Goal: Task Accomplishment & Management: Manage account settings

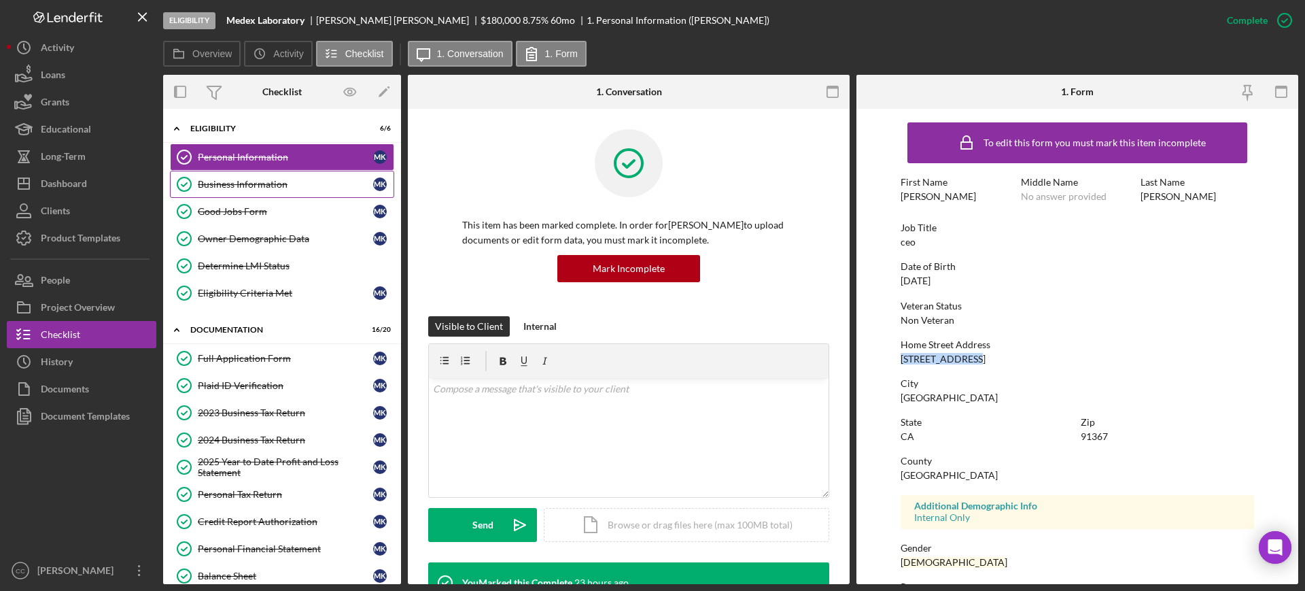
click at [261, 186] on div "Business Information" at bounding box center [285, 184] width 175 height 11
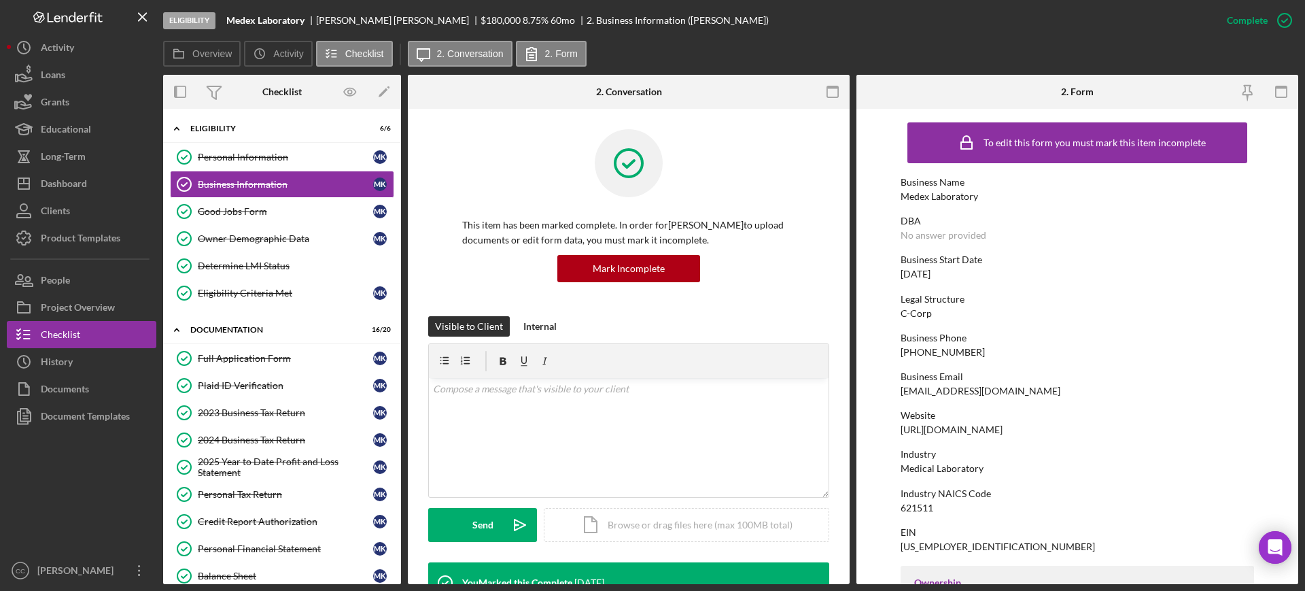
drag, startPoint x: 1032, startPoint y: 427, endPoint x: 891, endPoint y: 430, distance: 140.8
click at [891, 430] on form "To edit this form you must mark this item incomplete Business Name Medex Labora…" at bounding box center [1078, 346] width 442 height 475
click at [564, 406] on div "v Color teal Color pink Remove color Add row above Add row below Add column bef…" at bounding box center [629, 437] width 400 height 119
click at [330, 24] on div "Mariam Khachatryan" at bounding box center [398, 20] width 165 height 11
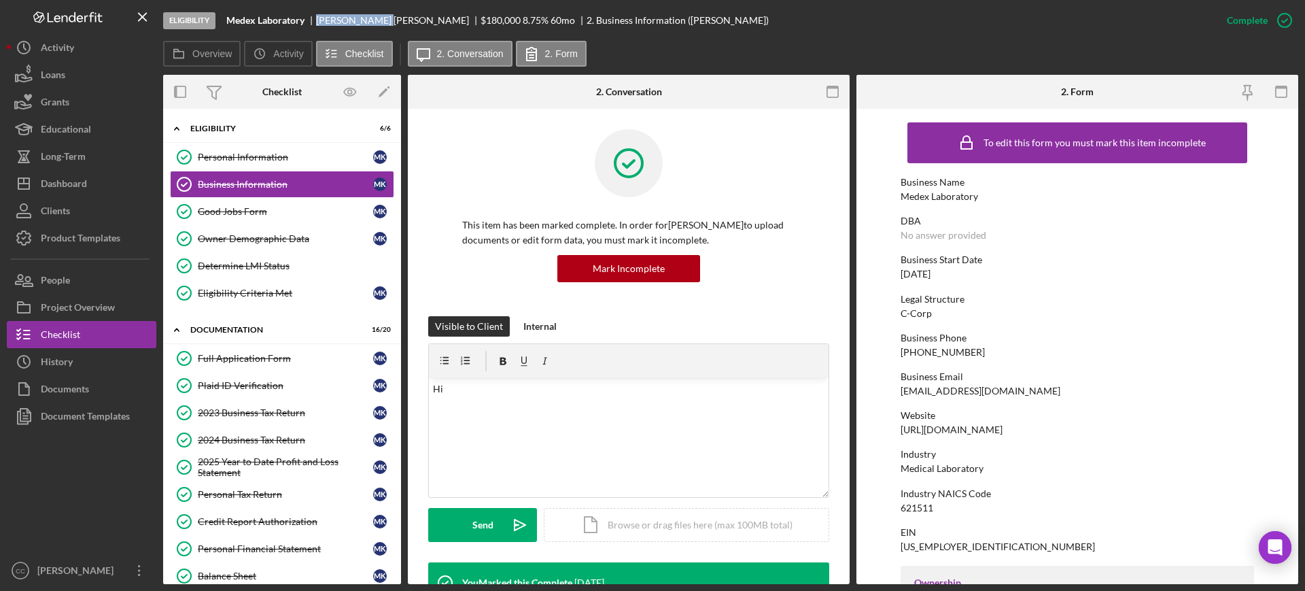
copy div "[PERSON_NAME]"
click at [517, 392] on p "Hi" at bounding box center [629, 388] width 392 height 15
drag, startPoint x: 1012, startPoint y: 430, endPoint x: 898, endPoint y: 431, distance: 113.6
click at [898, 431] on form "To edit this form you must mark this item incomplete Business Name Medex Labora…" at bounding box center [1078, 346] width 442 height 475
copy div "[URL][DOMAIN_NAME]"
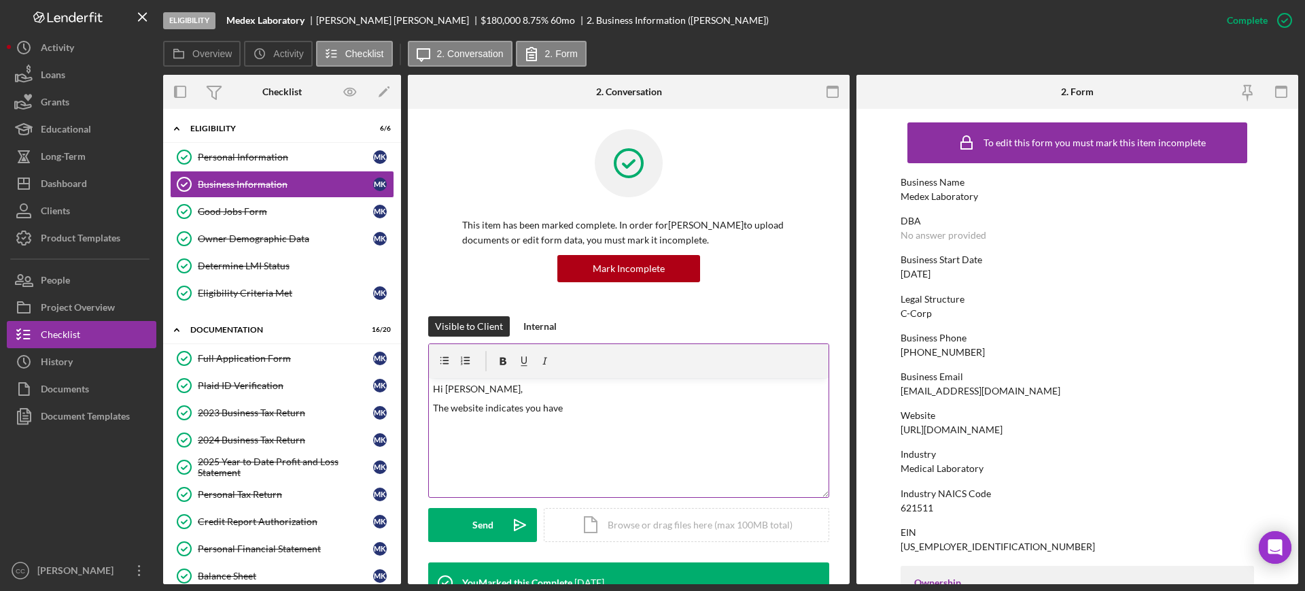
click at [608, 418] on div "v Color teal Color pink Remove color Add row above Add row below Add column bef…" at bounding box center [629, 437] width 400 height 119
click at [757, 403] on p "The website indicates you have Facebook, Instagram, Linkedin and Twitter" at bounding box center [629, 407] width 392 height 15
click at [817, 403] on p "The website indicates you have Facebook, Instagram, Linkedin and Twitter, pleas…" at bounding box center [629, 407] width 392 height 15
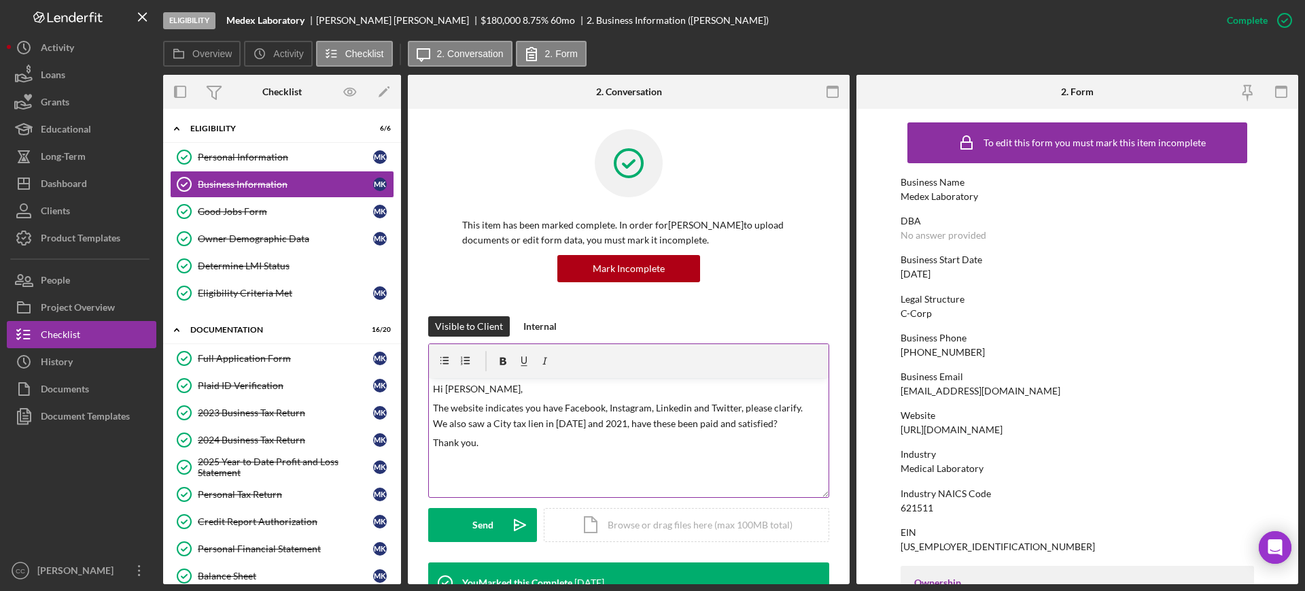
drag, startPoint x: 483, startPoint y: 524, endPoint x: 488, endPoint y: 462, distance: 61.3
click at [483, 524] on div "Send" at bounding box center [483, 525] width 21 height 34
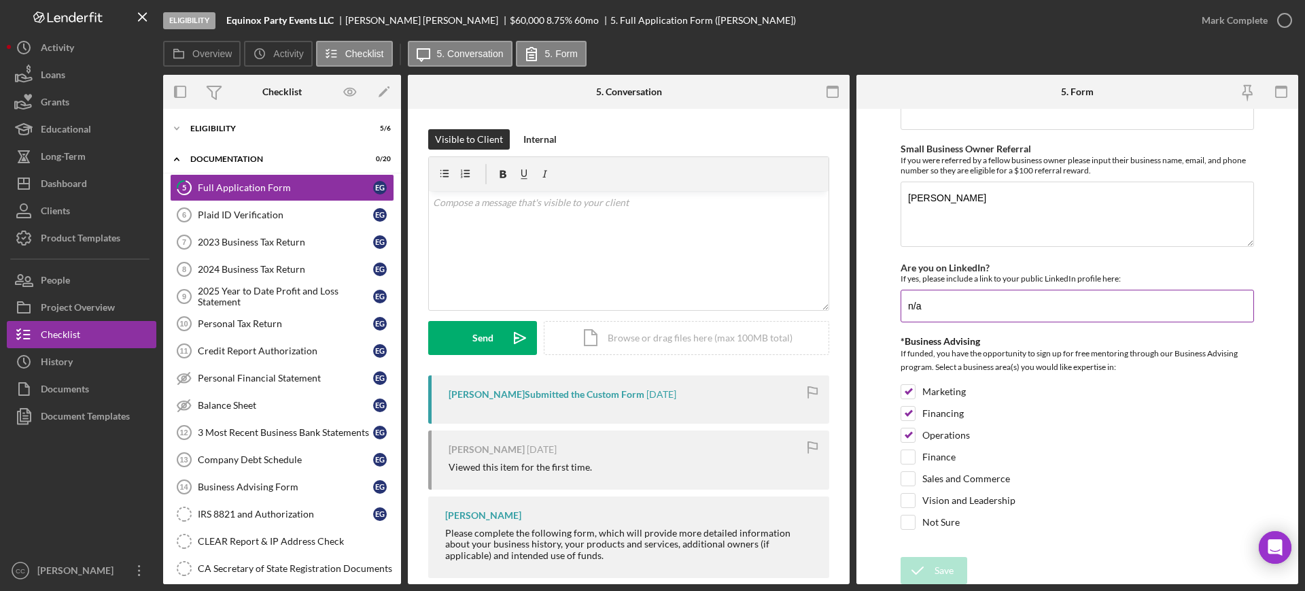
scroll to position [1901, 0]
click at [1239, 23] on div "Mark Complete" at bounding box center [1235, 20] width 66 height 27
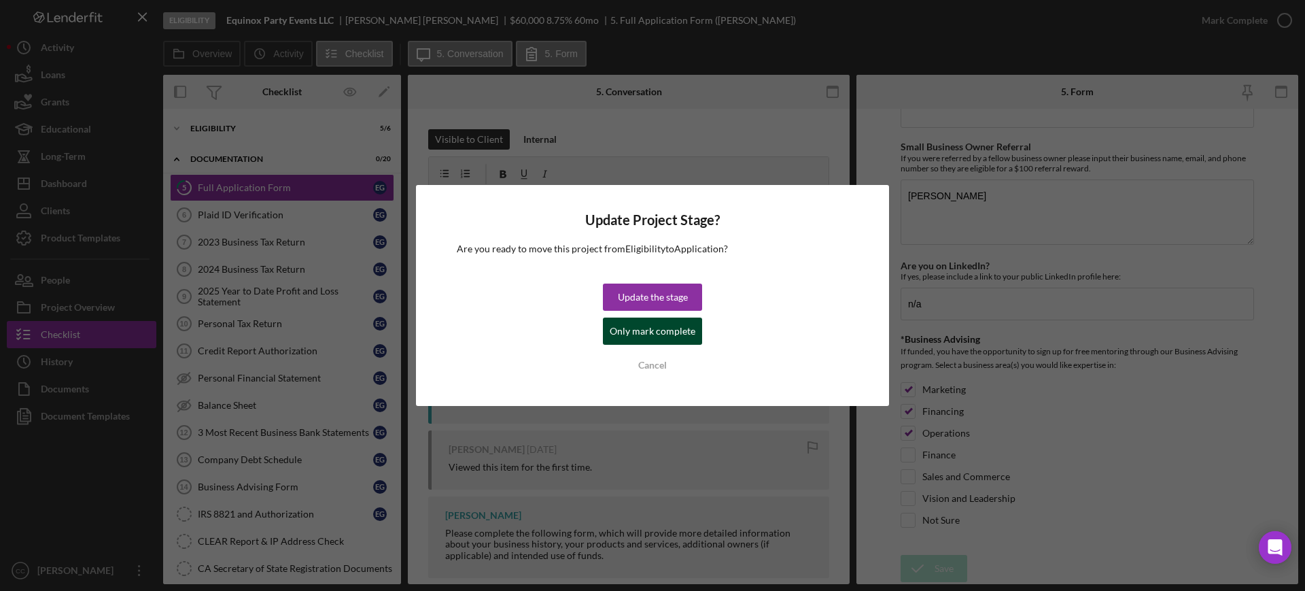
click at [621, 334] on div "Only mark complete" at bounding box center [653, 331] width 86 height 27
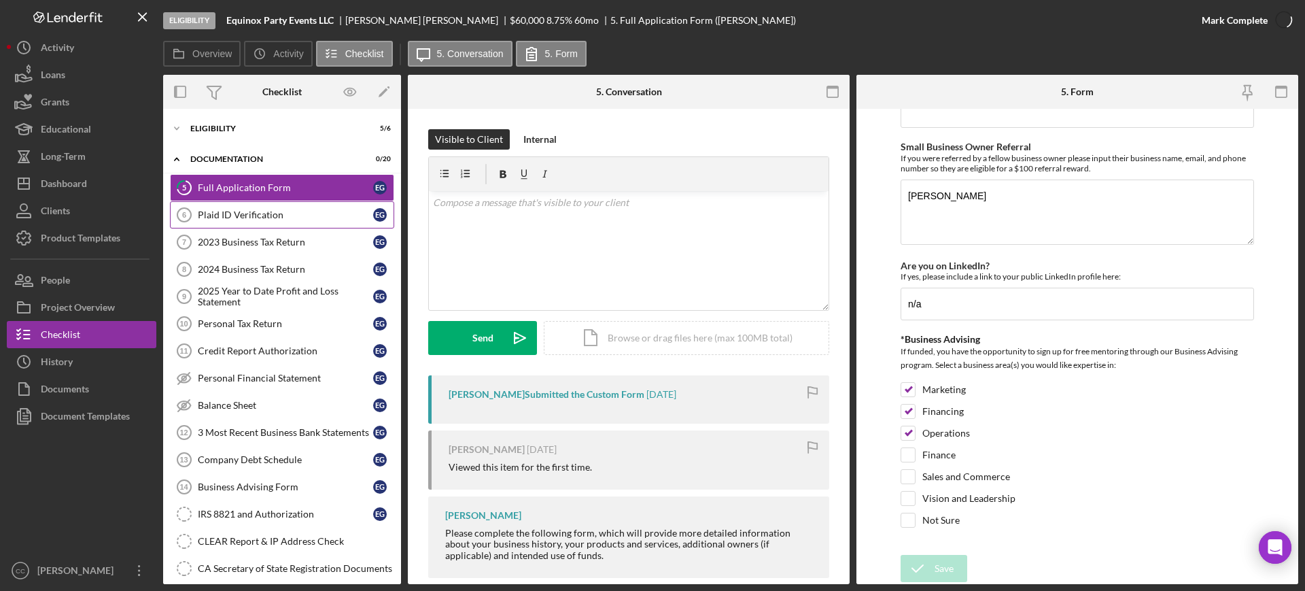
scroll to position [1955, 0]
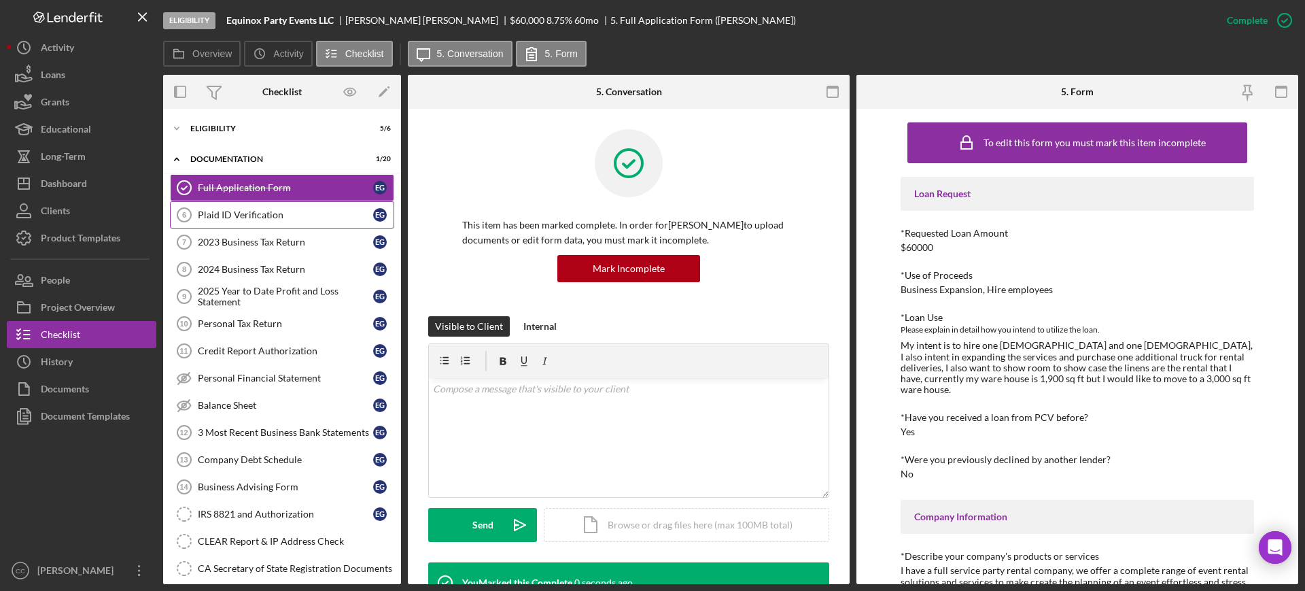
click at [263, 216] on div "Plaid ID Verification" at bounding box center [285, 214] width 175 height 11
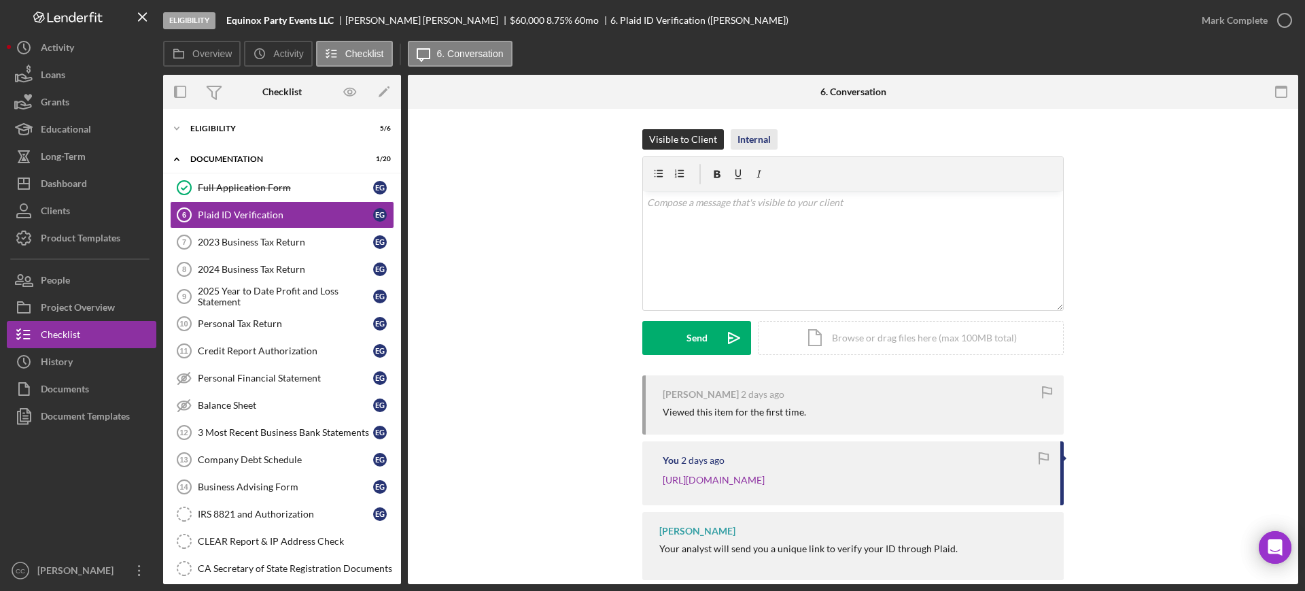
click at [740, 135] on div "Internal" at bounding box center [754, 139] width 33 height 20
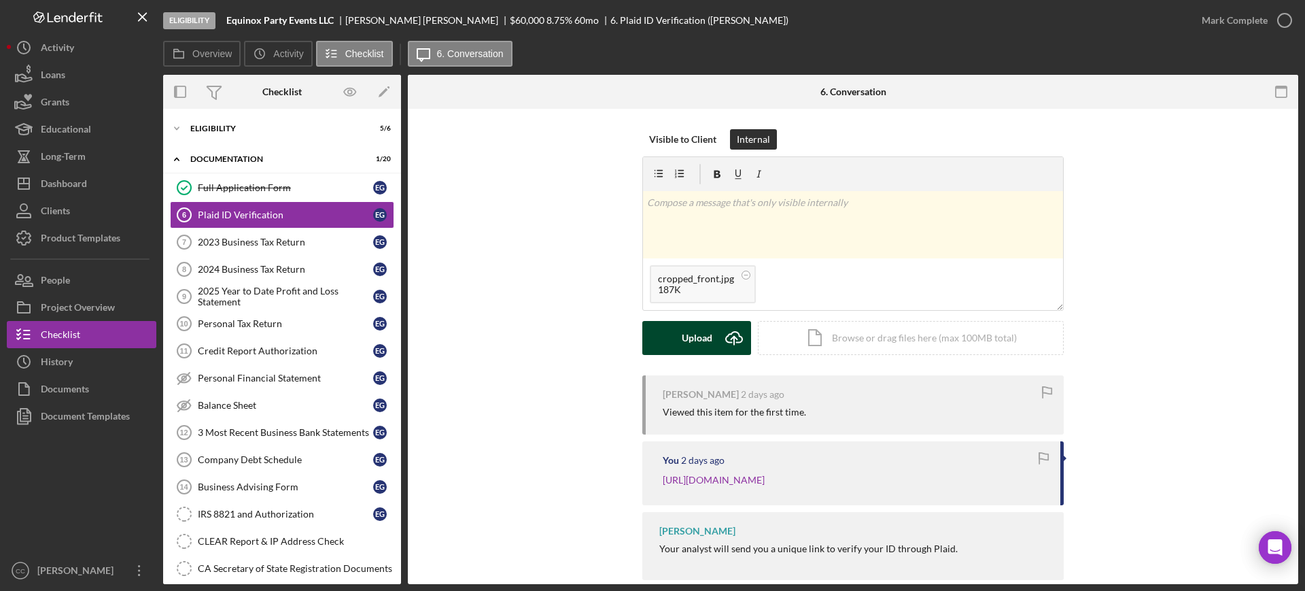
click at [717, 333] on icon "Icon/Upload" at bounding box center [734, 338] width 34 height 34
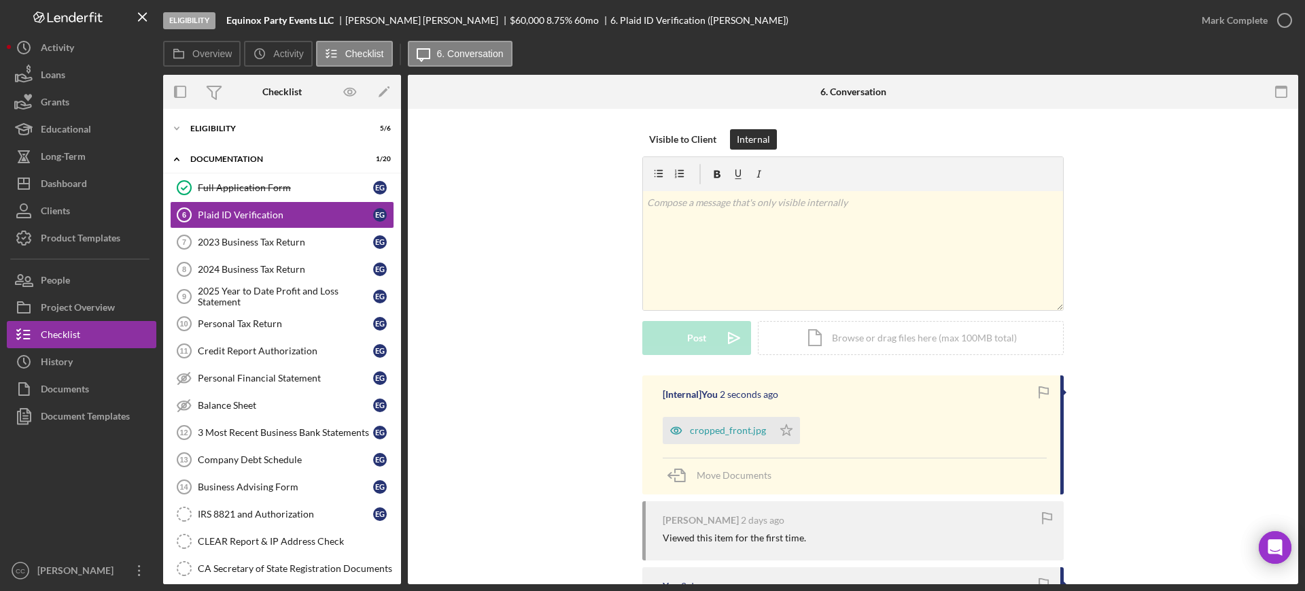
click at [1268, 5] on div "Mark Complete" at bounding box center [1244, 20] width 110 height 41
click at [1281, 19] on icon "button" at bounding box center [1285, 20] width 34 height 34
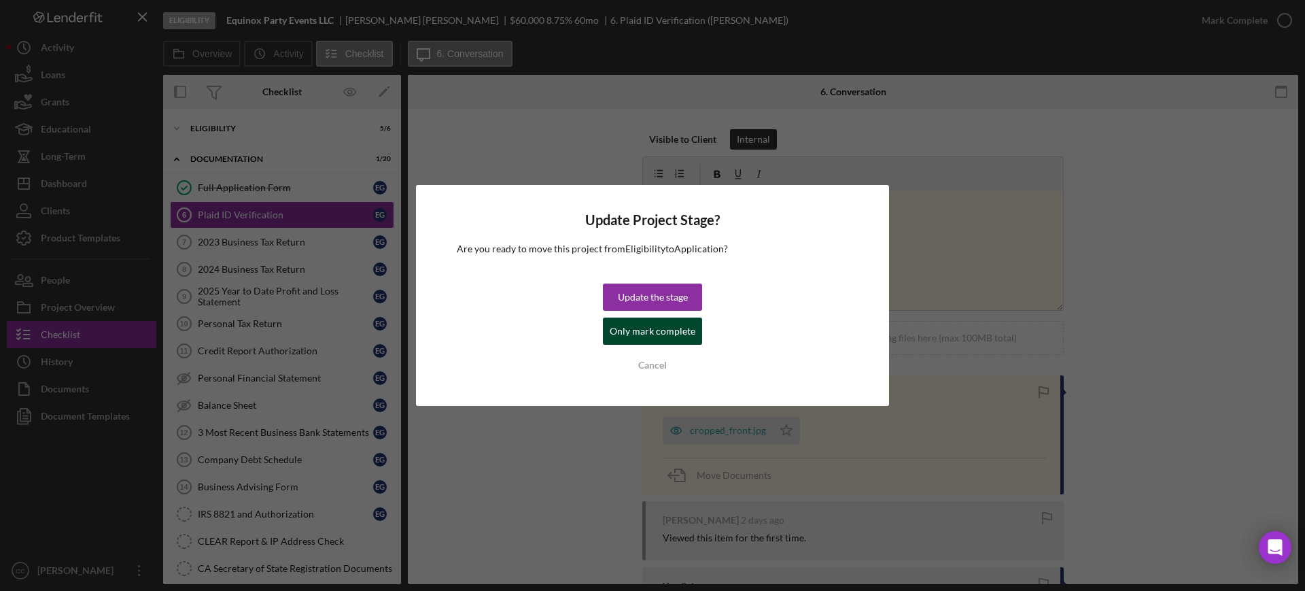
click at [628, 338] on div "Only mark complete" at bounding box center [653, 331] width 86 height 27
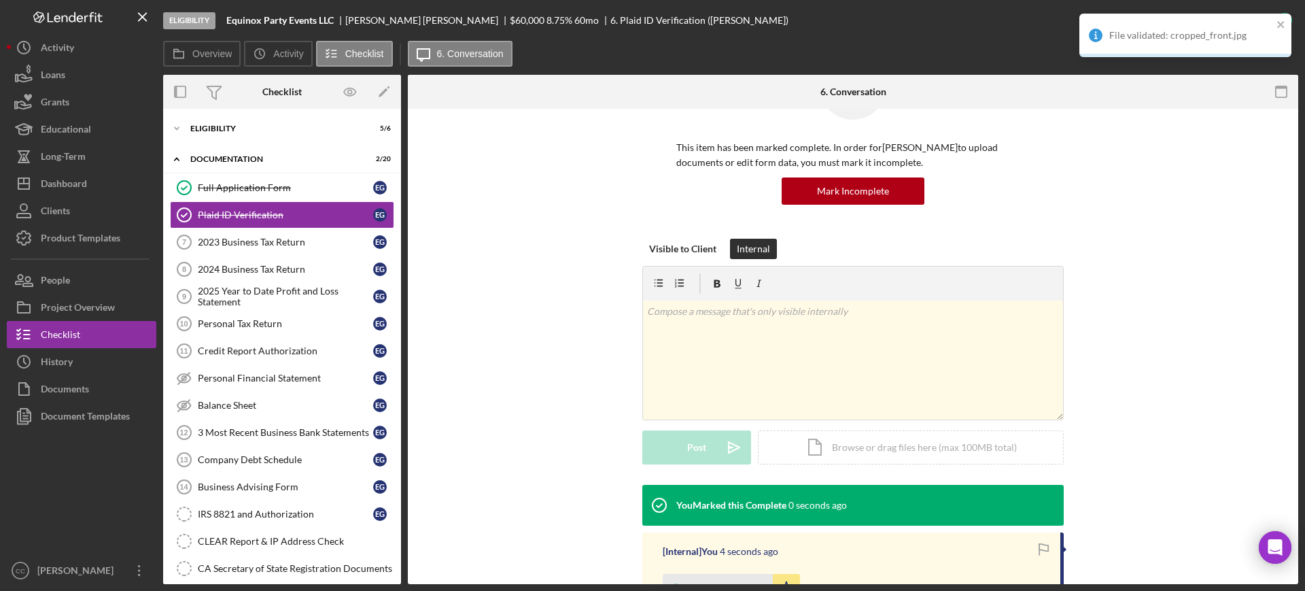
scroll to position [170, 0]
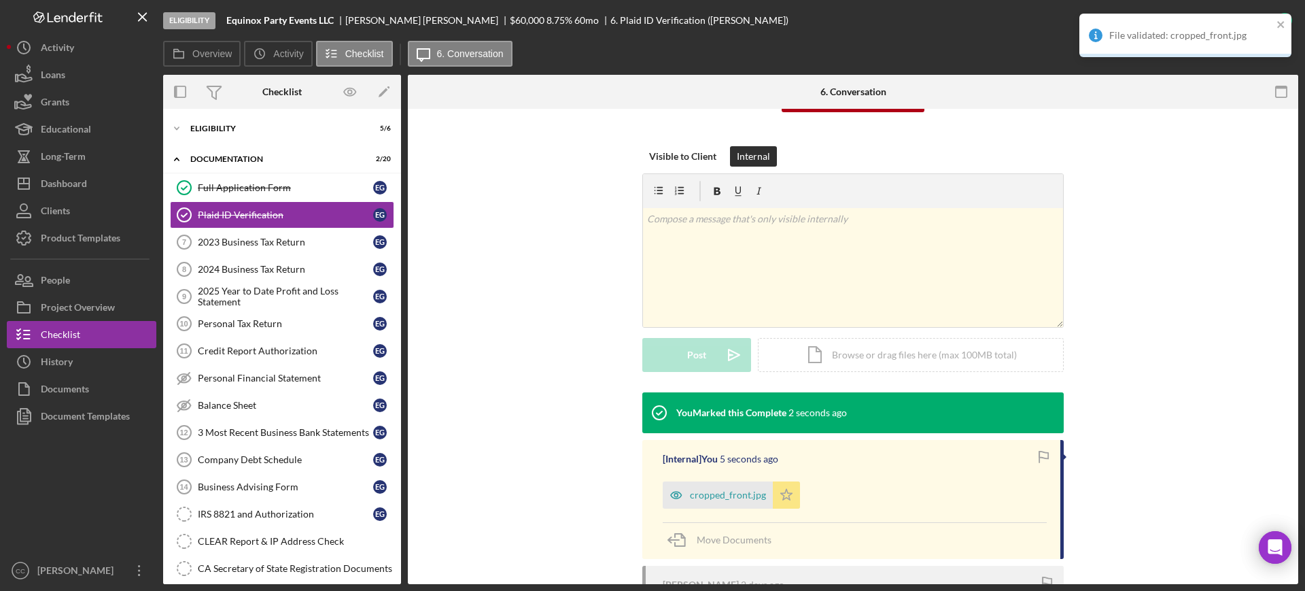
click at [786, 496] on icon "Icon/Star" at bounding box center [786, 494] width 27 height 27
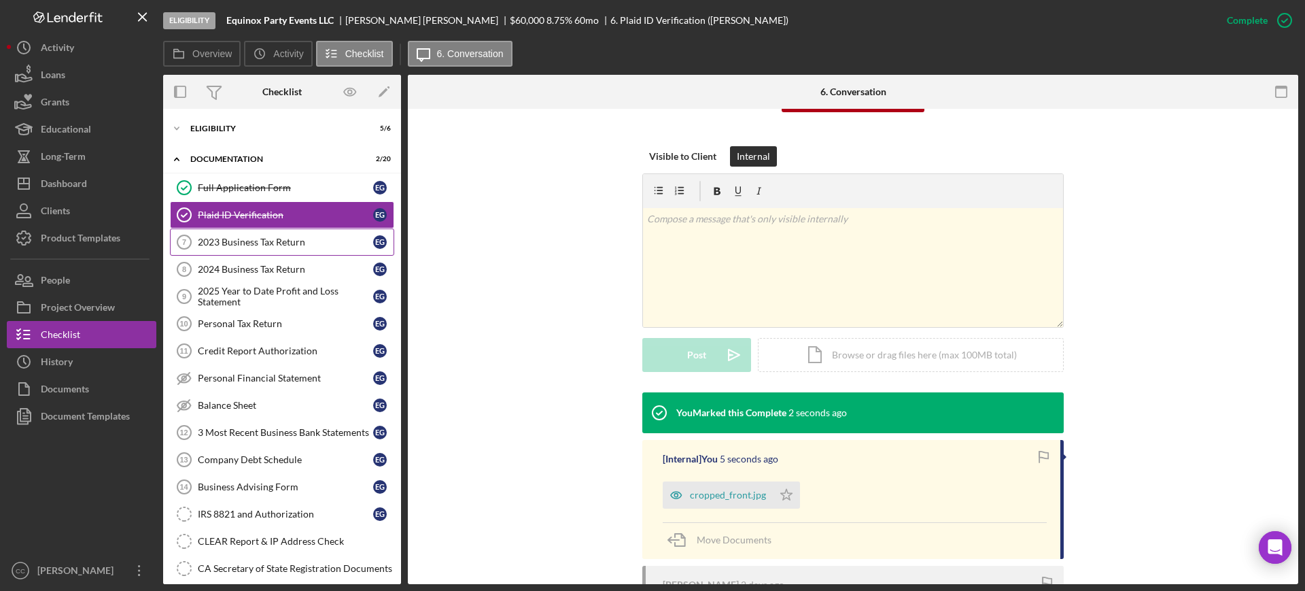
click at [252, 245] on div "2023 Business Tax Return" at bounding box center [285, 242] width 175 height 11
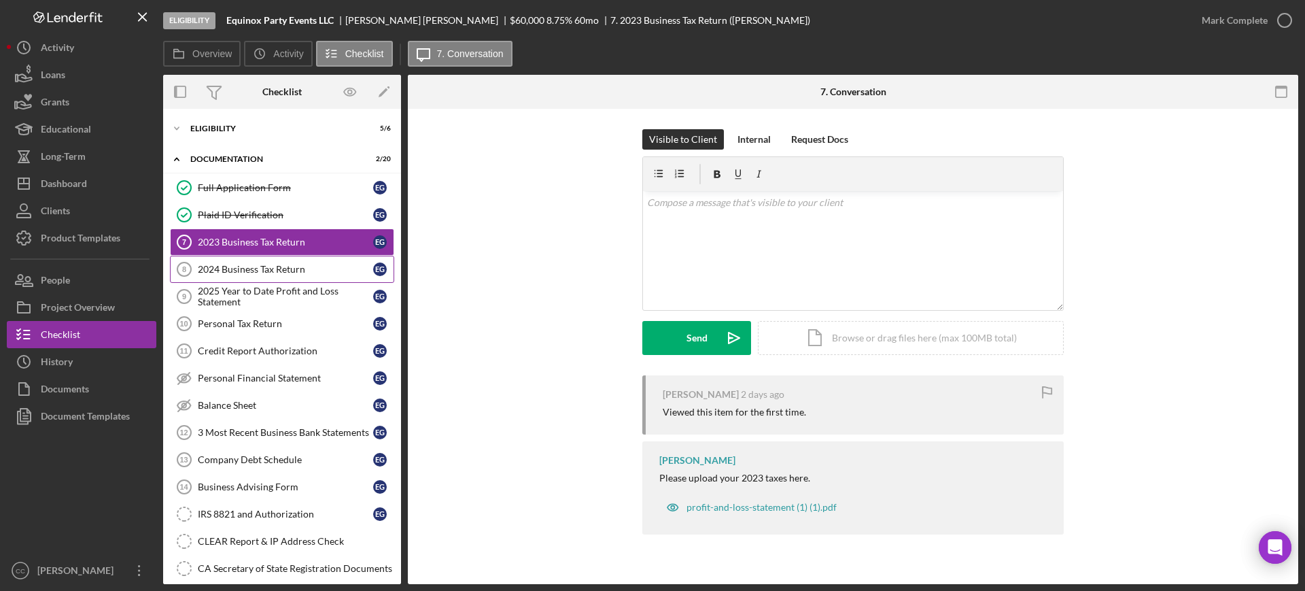
click at [277, 277] on link "2024 Business Tax Return 8 2024 Business Tax Return E G" at bounding box center [282, 269] width 224 height 27
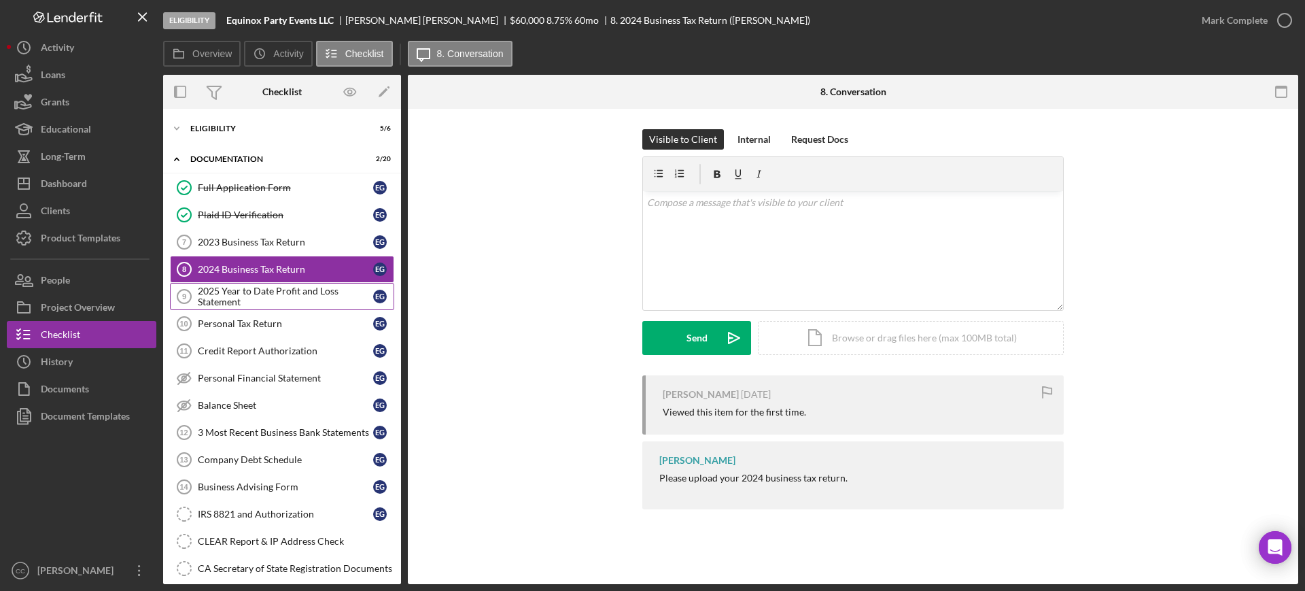
click at [269, 297] on div "2025 Year to Date Profit and Loss Statement" at bounding box center [285, 297] width 175 height 22
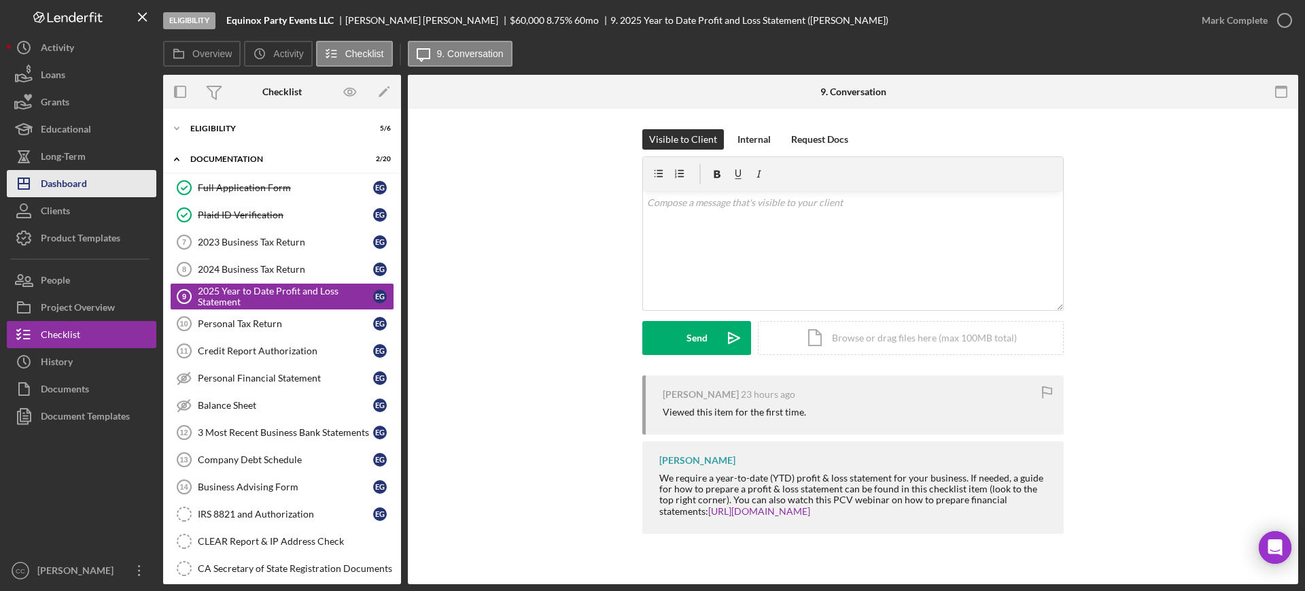
click at [63, 186] on div "Dashboard" at bounding box center [64, 185] width 46 height 31
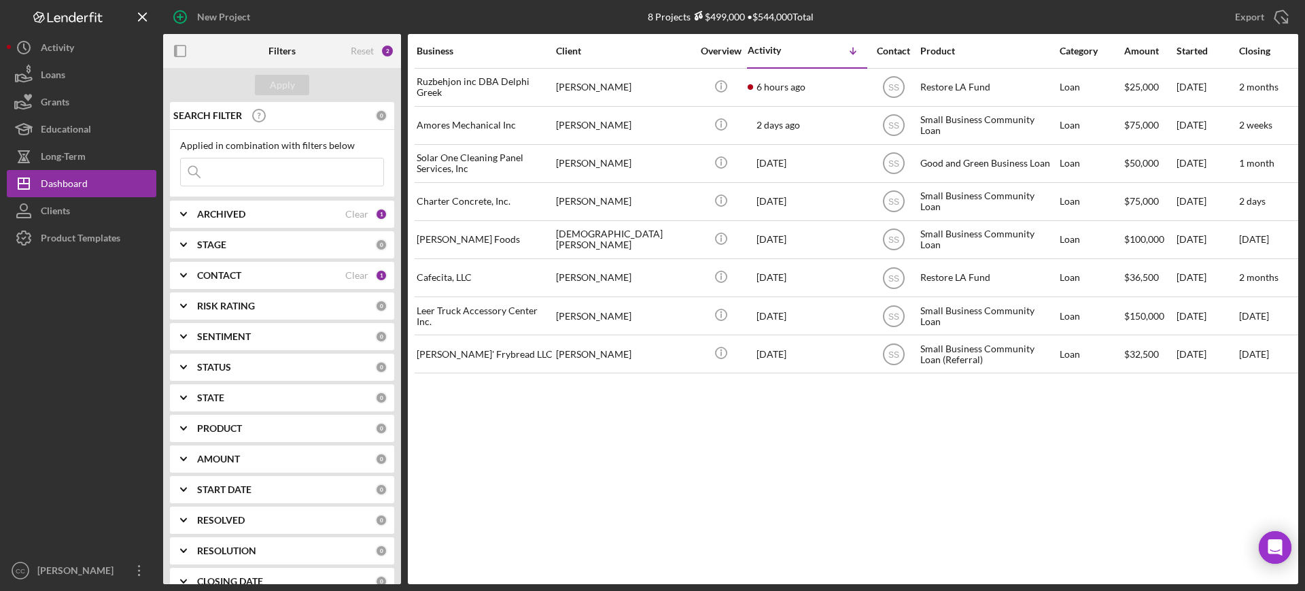
click at [216, 276] on b "CONTACT" at bounding box center [219, 275] width 44 height 11
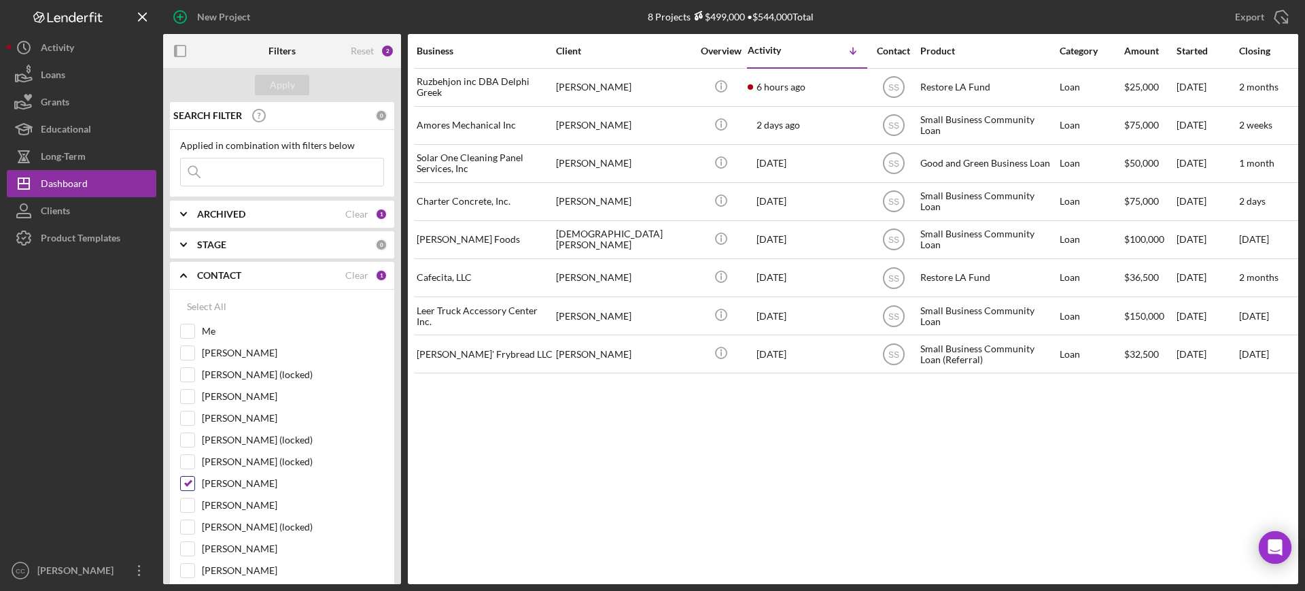
click at [226, 488] on label "[PERSON_NAME]" at bounding box center [293, 484] width 182 height 14
click at [194, 488] on input "[PERSON_NAME]" at bounding box center [188, 484] width 14 height 14
checkbox input "false"
click at [202, 333] on label "Me" at bounding box center [293, 331] width 182 height 14
click at [194, 333] on input "Me" at bounding box center [188, 331] width 14 height 14
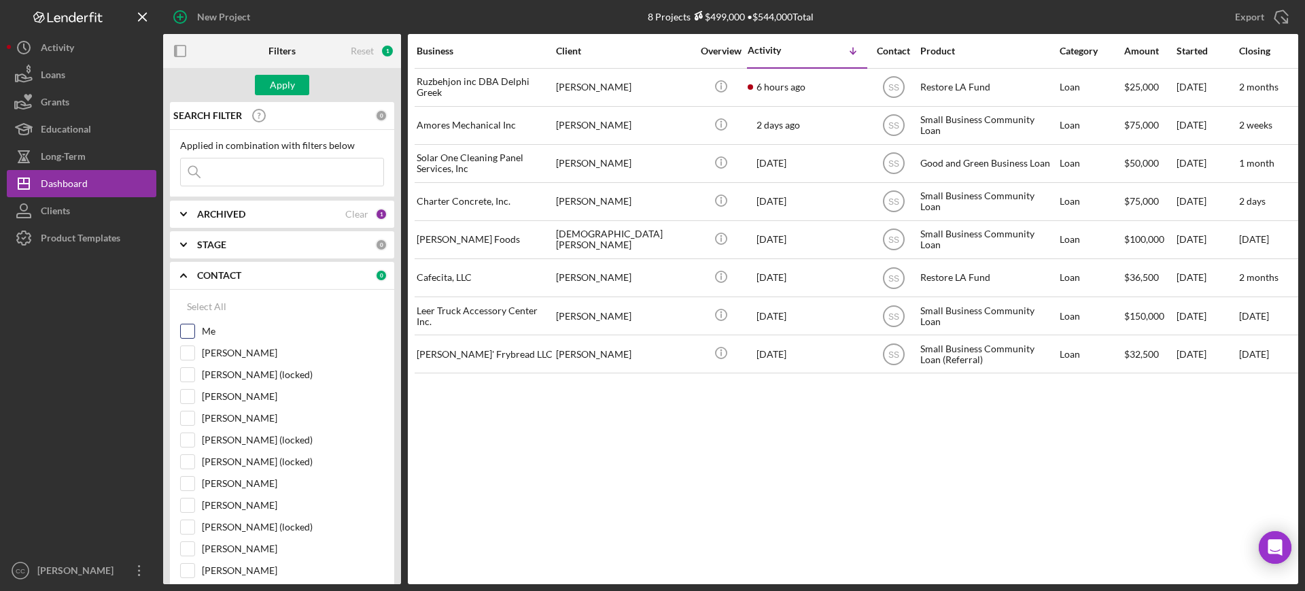
checkbox input "true"
click at [281, 76] on div "Apply" at bounding box center [282, 85] width 25 height 20
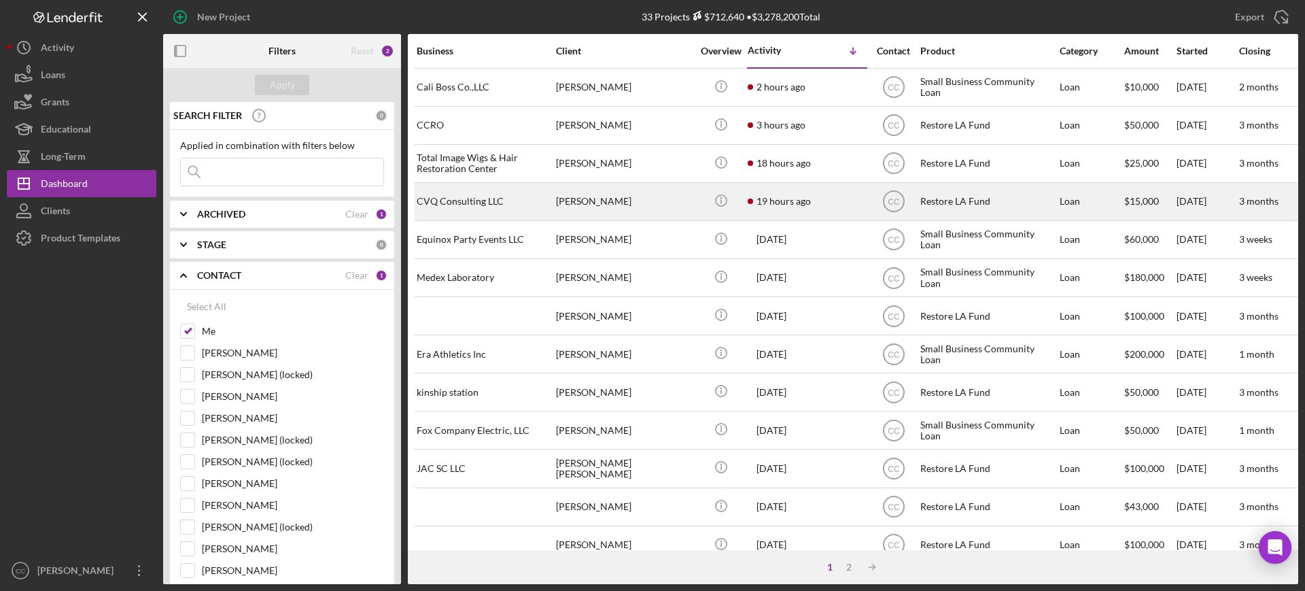
click at [671, 202] on div "[PERSON_NAME]" at bounding box center [624, 202] width 136 height 36
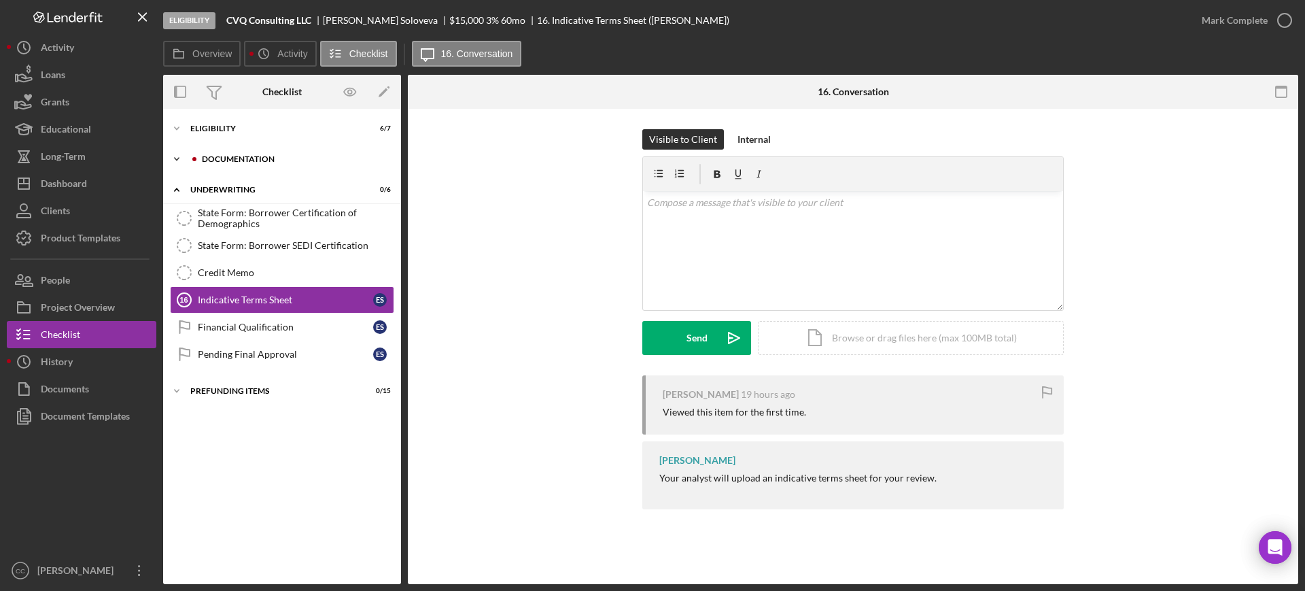
click at [234, 160] on div "Documentation" at bounding box center [293, 159] width 182 height 8
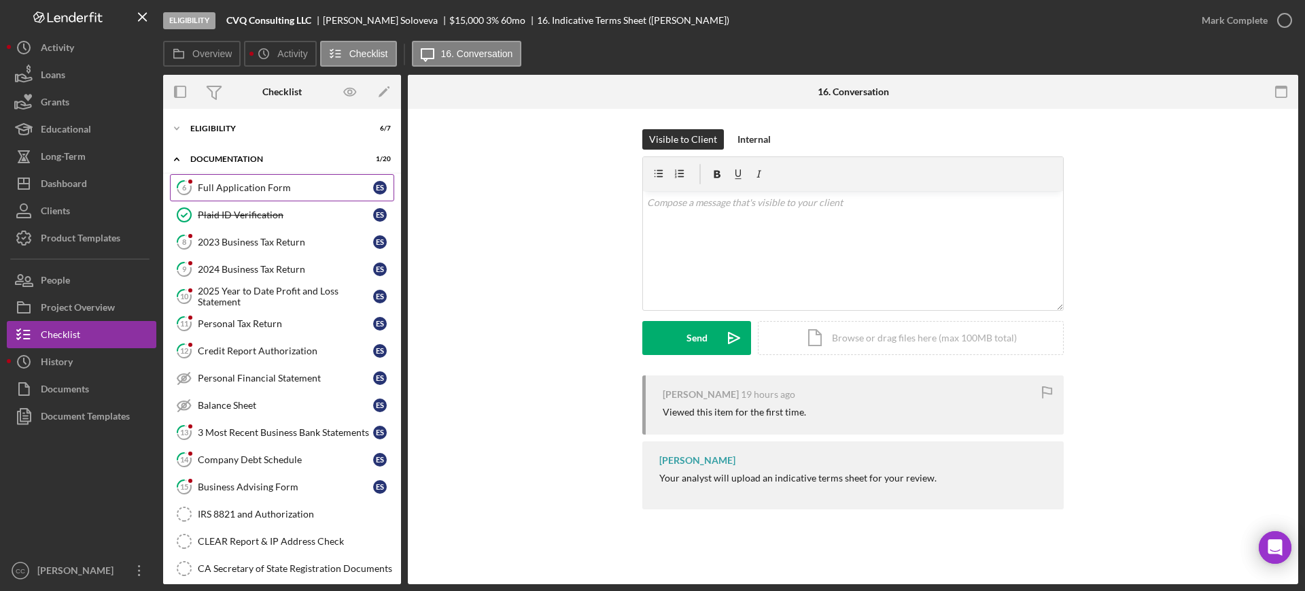
click at [234, 187] on div "Full Application Form" at bounding box center [285, 187] width 175 height 11
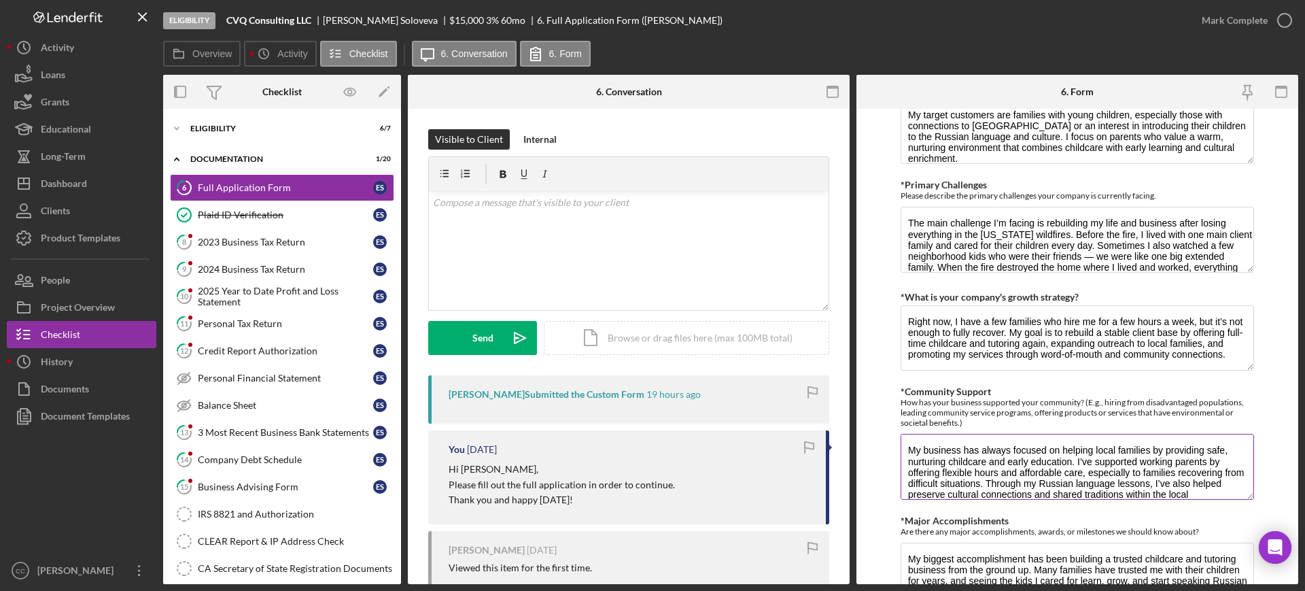
scroll to position [1190, 0]
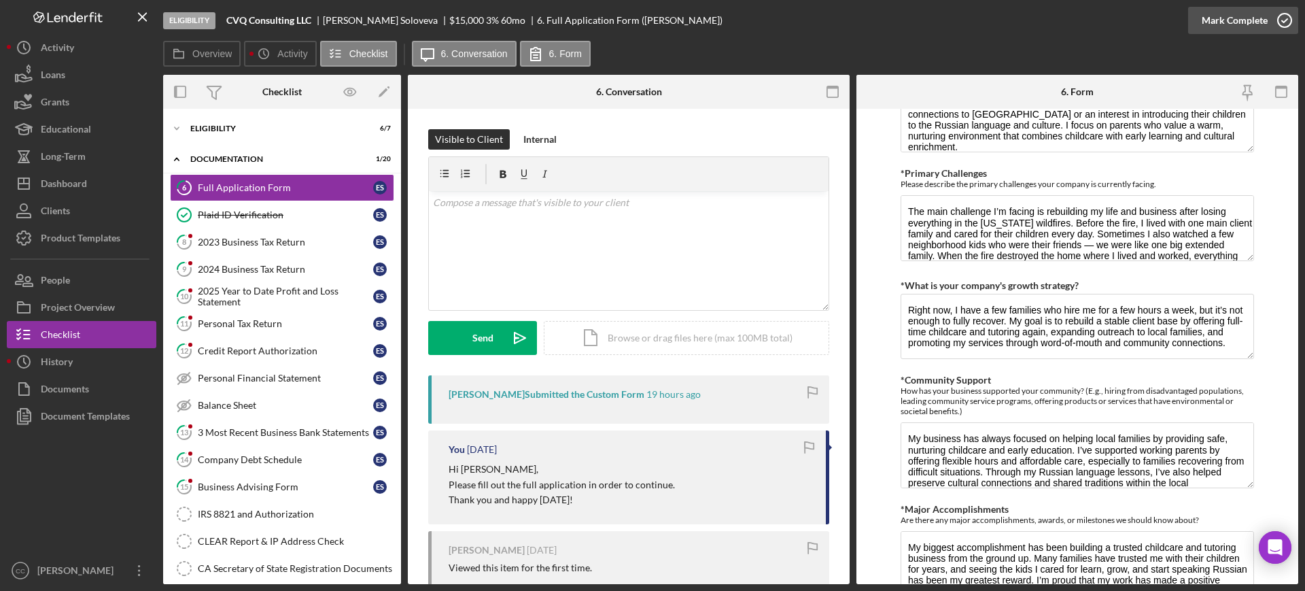
click at [1246, 14] on div "Mark Complete" at bounding box center [1235, 20] width 66 height 27
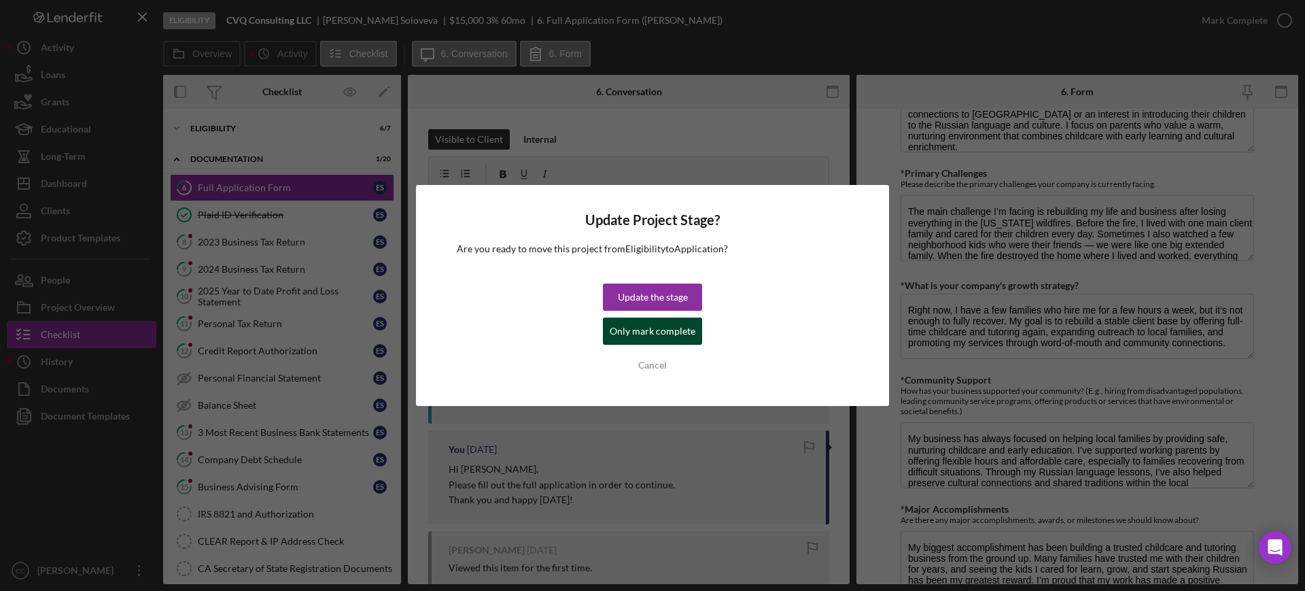
click at [646, 336] on div "Only mark complete" at bounding box center [653, 331] width 86 height 27
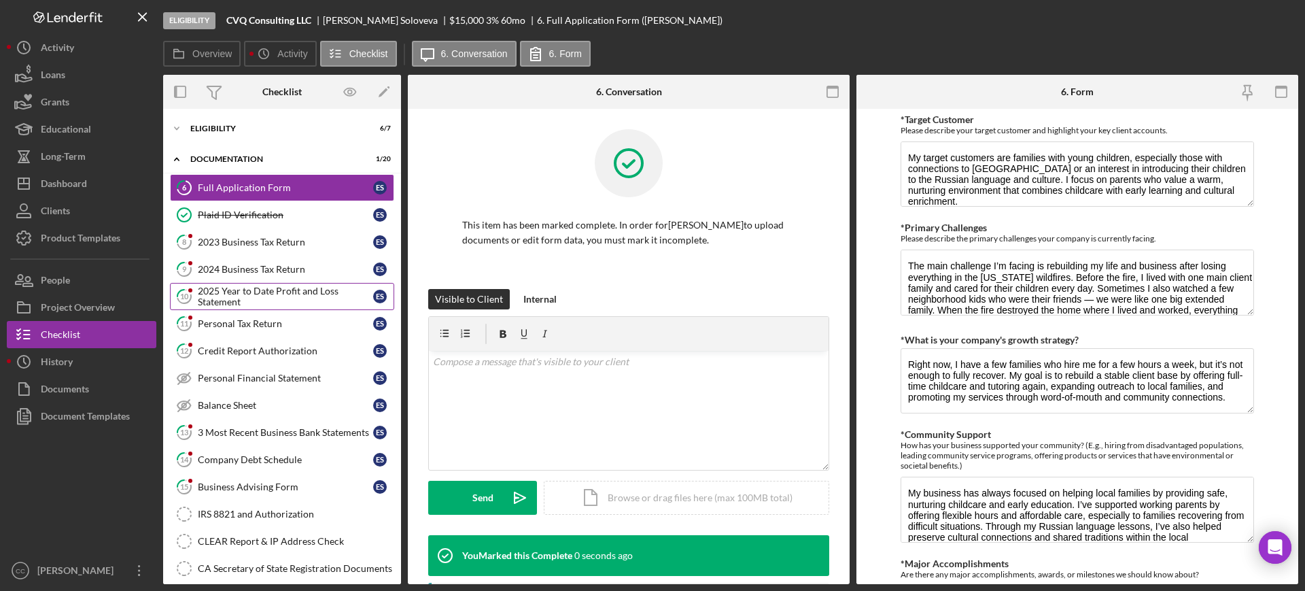
scroll to position [1244, 0]
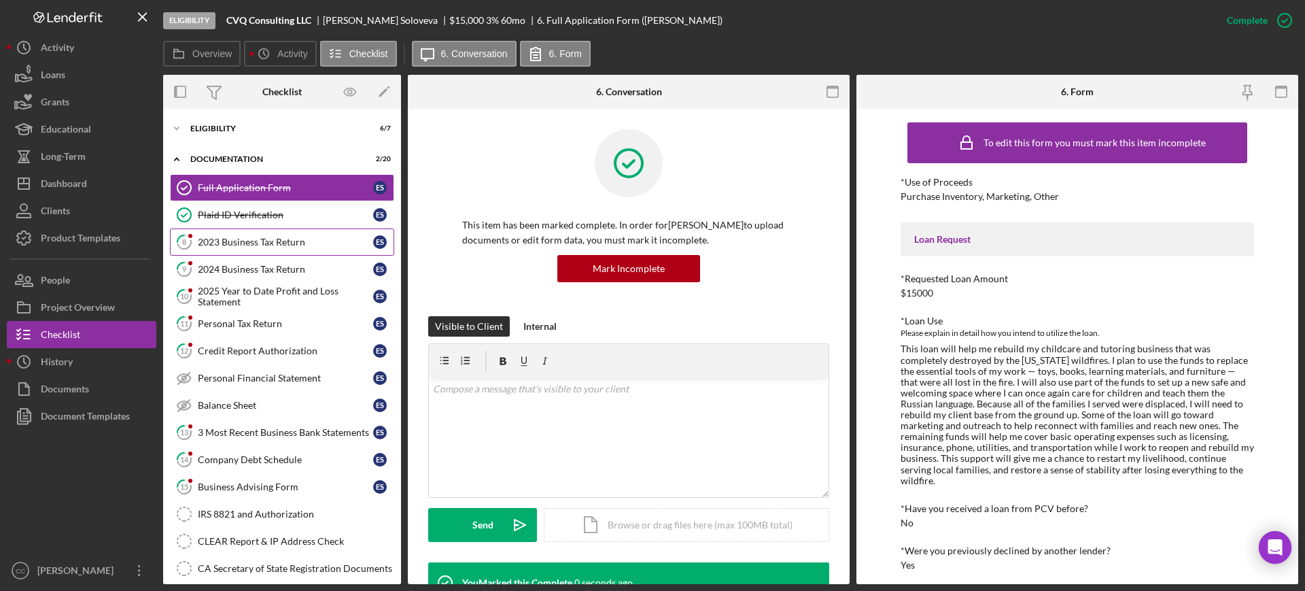
click at [284, 249] on link "8 2023 Business Tax Return E S" at bounding box center [282, 241] width 224 height 27
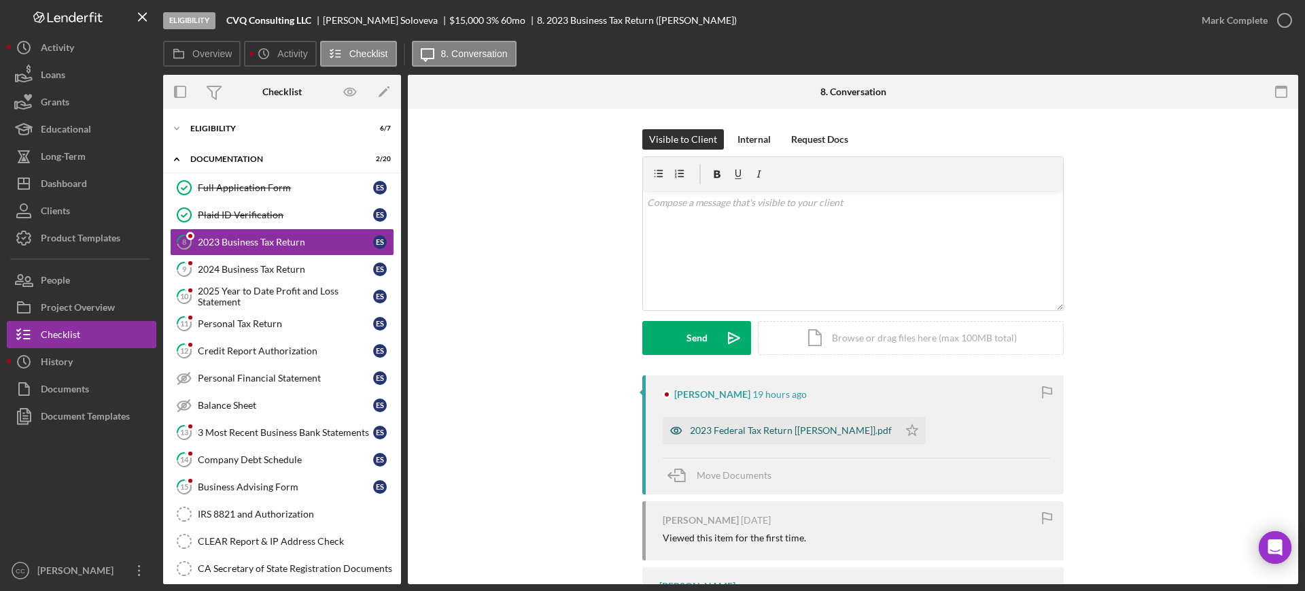
click at [772, 436] on div "2023 Federal Tax Return [Ella Soloveva].pdf" at bounding box center [781, 430] width 236 height 27
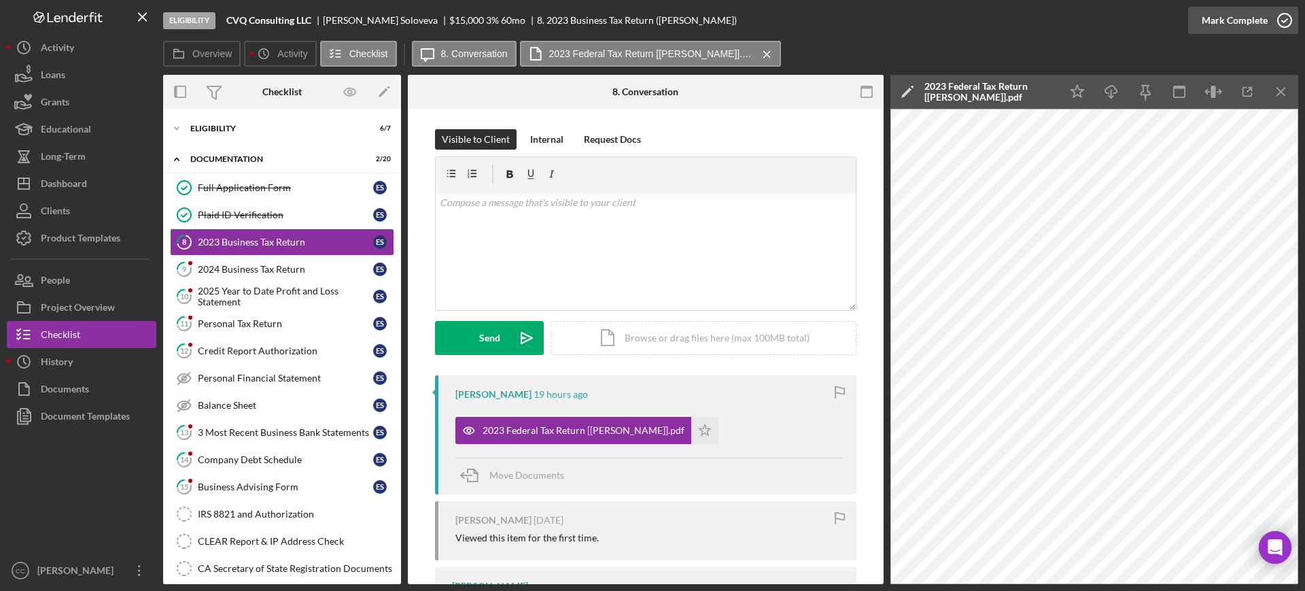
click at [1265, 18] on div "Mark Complete" at bounding box center [1235, 20] width 66 height 27
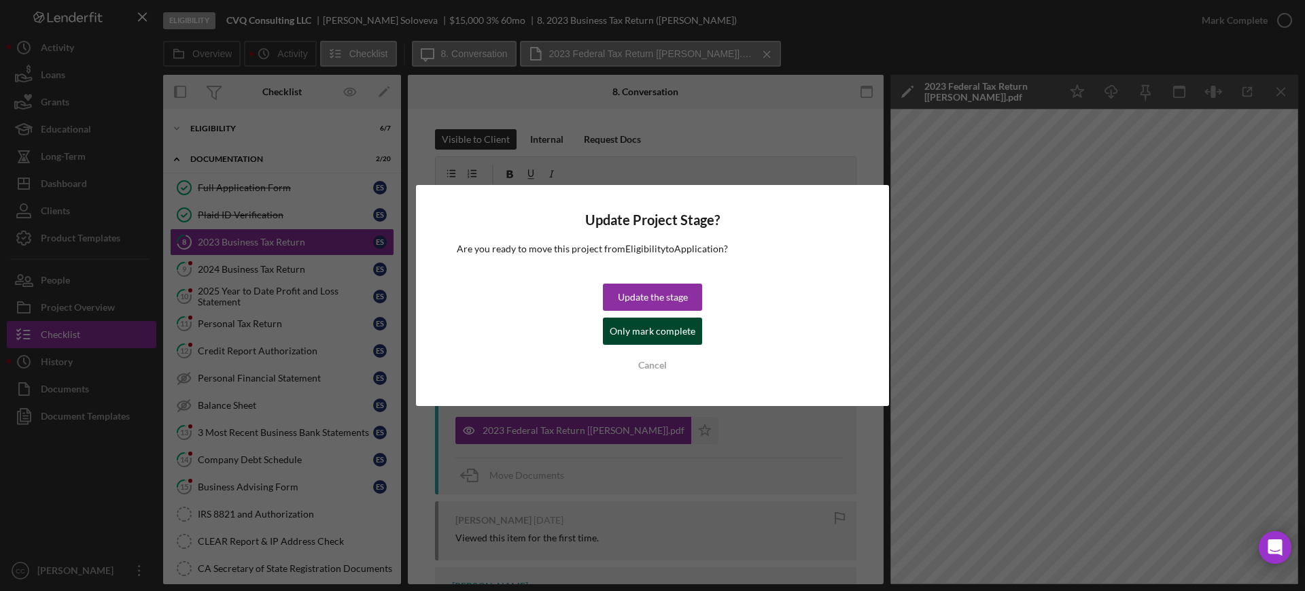
click at [612, 330] on button "Only mark complete" at bounding box center [652, 331] width 99 height 27
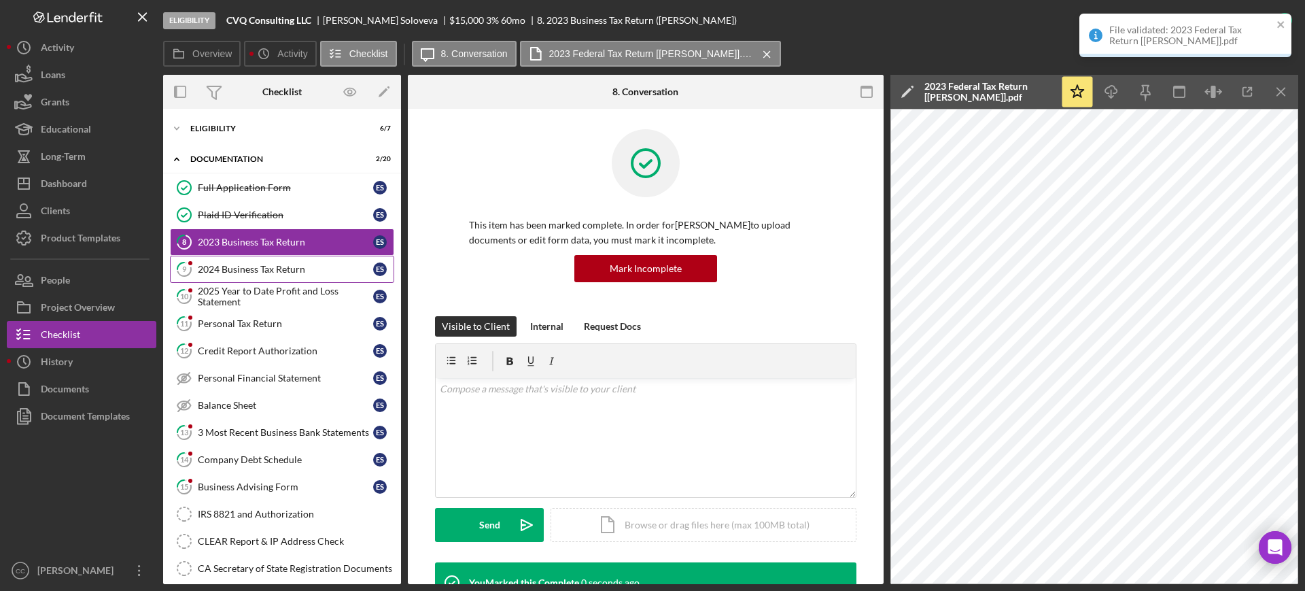
click at [269, 268] on div "2024 Business Tax Return" at bounding box center [285, 269] width 175 height 11
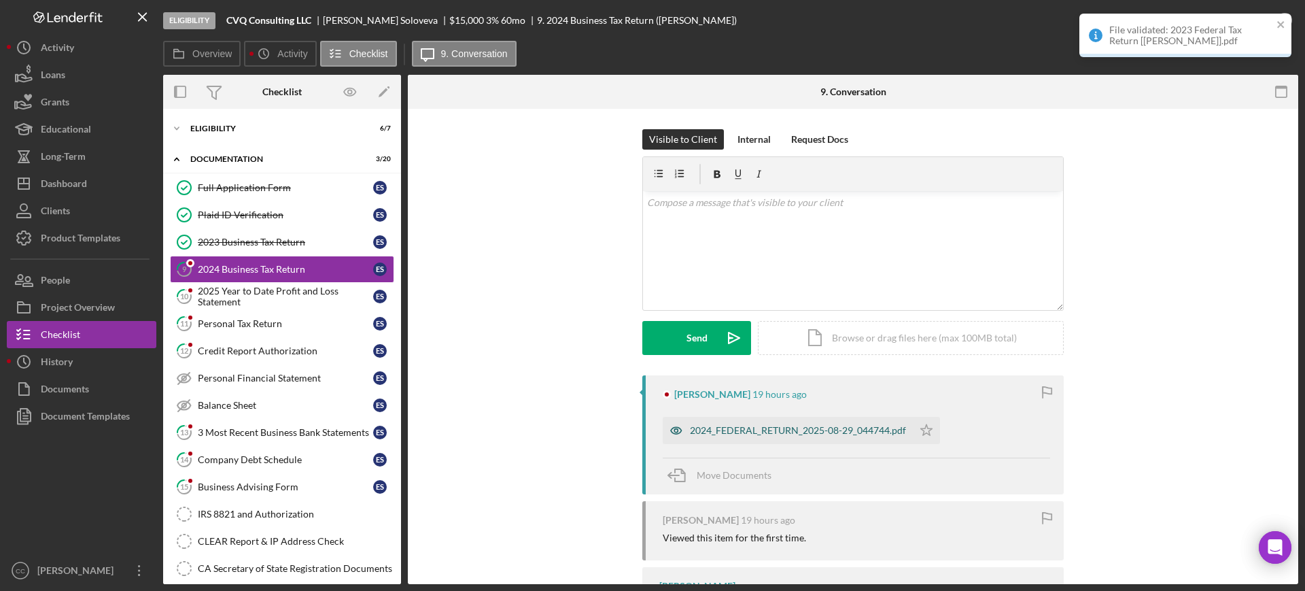
click at [872, 426] on div "2024_FEDERAL_RETURN_2025-08-29_044744.pdf" at bounding box center [798, 430] width 216 height 11
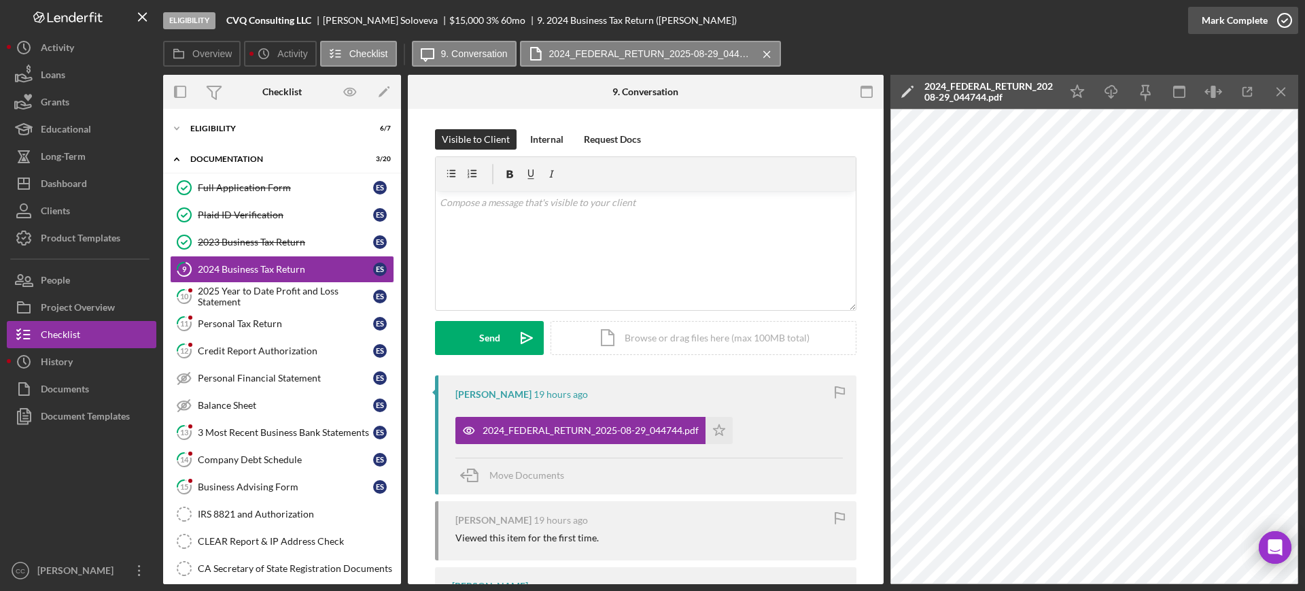
click at [1273, 23] on icon "button" at bounding box center [1285, 20] width 34 height 34
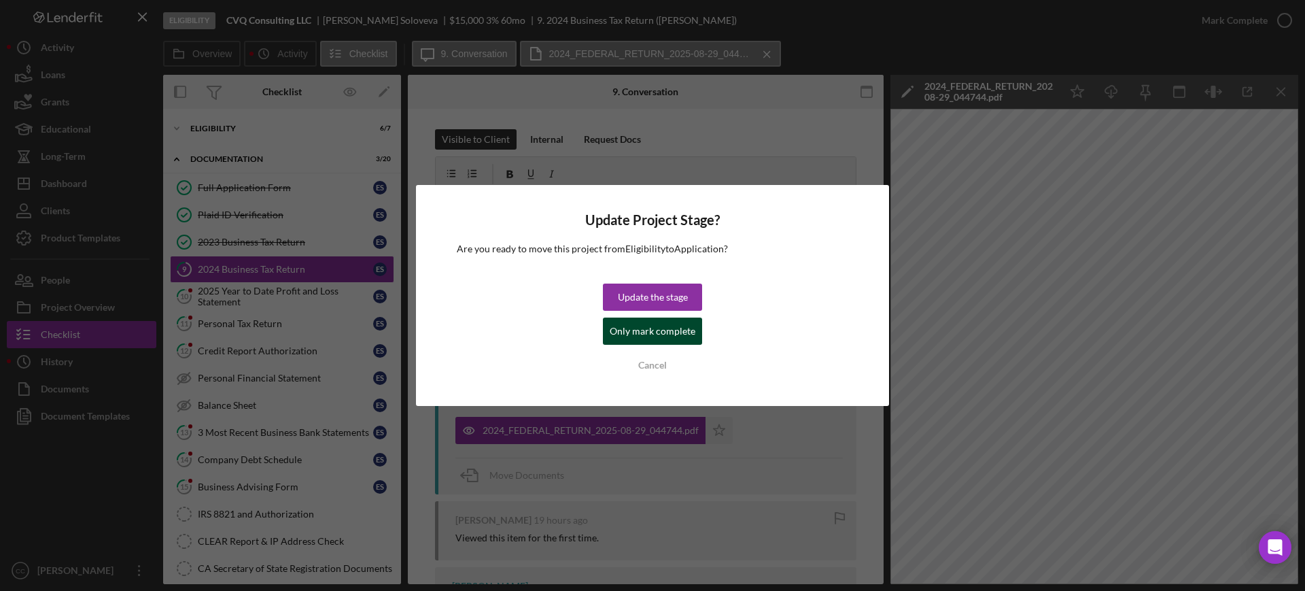
click at [649, 334] on div "Only mark complete" at bounding box center [653, 331] width 86 height 27
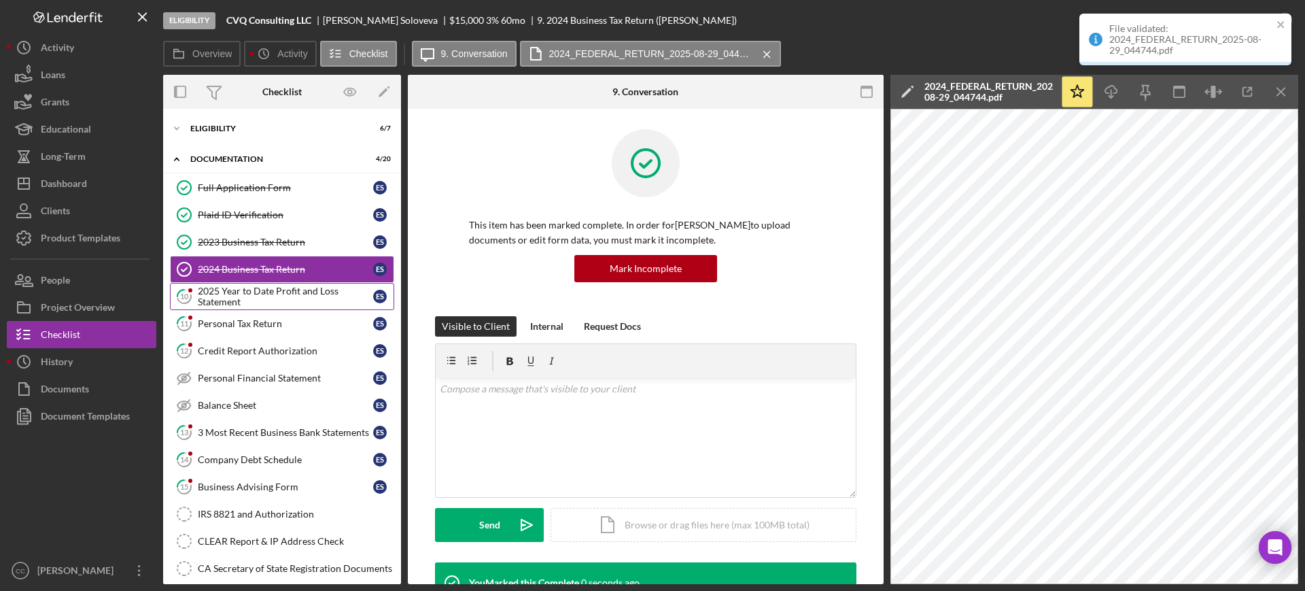
click at [244, 299] on div "2025 Year to Date Profit and Loss Statement" at bounding box center [285, 297] width 175 height 22
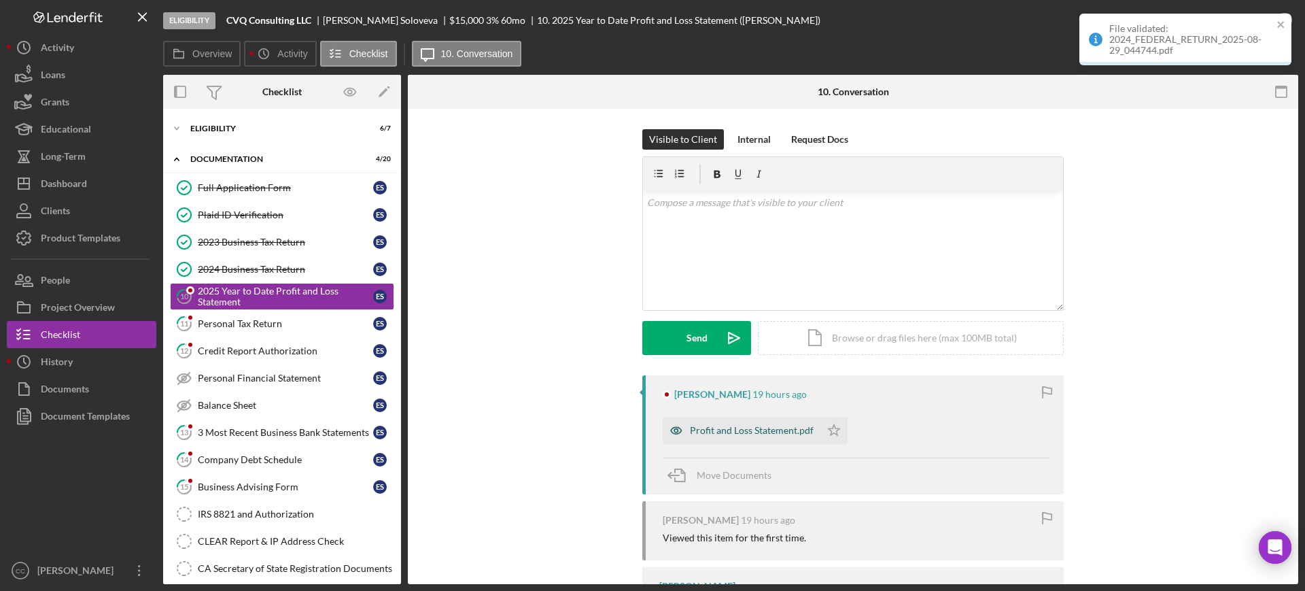
click at [729, 428] on div "Profit and Loss Statement.pdf" at bounding box center [752, 430] width 124 height 11
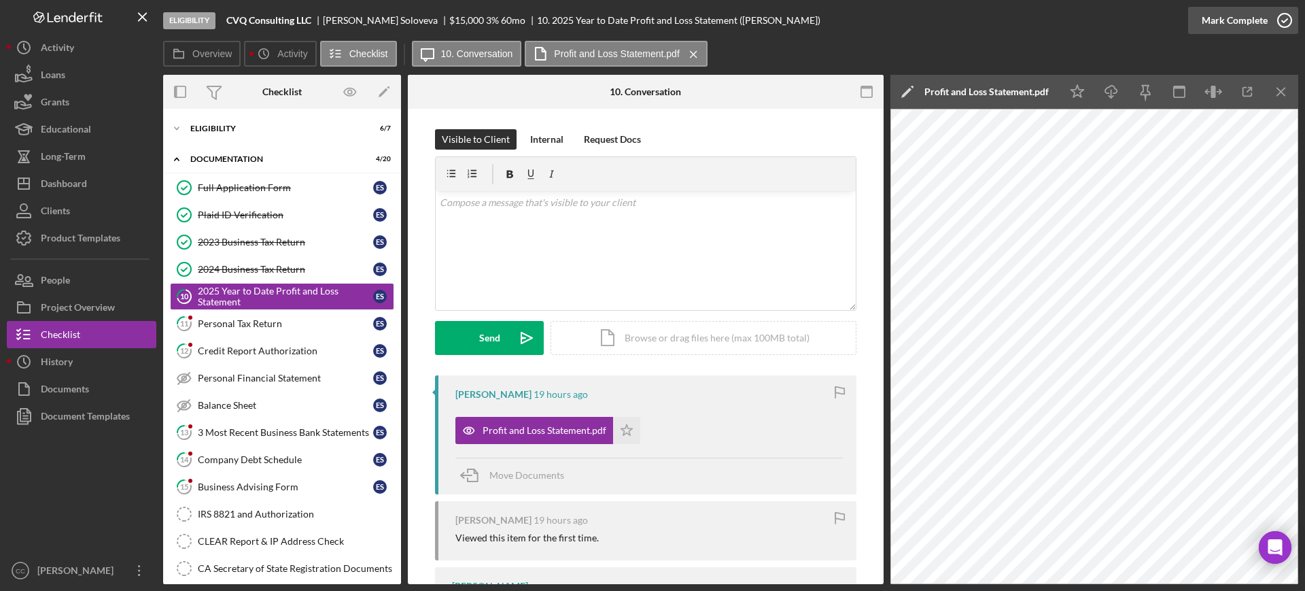
click at [1276, 16] on icon "button" at bounding box center [1285, 20] width 34 height 34
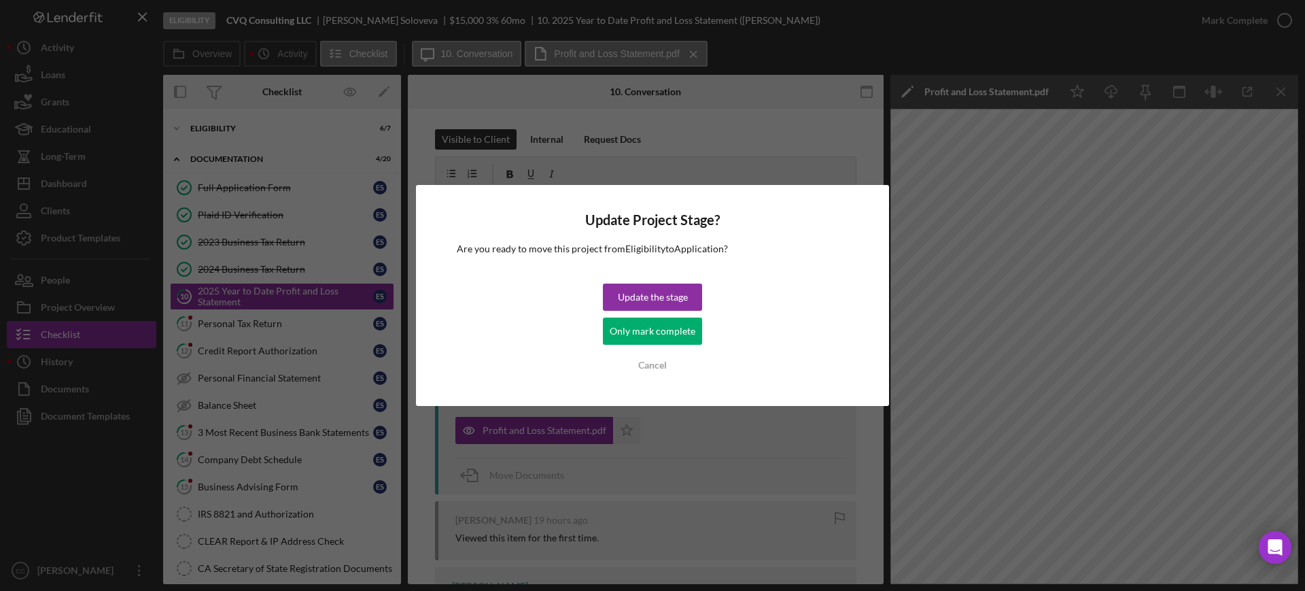
click at [669, 336] on div "Only mark complete" at bounding box center [653, 331] width 86 height 27
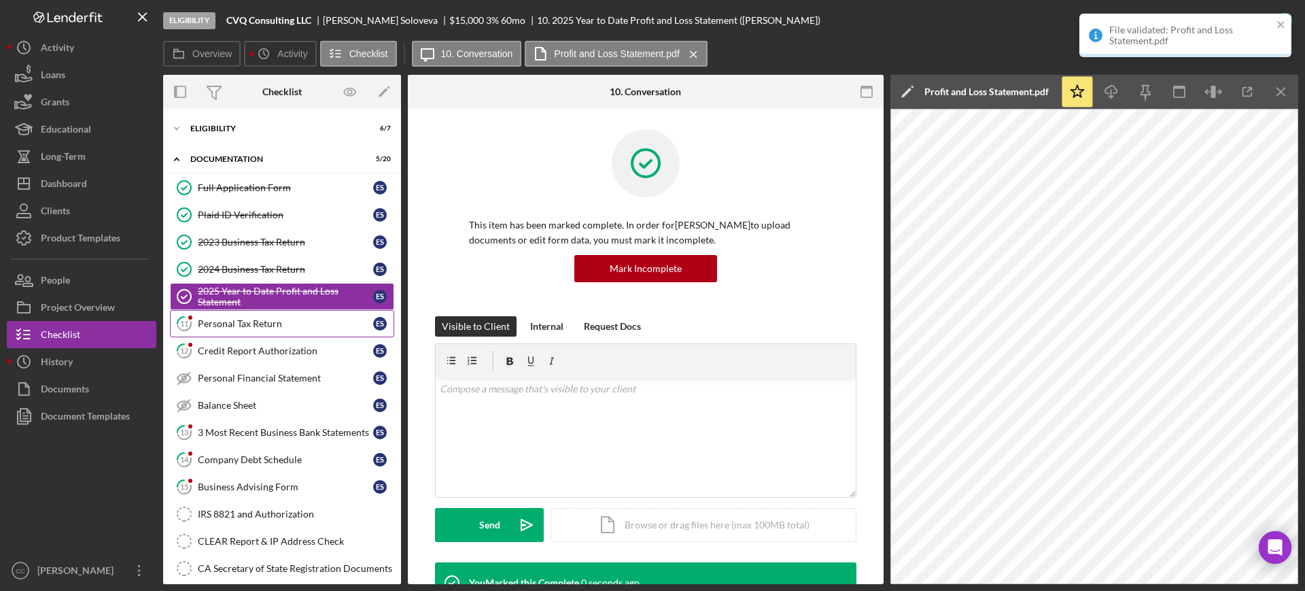
click at [221, 325] on div "Personal Tax Return" at bounding box center [285, 323] width 175 height 11
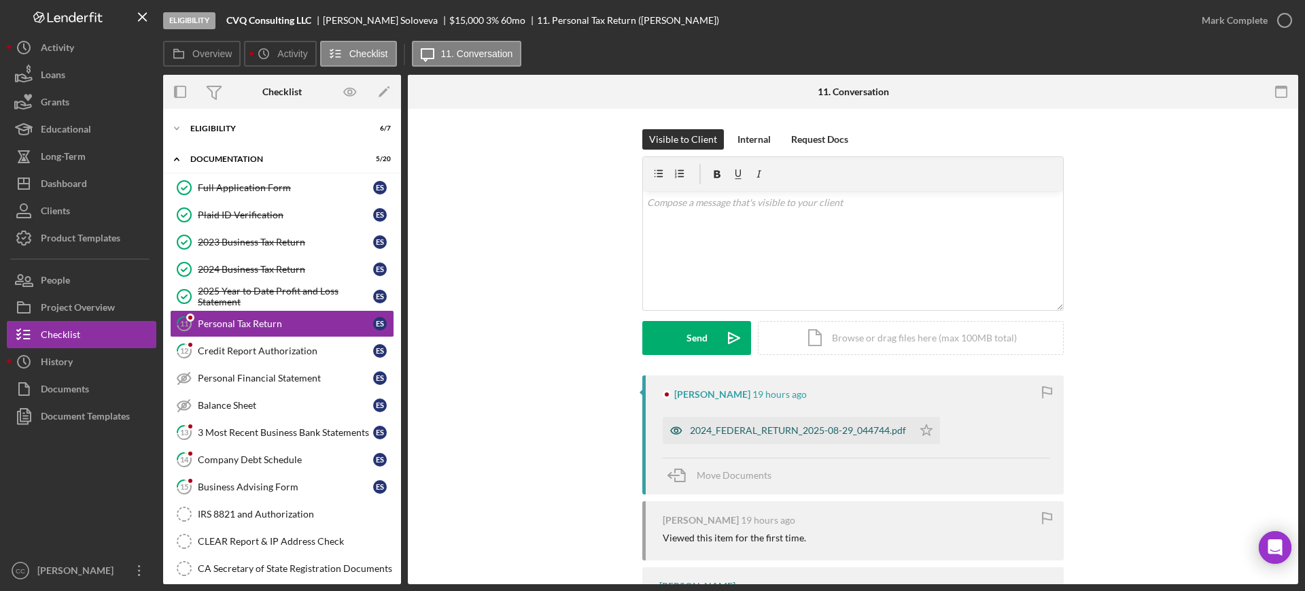
click at [844, 430] on div "2024_FEDERAL_RETURN_2025-08-29_044744.pdf" at bounding box center [798, 430] width 216 height 11
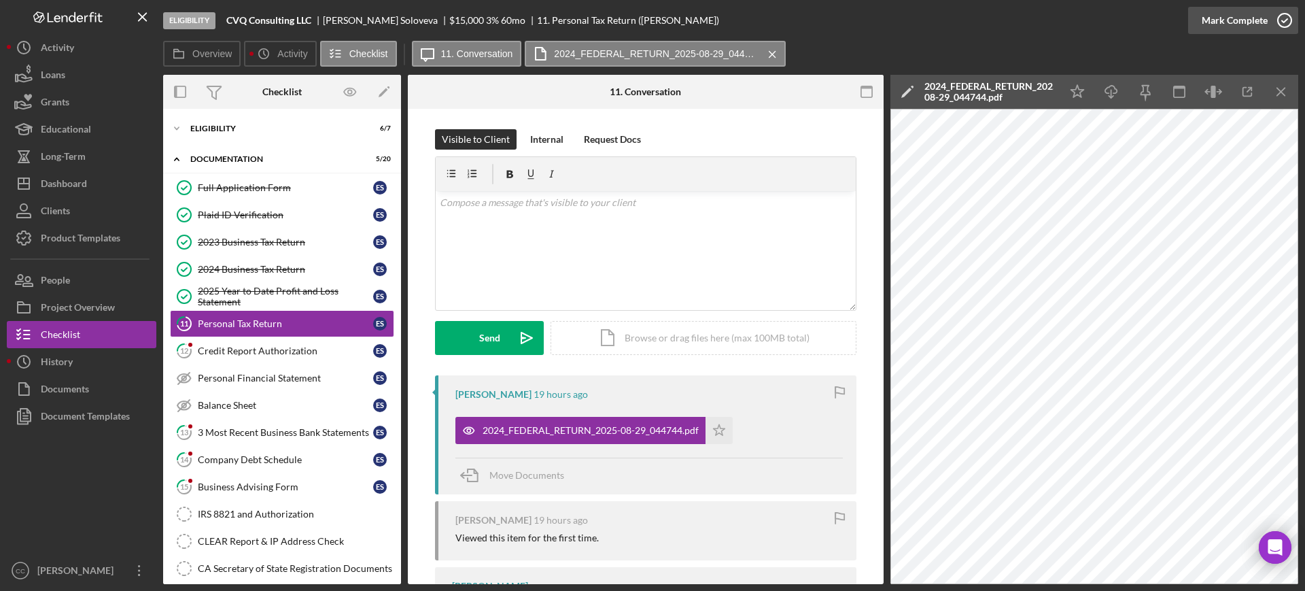
click at [1257, 22] on div "Mark Complete" at bounding box center [1235, 20] width 66 height 27
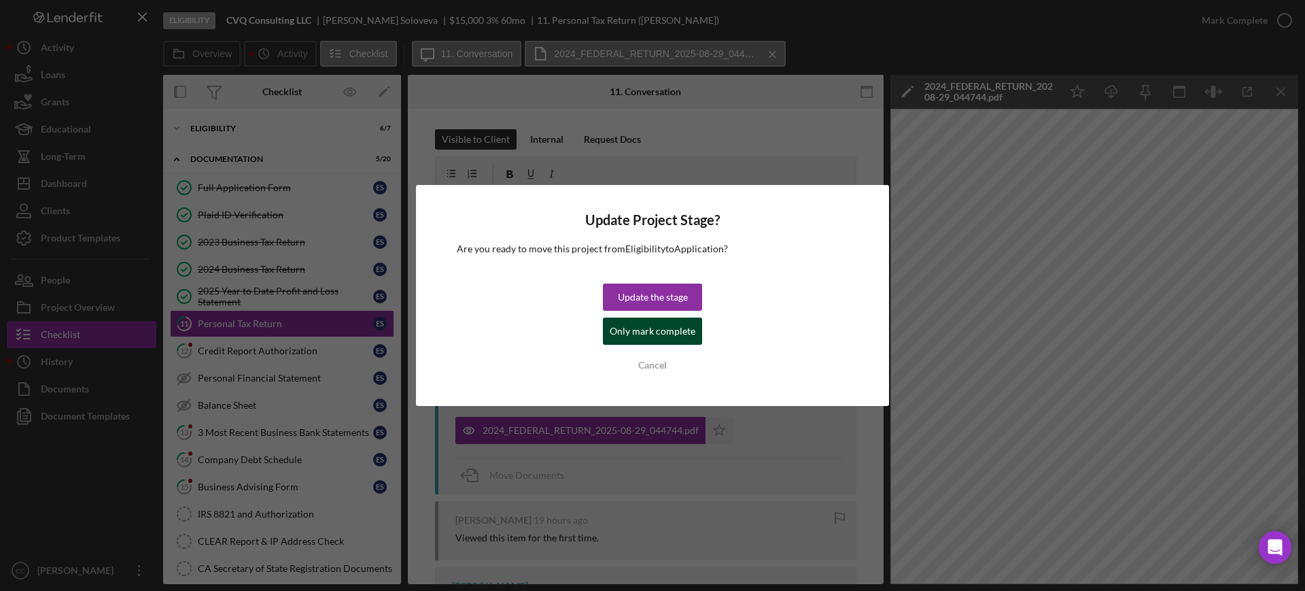
click at [615, 338] on div "Only mark complete" at bounding box center [653, 331] width 86 height 27
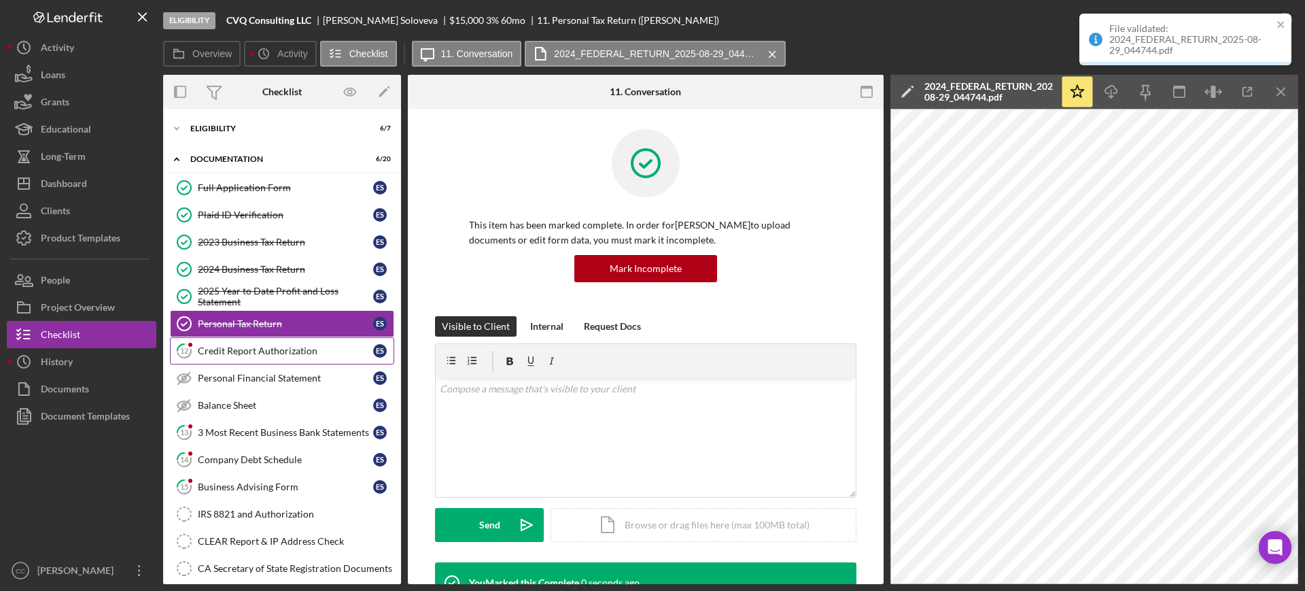
click at [243, 355] on div "Credit Report Authorization" at bounding box center [285, 350] width 175 height 11
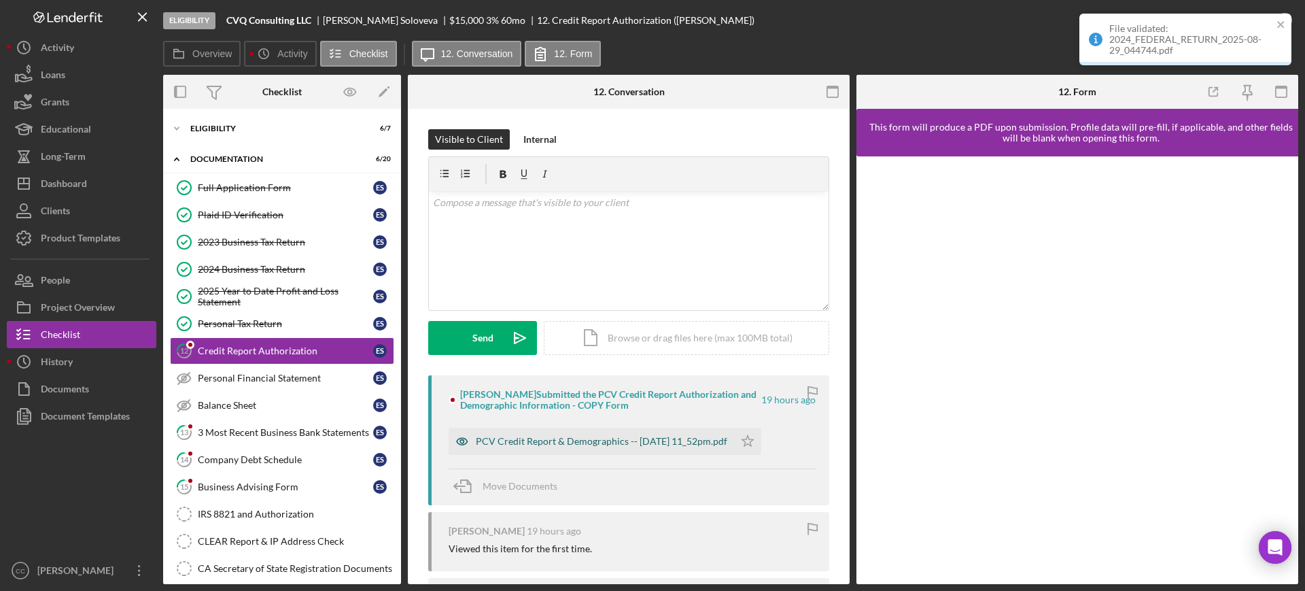
click at [662, 447] on div "PCV Credit Report & Demographics -- 2025-10-07 11_52pm.pdf" at bounding box center [592, 441] width 286 height 27
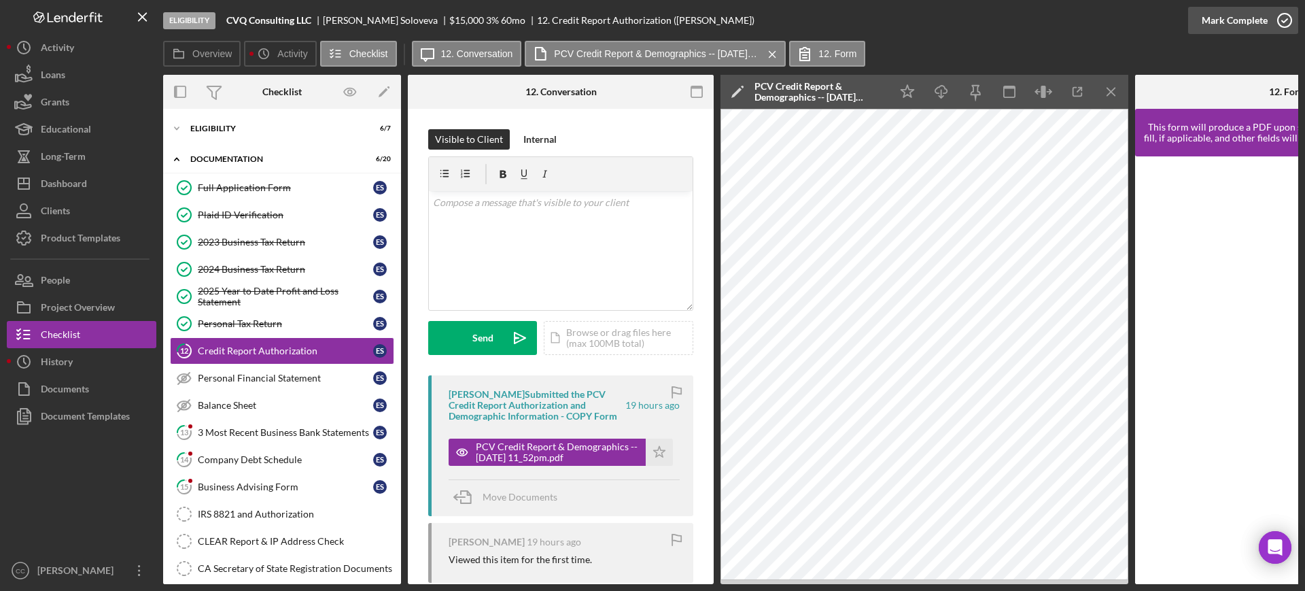
click at [1240, 20] on div "Mark Complete" at bounding box center [1235, 20] width 66 height 27
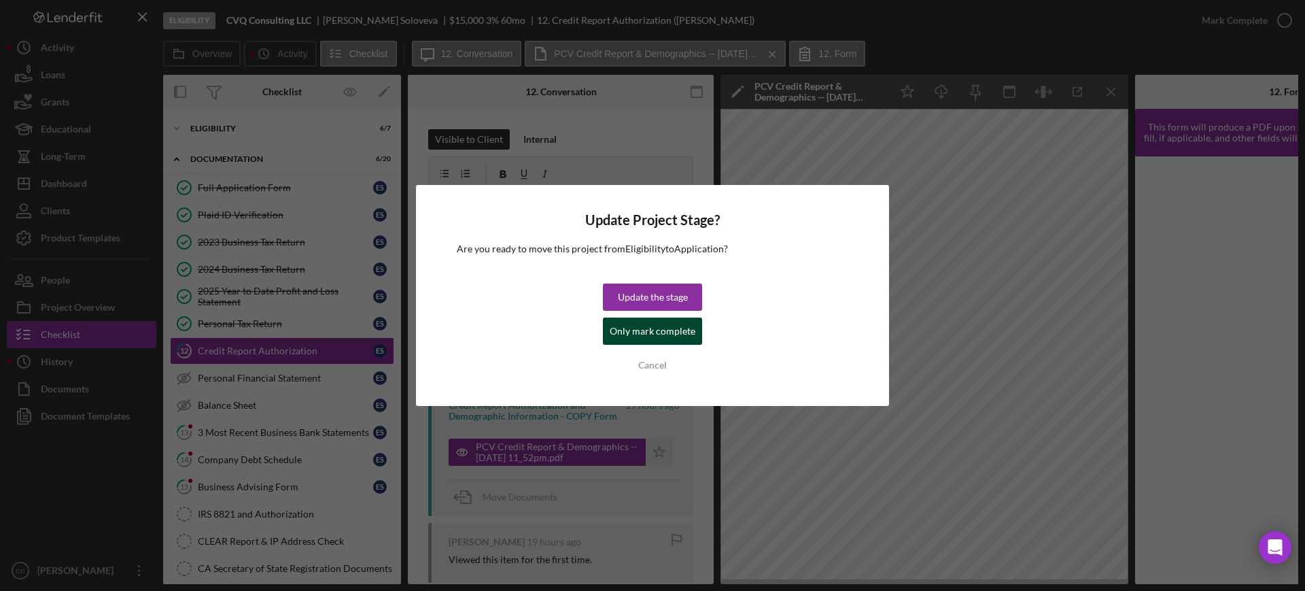
click at [632, 332] on div "Only mark complete" at bounding box center [653, 331] width 86 height 27
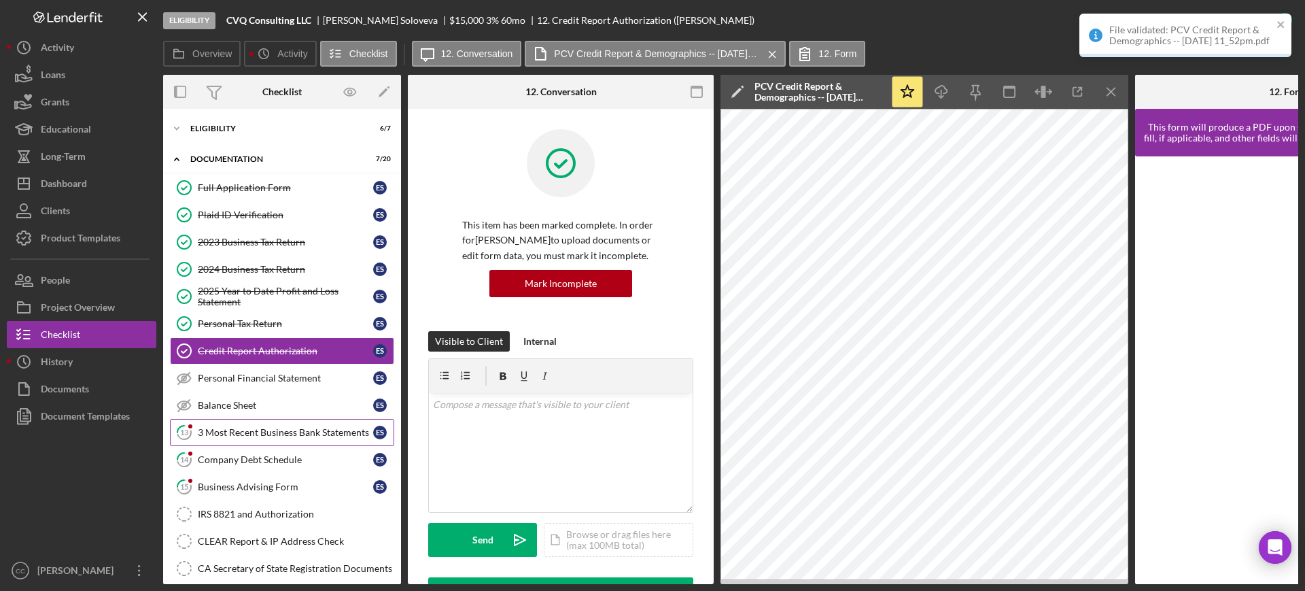
click at [222, 438] on div "3 Most Recent Business Bank Statements" at bounding box center [285, 432] width 175 height 11
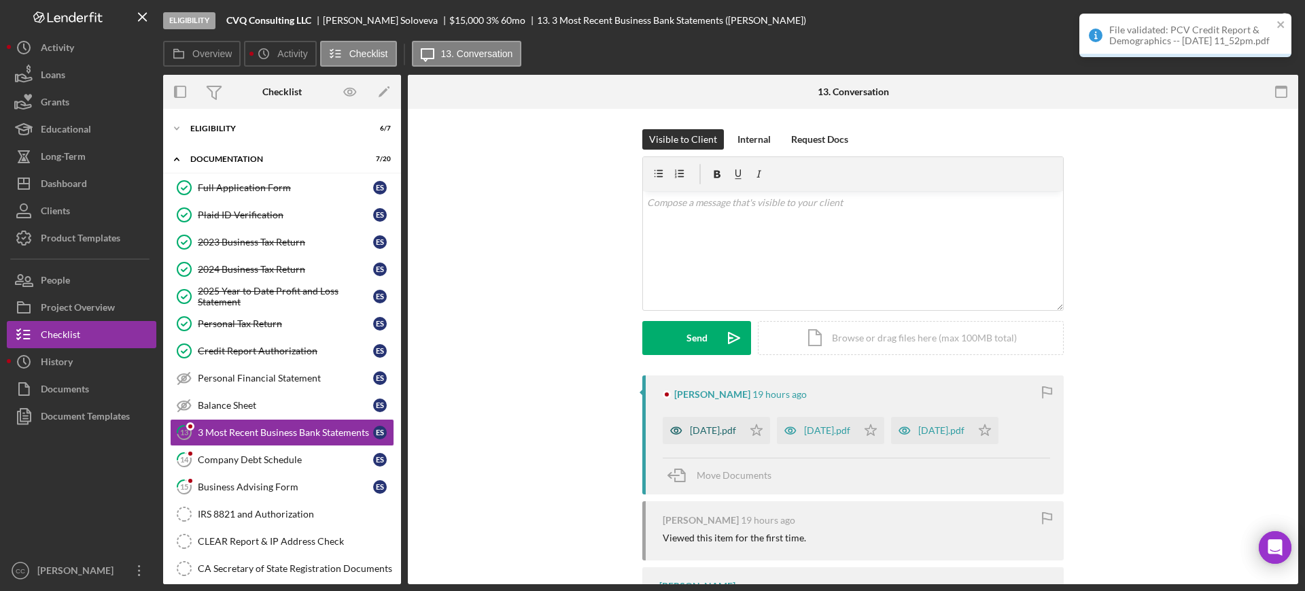
click at [710, 435] on div "Sep 2025.pdf" at bounding box center [713, 430] width 46 height 11
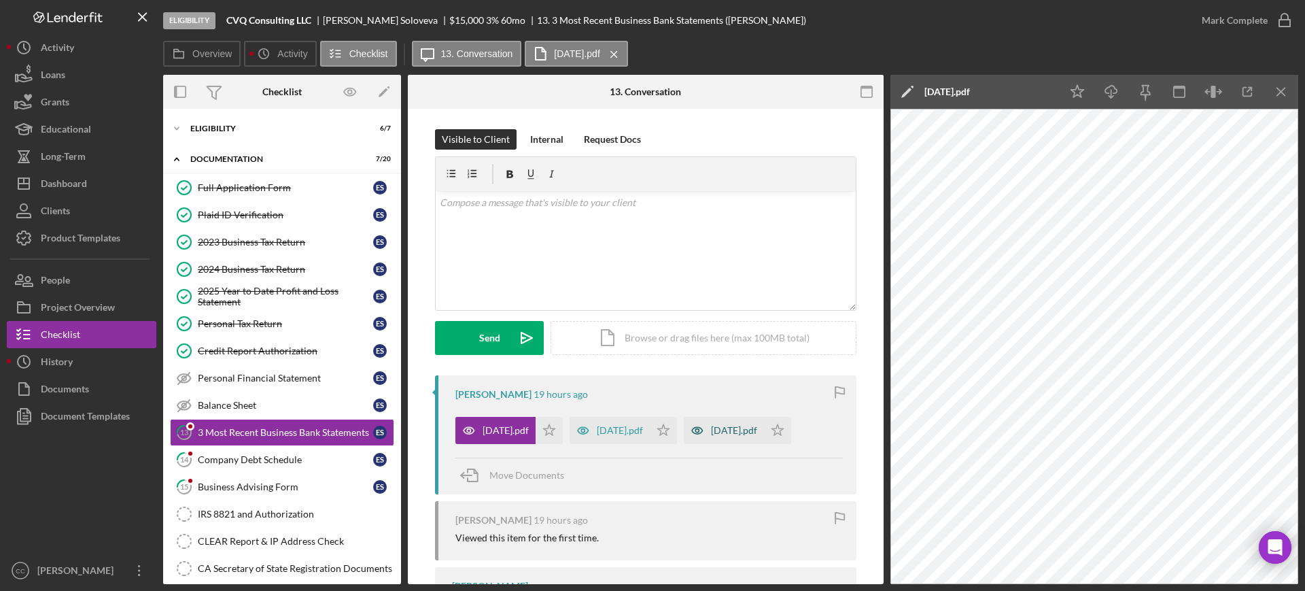
click at [748, 434] on div "Jul 2025.pdf" at bounding box center [734, 430] width 46 height 11
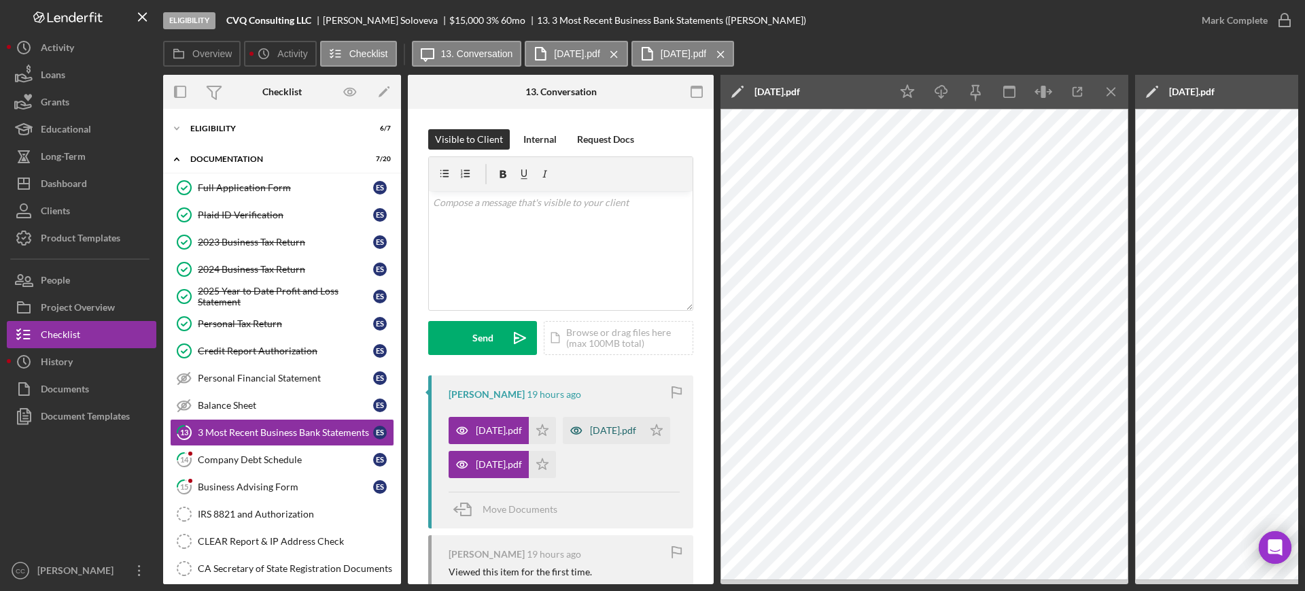
click at [590, 436] on div "Aug 2025.pdf" at bounding box center [613, 430] width 46 height 11
click at [910, 93] on icon "Icon/Star" at bounding box center [908, 92] width 31 height 31
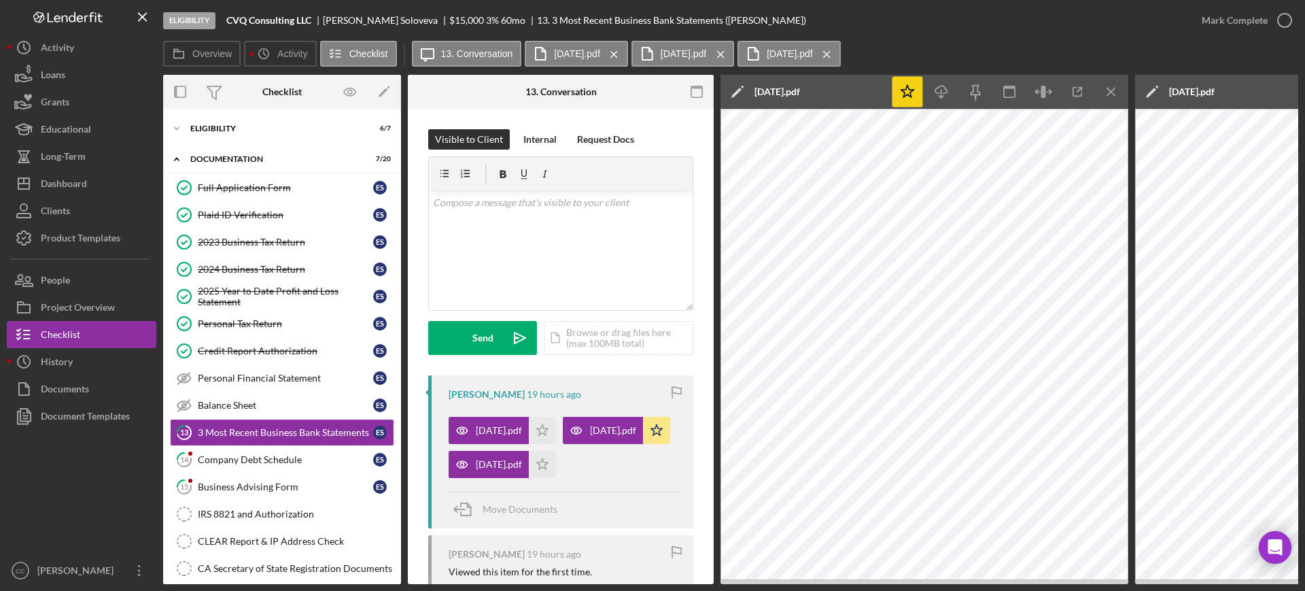
click at [1110, 92] on line "button" at bounding box center [1111, 91] width 7 height 7
click at [900, 95] on icon "Icon/Star" at bounding box center [908, 92] width 31 height 31
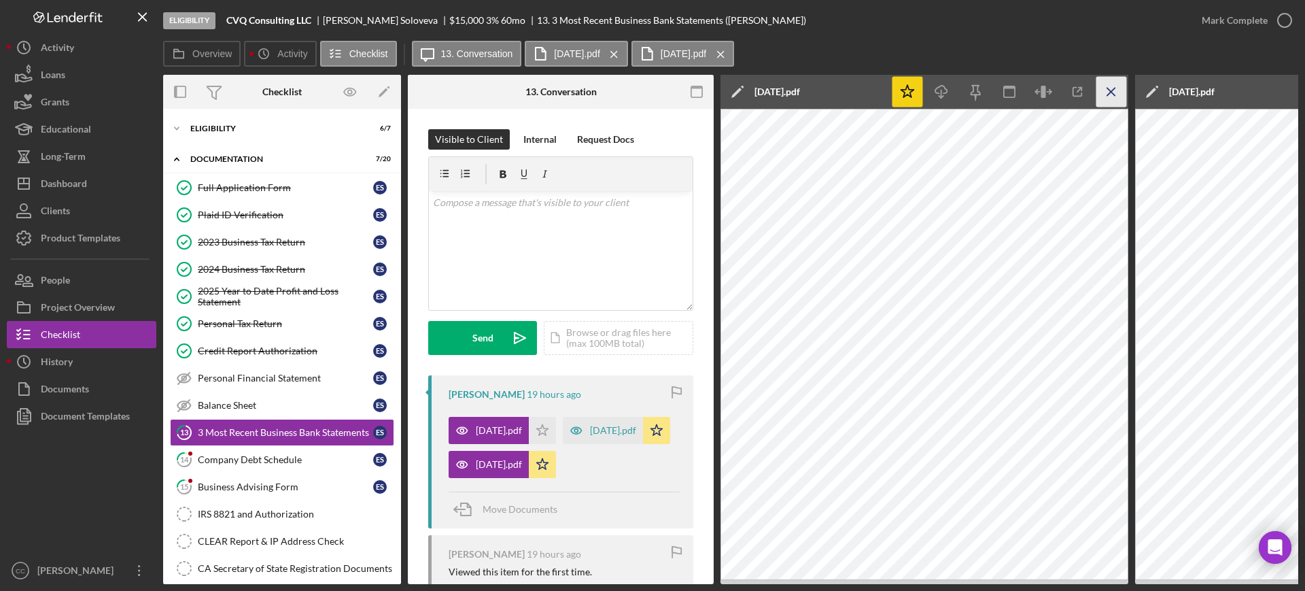
click at [1120, 90] on icon "Icon/Menu Close" at bounding box center [1112, 92] width 31 height 31
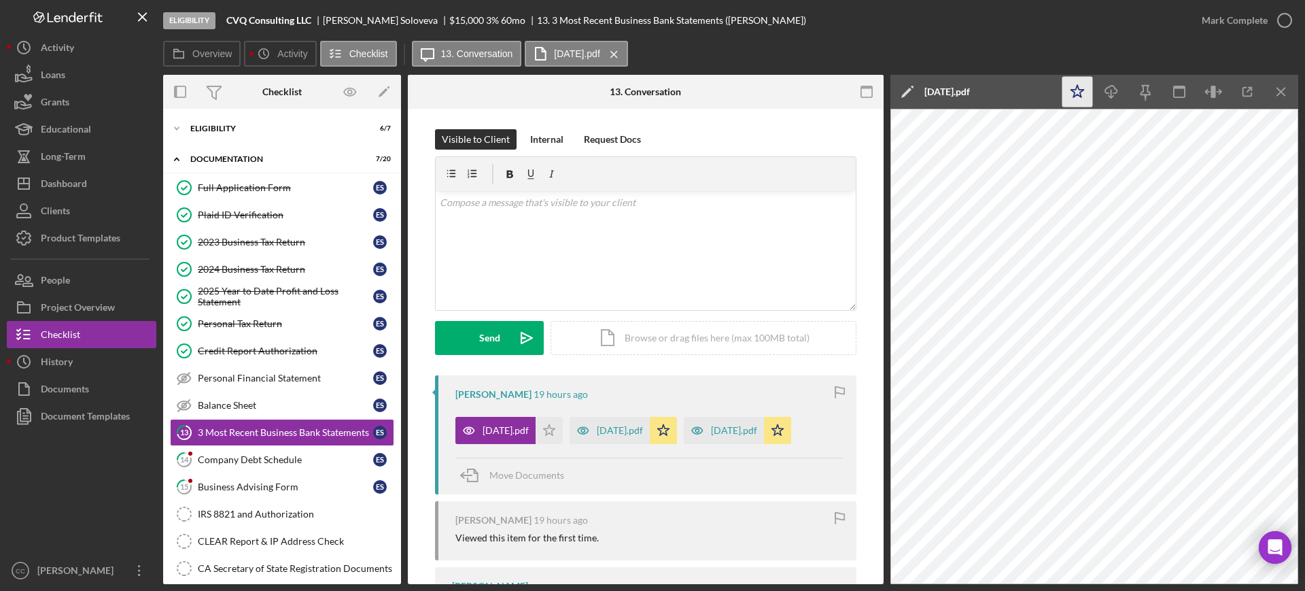
click at [1080, 90] on icon "Icon/Star" at bounding box center [1078, 92] width 31 height 31
click at [1284, 23] on icon "button" at bounding box center [1285, 20] width 34 height 34
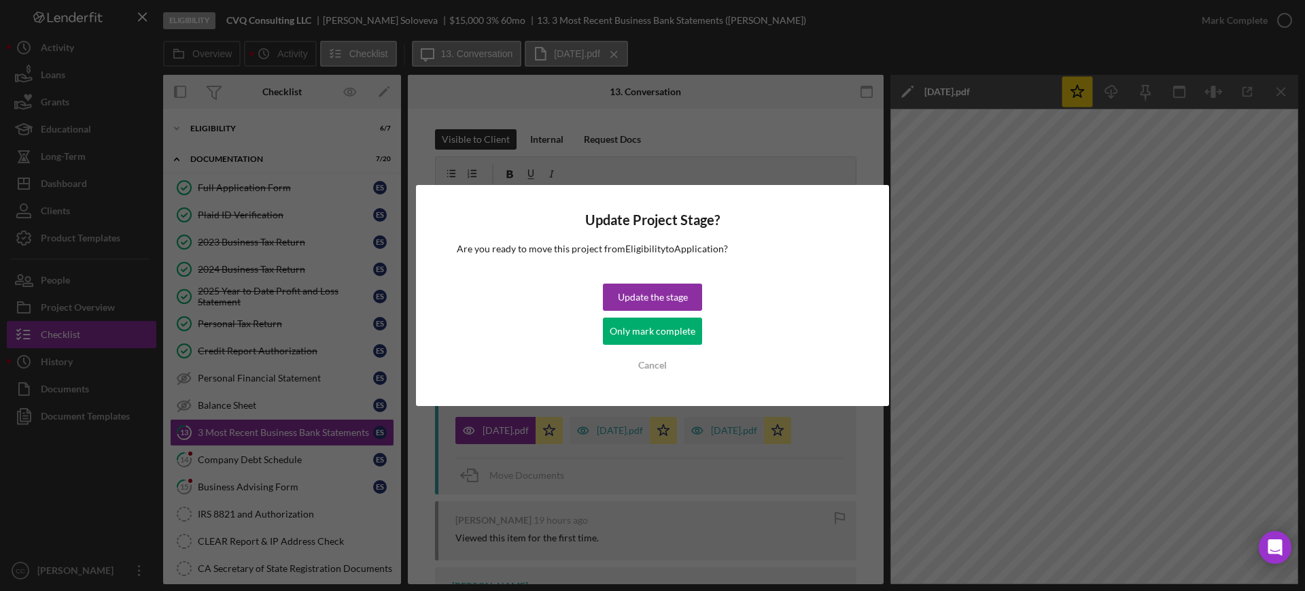
drag, startPoint x: 640, startPoint y: 338, endPoint x: 544, endPoint y: 371, distance: 101.3
click at [640, 337] on div "Only mark complete" at bounding box center [653, 331] width 86 height 27
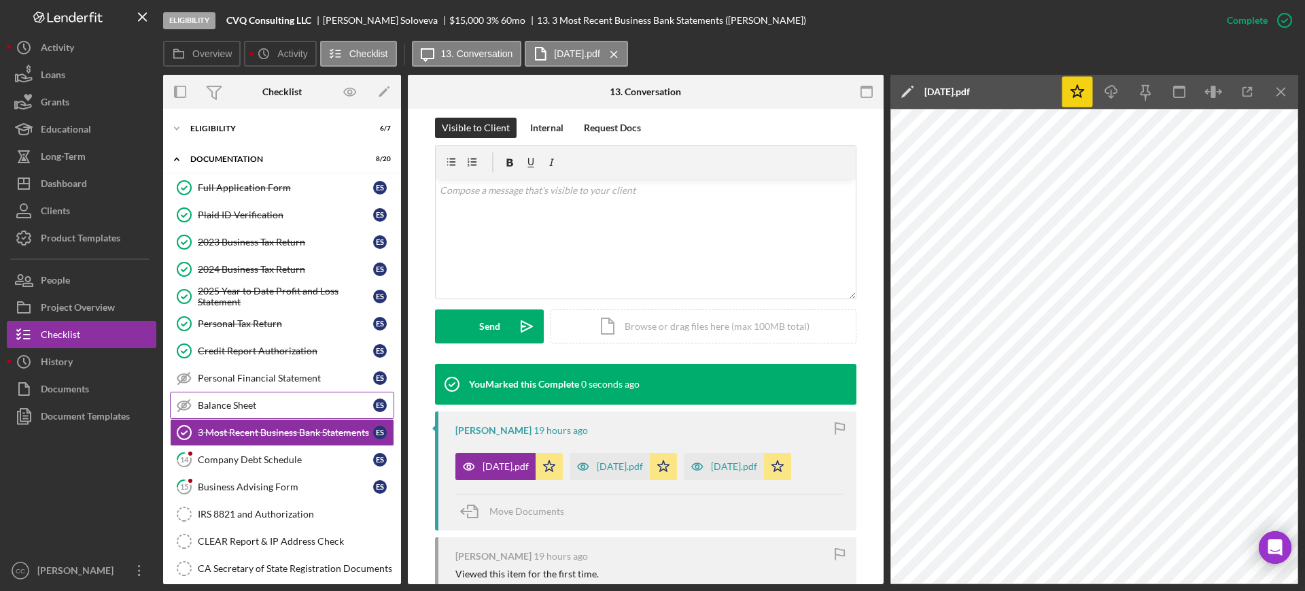
scroll to position [170, 0]
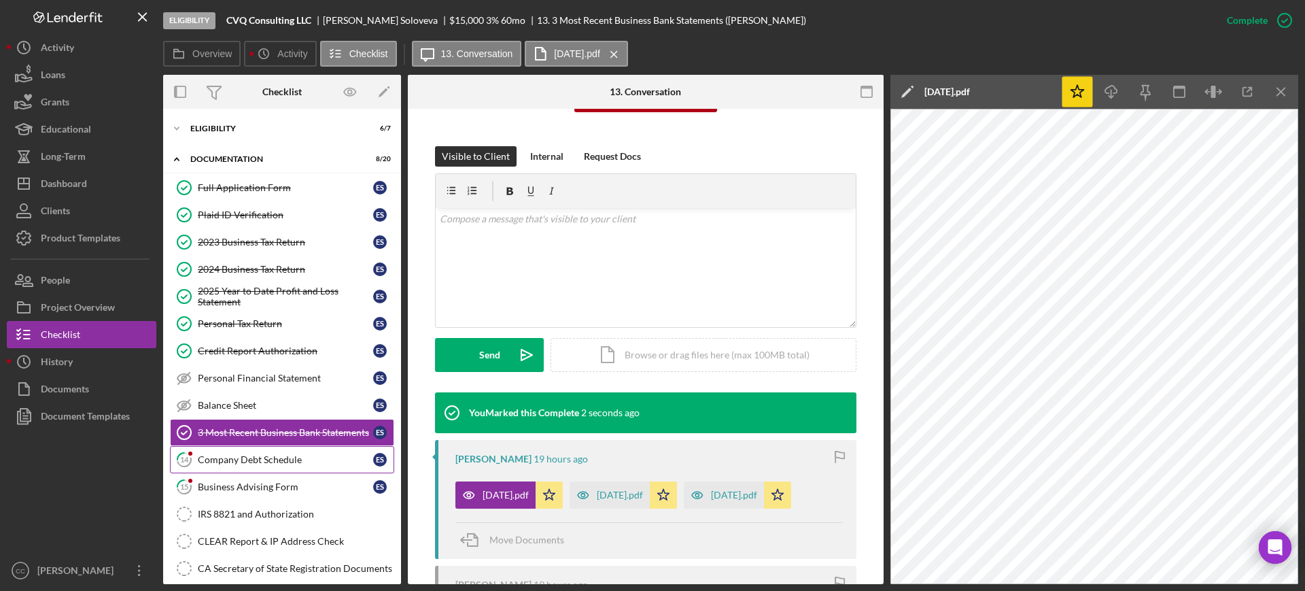
click at [231, 464] on div "Company Debt Schedule" at bounding box center [285, 459] width 175 height 11
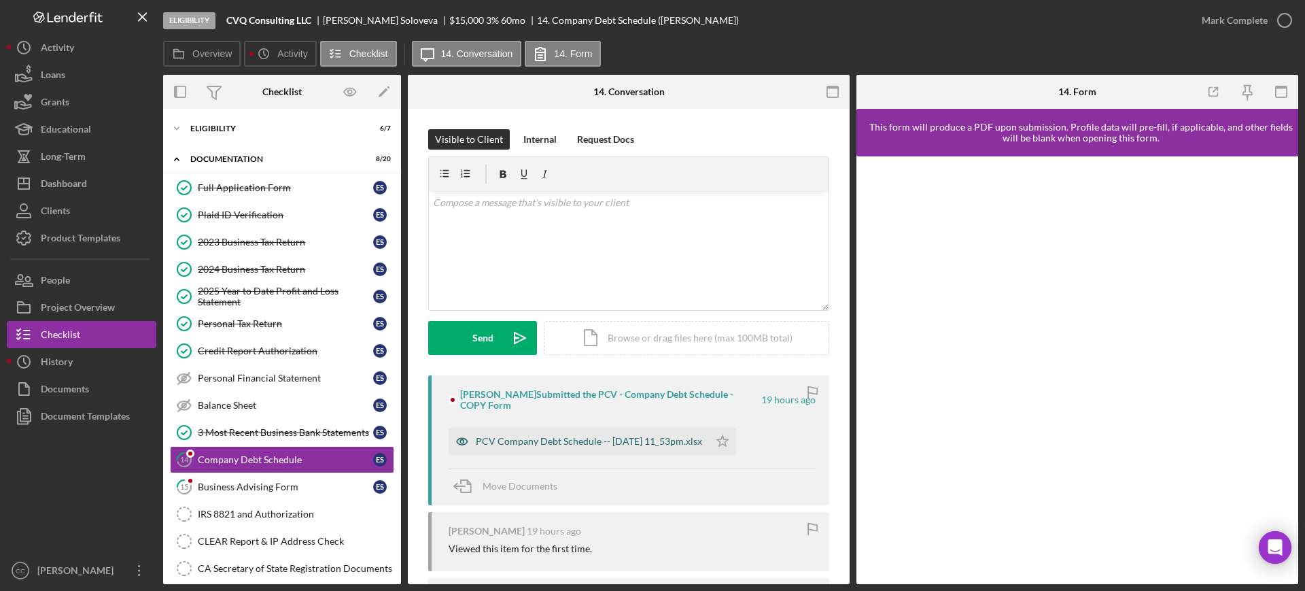
click at [609, 432] on div "PCV Company Debt Schedule -- 2025-10-07 11_53pm.xlsx" at bounding box center [579, 441] width 260 height 27
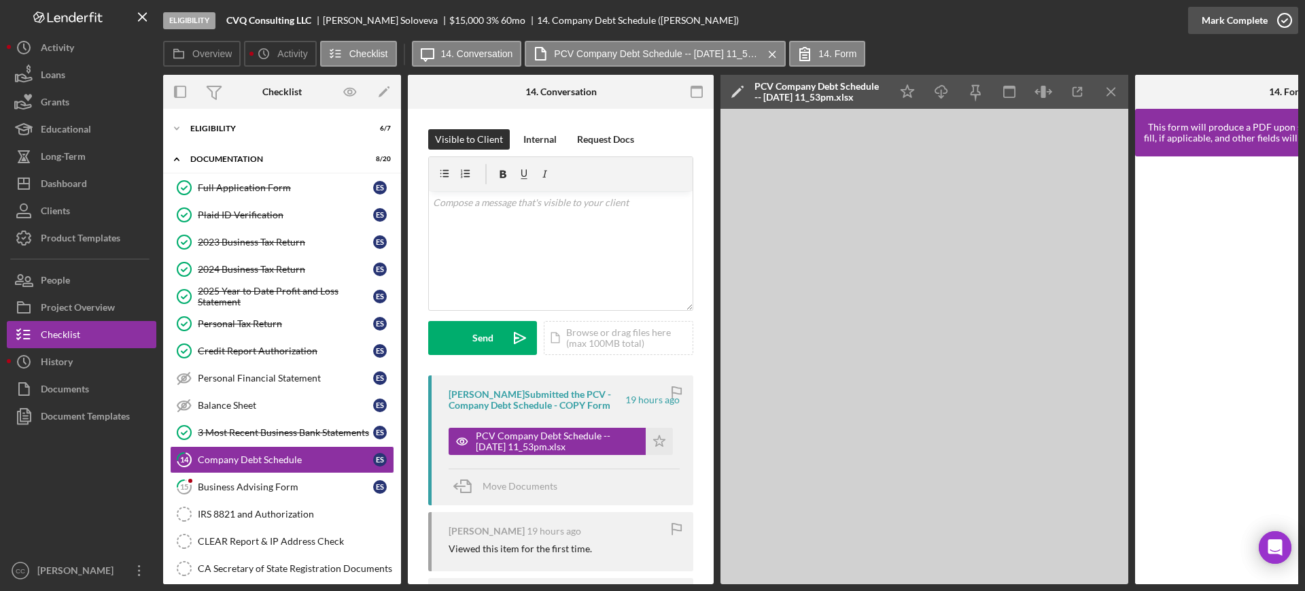
click at [1228, 15] on div "Mark Complete" at bounding box center [1235, 20] width 66 height 27
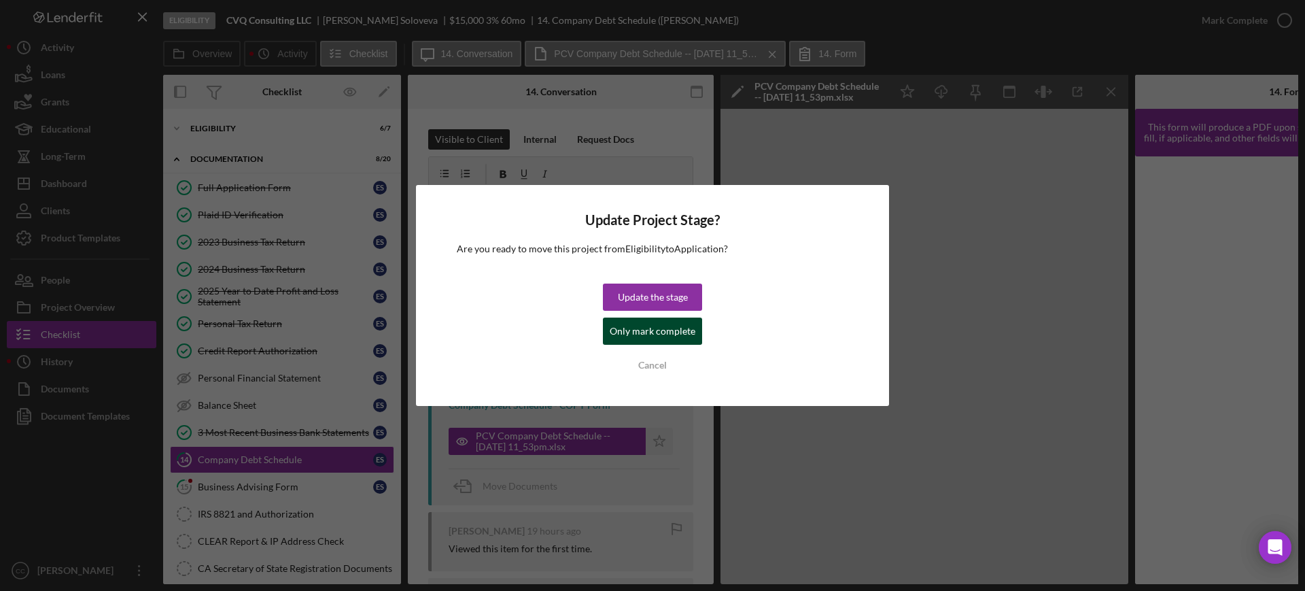
click at [670, 335] on div "Only mark complete" at bounding box center [653, 331] width 86 height 27
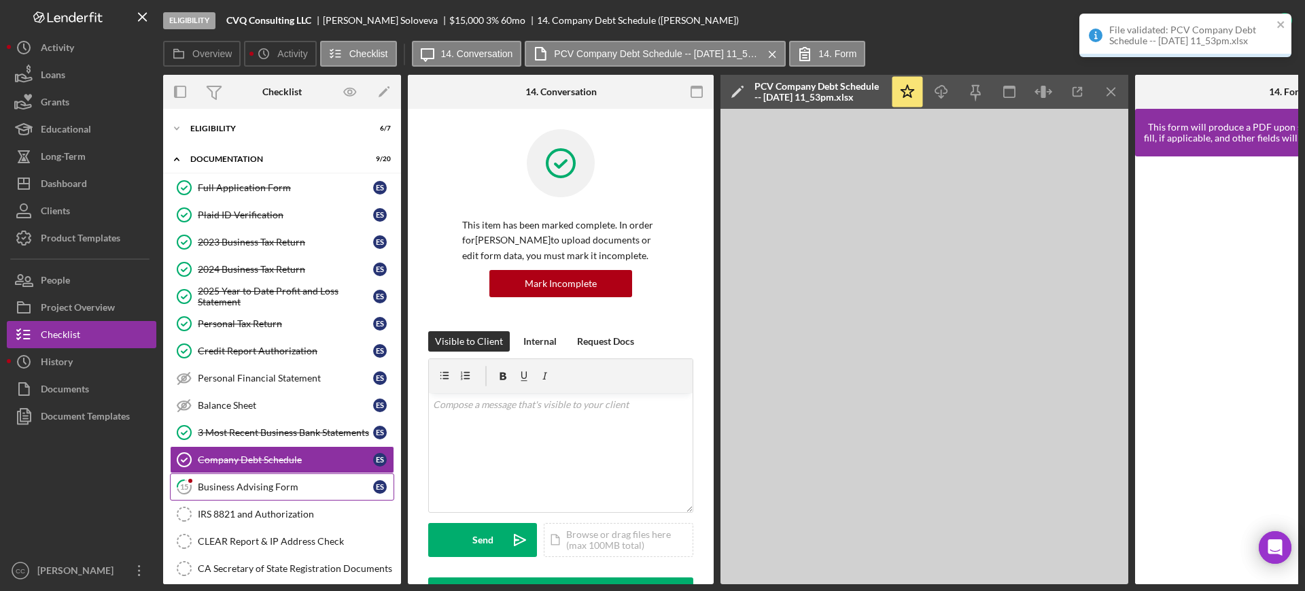
click at [251, 492] on link "15 Business Advising Form E S" at bounding box center [282, 486] width 224 height 27
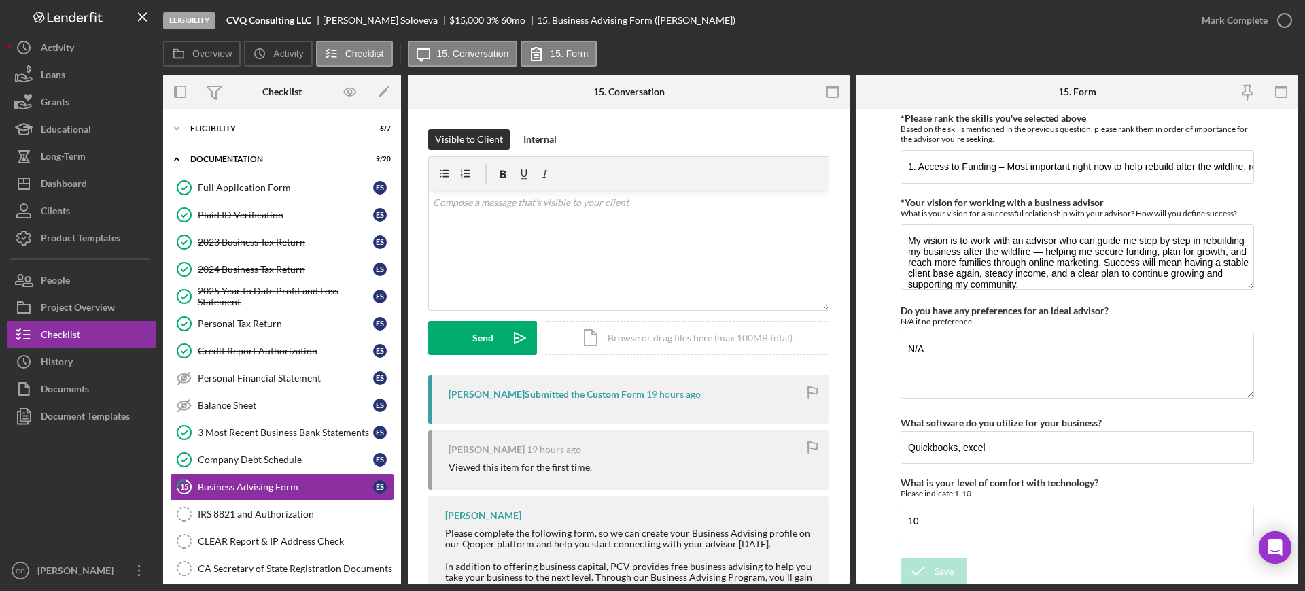
scroll to position [1168, 0]
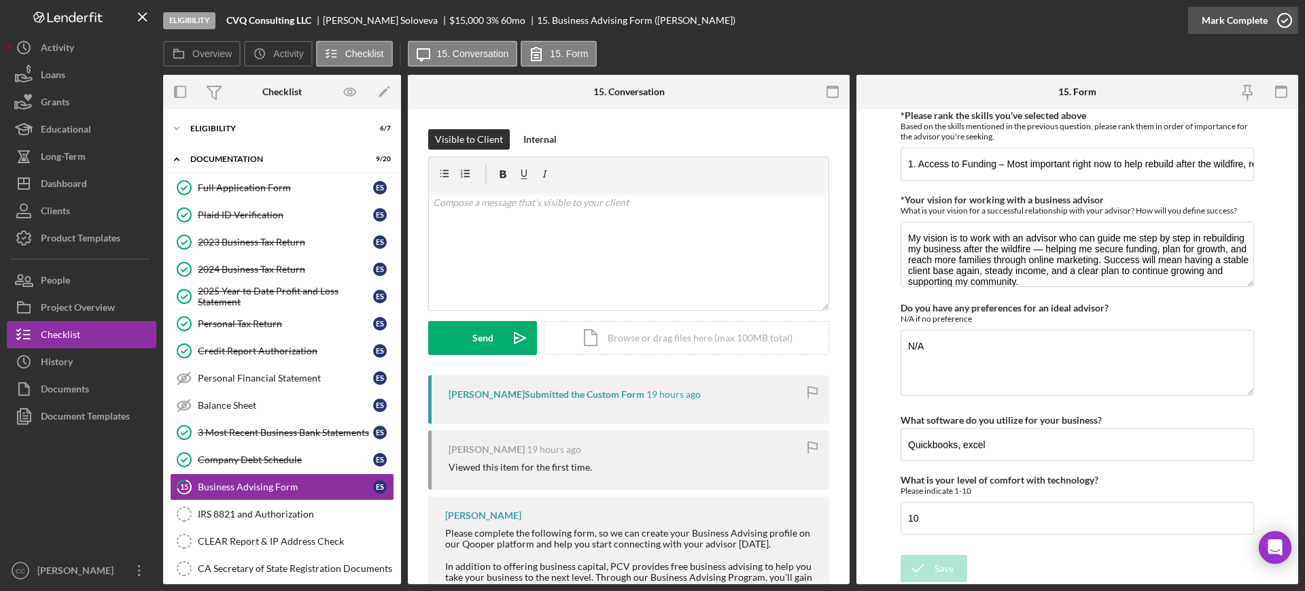
click at [1276, 15] on icon "button" at bounding box center [1285, 20] width 34 height 34
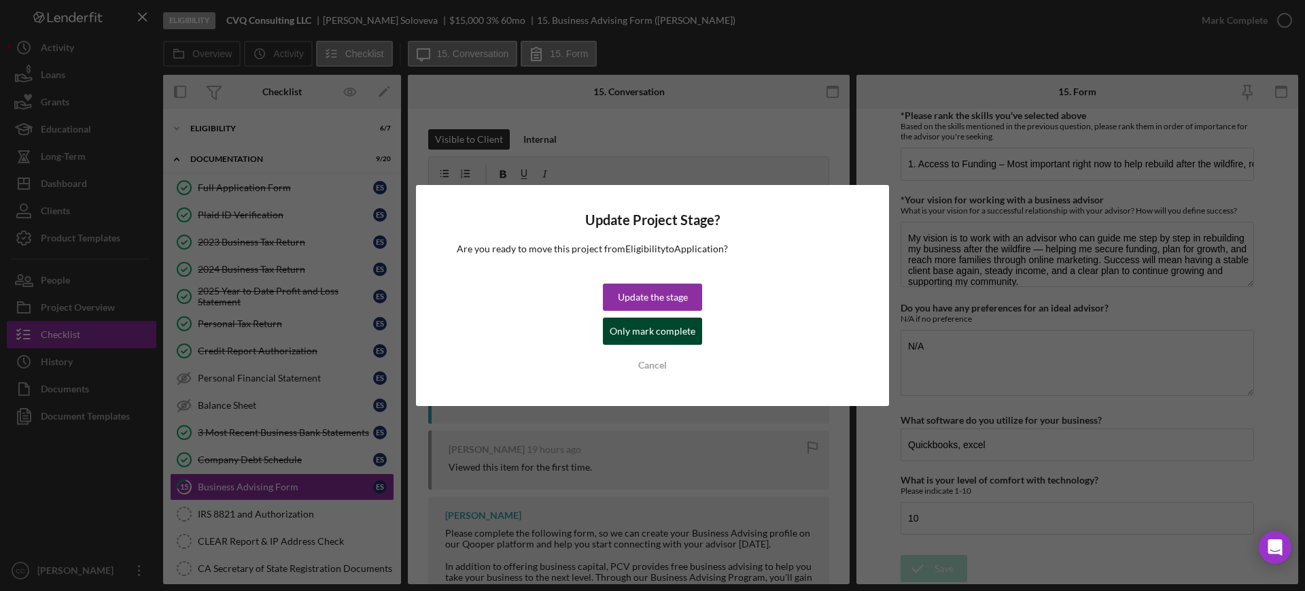
click at [645, 335] on div "Only mark complete" at bounding box center [653, 331] width 86 height 27
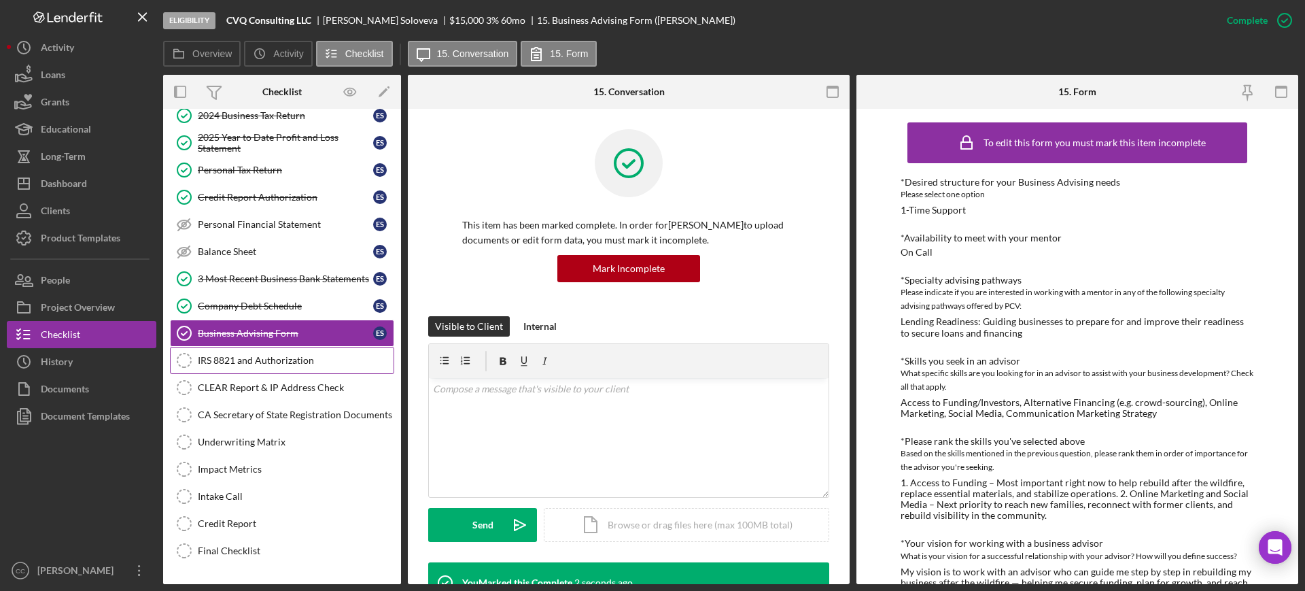
scroll to position [170, 0]
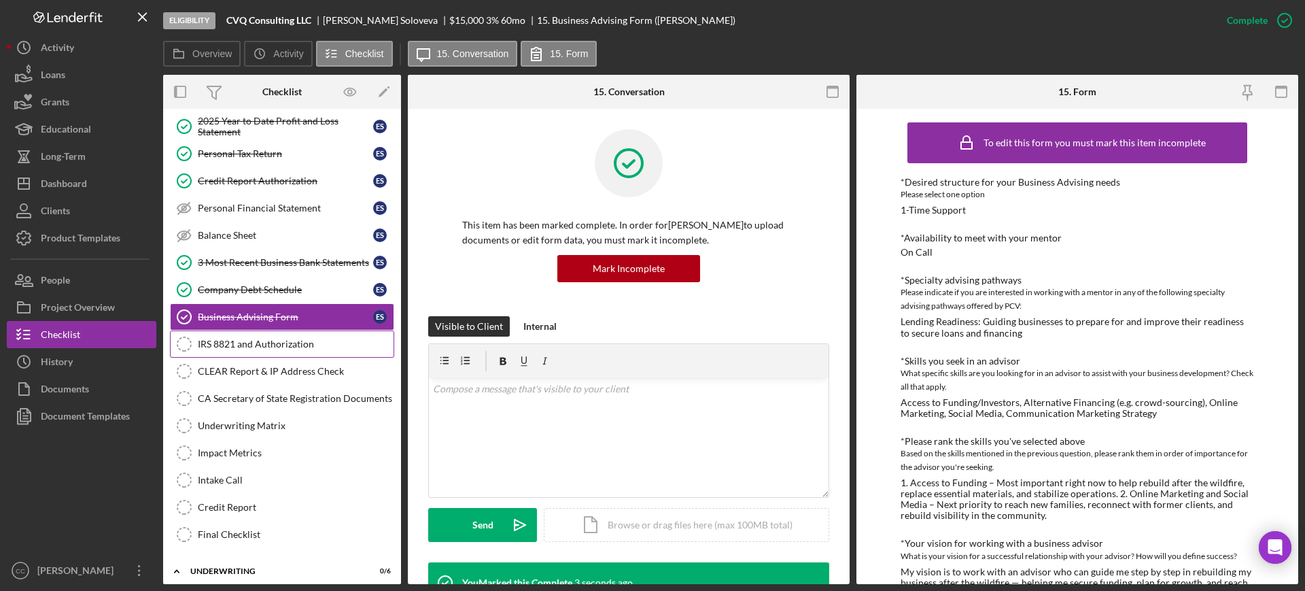
click at [258, 344] on div "IRS 8821 and Authorization" at bounding box center [296, 344] width 196 height 11
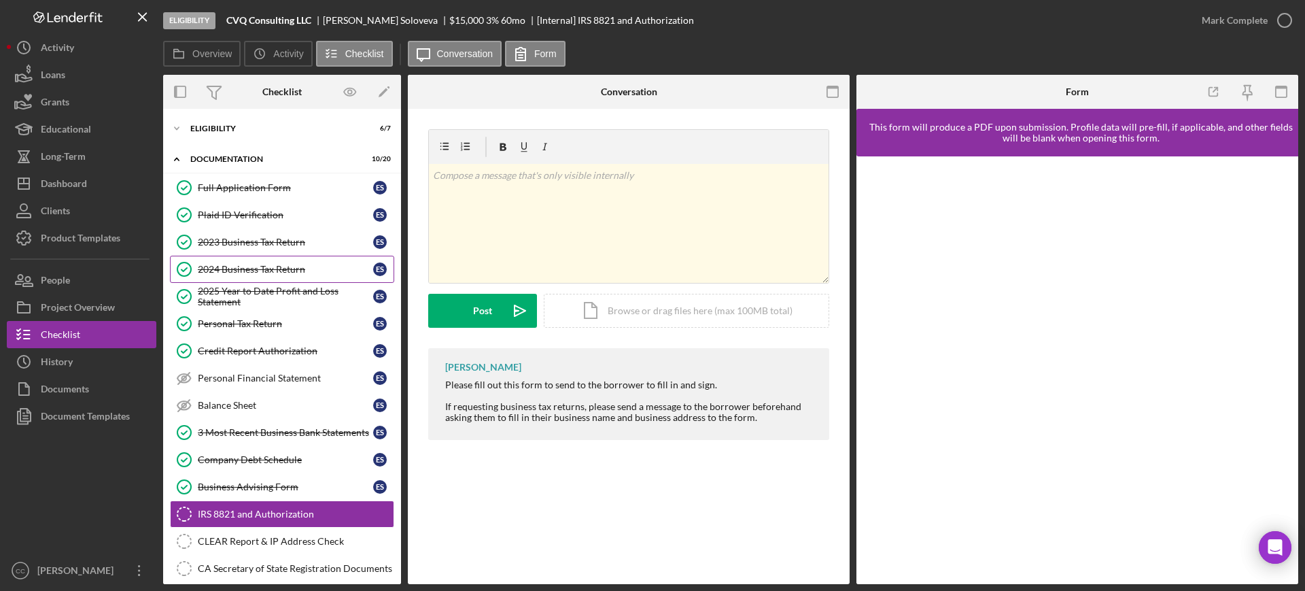
click at [258, 276] on link "2024 Business Tax Return 2024 Business Tax Return E S" at bounding box center [282, 269] width 224 height 27
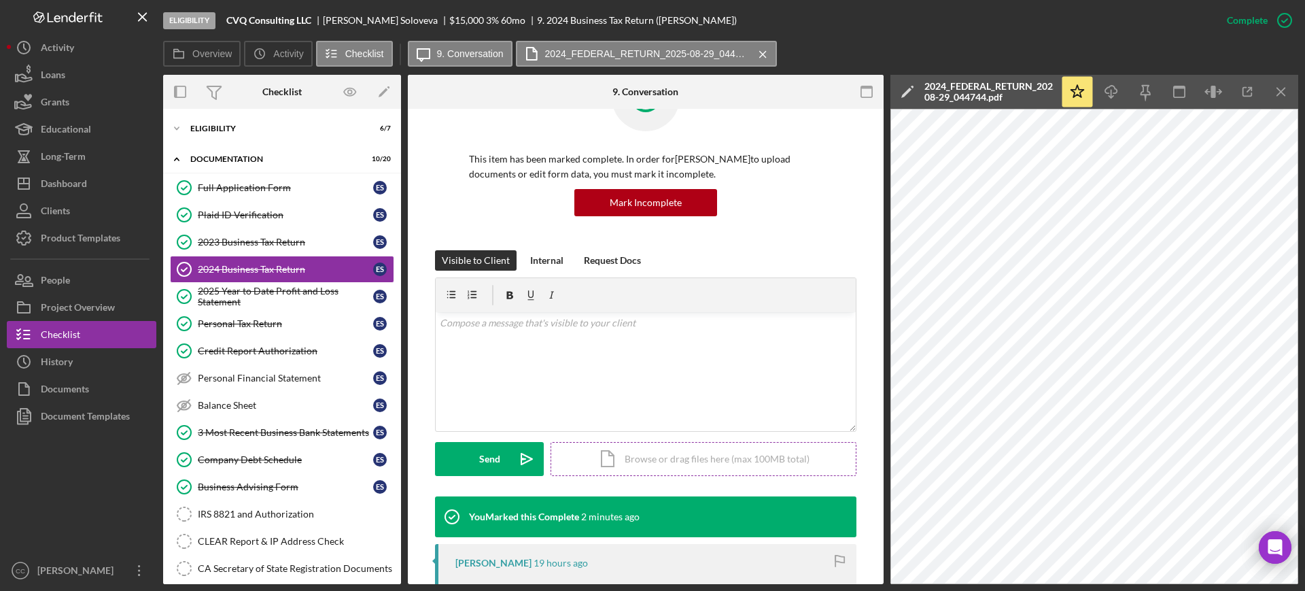
scroll to position [170, 0]
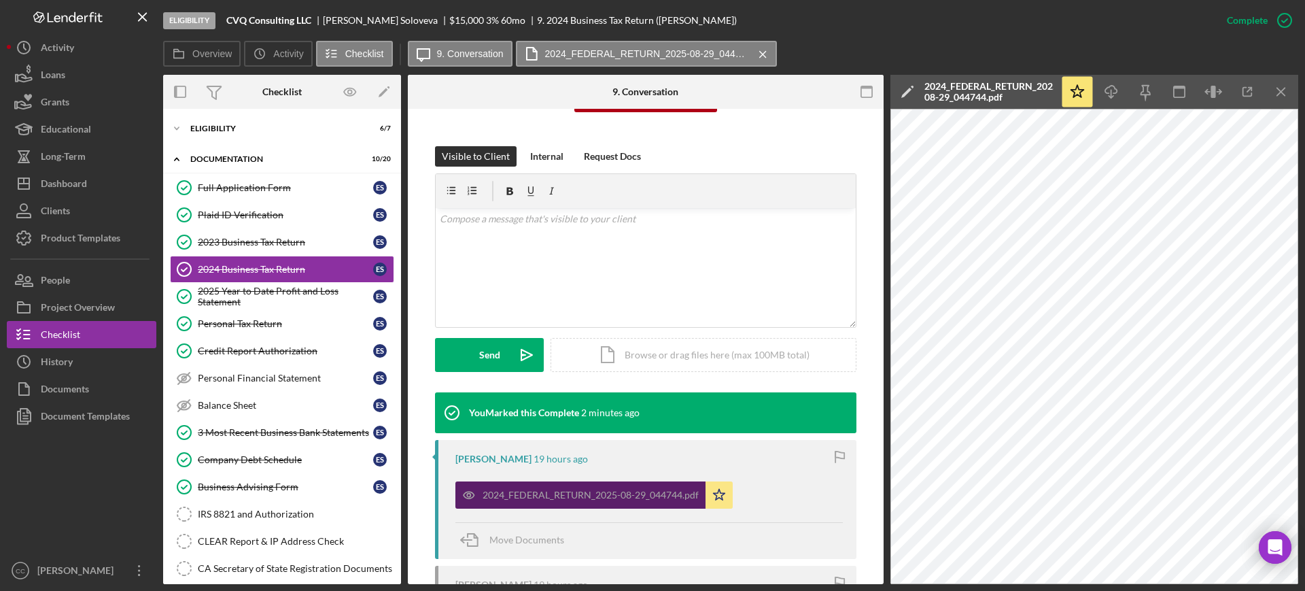
click at [553, 499] on div "2024_FEDERAL_RETURN_2025-08-29_044744.pdf" at bounding box center [591, 495] width 216 height 11
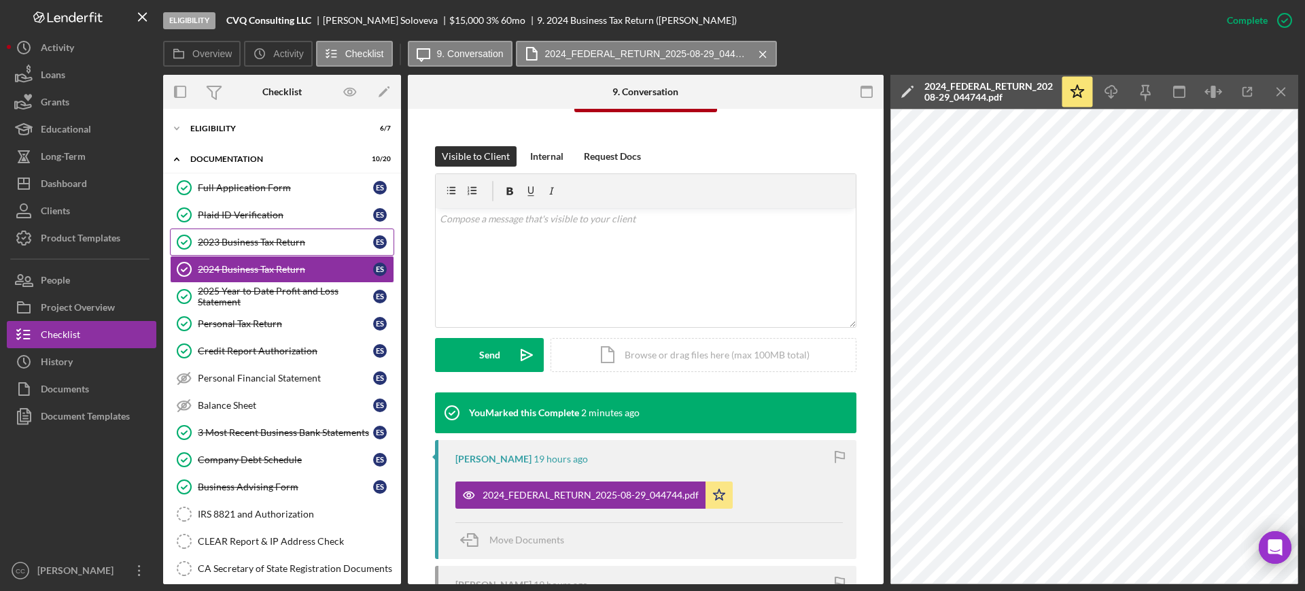
click at [211, 243] on div "2023 Business Tax Return" at bounding box center [285, 242] width 175 height 11
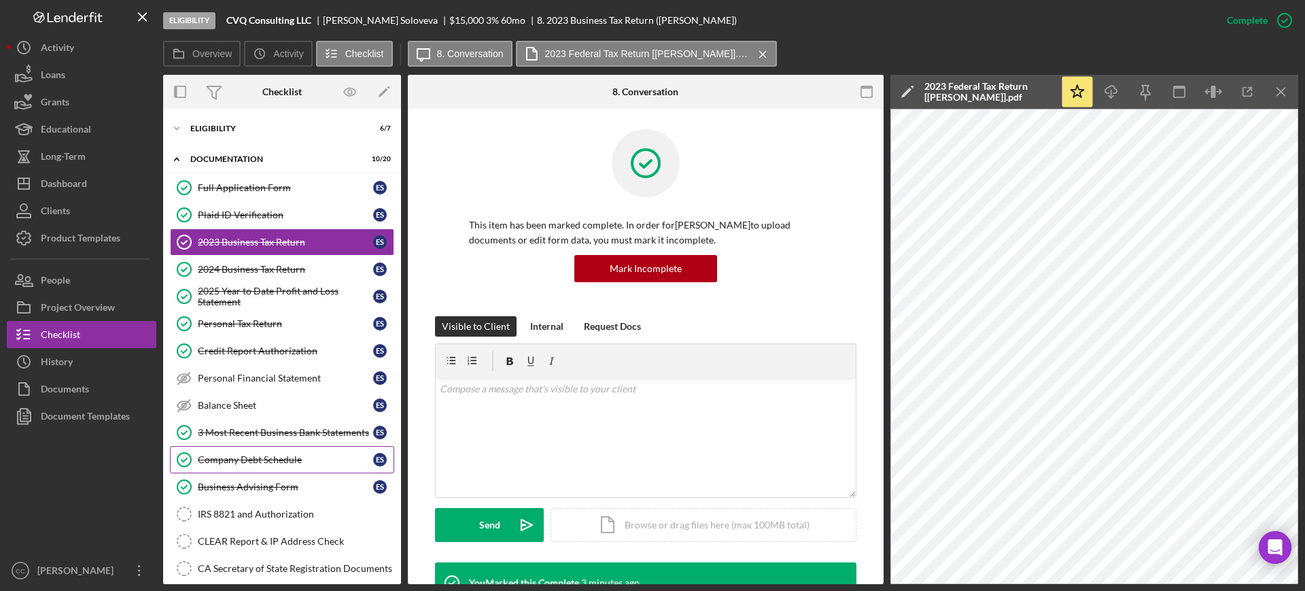
drag, startPoint x: 244, startPoint y: 513, endPoint x: 261, endPoint y: 453, distance: 62.9
click at [244, 513] on div "IRS 8821 and Authorization" at bounding box center [296, 514] width 196 height 11
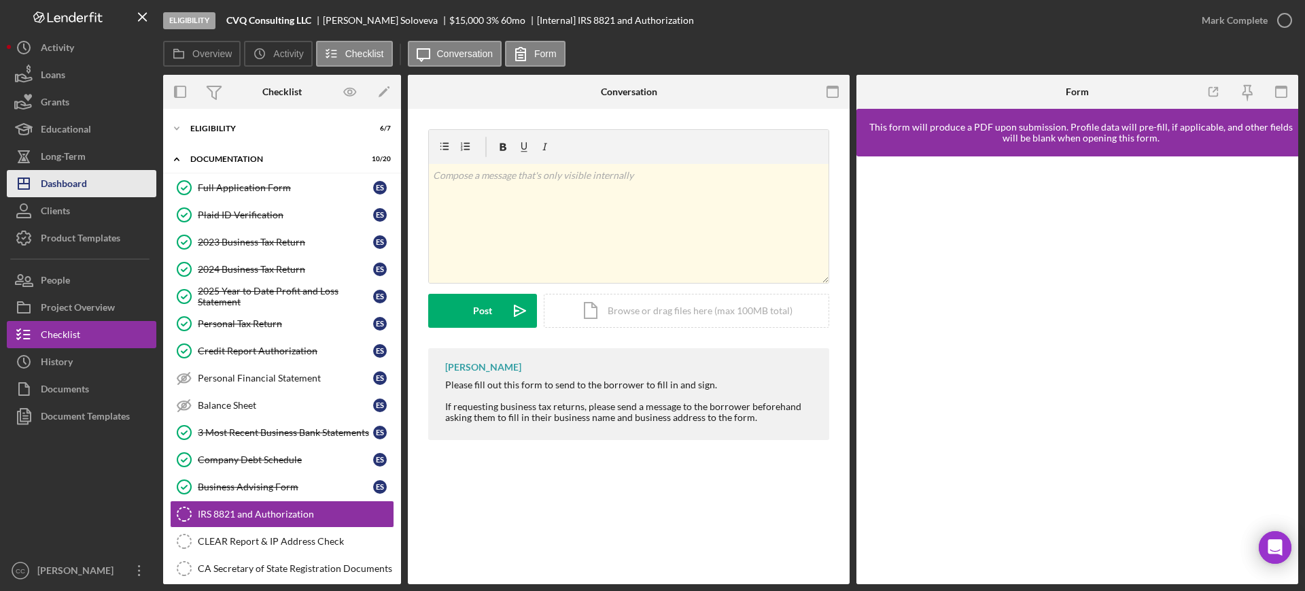
click at [67, 180] on div "Dashboard" at bounding box center [64, 185] width 46 height 31
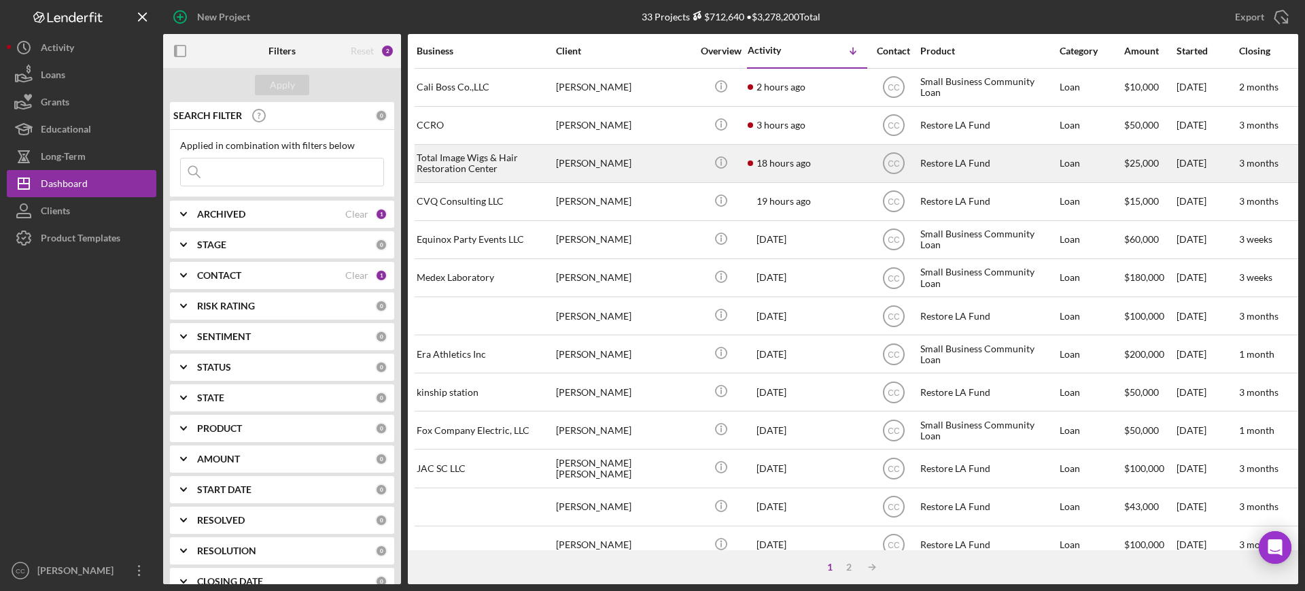
click at [651, 159] on div "[PERSON_NAME]" at bounding box center [624, 164] width 136 height 36
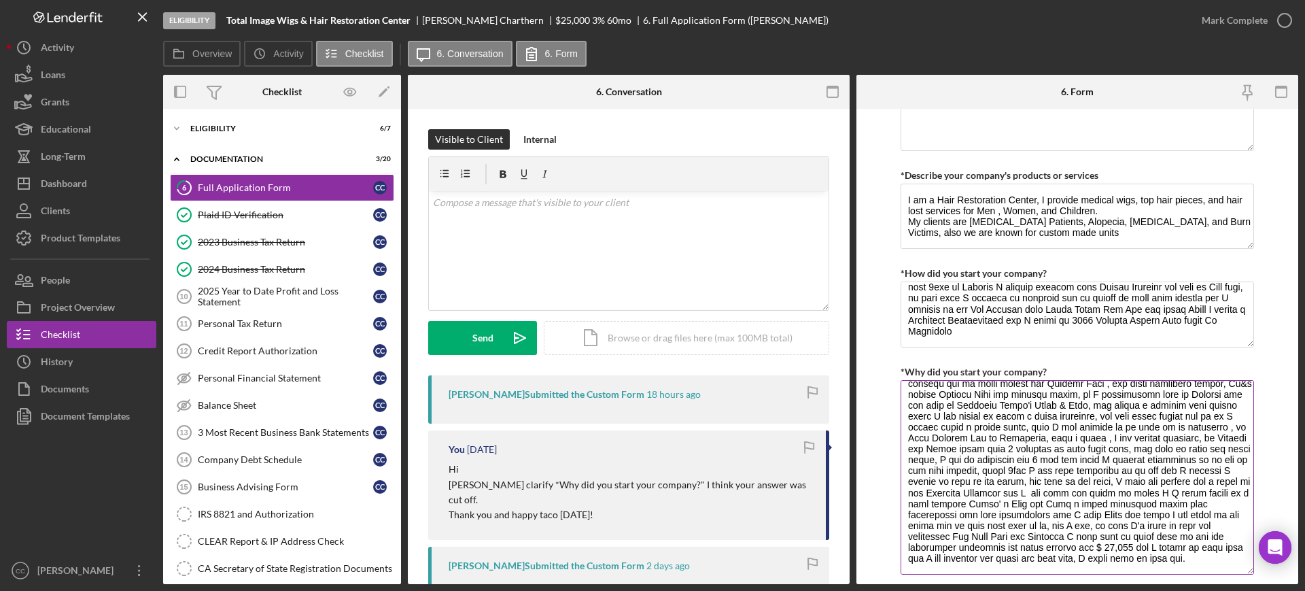
scroll to position [118, 0]
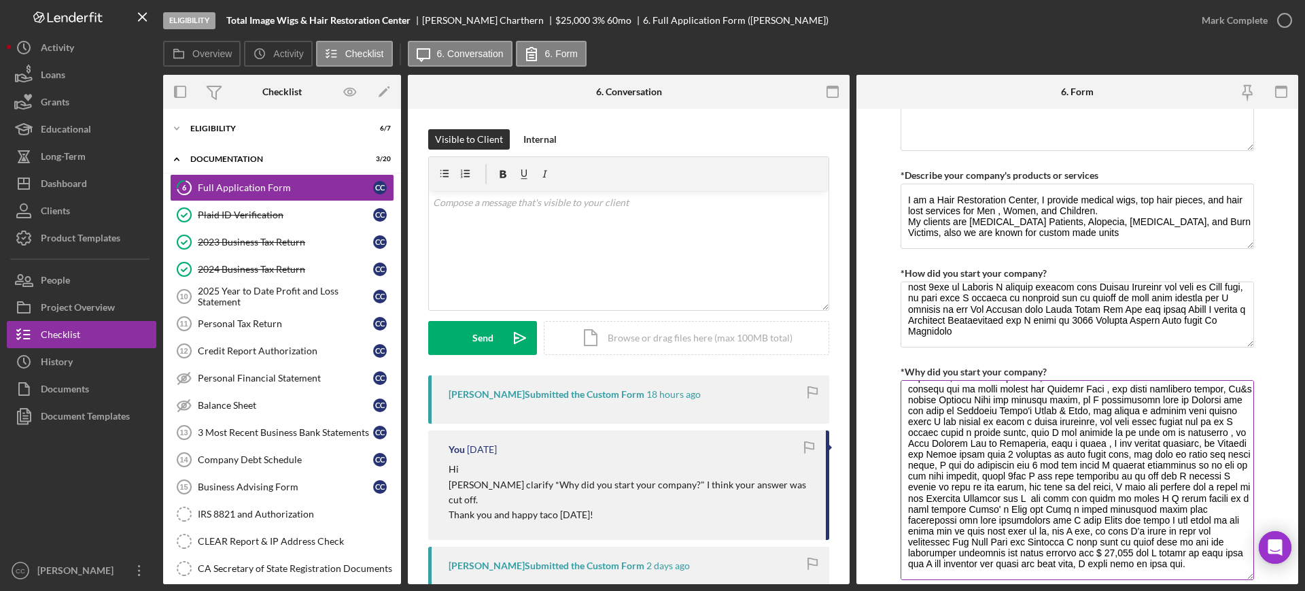
drag, startPoint x: 1246, startPoint y: 439, endPoint x: 1176, endPoint y: 483, distance: 83.0
click at [1228, 573] on textarea "*Why did you start your company?" at bounding box center [1078, 480] width 354 height 200
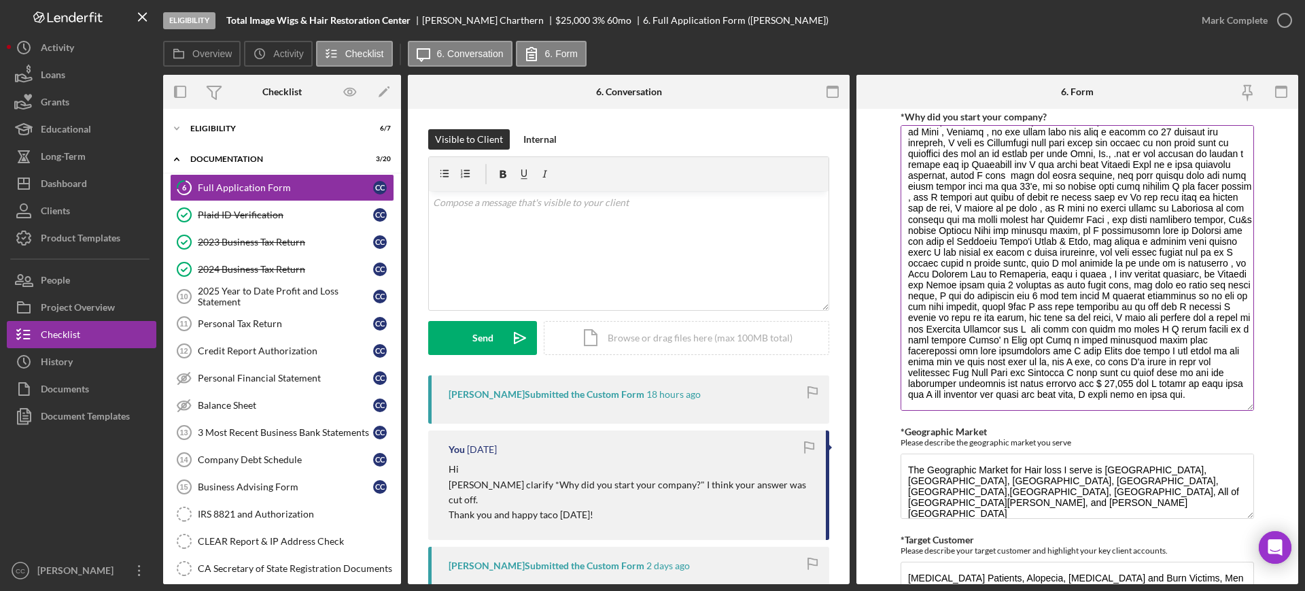
scroll to position [0, 0]
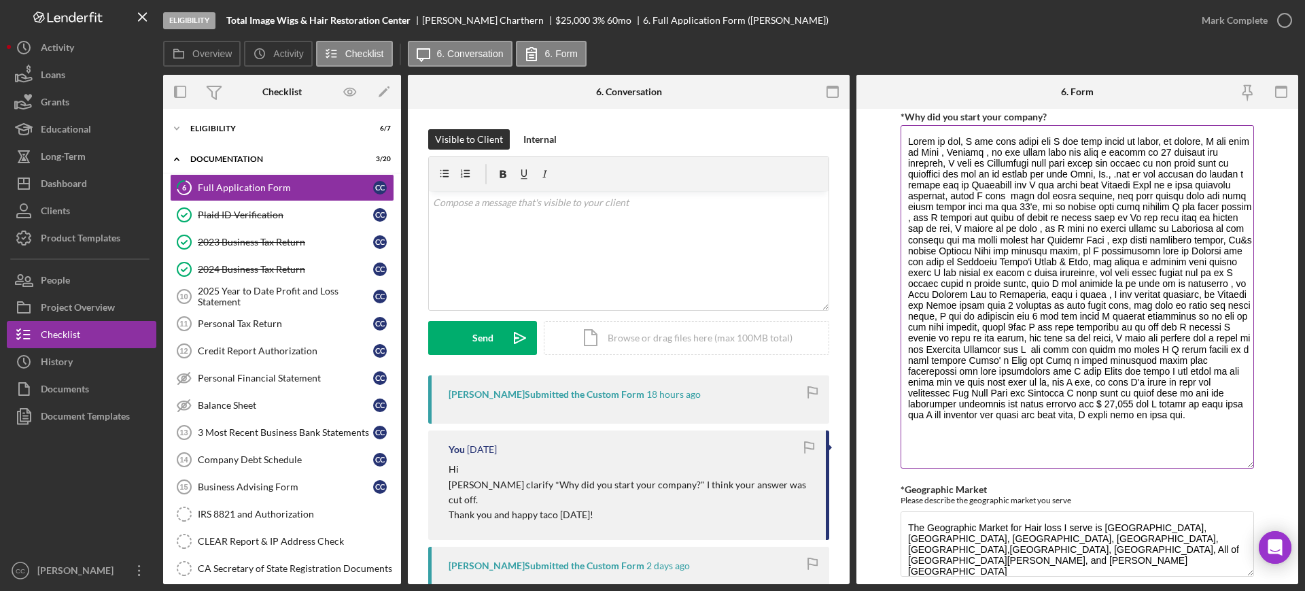
drag, startPoint x: 1245, startPoint y: 322, endPoint x: 1237, endPoint y: 465, distance: 143.0
click at [1237, 465] on textarea "*Why did you start your company?" at bounding box center [1078, 296] width 354 height 343
click at [1240, 10] on div "Mark Complete" at bounding box center [1235, 20] width 66 height 27
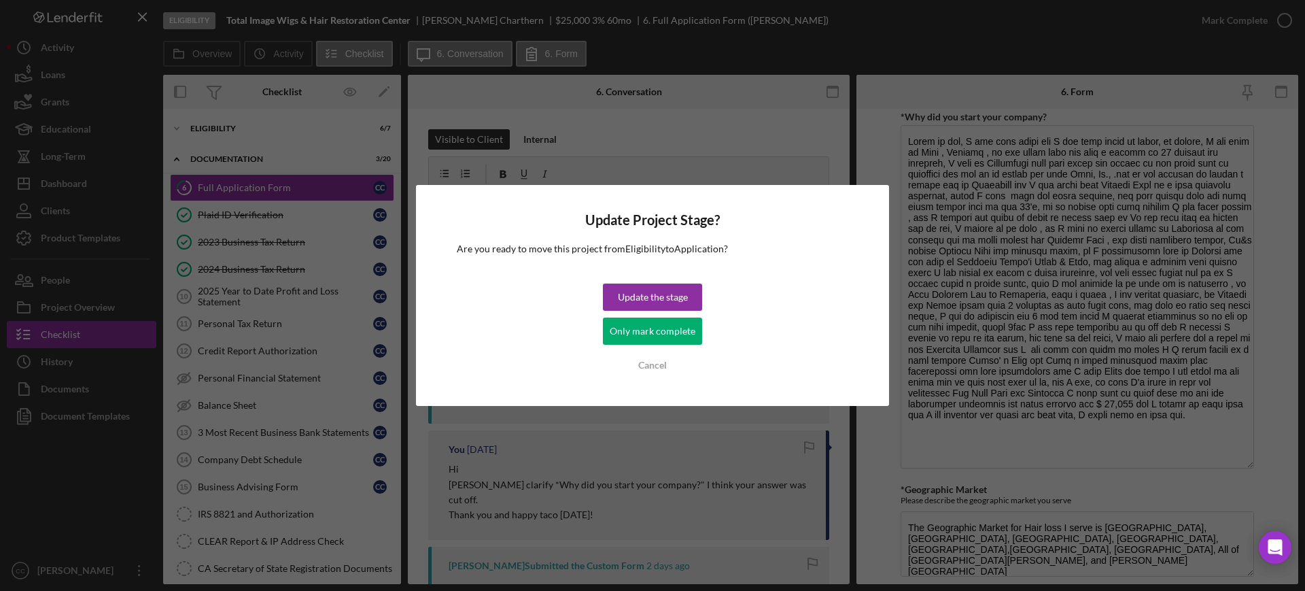
click at [648, 330] on div "Only mark complete" at bounding box center [653, 331] width 86 height 27
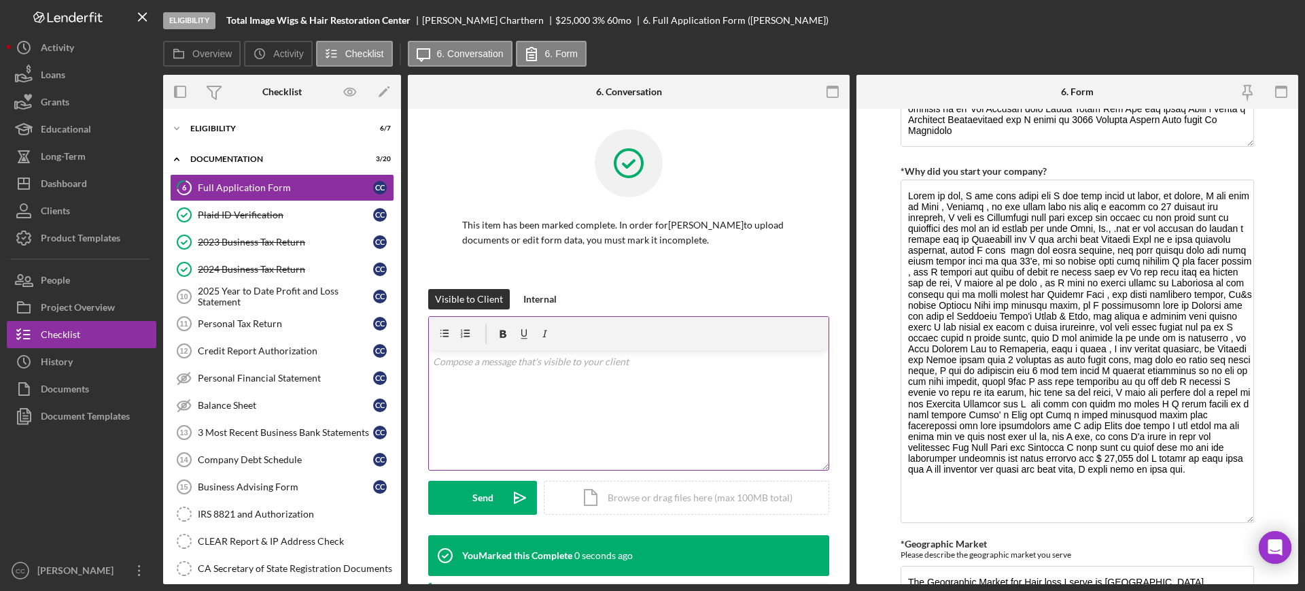
scroll to position [989, 0]
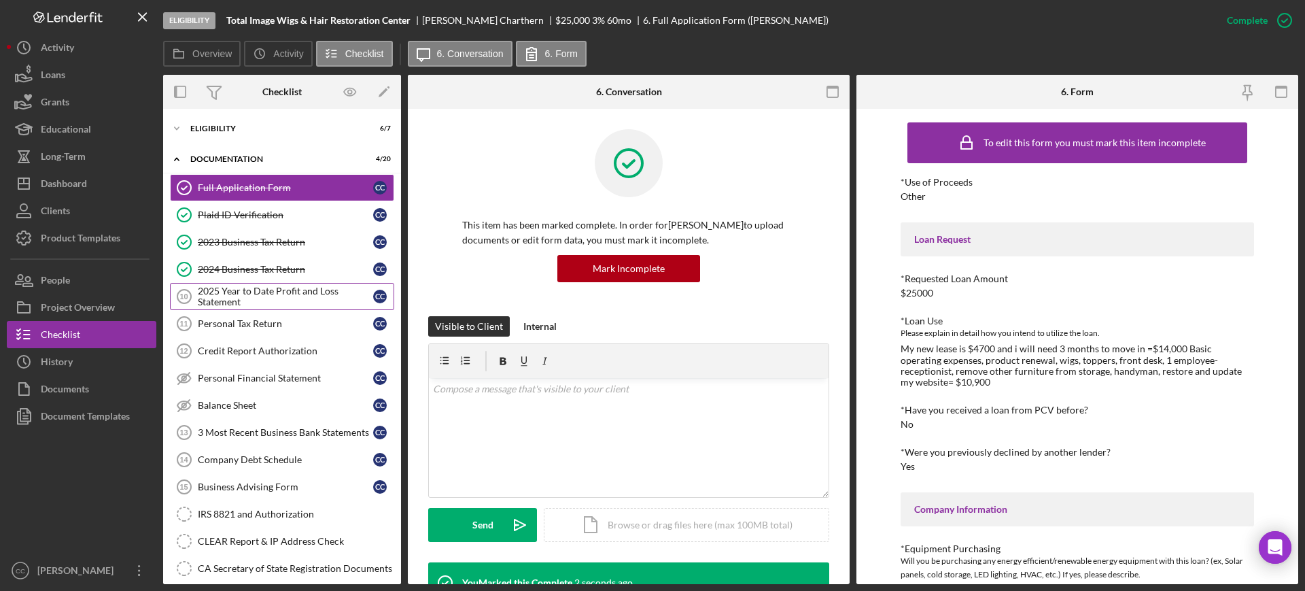
click at [233, 302] on div "2025 Year to Date Profit and Loss Statement" at bounding box center [285, 297] width 175 height 22
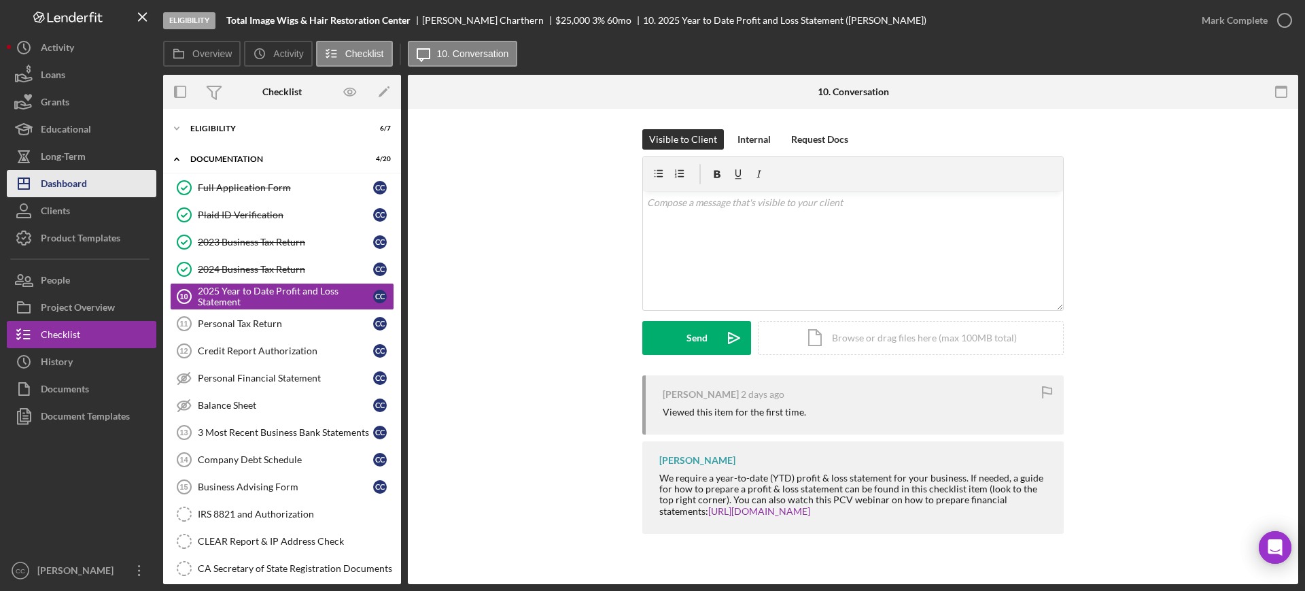
click at [51, 185] on div "Dashboard" at bounding box center [64, 185] width 46 height 31
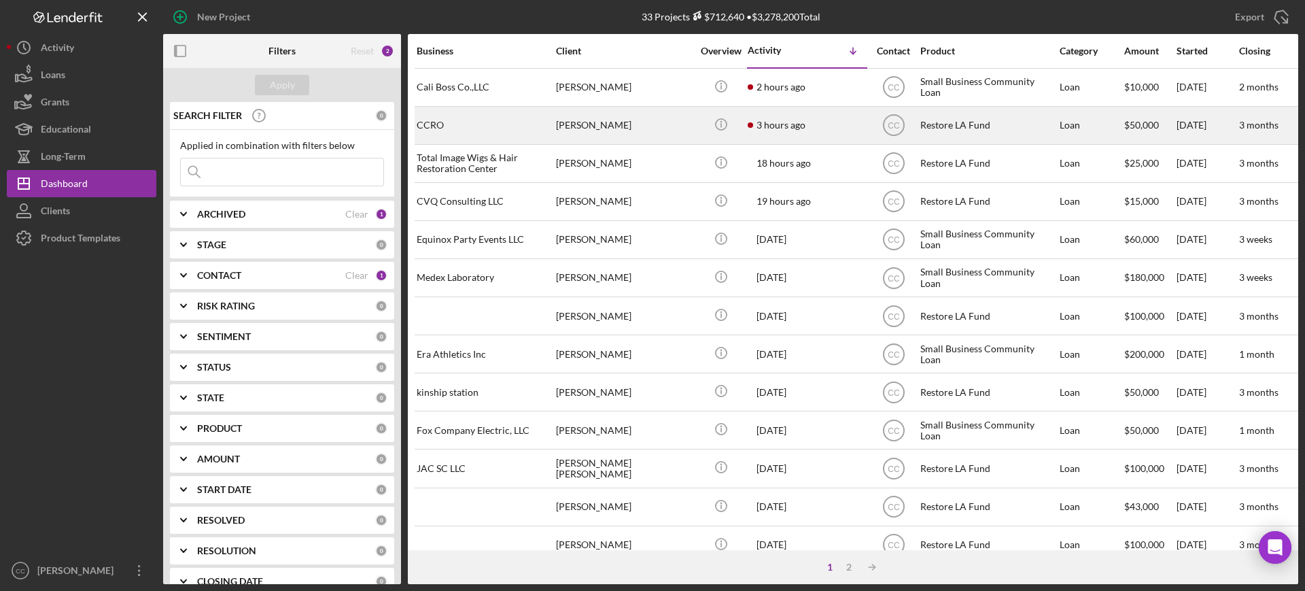
click at [689, 133] on div "[PERSON_NAME]" at bounding box center [624, 125] width 136 height 36
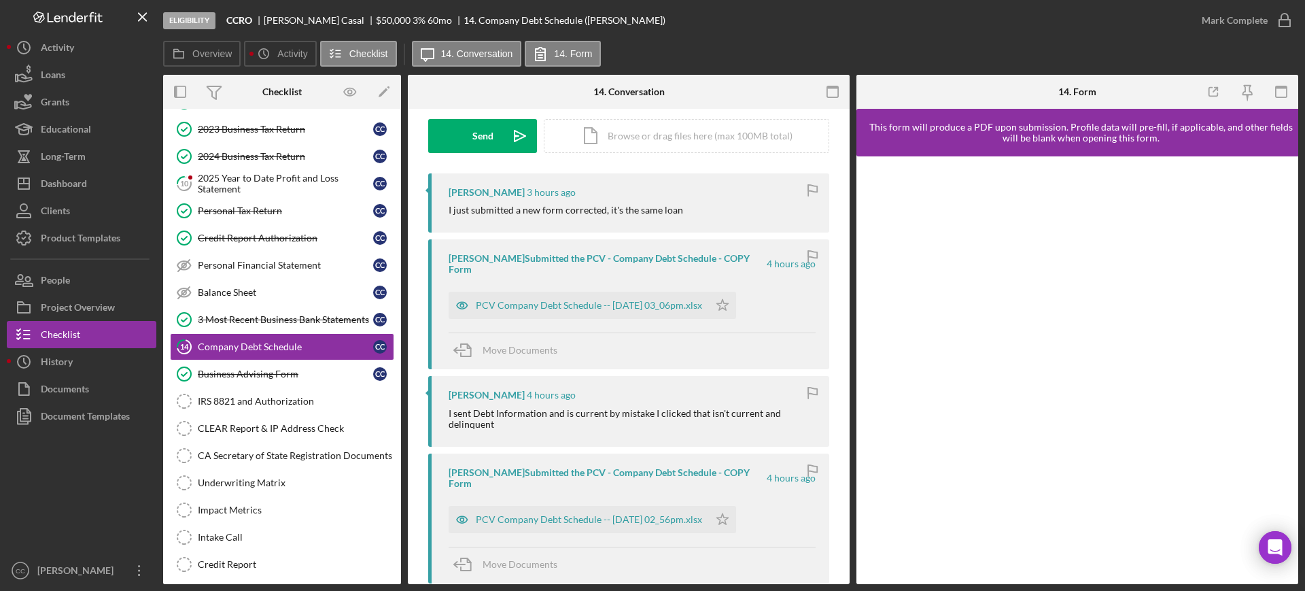
scroll to position [117, 0]
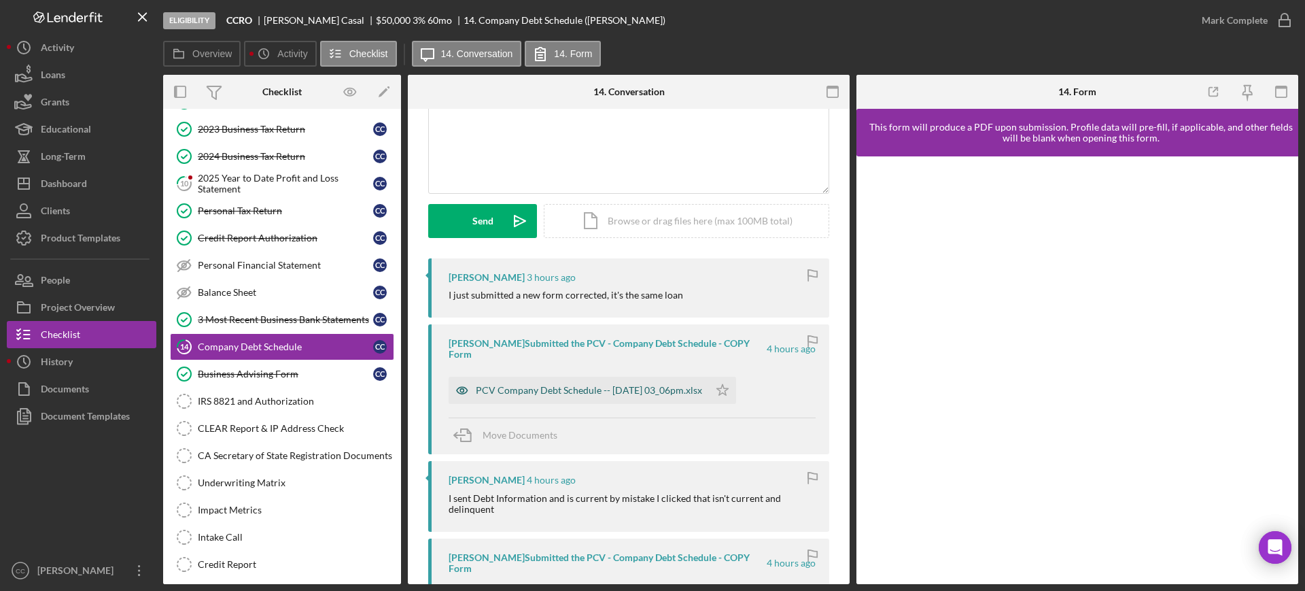
click at [651, 385] on div "PCV Company Debt Schedule -- 2025-10-08 03_06pm.xlsx" at bounding box center [589, 390] width 226 height 11
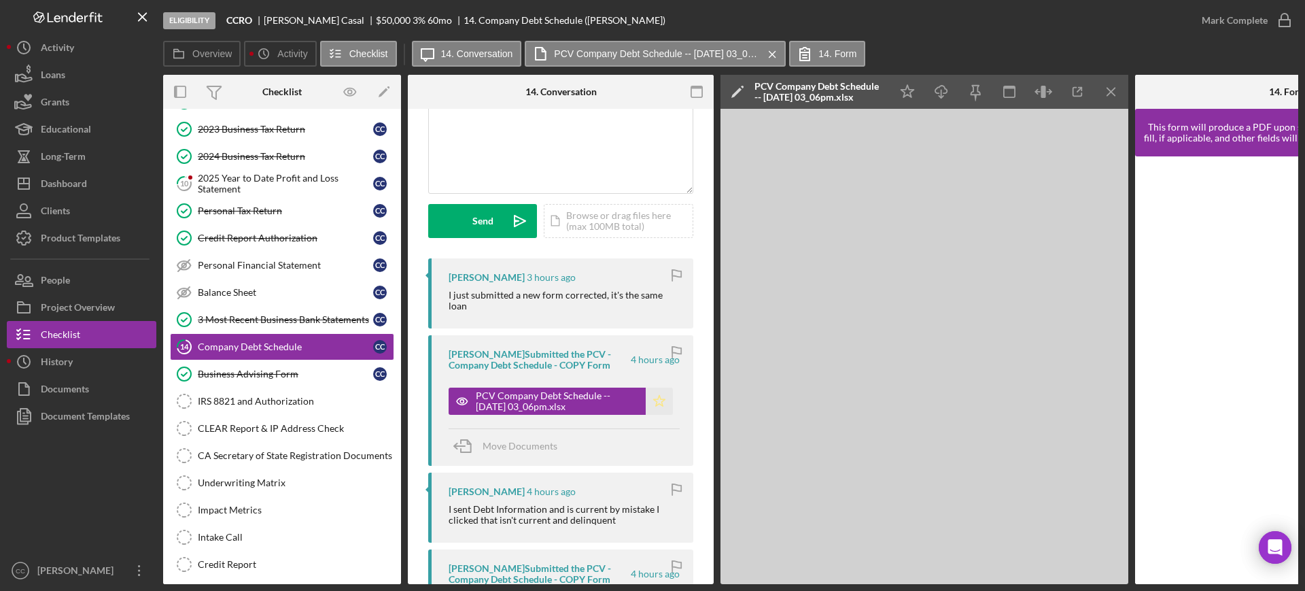
click at [655, 405] on icon "Icon/Star" at bounding box center [659, 401] width 27 height 27
click at [1252, 25] on div "Mark Complete" at bounding box center [1235, 20] width 66 height 27
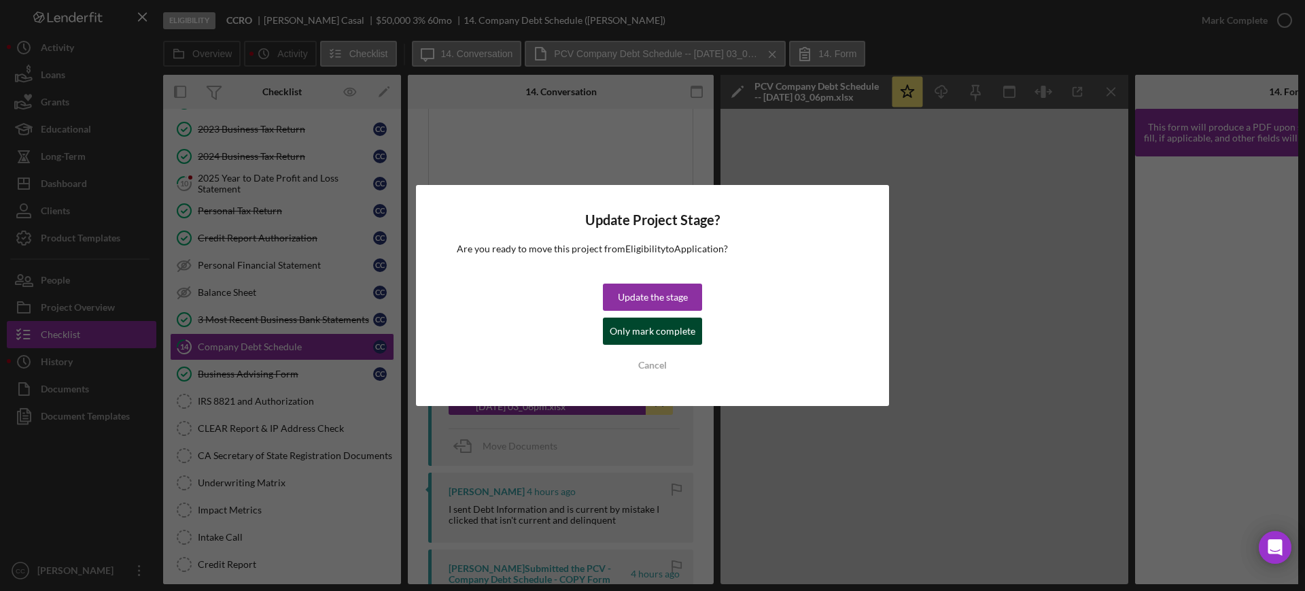
click at [621, 337] on div "Only mark complete" at bounding box center [653, 331] width 86 height 27
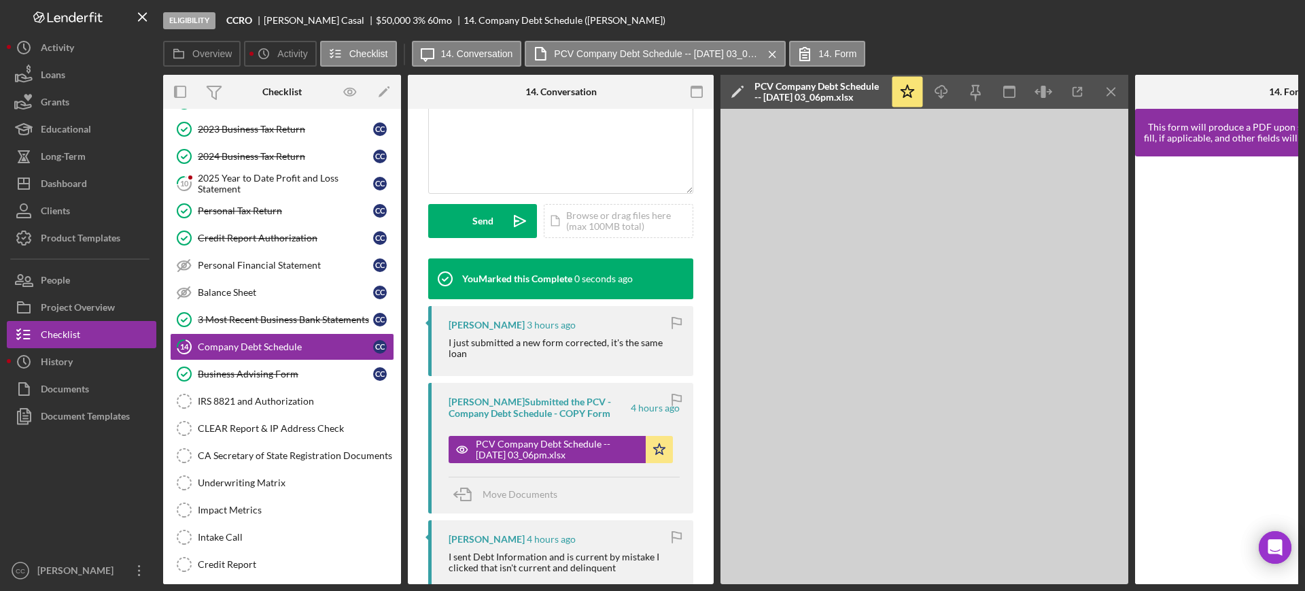
scroll to position [319, 0]
click at [226, 186] on div "2025 Year to Date Profit and Loss Statement" at bounding box center [285, 184] width 175 height 22
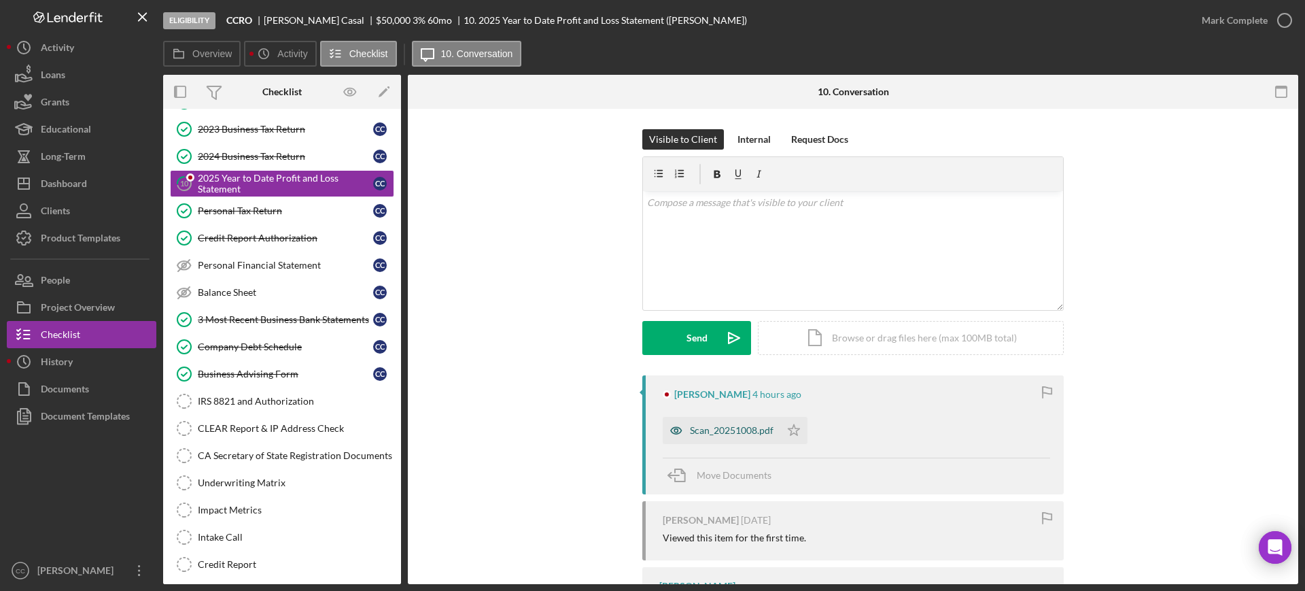
click at [716, 432] on div "Scan_20251008.pdf" at bounding box center [732, 430] width 84 height 11
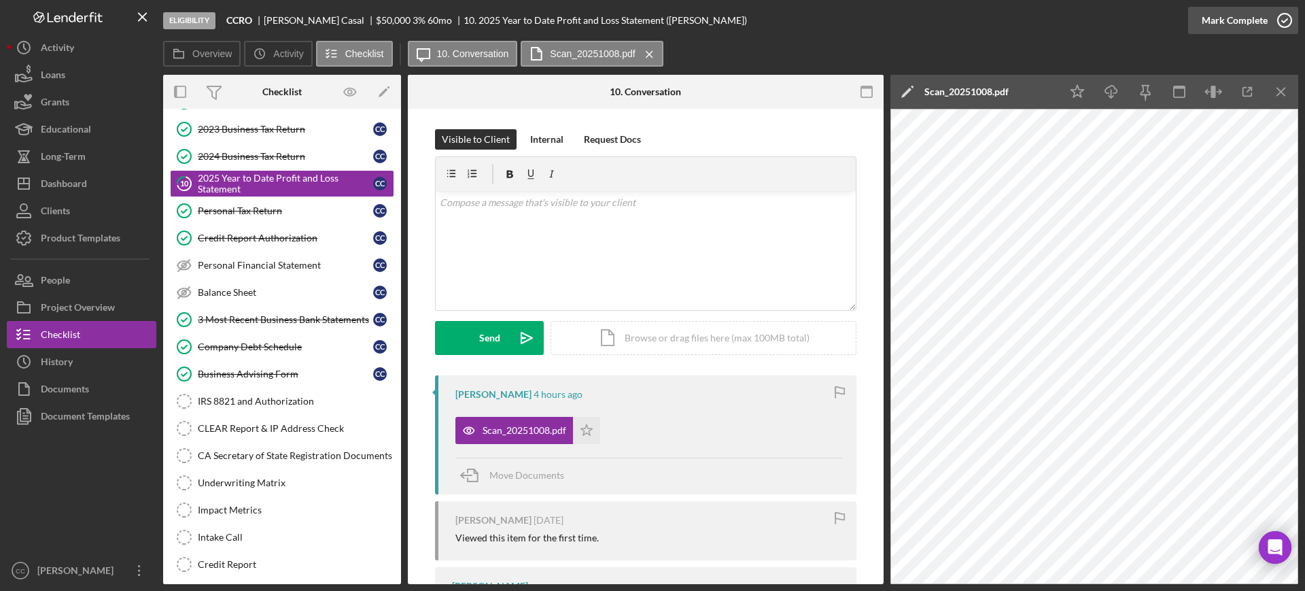
click at [1263, 17] on div "Mark Complete" at bounding box center [1235, 20] width 66 height 27
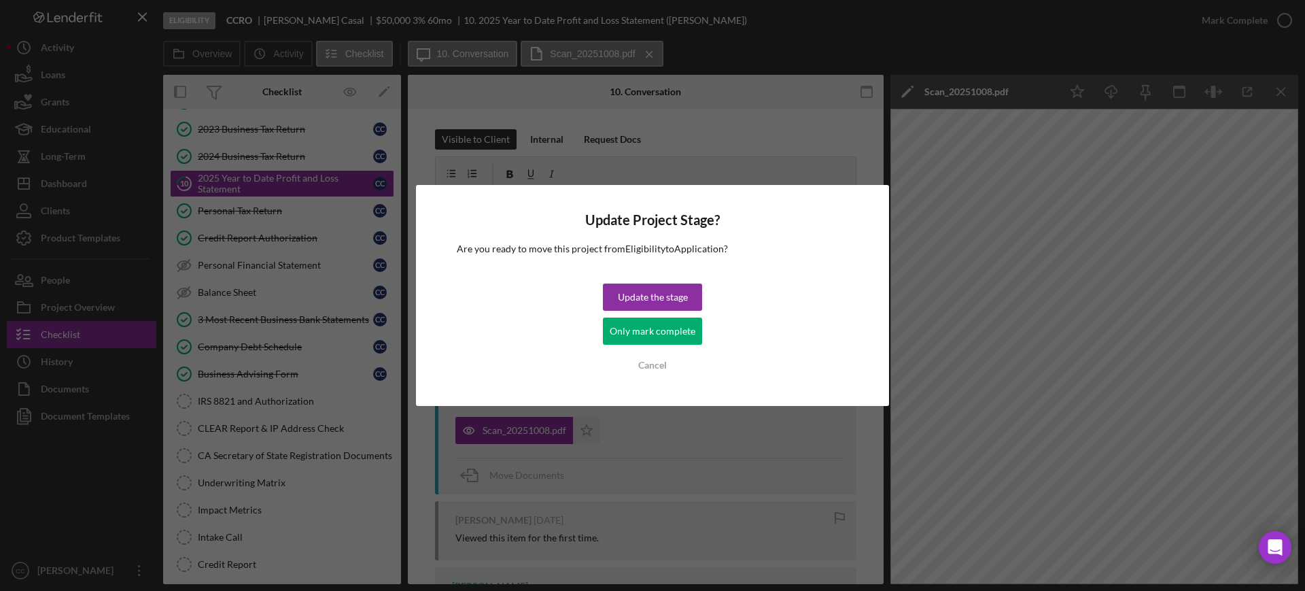
click at [679, 338] on div "Only mark complete" at bounding box center [653, 331] width 86 height 27
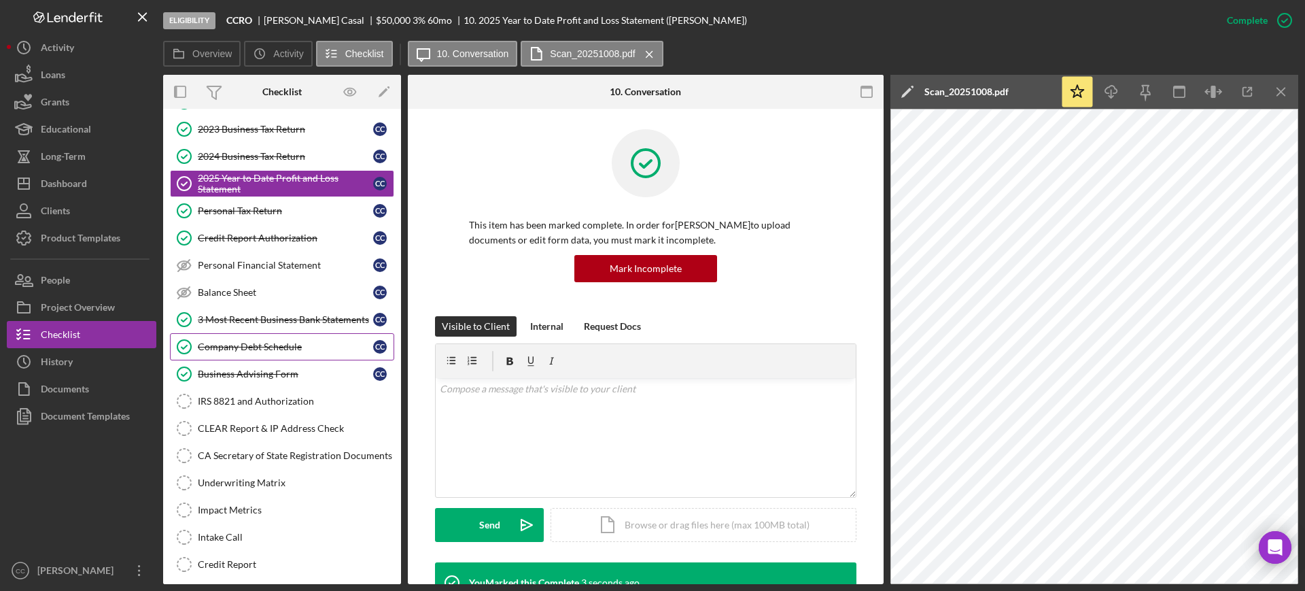
click at [256, 345] on div "Company Debt Schedule" at bounding box center [285, 346] width 175 height 11
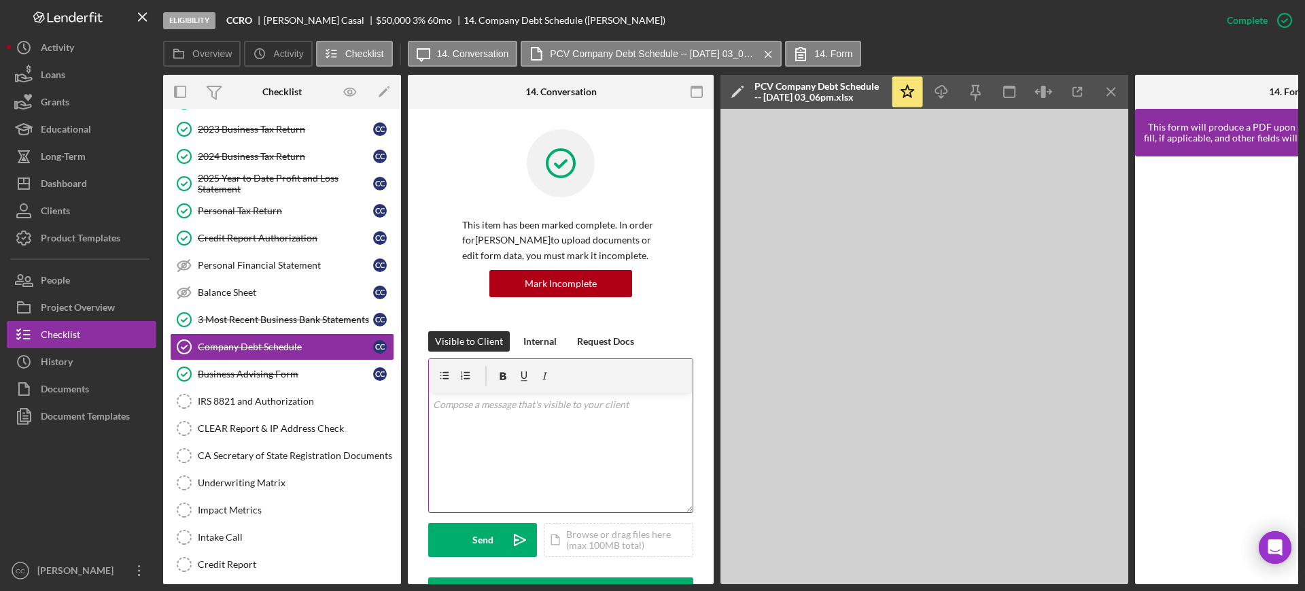
click at [536, 432] on div "v Color teal Color pink Remove color Add row above Add row below Add column bef…" at bounding box center [561, 452] width 264 height 119
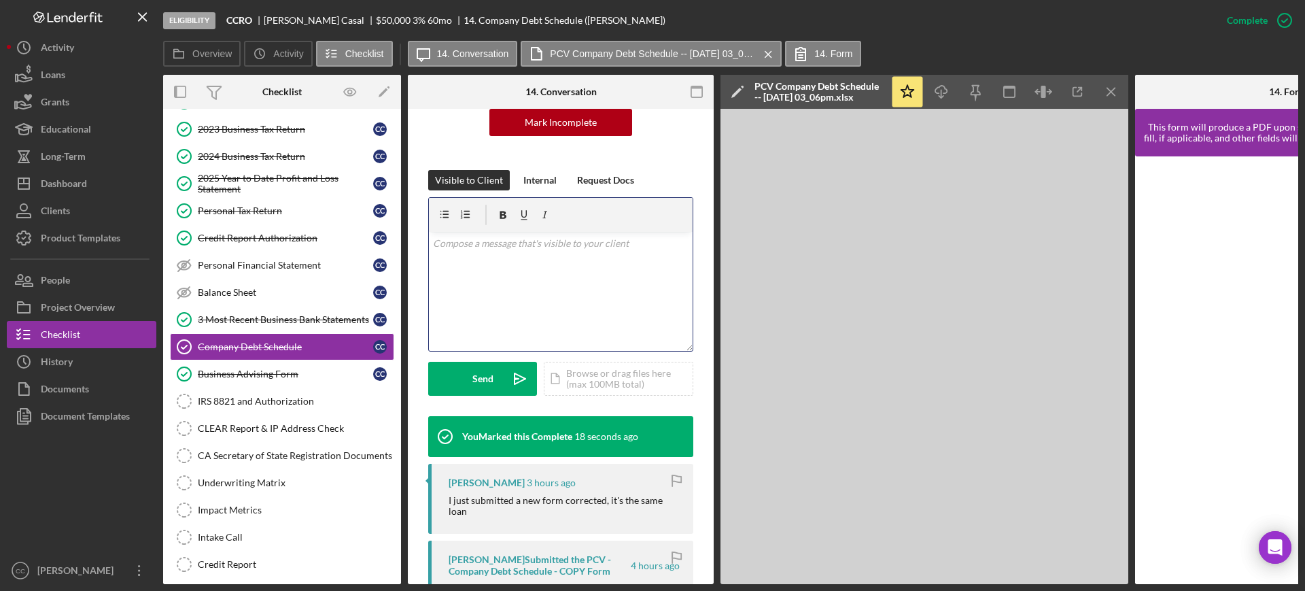
scroll to position [255, 0]
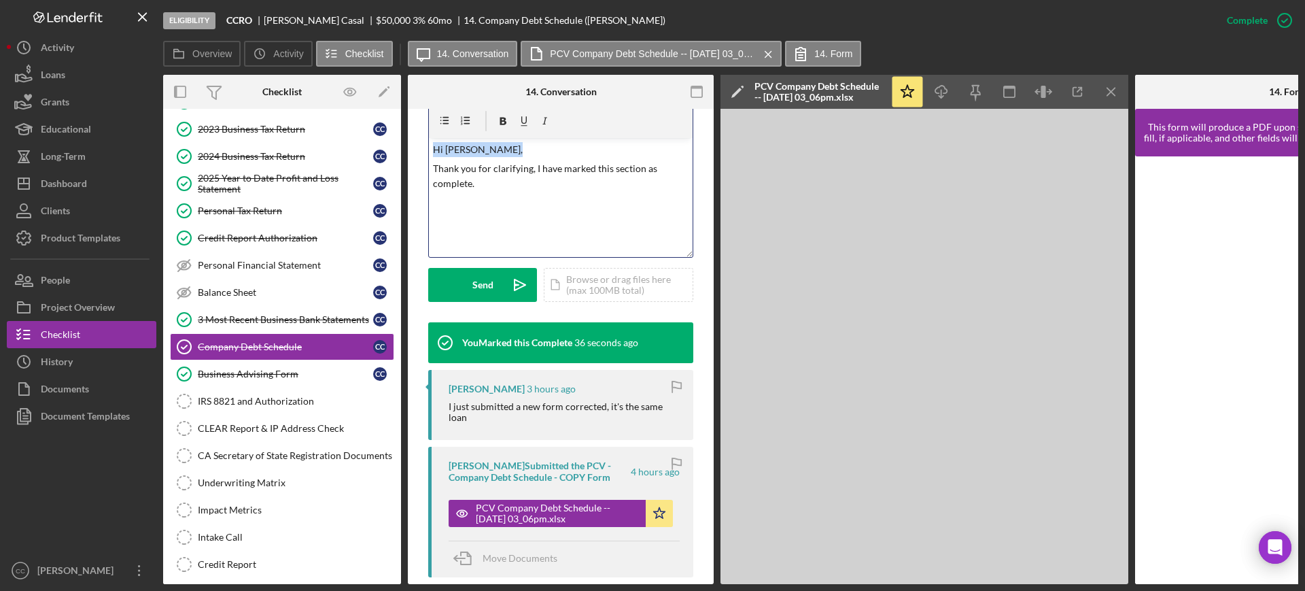
copy div "v Color teal Color pink Remove color Add row above Add row below Add column bef…"
click at [244, 167] on link "2024 Business Tax Return 2024 Business Tax Return C C" at bounding box center [282, 156] width 224 height 27
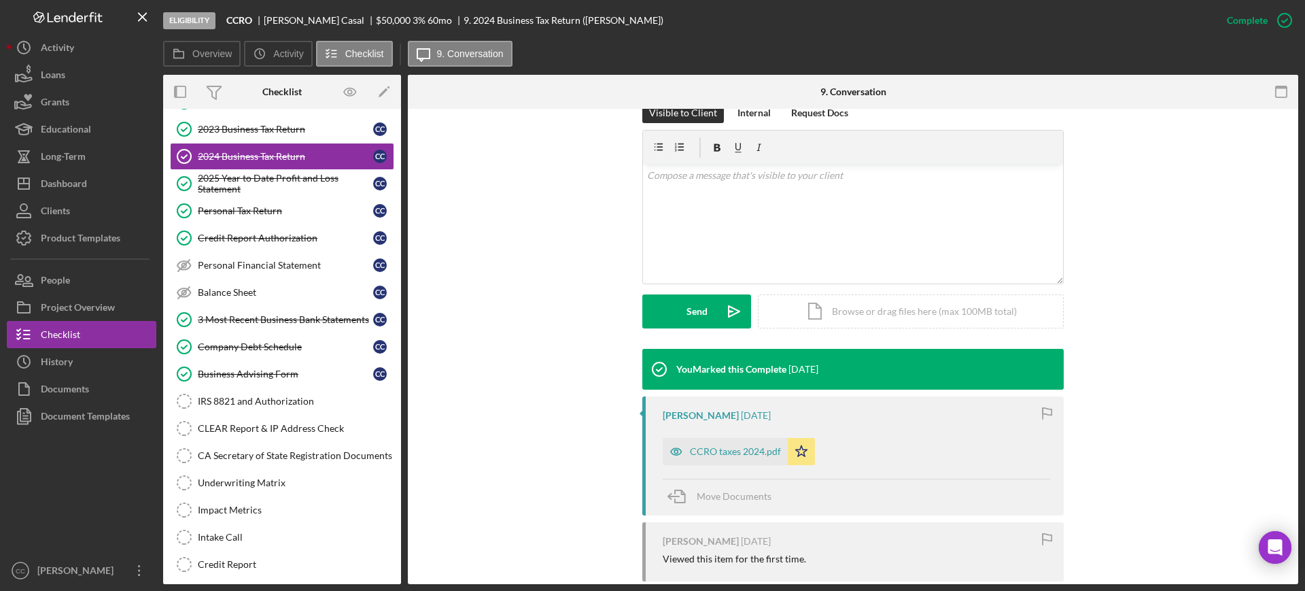
scroll to position [255, 0]
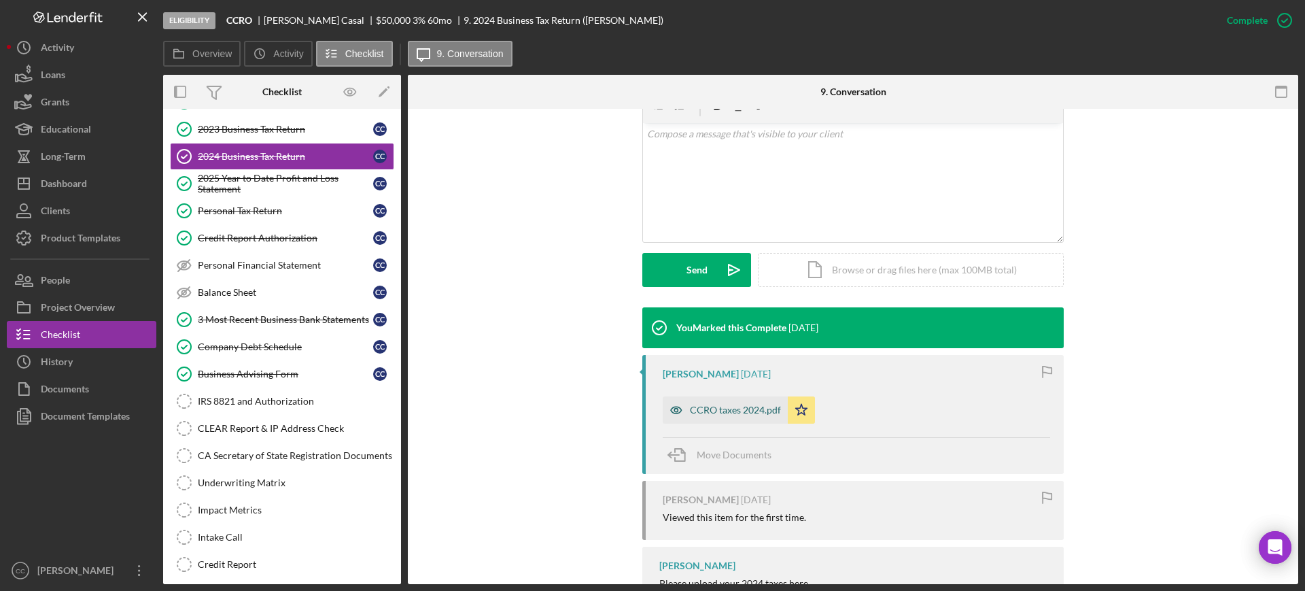
click at [704, 418] on div "CCRO taxes 2024.pdf" at bounding box center [725, 409] width 125 height 27
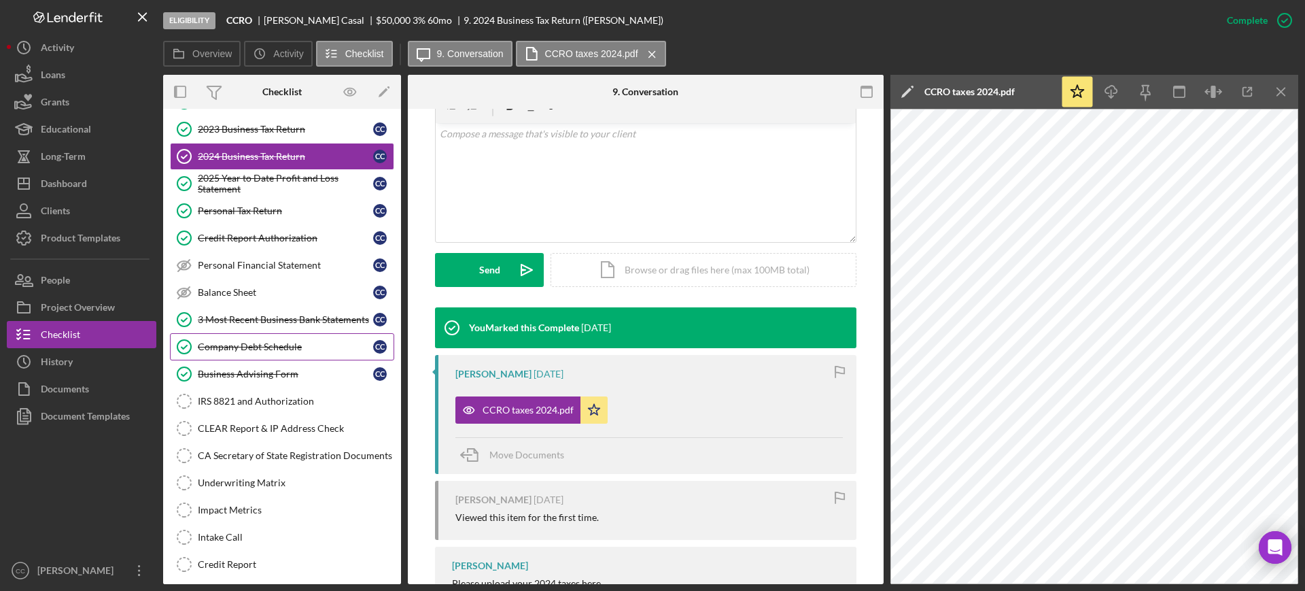
click at [244, 344] on div "Company Debt Schedule" at bounding box center [285, 346] width 175 height 11
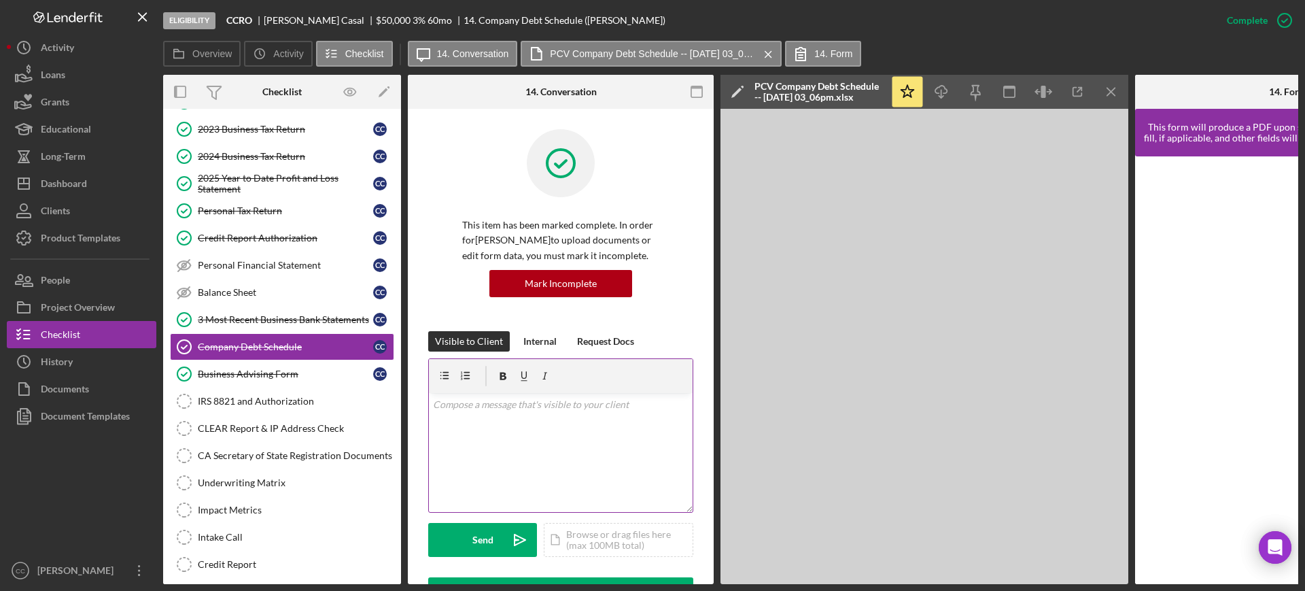
click at [505, 413] on div "v Color teal Color pink Remove color Add row above Add row below Add column bef…" at bounding box center [561, 452] width 264 height 119
paste div
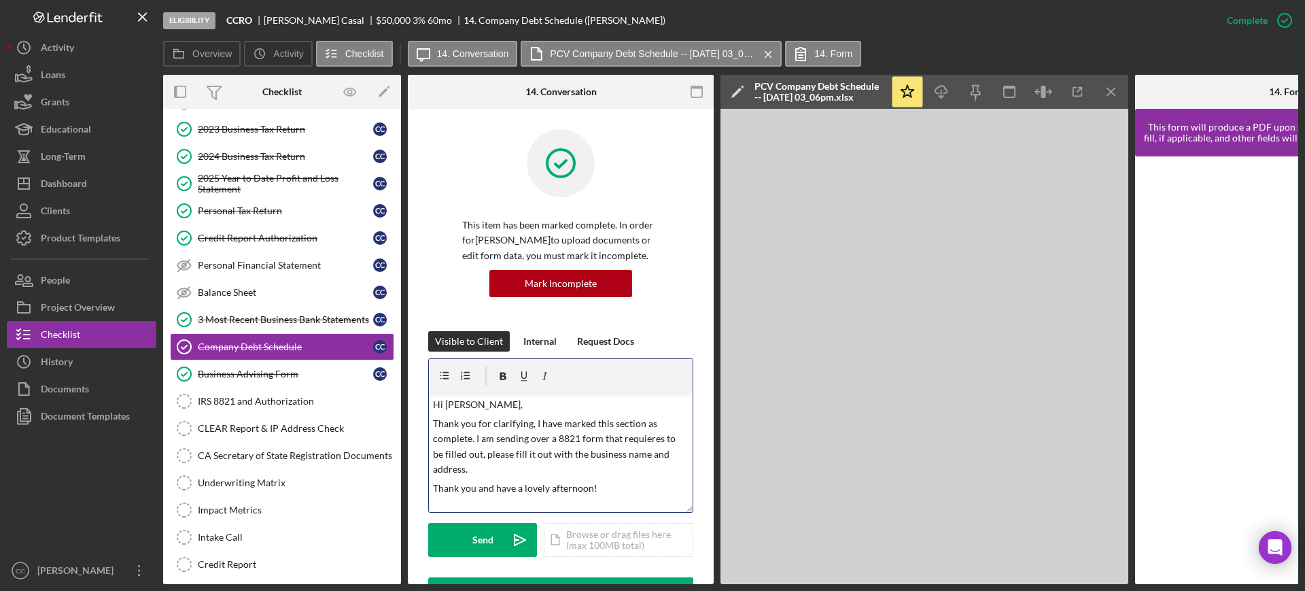
click at [560, 430] on p "Thank you for clarifying, I have marked this section as complete. I am sending …" at bounding box center [561, 446] width 256 height 61
click at [497, 455] on p "Thank you for clarifying, I have marked this section as complete. I am sending …" at bounding box center [561, 446] width 256 height 61
click at [544, 492] on p "Thank you and have a lovely afternoon!" at bounding box center [561, 488] width 256 height 15
click at [619, 488] on p "Thank you and have a lovely afternoon!" at bounding box center [561, 488] width 256 height 15
click at [618, 488] on p "Thank you and have a lovely afternoon!" at bounding box center [561, 488] width 256 height 15
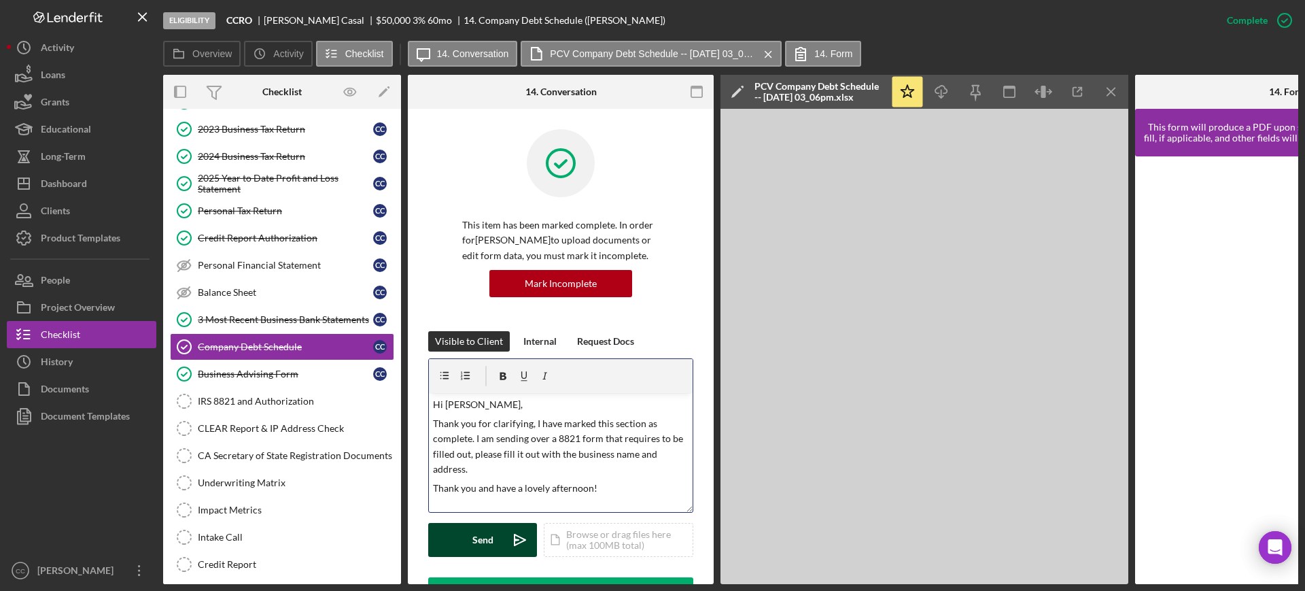
click at [490, 536] on div "Send" at bounding box center [483, 540] width 21 height 34
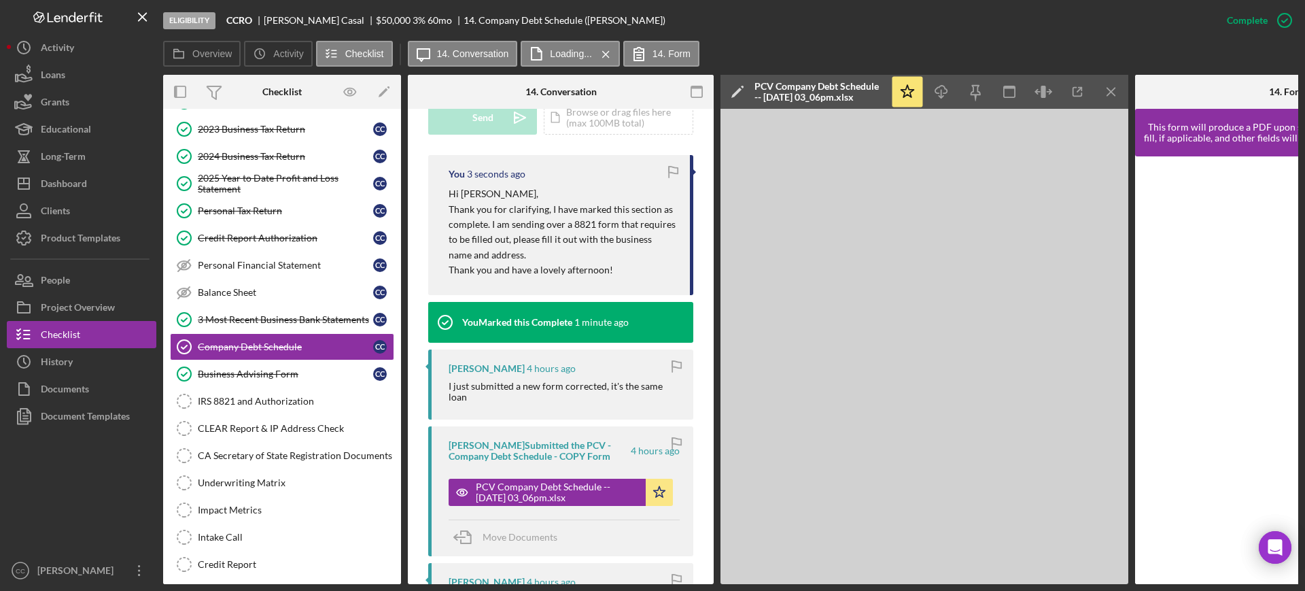
scroll to position [425, 0]
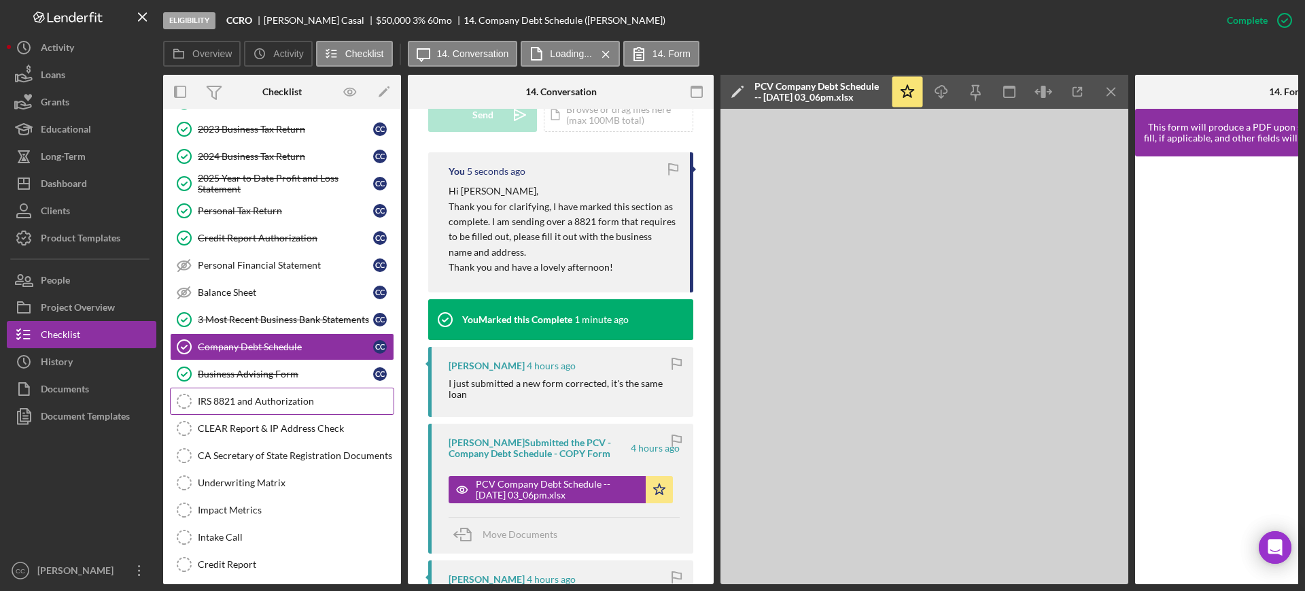
click at [272, 403] on div "IRS 8821 and Authorization" at bounding box center [296, 401] width 196 height 11
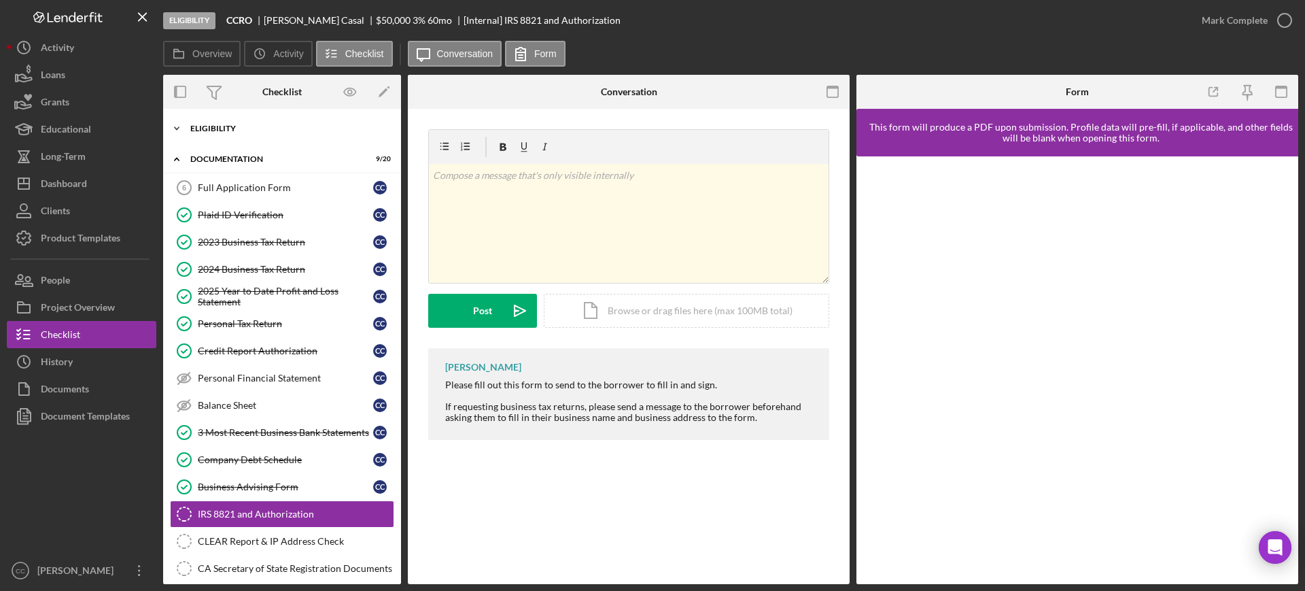
click at [226, 125] on div "Eligibility" at bounding box center [287, 128] width 194 height 8
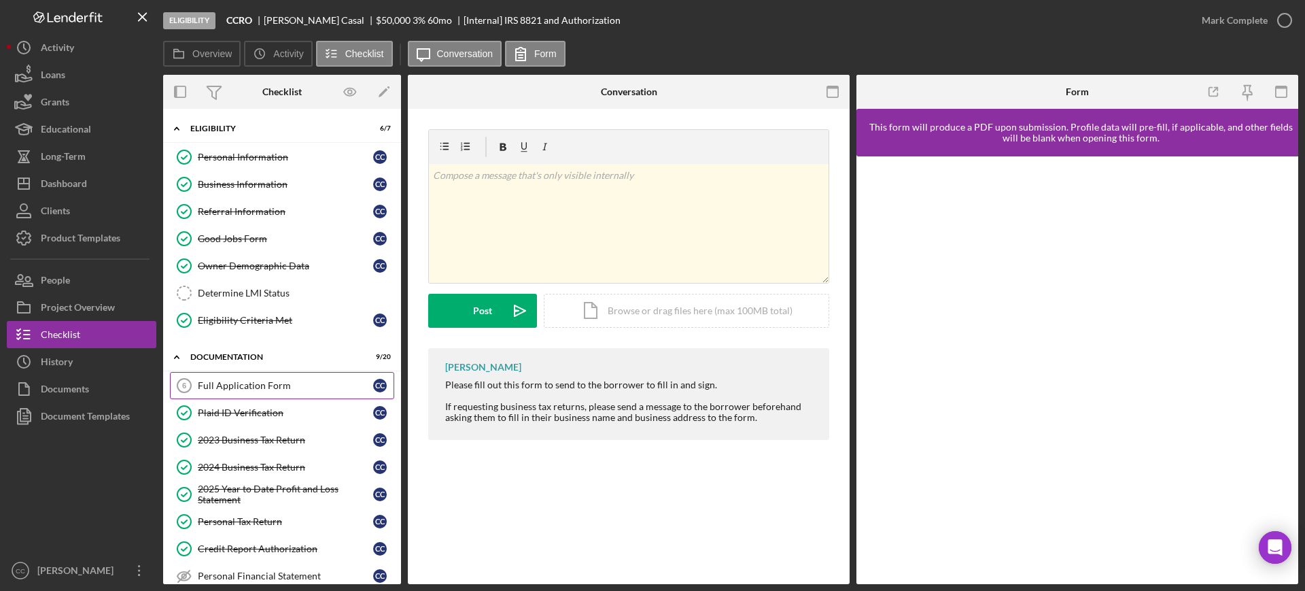
click at [273, 381] on div "Full Application Form" at bounding box center [285, 385] width 175 height 11
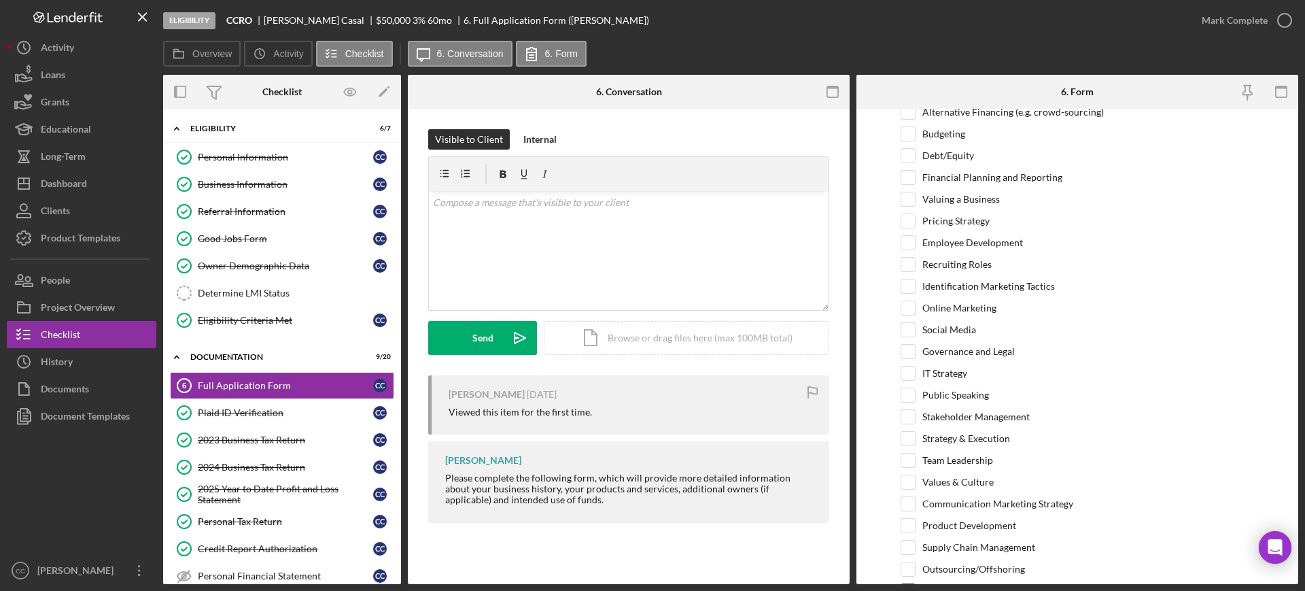
scroll to position [2720, 0]
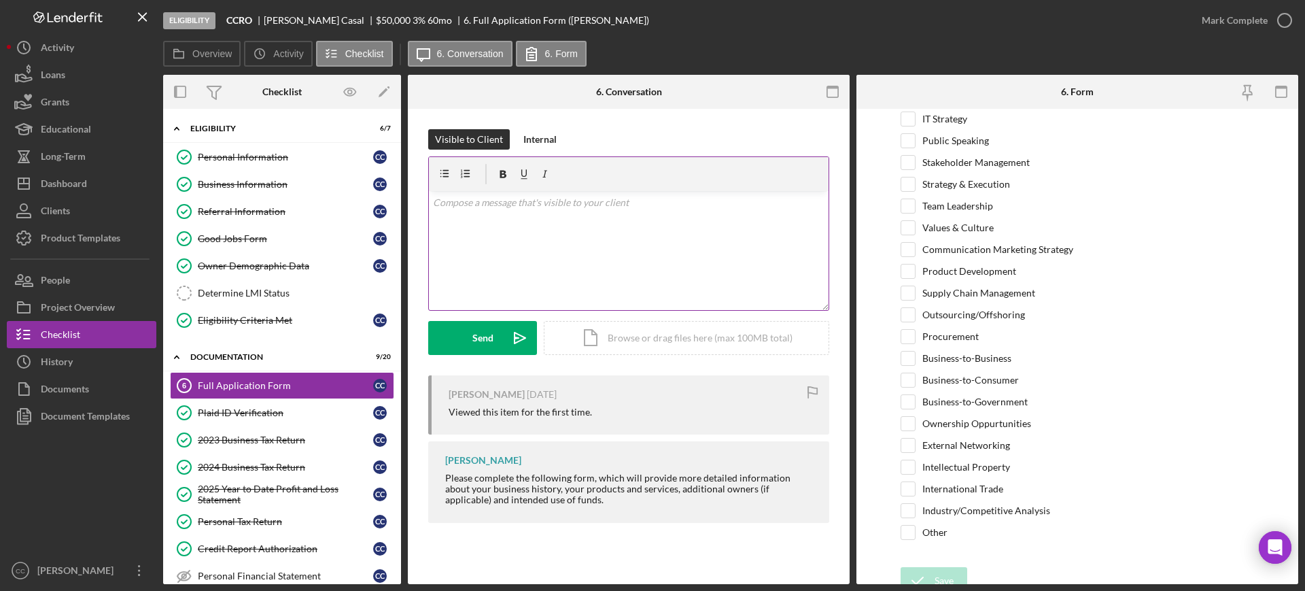
click at [581, 230] on div "v Color teal Color pink Remove color Add row above Add row below Add column bef…" at bounding box center [629, 250] width 400 height 119
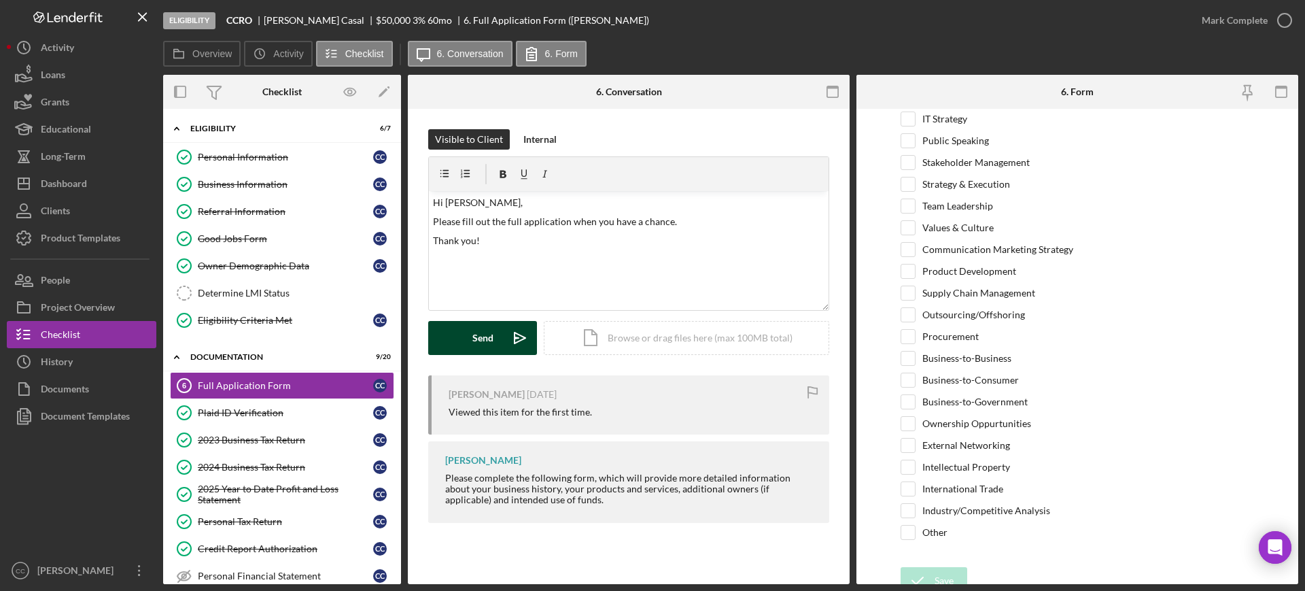
click at [484, 323] on div "Send" at bounding box center [483, 338] width 21 height 34
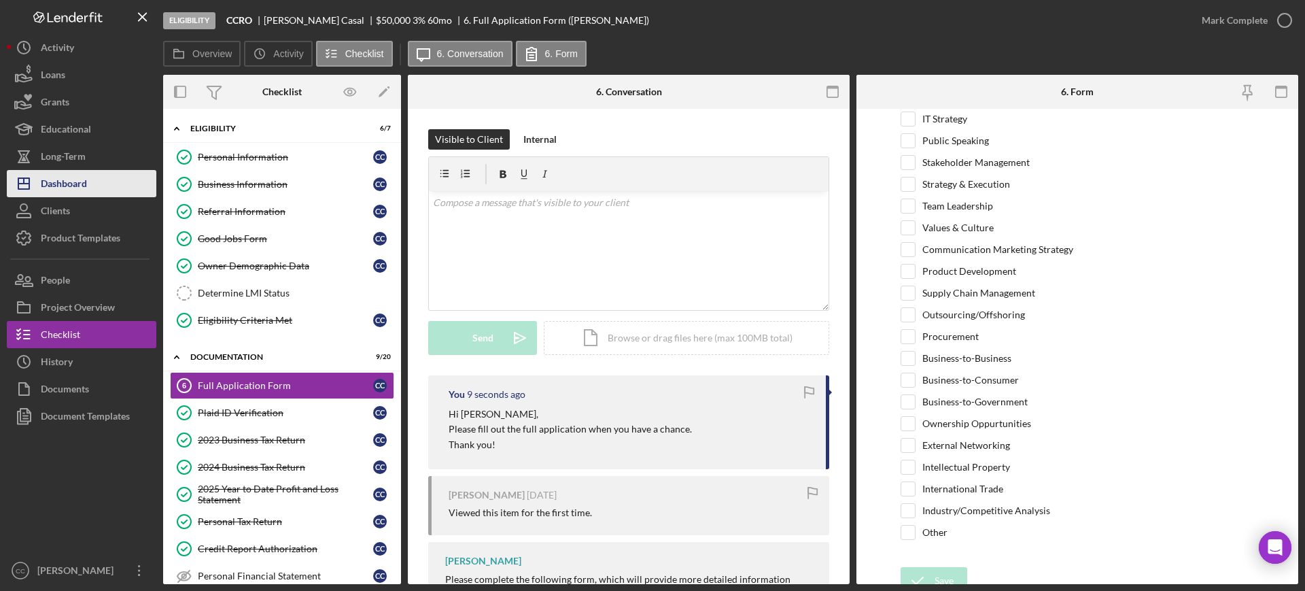
click at [63, 190] on div "Dashboard" at bounding box center [64, 185] width 46 height 31
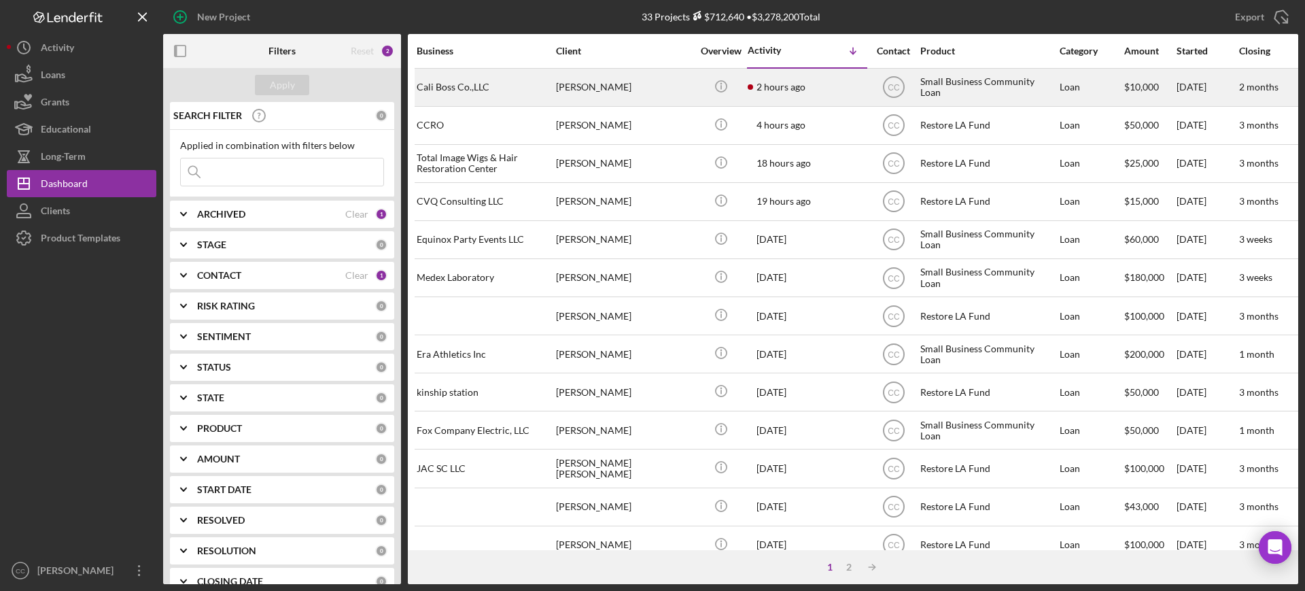
click at [654, 90] on div "[PERSON_NAME]" at bounding box center [624, 87] width 136 height 36
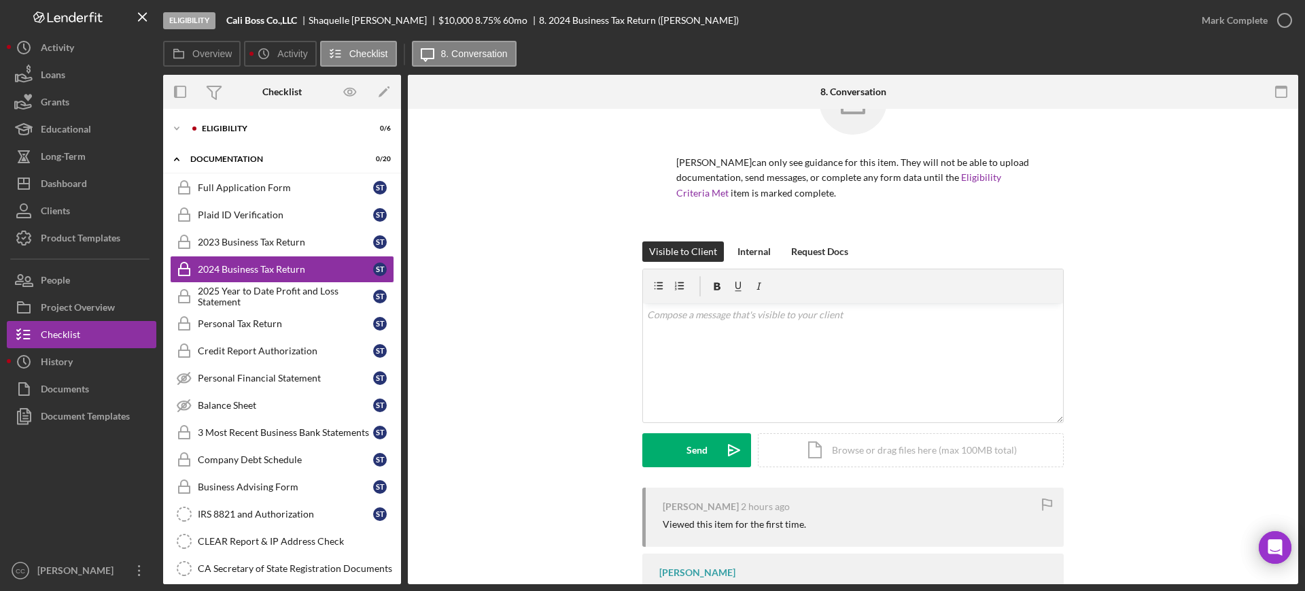
scroll to position [127, 0]
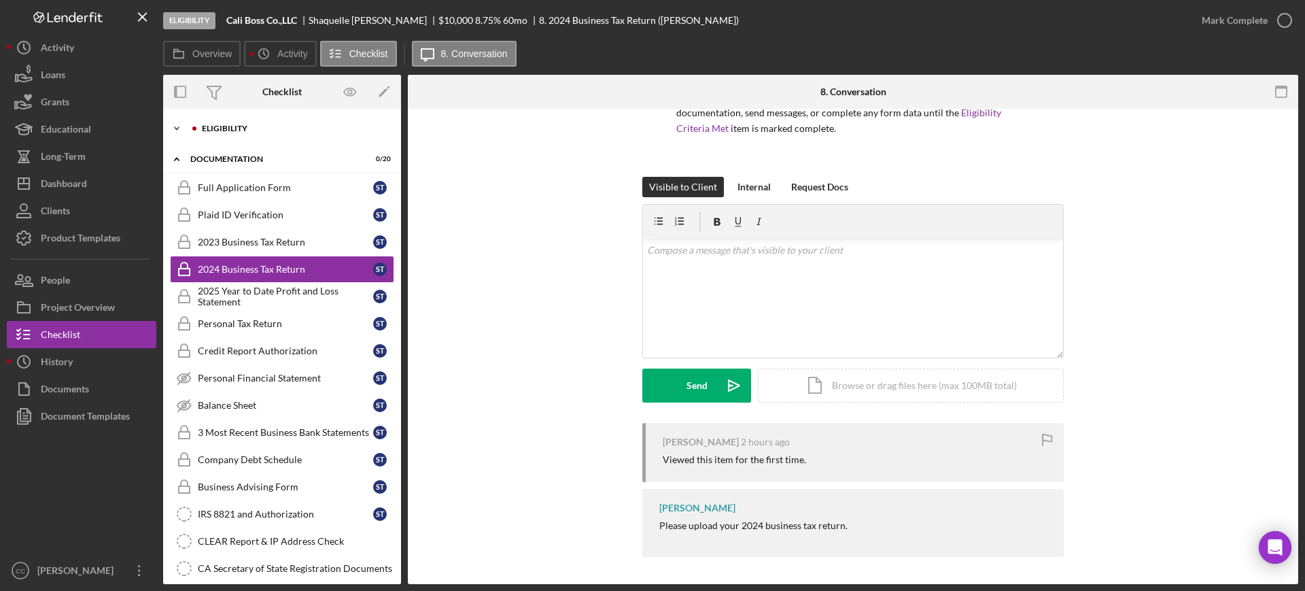
click at [211, 129] on div "Eligibility" at bounding box center [293, 128] width 182 height 8
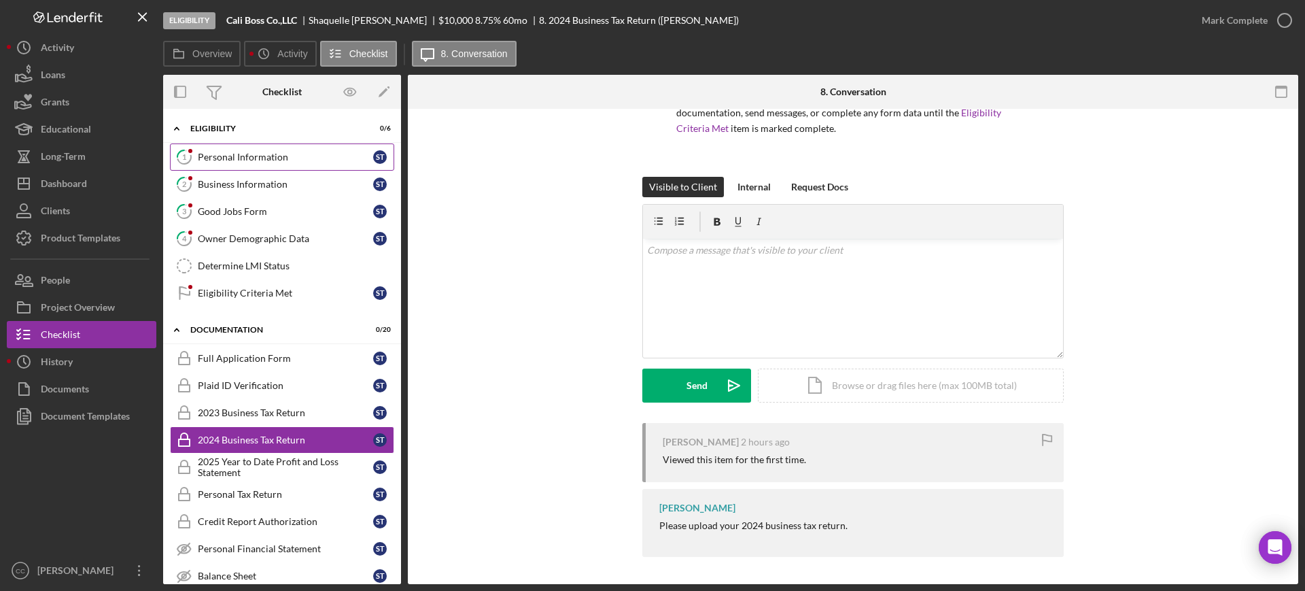
click at [216, 152] on div "Personal Information" at bounding box center [285, 157] width 175 height 11
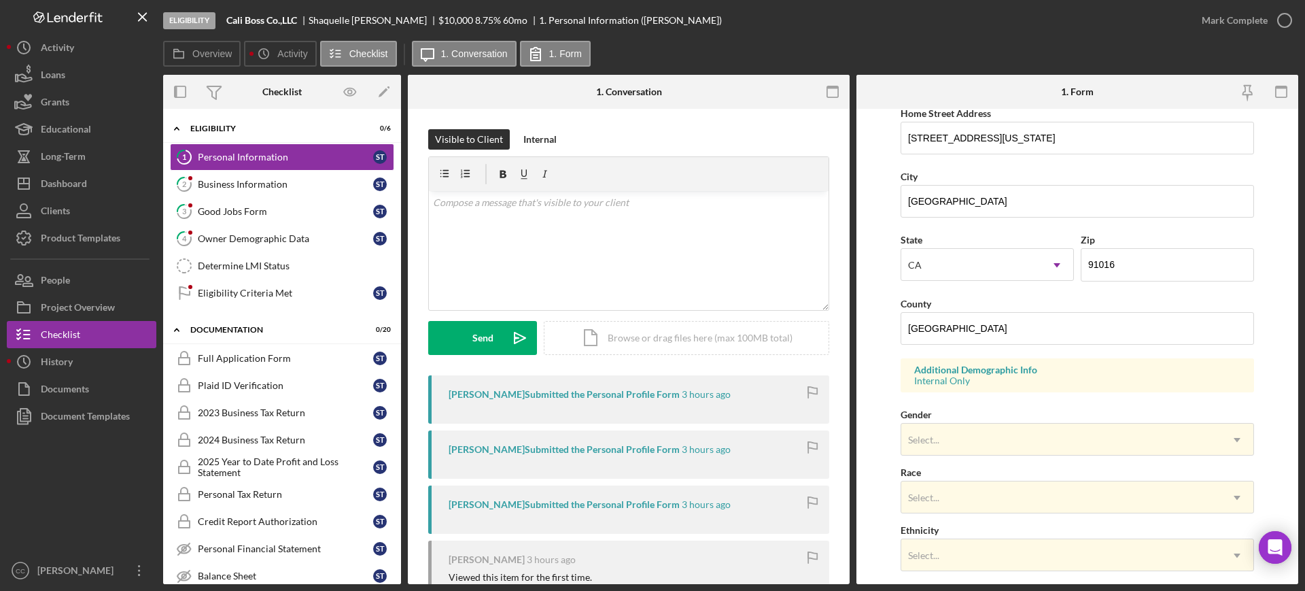
scroll to position [340, 0]
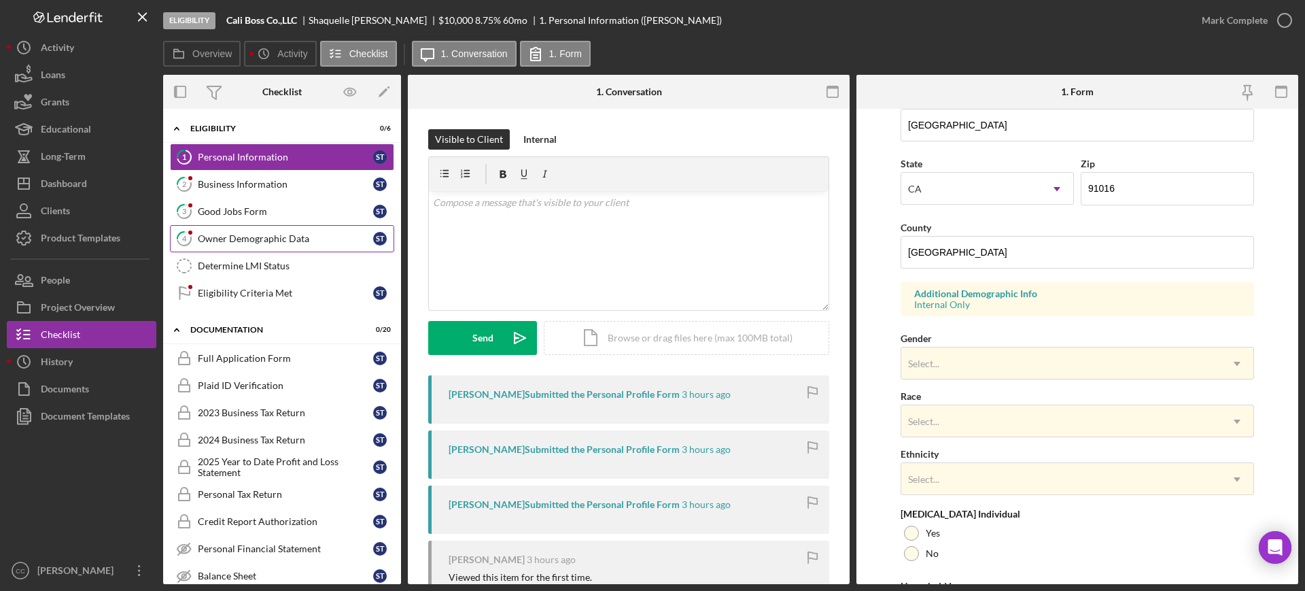
click at [277, 230] on link "4 Owner Demographic Data S T" at bounding box center [282, 238] width 224 height 27
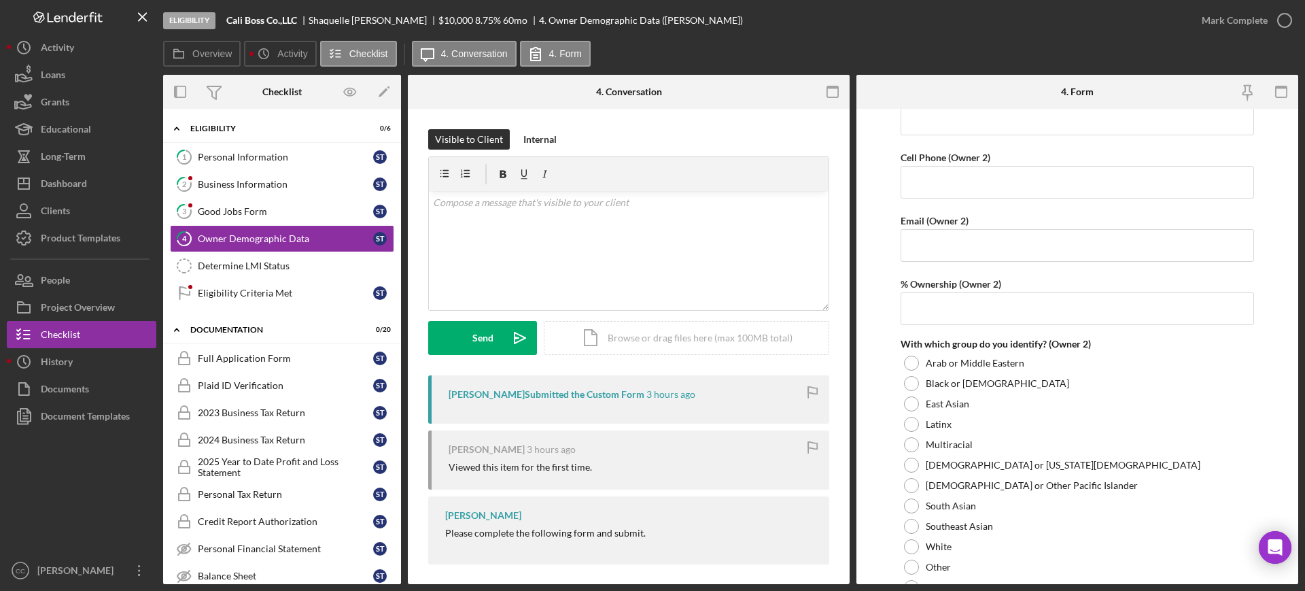
scroll to position [1615, 0]
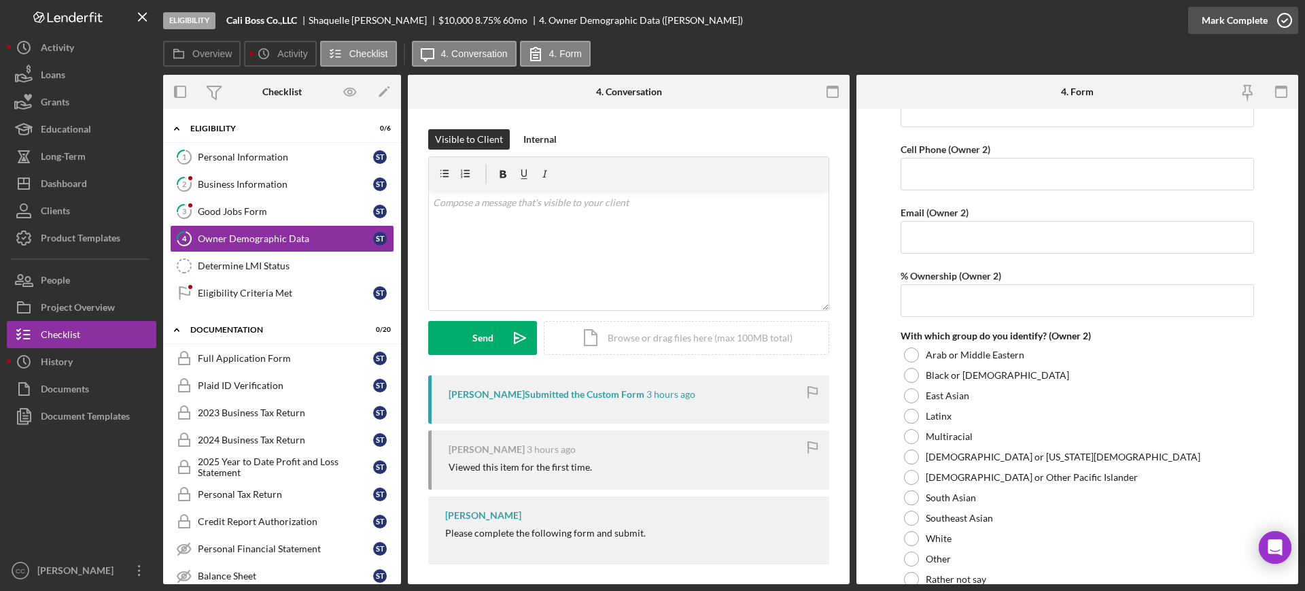
click at [1209, 20] on div "Mark Complete" at bounding box center [1235, 20] width 66 height 27
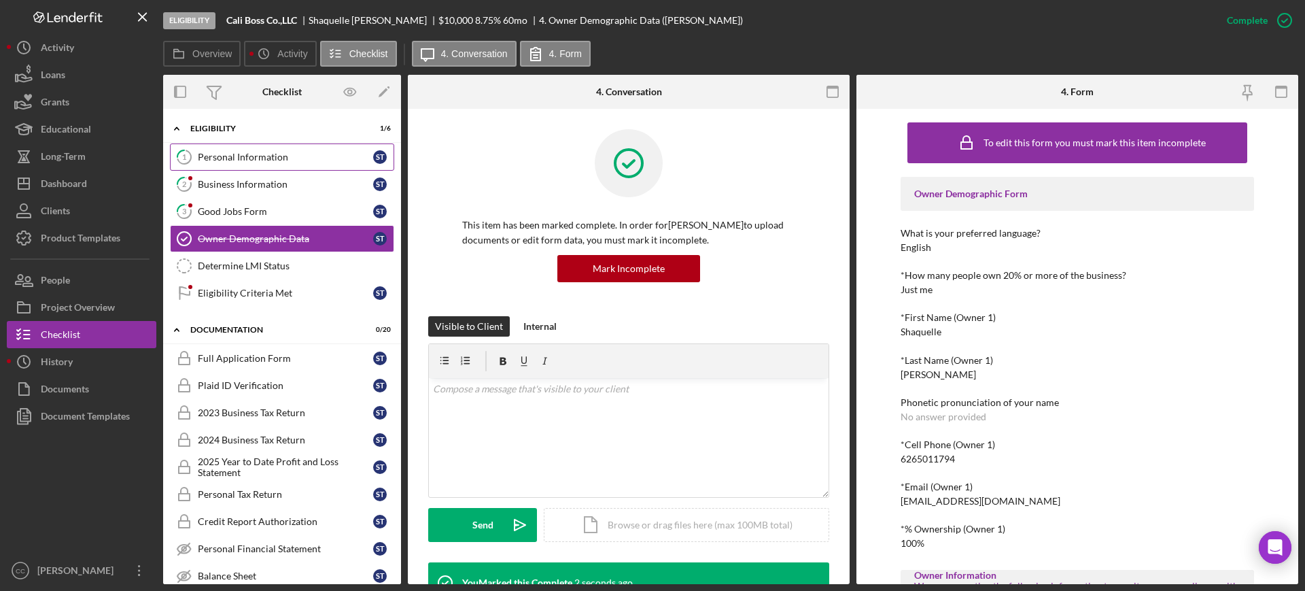
drag, startPoint x: 252, startPoint y: 154, endPoint x: 287, endPoint y: 148, distance: 35.2
click at [252, 154] on div "Personal Information" at bounding box center [285, 157] width 175 height 11
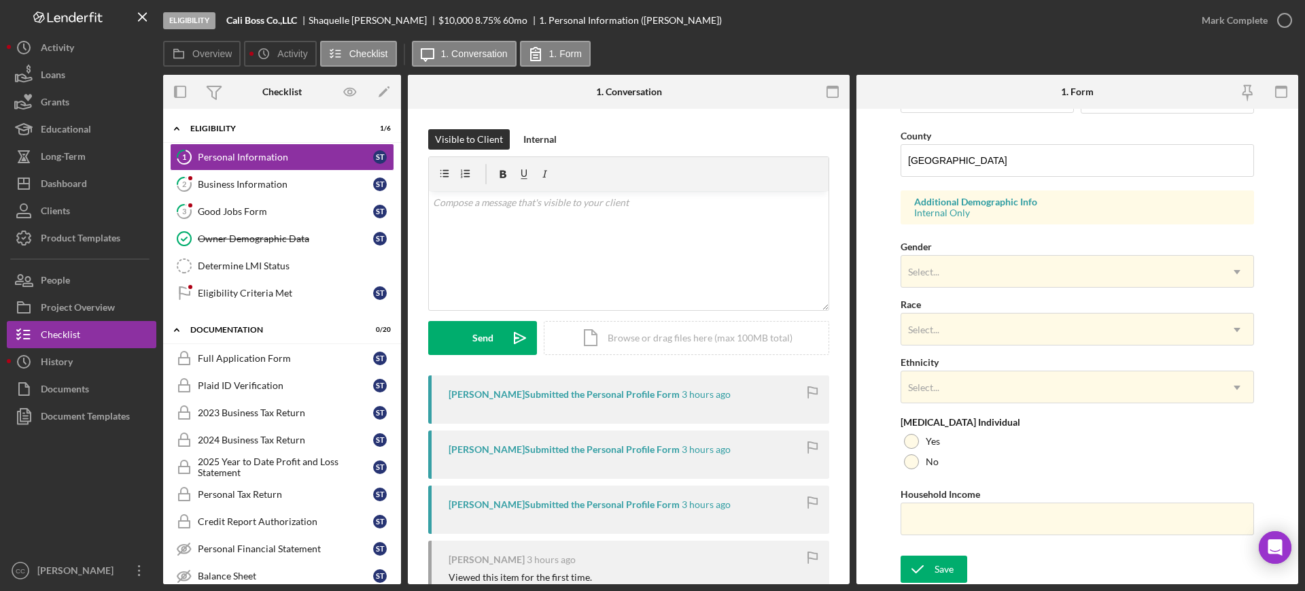
scroll to position [432, 0]
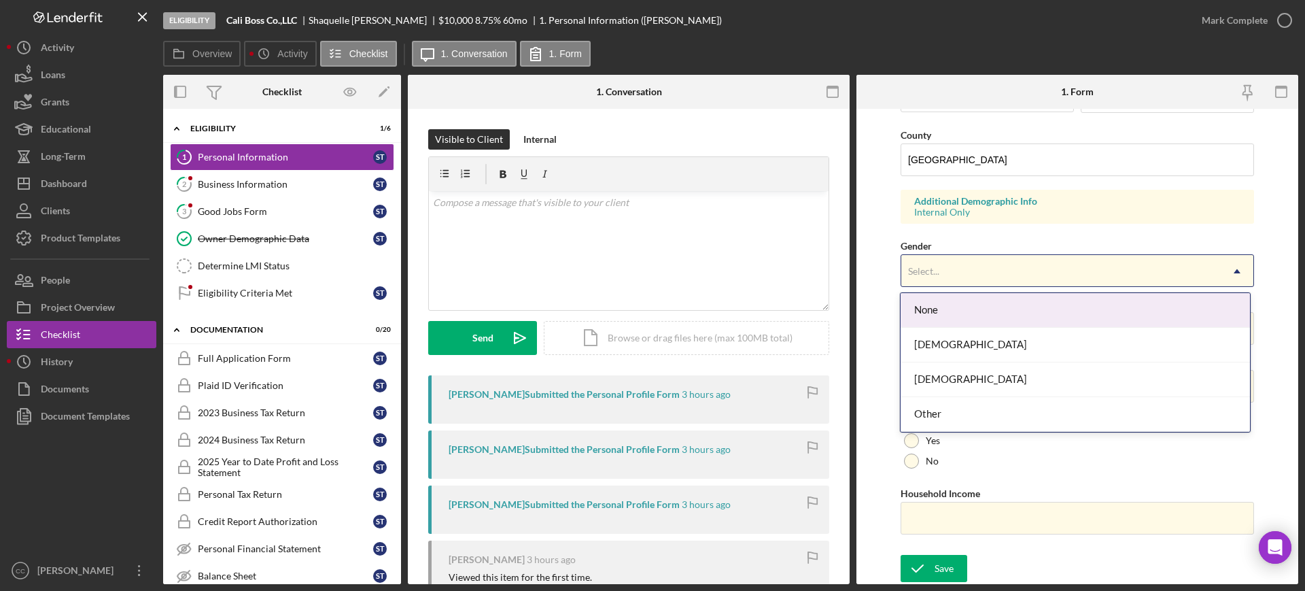
click at [960, 275] on div "Select..." at bounding box center [1062, 271] width 320 height 31
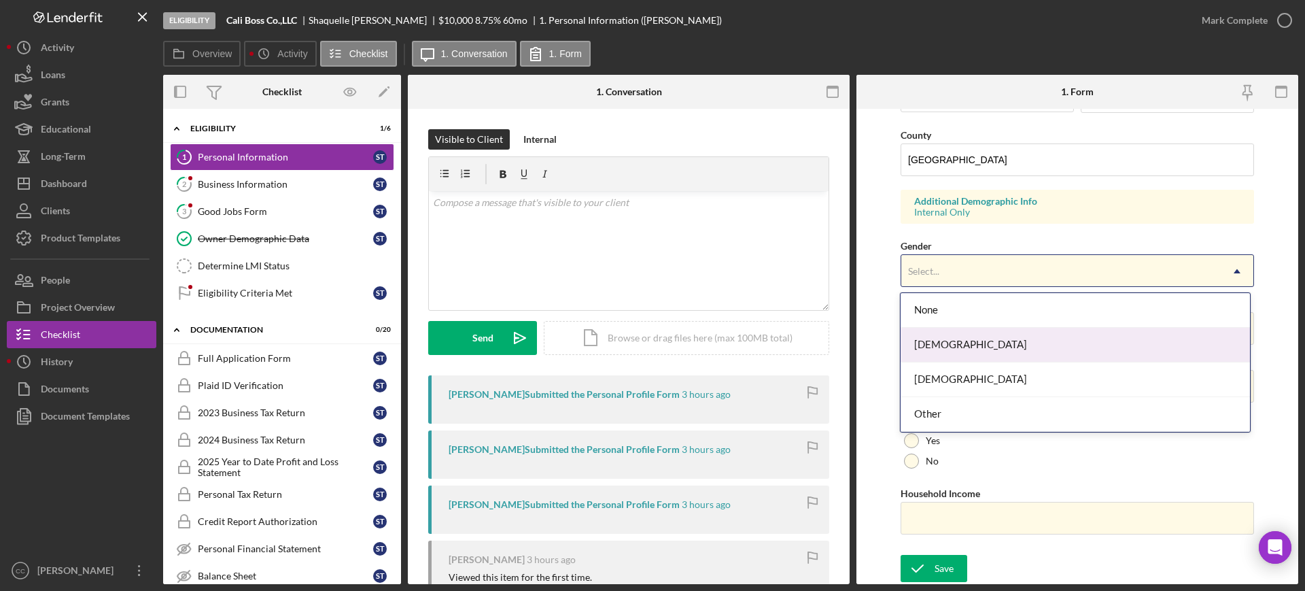
click at [953, 350] on div "Female" at bounding box center [1075, 345] width 349 height 35
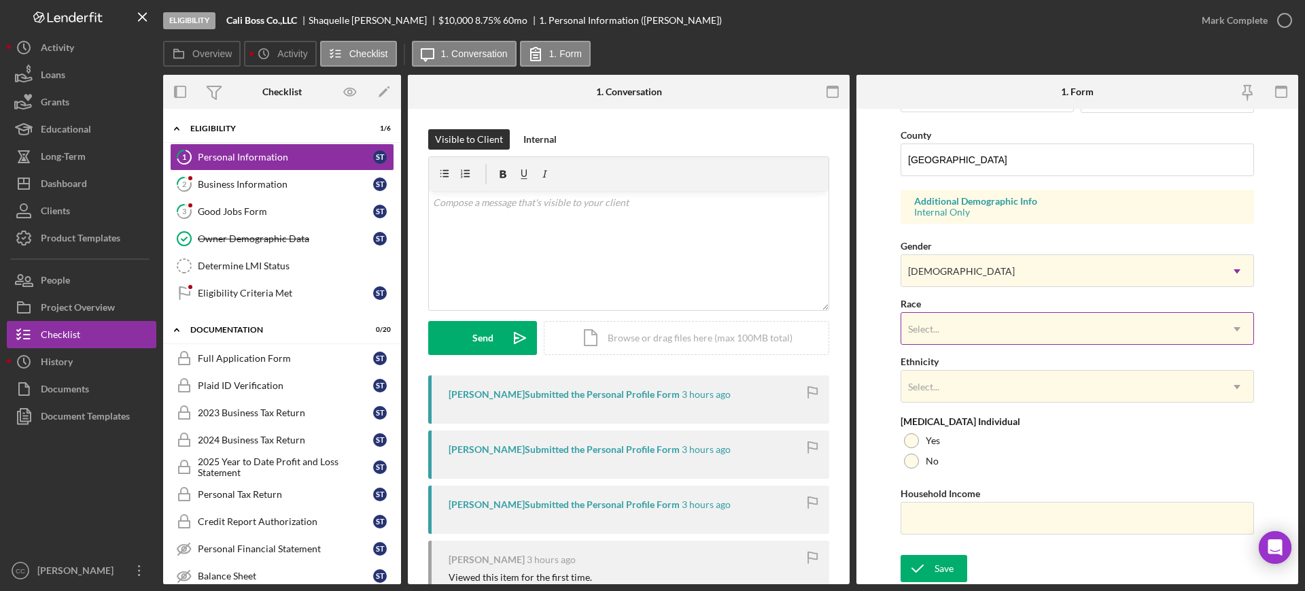
click at [958, 317] on div "Select..." at bounding box center [1062, 328] width 320 height 31
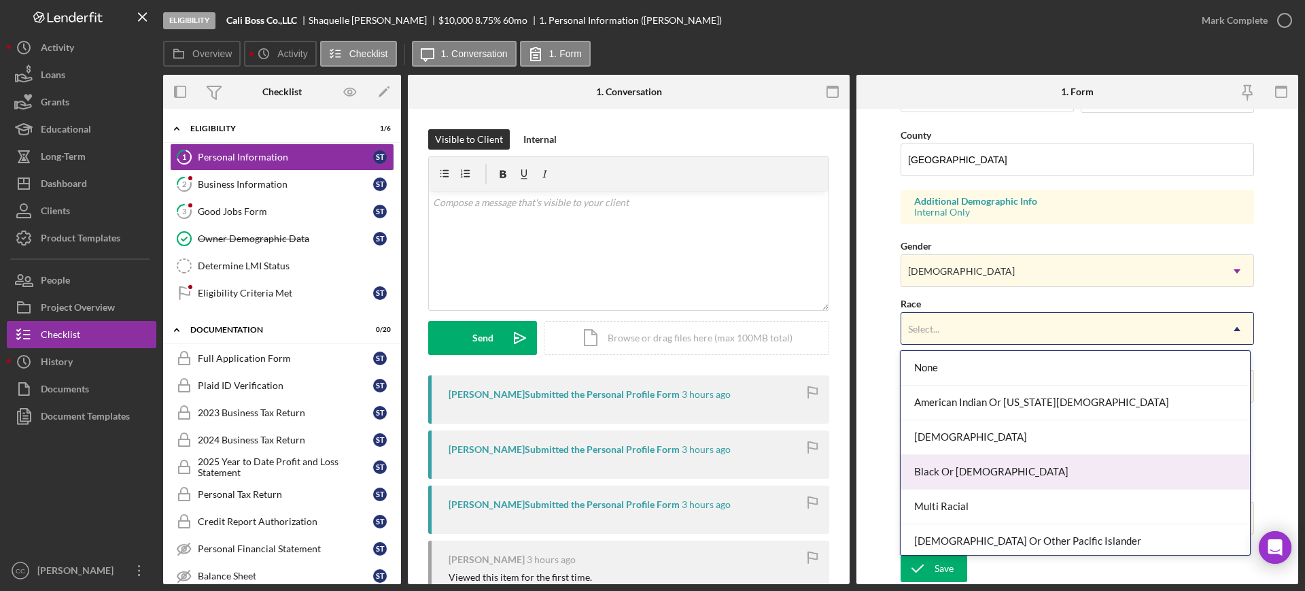
click at [951, 469] on div "Black Or African American" at bounding box center [1075, 472] width 349 height 35
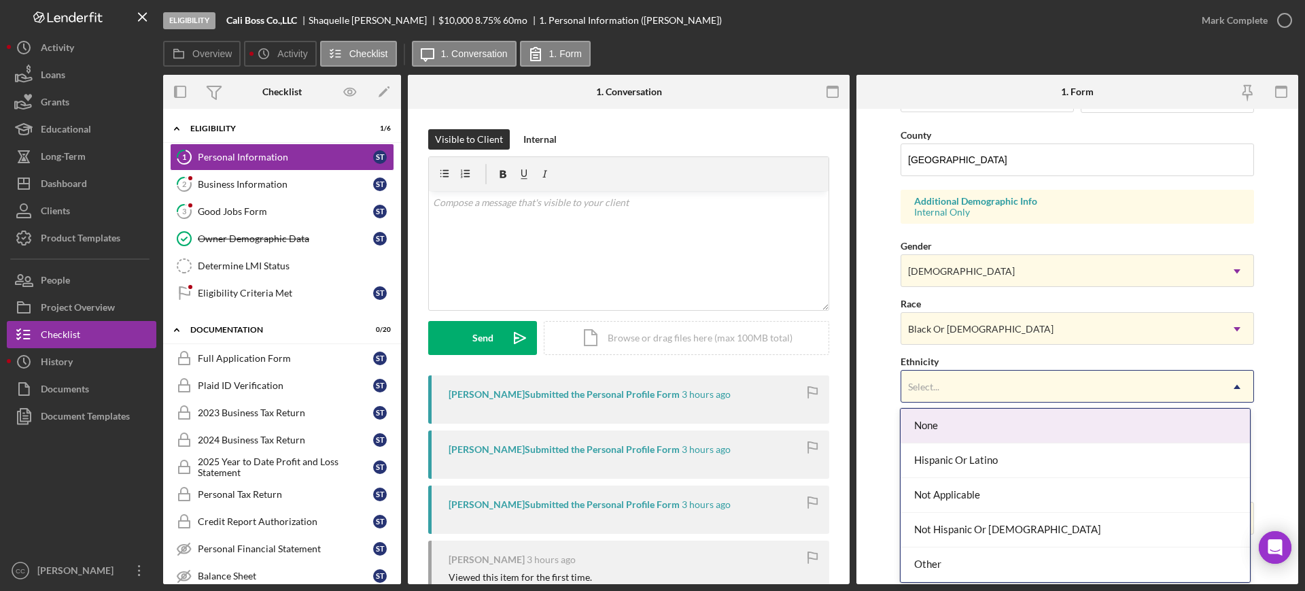
click at [943, 384] on div "Select..." at bounding box center [1062, 386] width 320 height 31
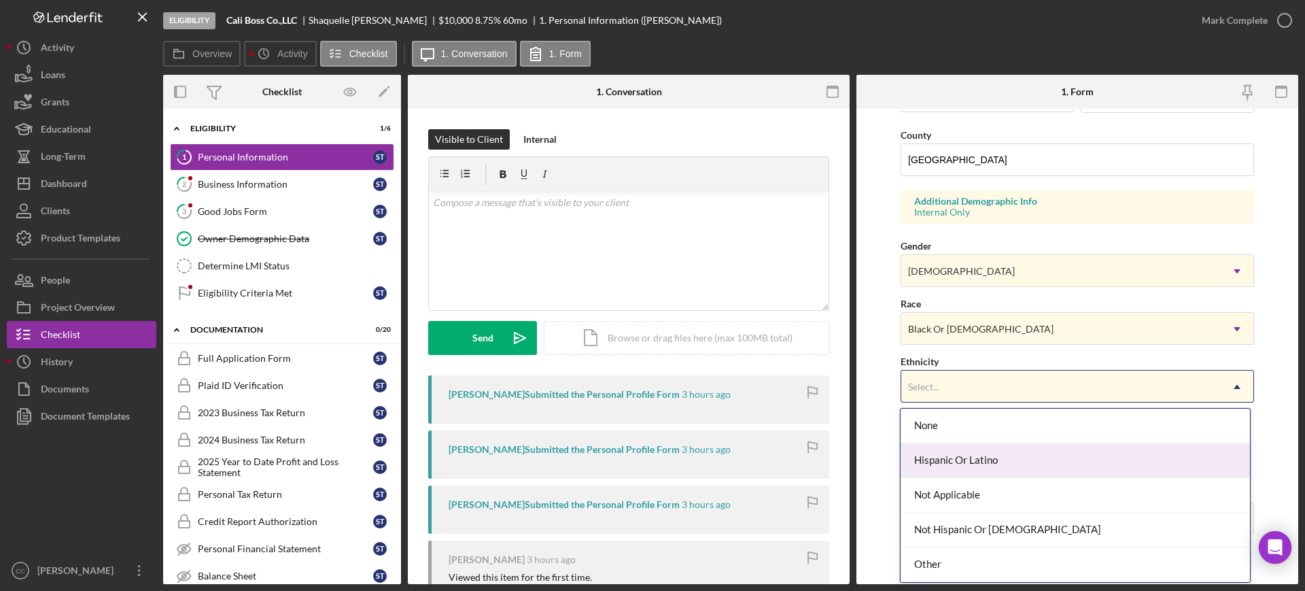
click at [952, 462] on div "Hispanic Or Latino" at bounding box center [1075, 460] width 349 height 35
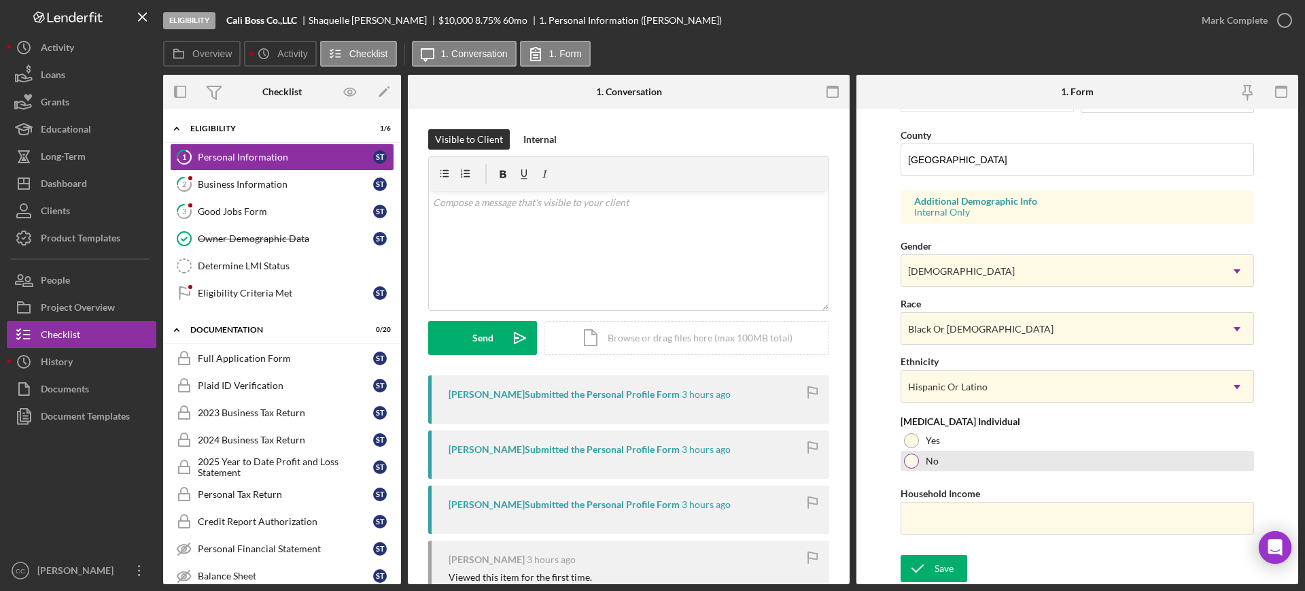
click at [912, 457] on div at bounding box center [911, 461] width 15 height 15
click at [940, 571] on div "Save" at bounding box center [944, 568] width 19 height 27
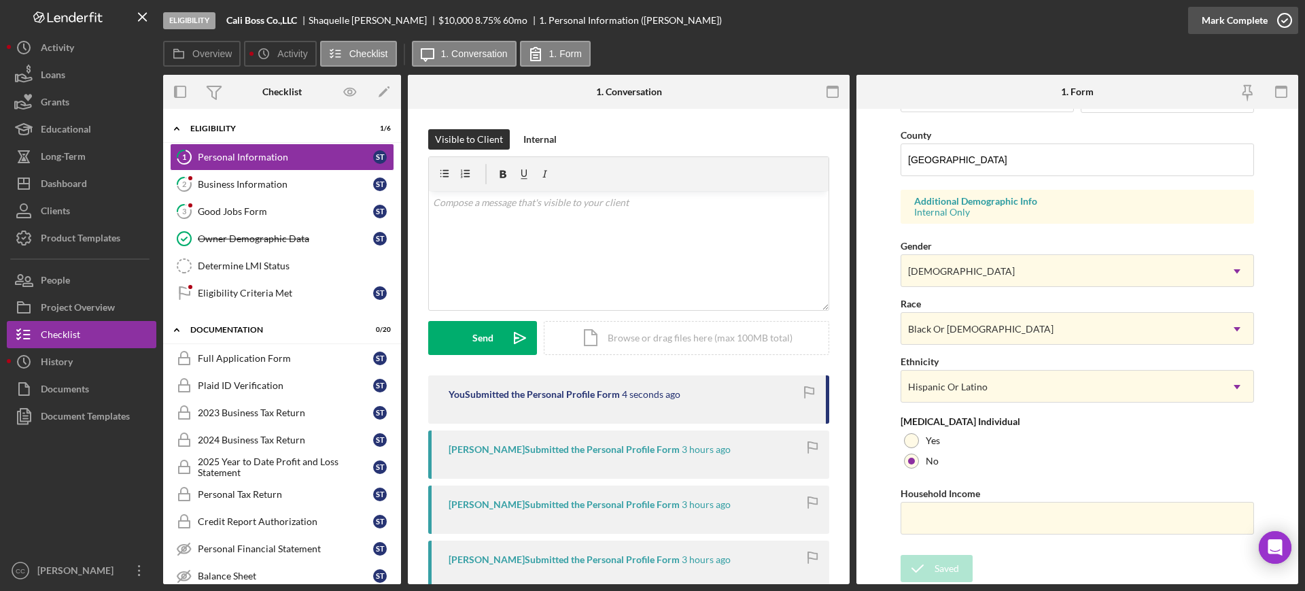
click at [1222, 19] on div "Mark Complete" at bounding box center [1235, 20] width 66 height 27
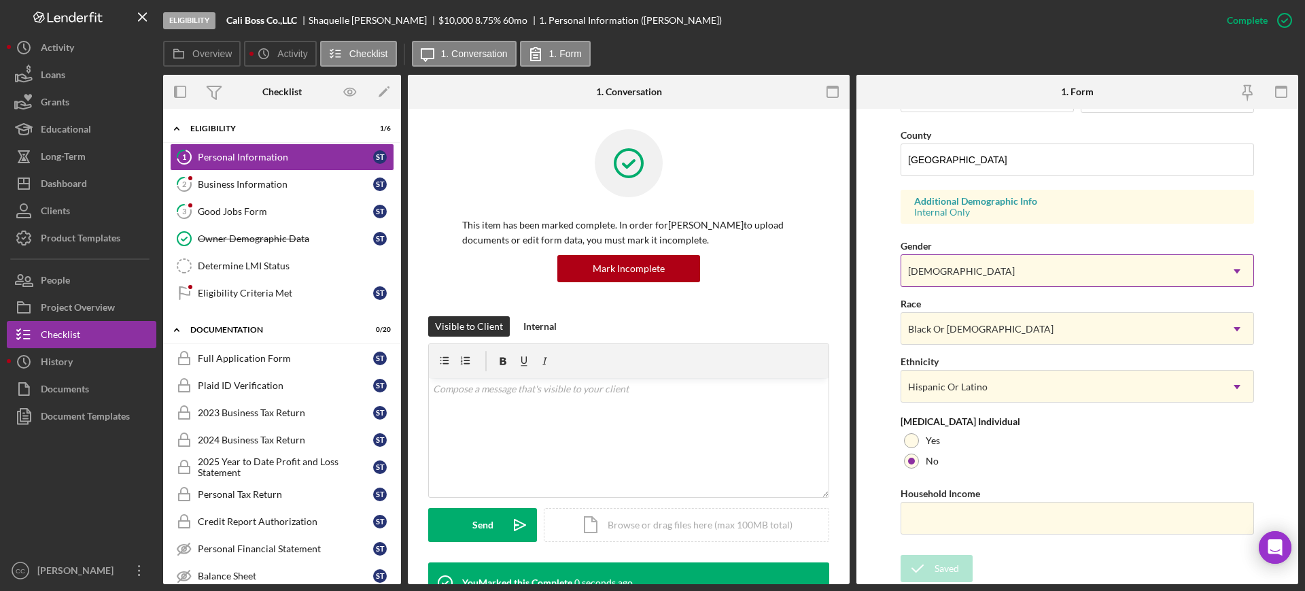
scroll to position [159, 0]
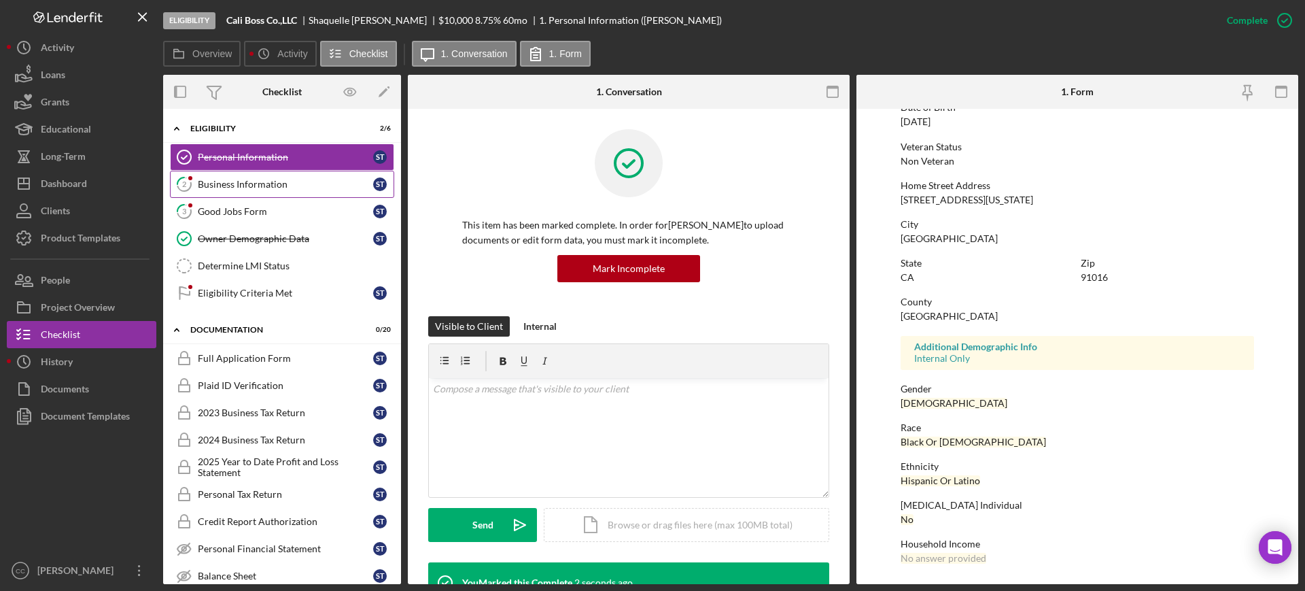
click at [225, 189] on link "2 Business Information S T" at bounding box center [282, 184] width 224 height 27
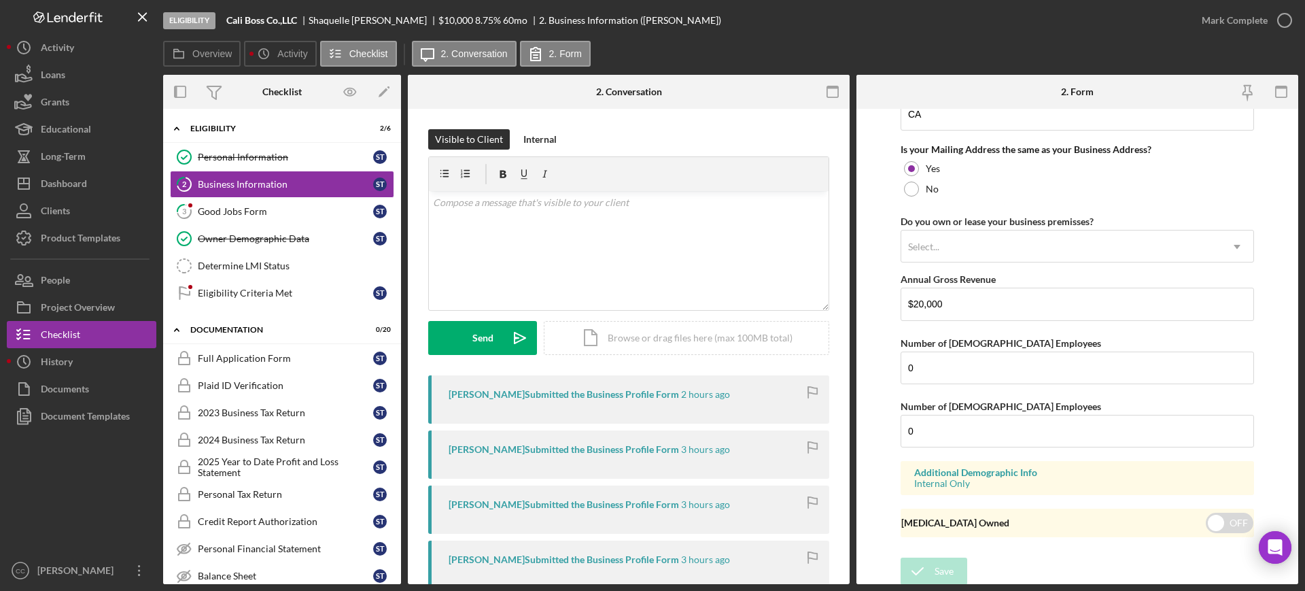
scroll to position [1034, 0]
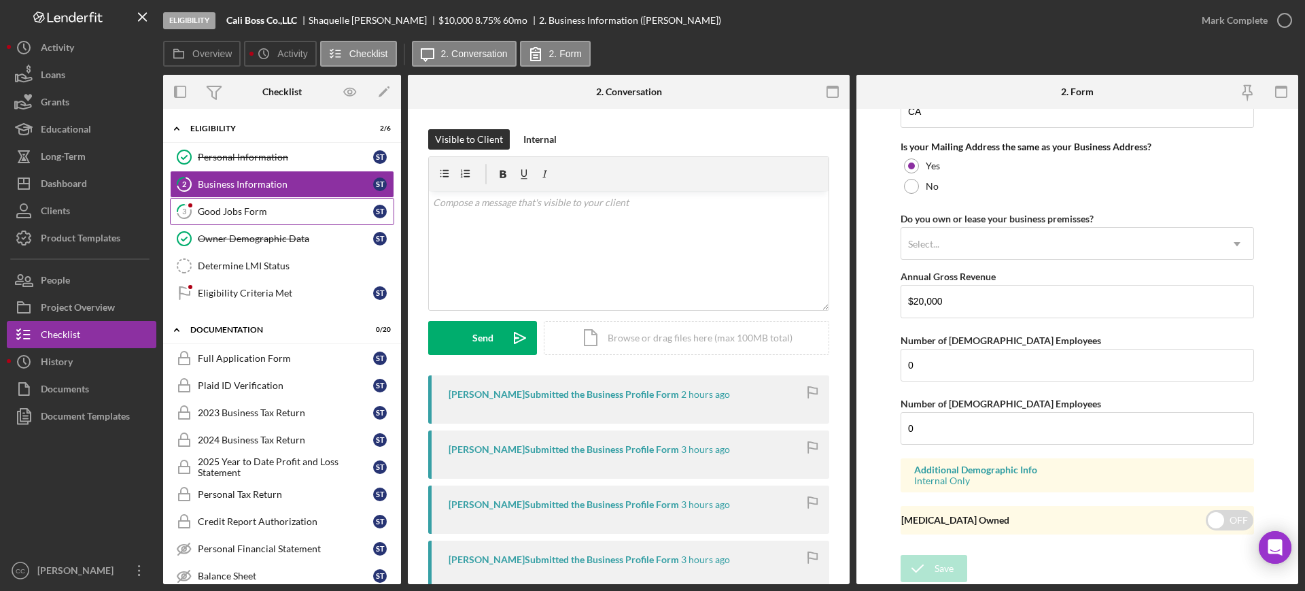
click at [243, 206] on div "Good Jobs Form" at bounding box center [285, 211] width 175 height 11
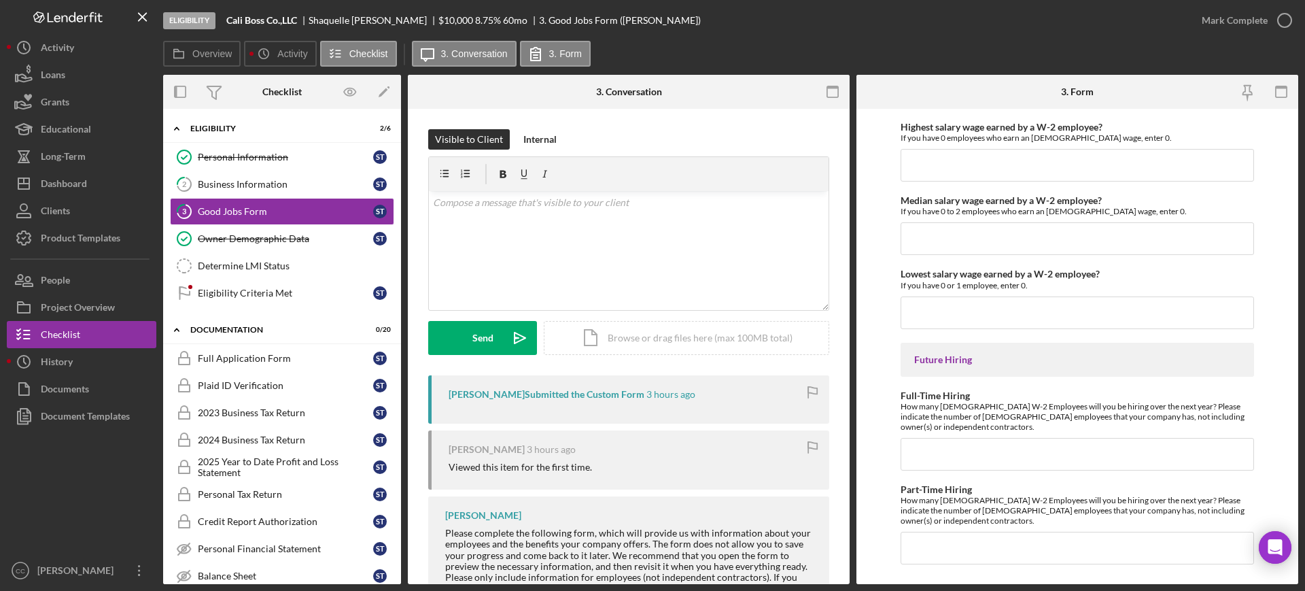
scroll to position [3001, 0]
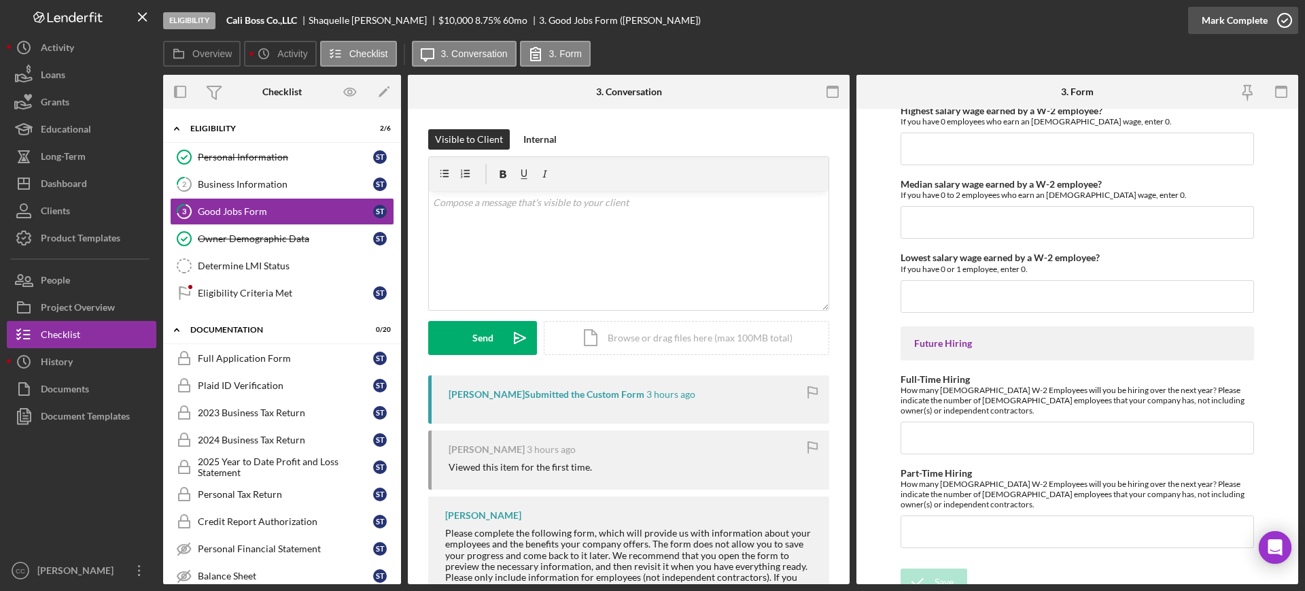
click at [1255, 28] on div "Mark Complete" at bounding box center [1235, 20] width 66 height 27
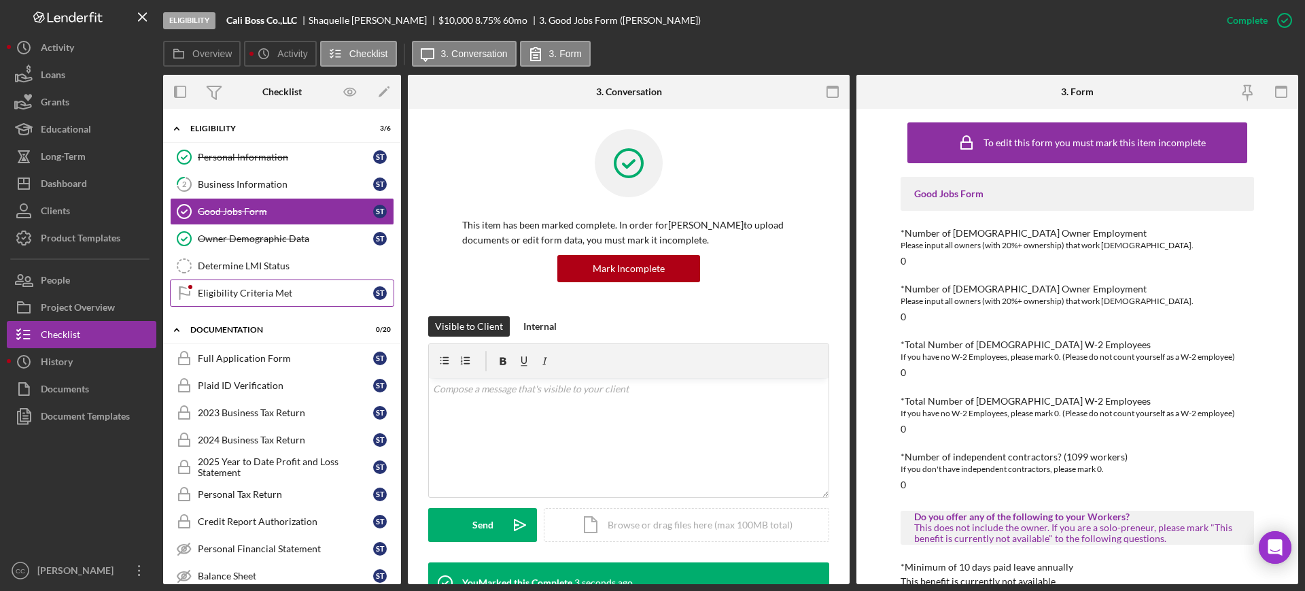
click at [230, 293] on div "Eligibility Criteria Met" at bounding box center [285, 293] width 175 height 11
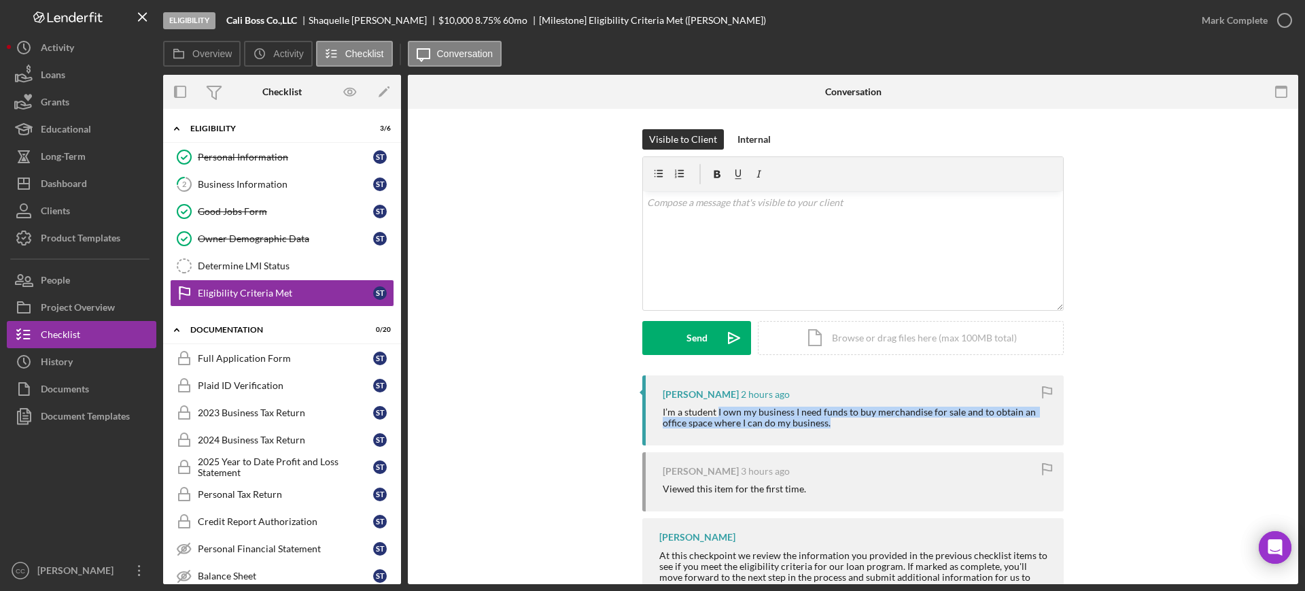
drag, startPoint x: 715, startPoint y: 411, endPoint x: 1027, endPoint y: 418, distance: 311.5
click at [1027, 418] on div "I’m a student I own my business I need funds to buy merchandise for sale and to…" at bounding box center [857, 418] width 388 height 22
click at [256, 154] on div "Personal Information" at bounding box center [285, 157] width 175 height 11
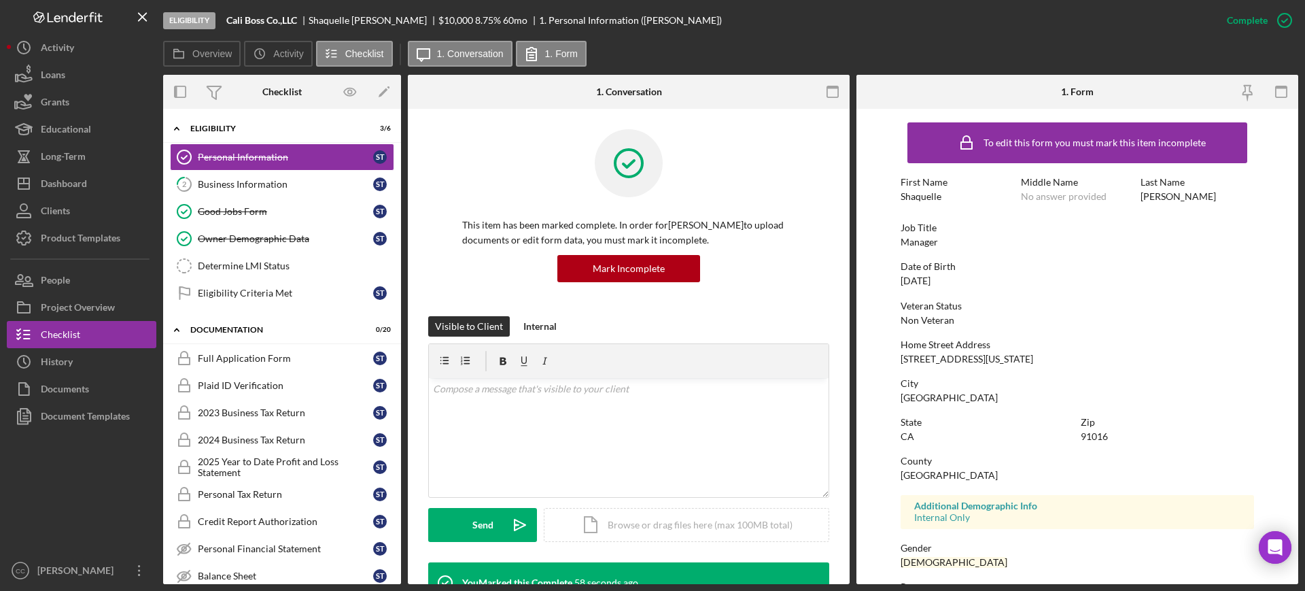
drag, startPoint x: 970, startPoint y: 278, endPoint x: 897, endPoint y: 279, distance: 72.8
click at [897, 279] on form "To edit this form you must mark this item incomplete First Name Shaquelle Middl…" at bounding box center [1078, 346] width 442 height 475
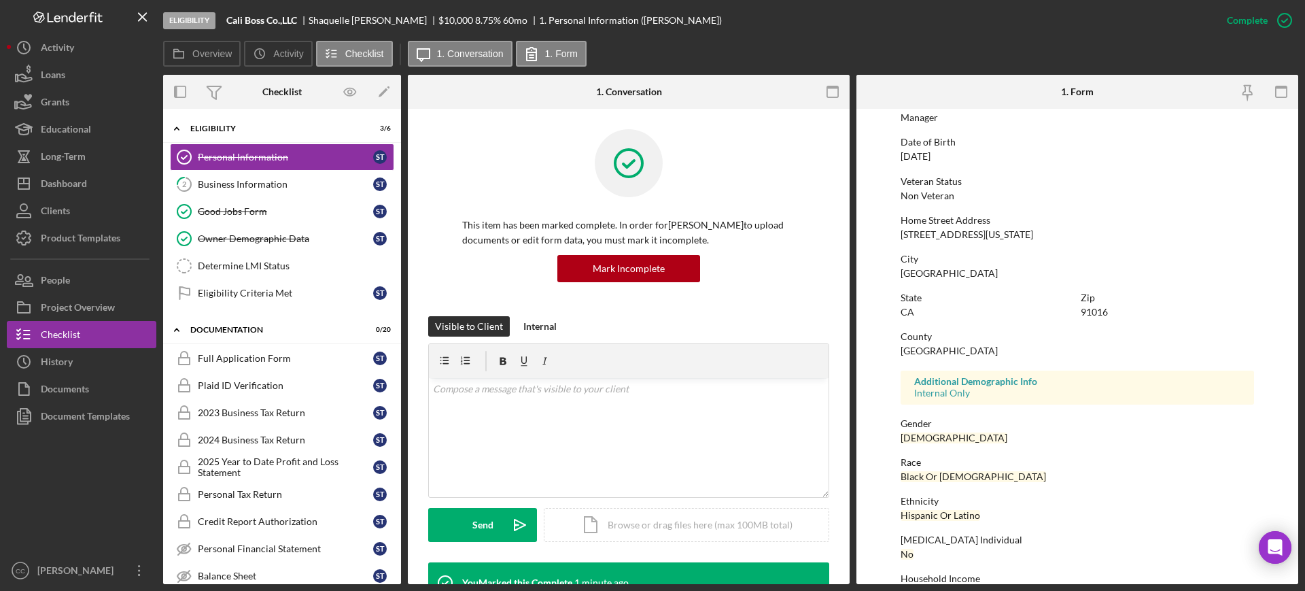
scroll to position [159, 0]
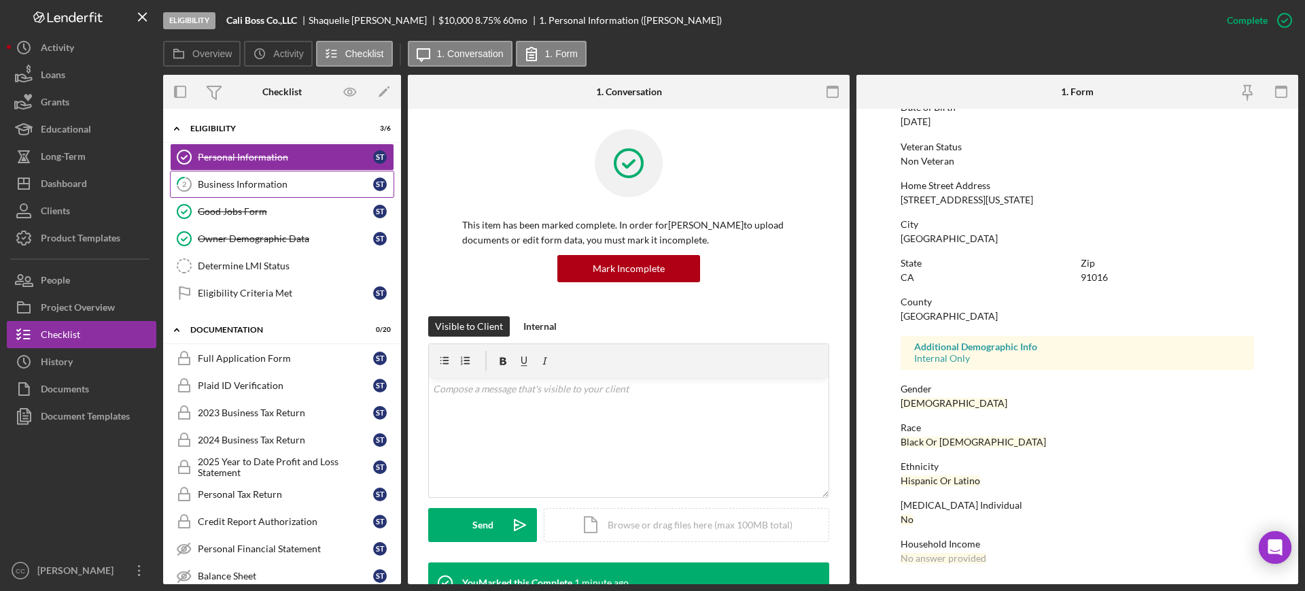
click at [226, 187] on div "Business Information" at bounding box center [285, 184] width 175 height 11
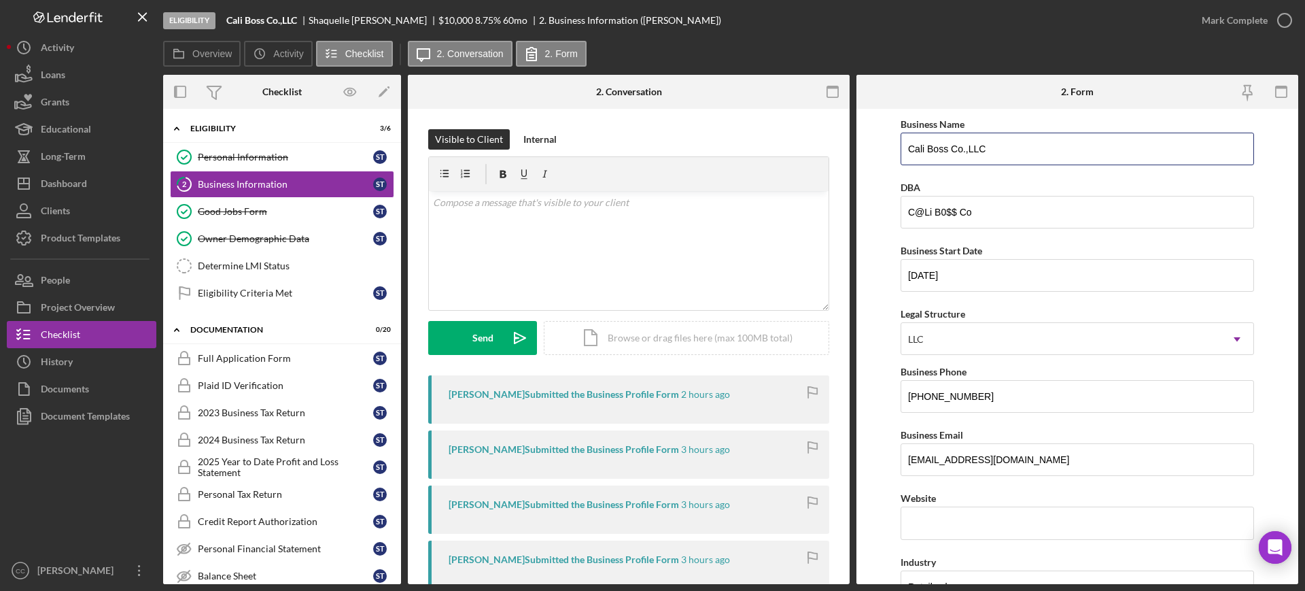
drag, startPoint x: 1006, startPoint y: 142, endPoint x: 885, endPoint y: 148, distance: 120.5
click at [885, 148] on form "Business Name Cali Boss Co.,LLC DBA C@Li B0$$ Co Business Start Date 09/01/2022…" at bounding box center [1078, 346] width 442 height 475
drag, startPoint x: 995, startPoint y: 213, endPoint x: 847, endPoint y: 211, distance: 148.9
click at [847, 211] on div "Overview Internal Workflow Stage Eligibility Icon/Dropdown Arrow Archive (can u…" at bounding box center [730, 329] width 1135 height 509
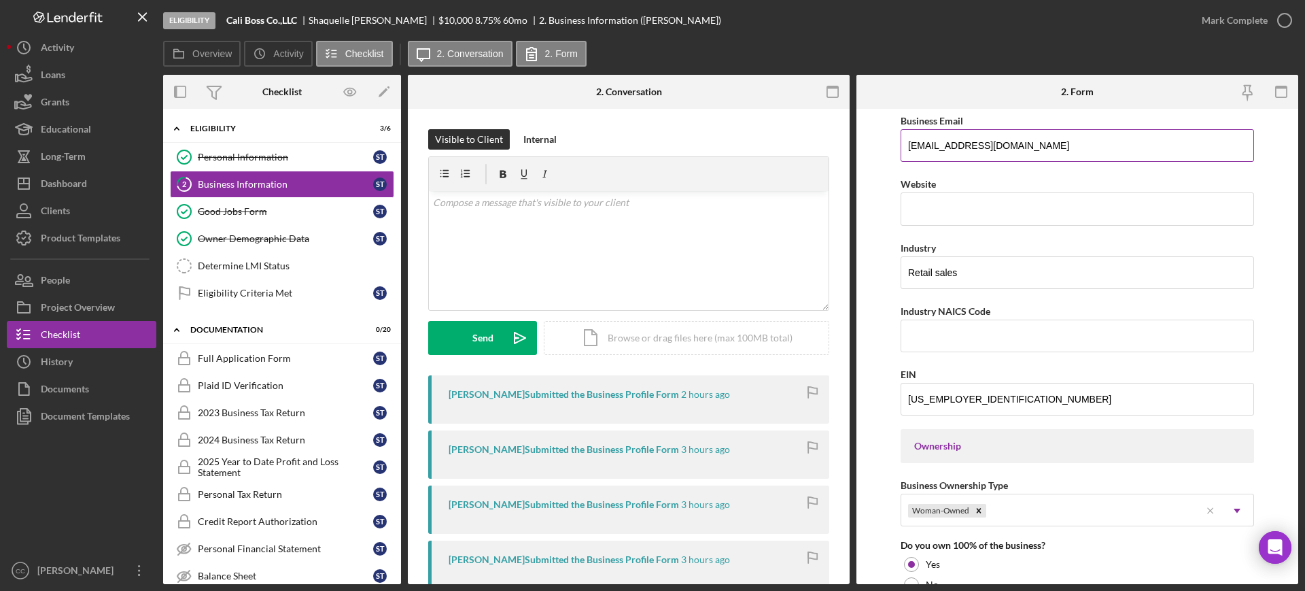
scroll to position [340, 0]
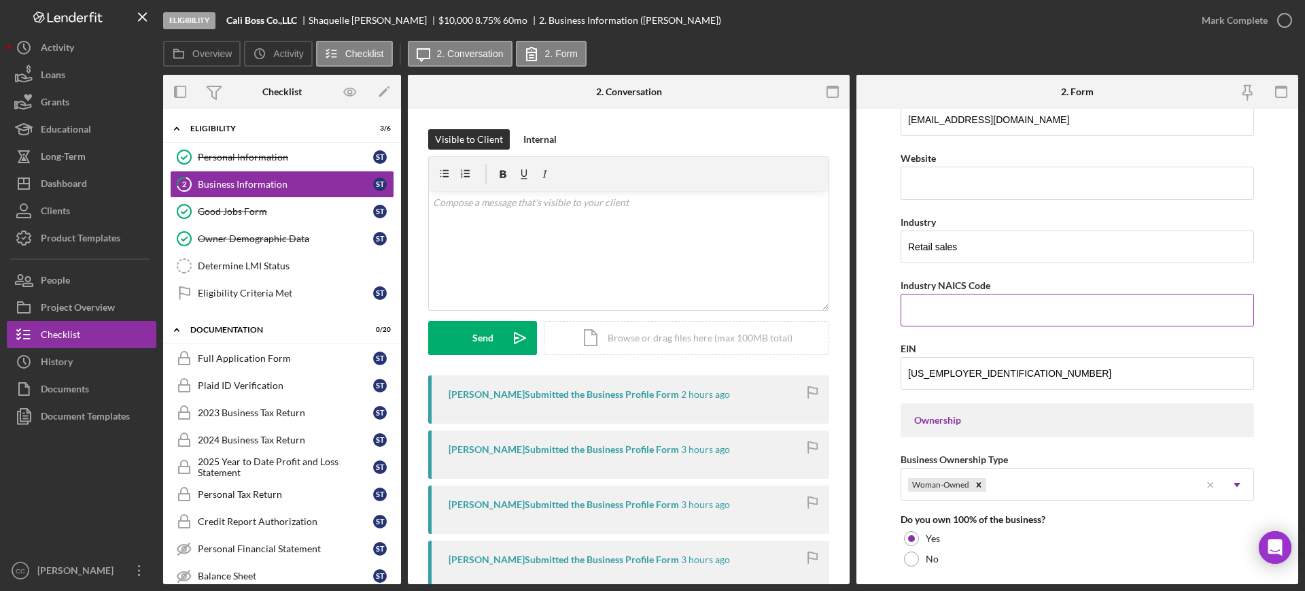
click at [951, 284] on label "Industry NAICS Code" at bounding box center [946, 285] width 90 height 12
click at [951, 294] on input "Industry NAICS Code" at bounding box center [1078, 310] width 354 height 33
click at [951, 284] on label "Industry NAICS Code" at bounding box center [946, 285] width 90 height 12
click at [951, 294] on input "Industry NAICS Code" at bounding box center [1078, 310] width 354 height 33
copy label "NAICS"
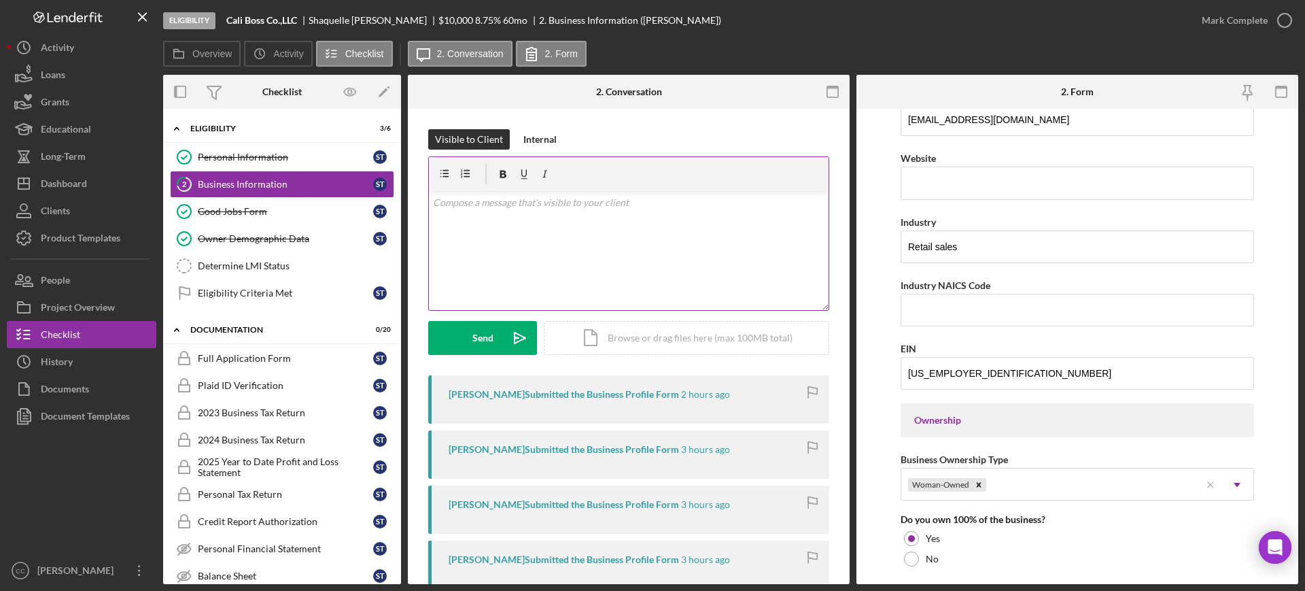
click at [515, 238] on div "v Color teal Color pink Remove color Add row above Add row below Add column bef…" at bounding box center [629, 250] width 400 height 119
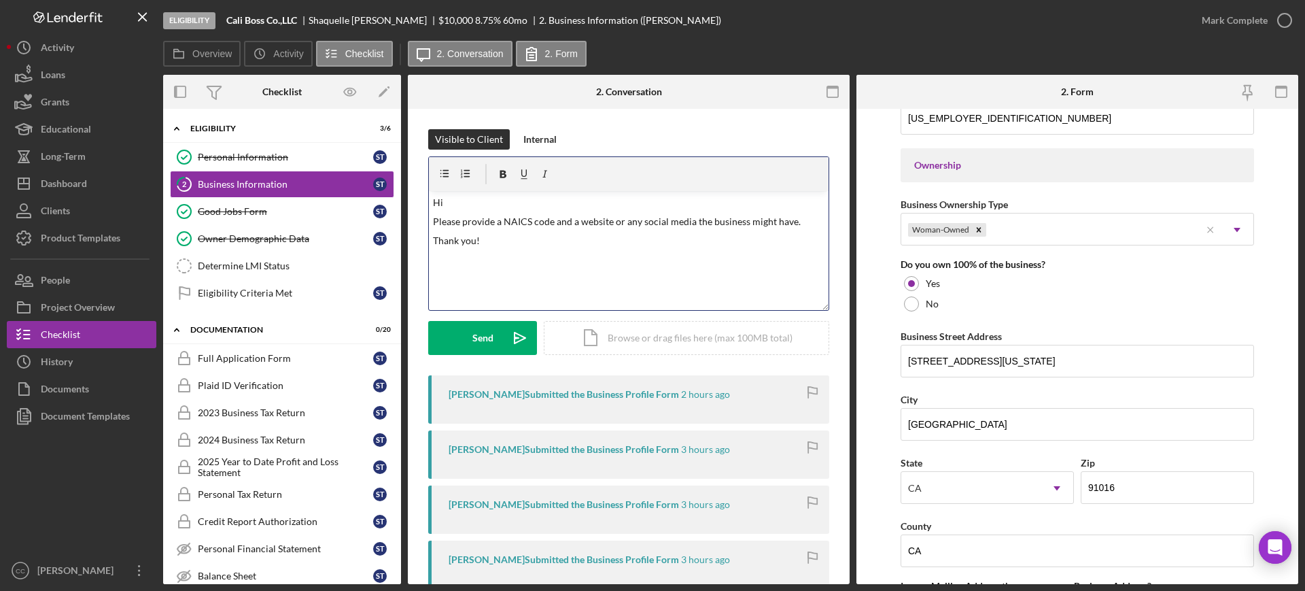
scroll to position [680, 0]
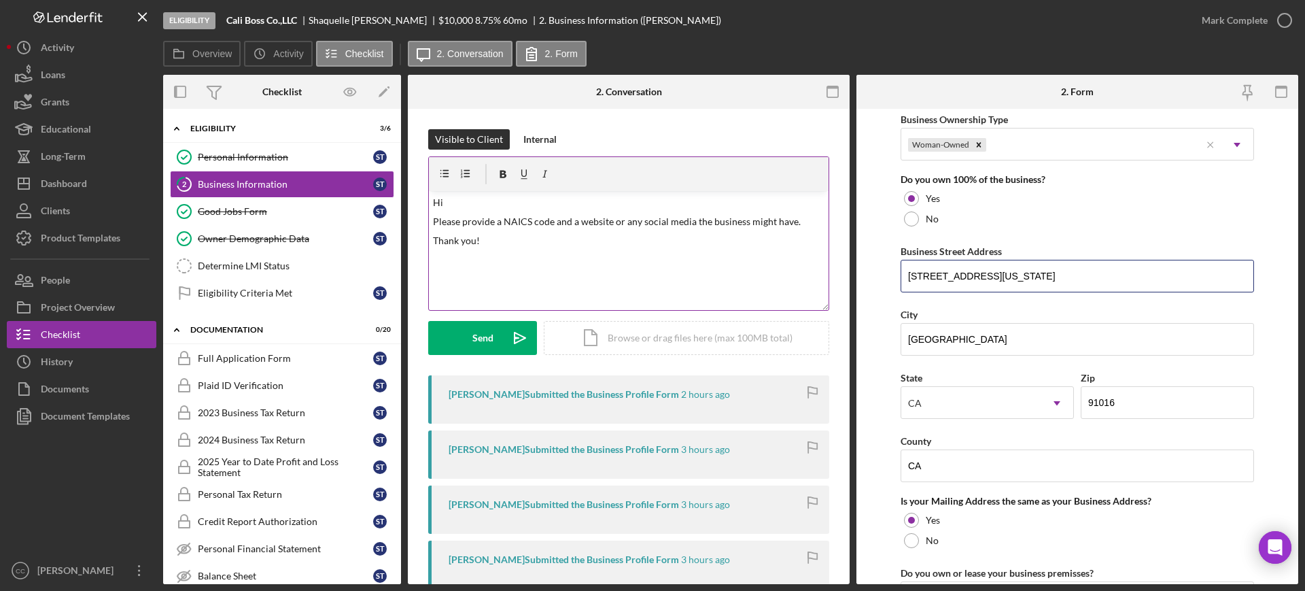
drag, startPoint x: 1095, startPoint y: 271, endPoint x: 776, endPoint y: 273, distance: 318.2
click at [776, 273] on div "Overview Internal Workflow Stage Eligibility Icon/Dropdown Arrow Archive (can u…" at bounding box center [730, 329] width 1135 height 509
click at [330, 23] on div "Shaquelle Tippens" at bounding box center [374, 20] width 130 height 11
copy div "Shaquelle"
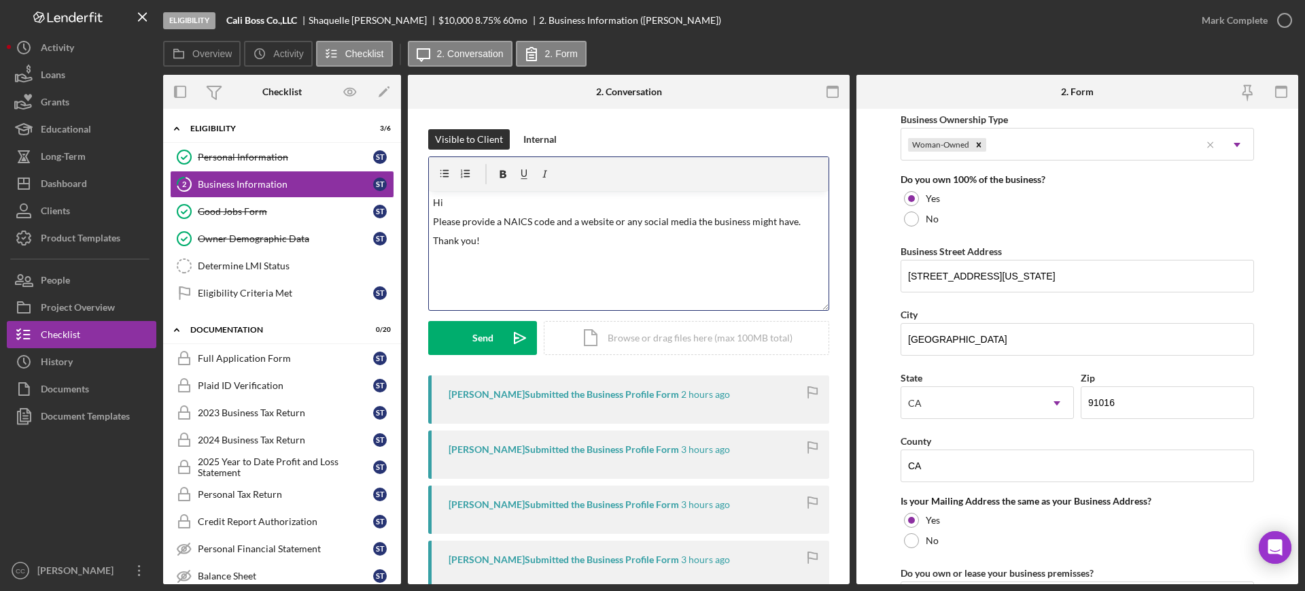
click at [502, 203] on p "Hi" at bounding box center [629, 202] width 392 height 15
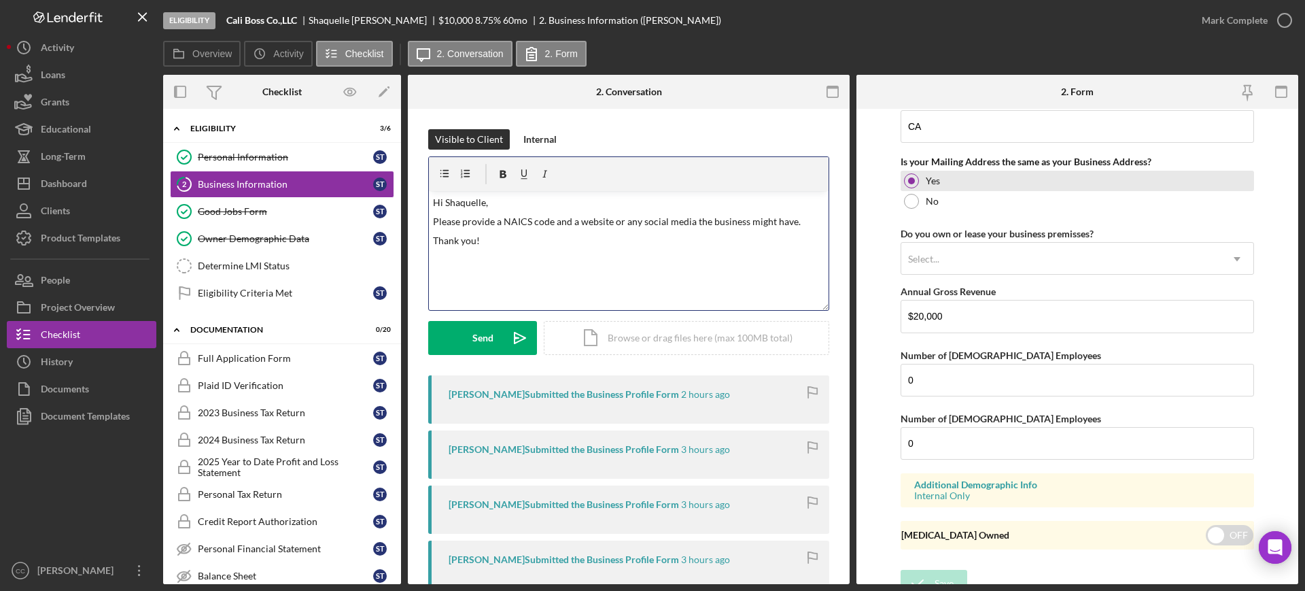
scroll to position [1020, 0]
click at [803, 223] on p "Please provide a NAICS code and a website or any social media the business migh…" at bounding box center [629, 221] width 392 height 15
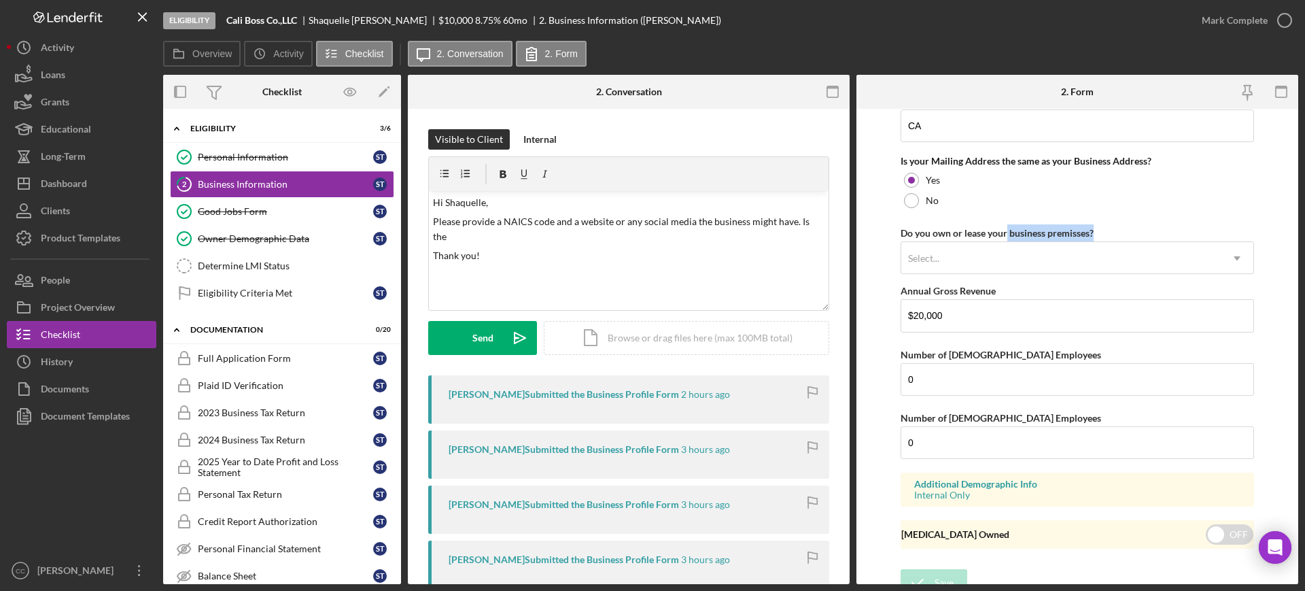
drag, startPoint x: 1104, startPoint y: 229, endPoint x: 1008, endPoint y: 237, distance: 96.2
click at [1008, 237] on div "Do you own or lease your business premisses? Select... Icon/Dropdown Arrow" at bounding box center [1078, 249] width 354 height 50
copy div "business premisses?"
click at [545, 243] on p "Please provide a NAICS code and a website or any social media the business migh…" at bounding box center [629, 229] width 392 height 31
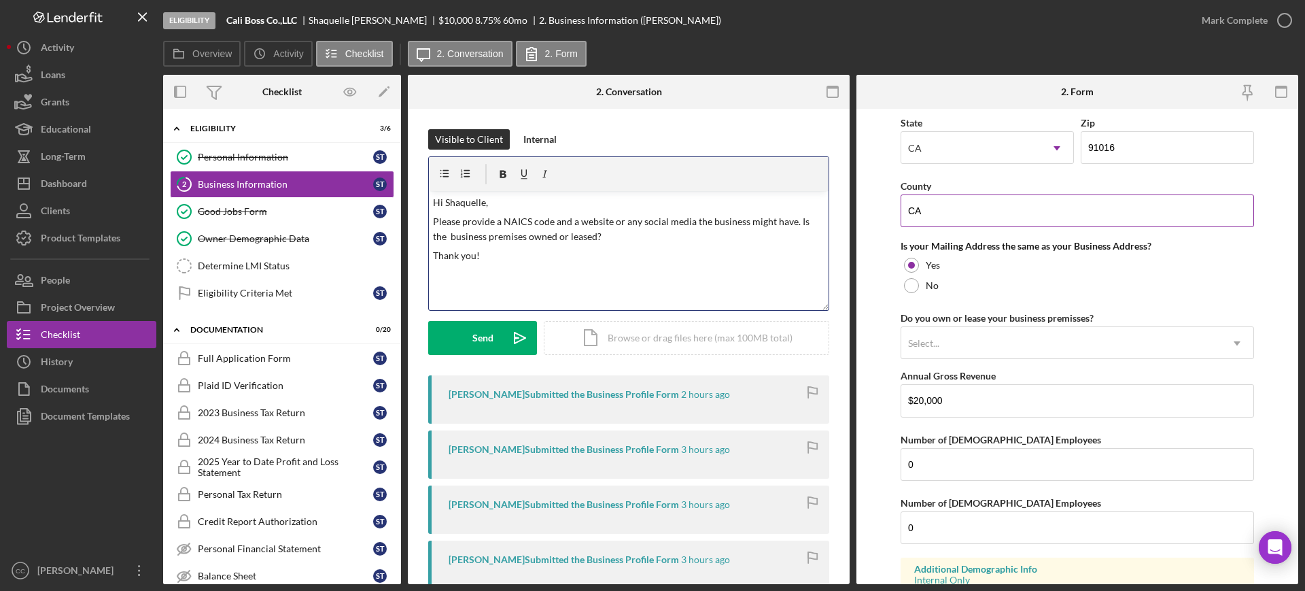
scroll to position [1034, 0]
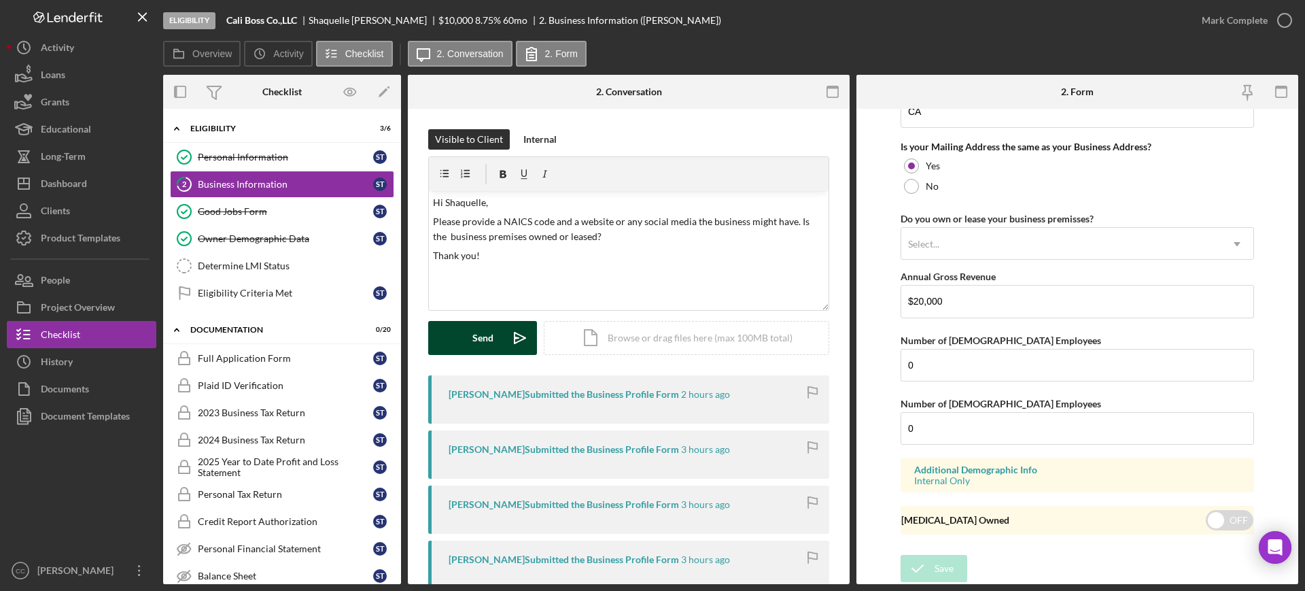
click at [473, 340] on div "Send" at bounding box center [483, 338] width 21 height 34
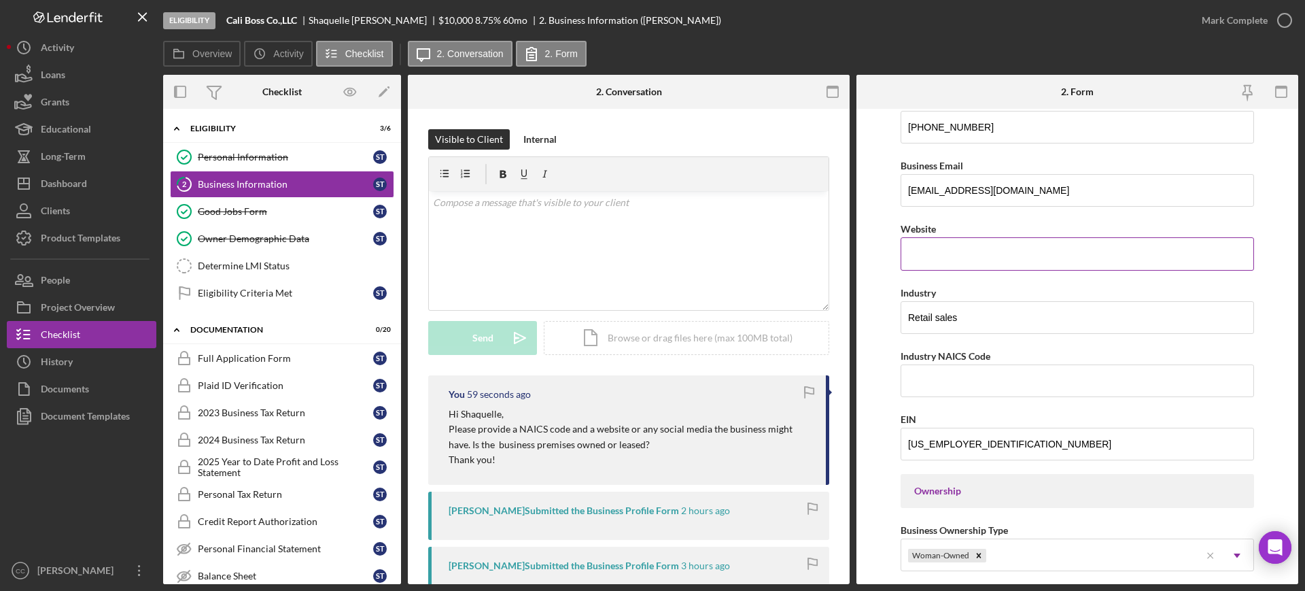
scroll to position [0, 0]
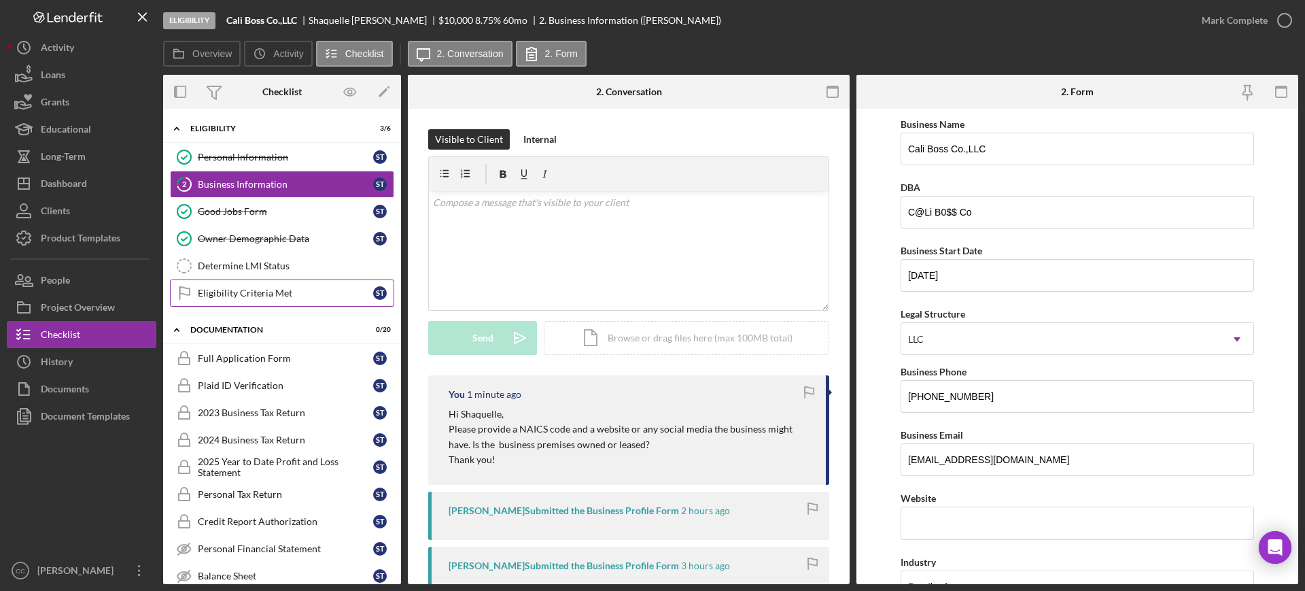
click at [246, 288] on div "Eligibility Criteria Met" at bounding box center [285, 293] width 175 height 11
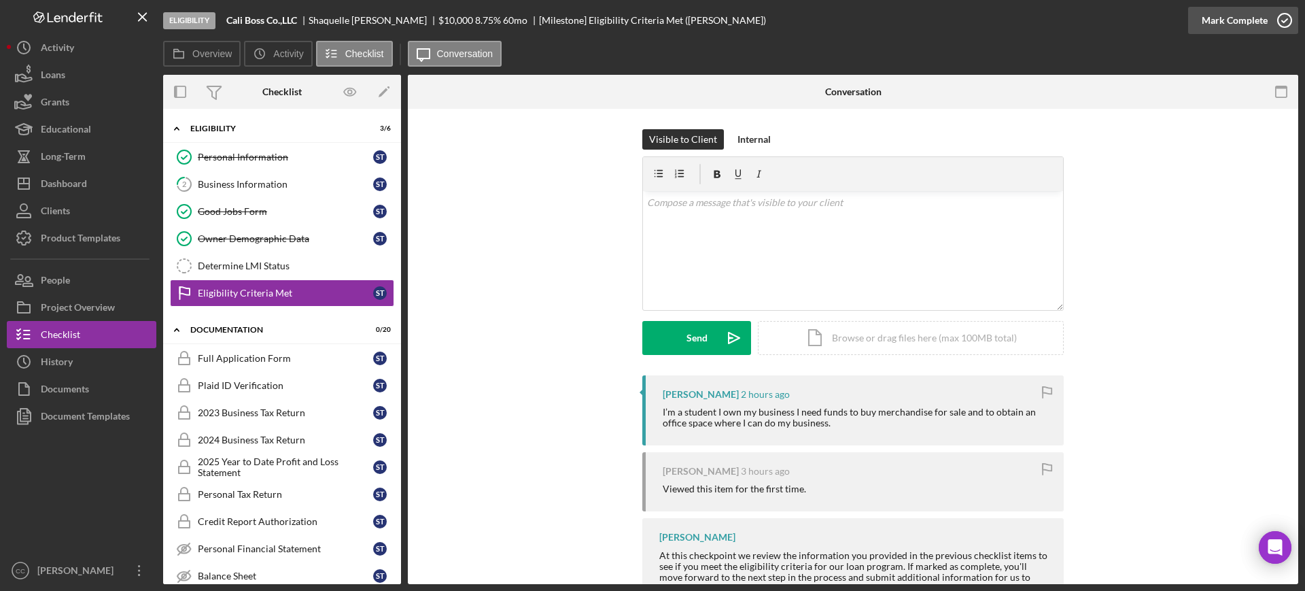
click at [1289, 20] on icon "button" at bounding box center [1285, 20] width 34 height 34
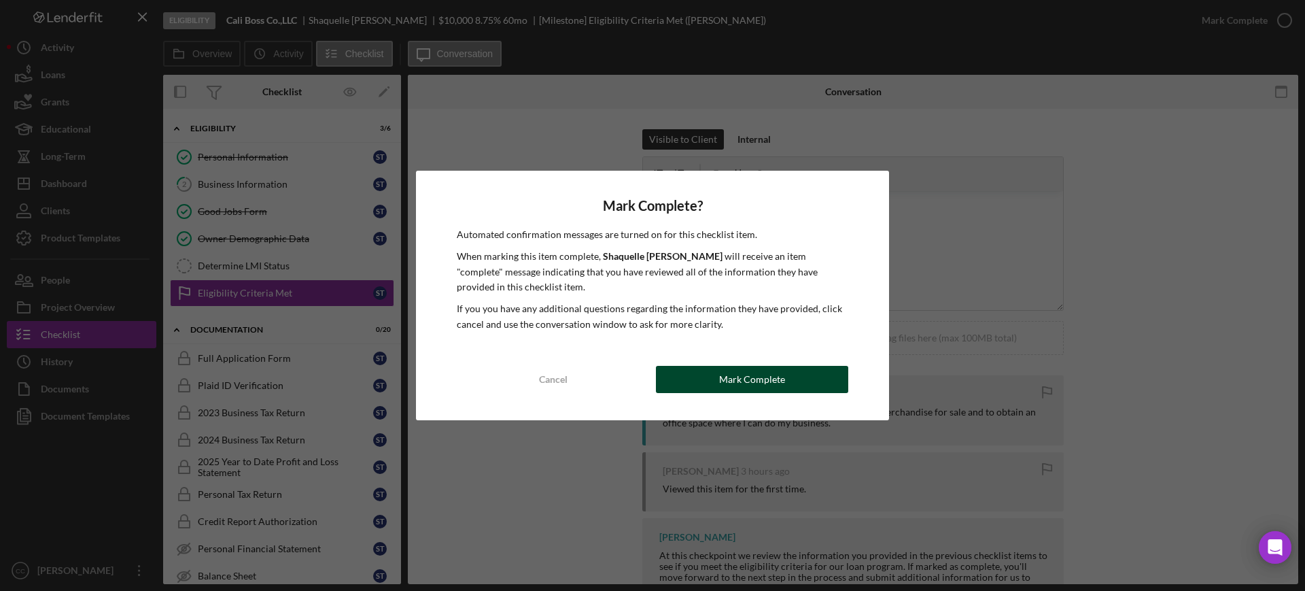
click at [776, 381] on div "Mark Complete" at bounding box center [752, 379] width 66 height 27
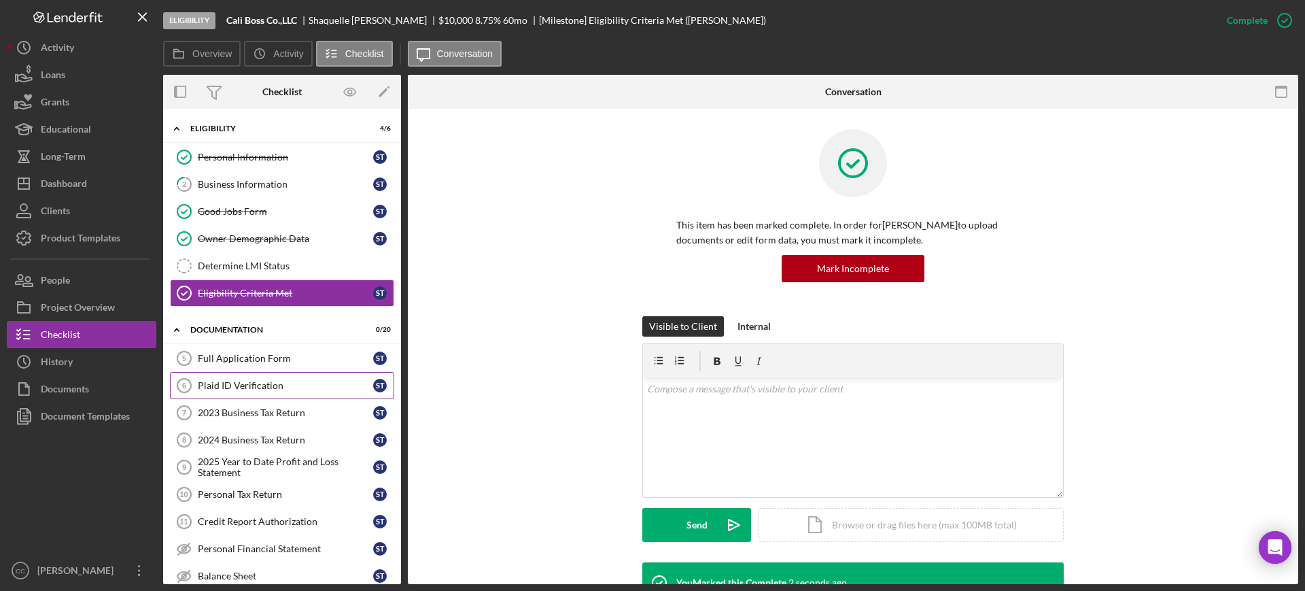
click at [264, 394] on link "Plaid ID Verification 6 Plaid ID Verification S T" at bounding box center [282, 385] width 224 height 27
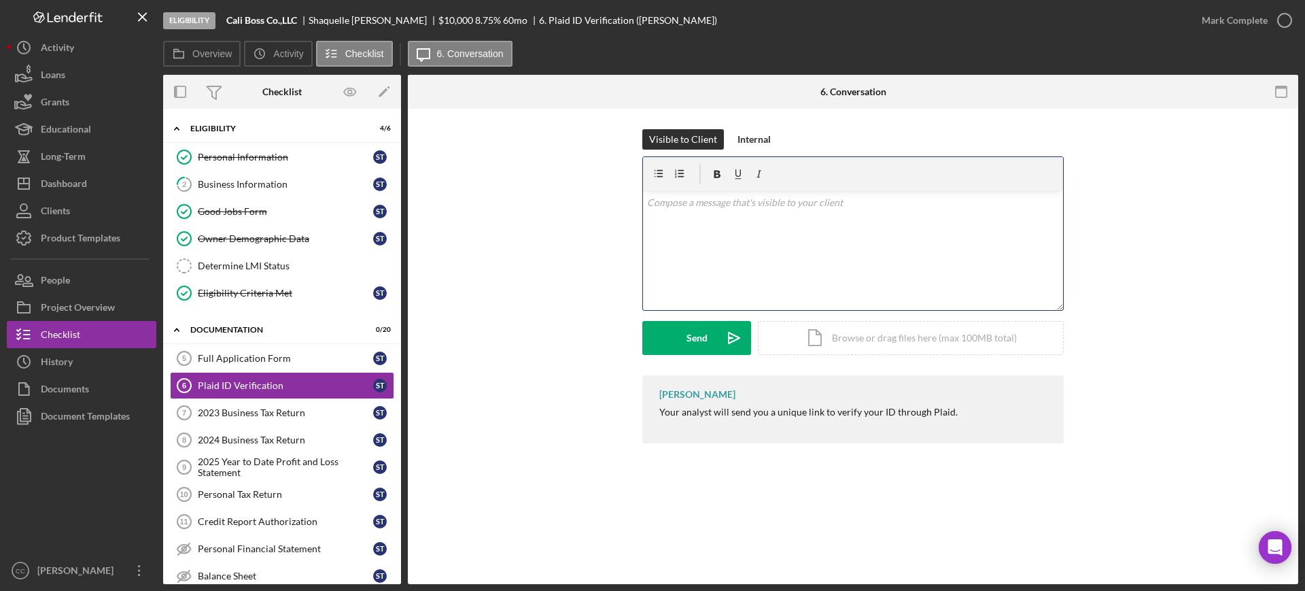
click at [890, 243] on div "v Color teal Color pink Remove color Add row above Add row below Add column bef…" at bounding box center [853, 250] width 420 height 119
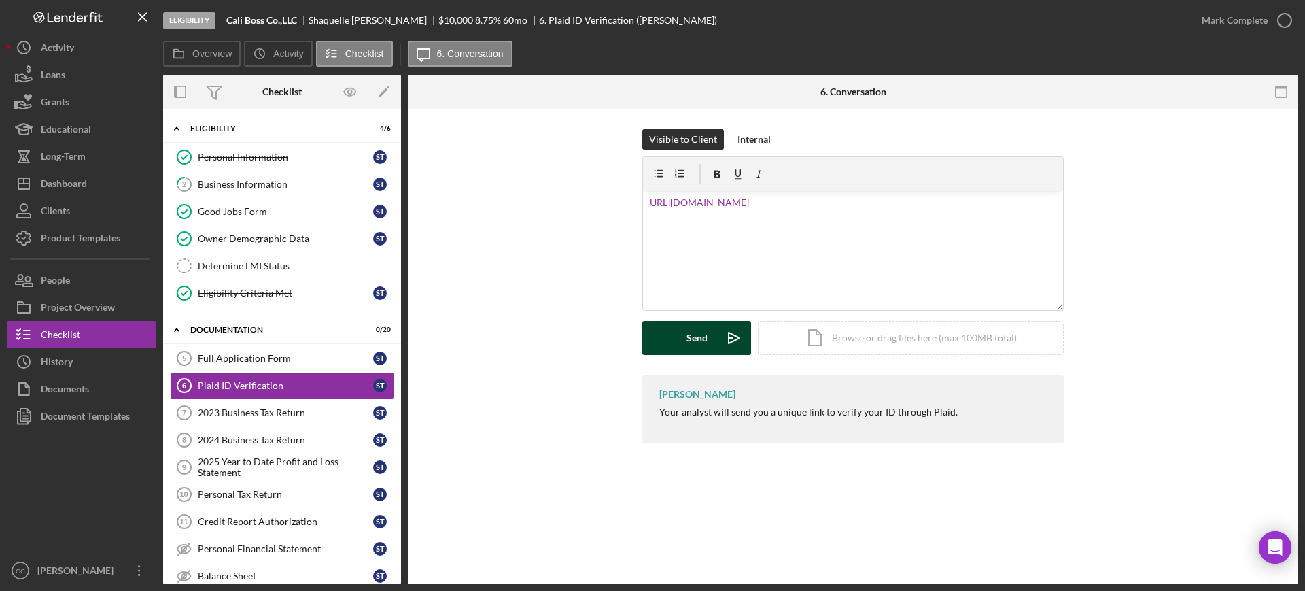
click at [718, 334] on icon "Icon/icon-invite-send" at bounding box center [734, 338] width 34 height 34
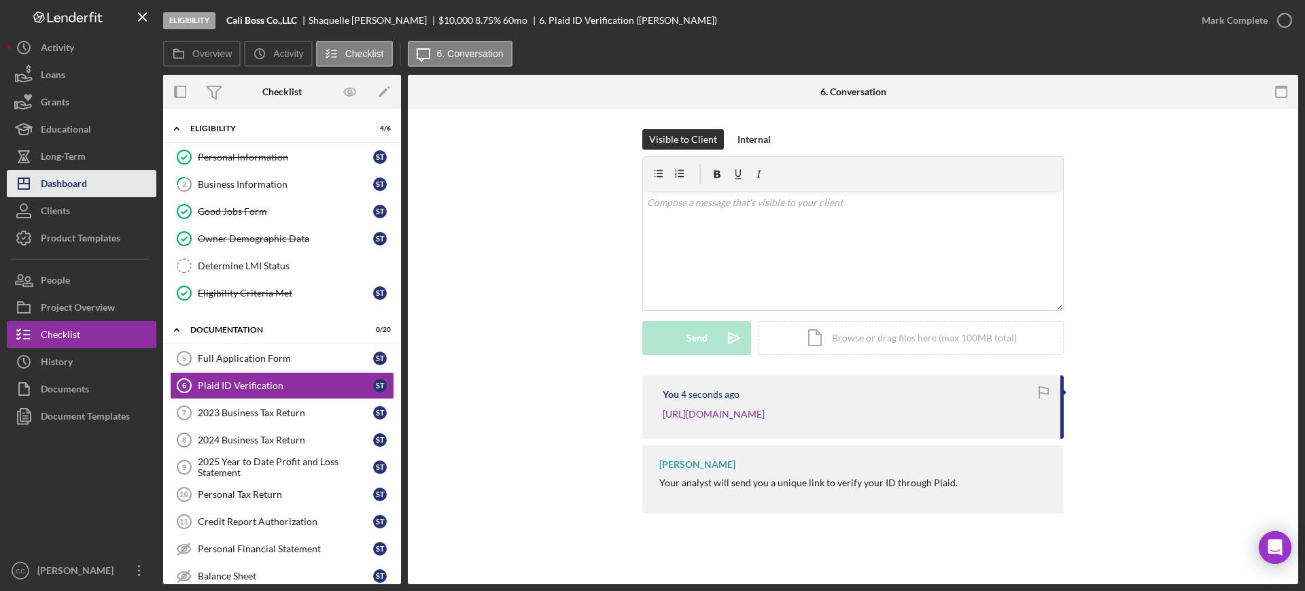
click at [96, 188] on button "Icon/Dashboard Dashboard" at bounding box center [82, 183] width 150 height 27
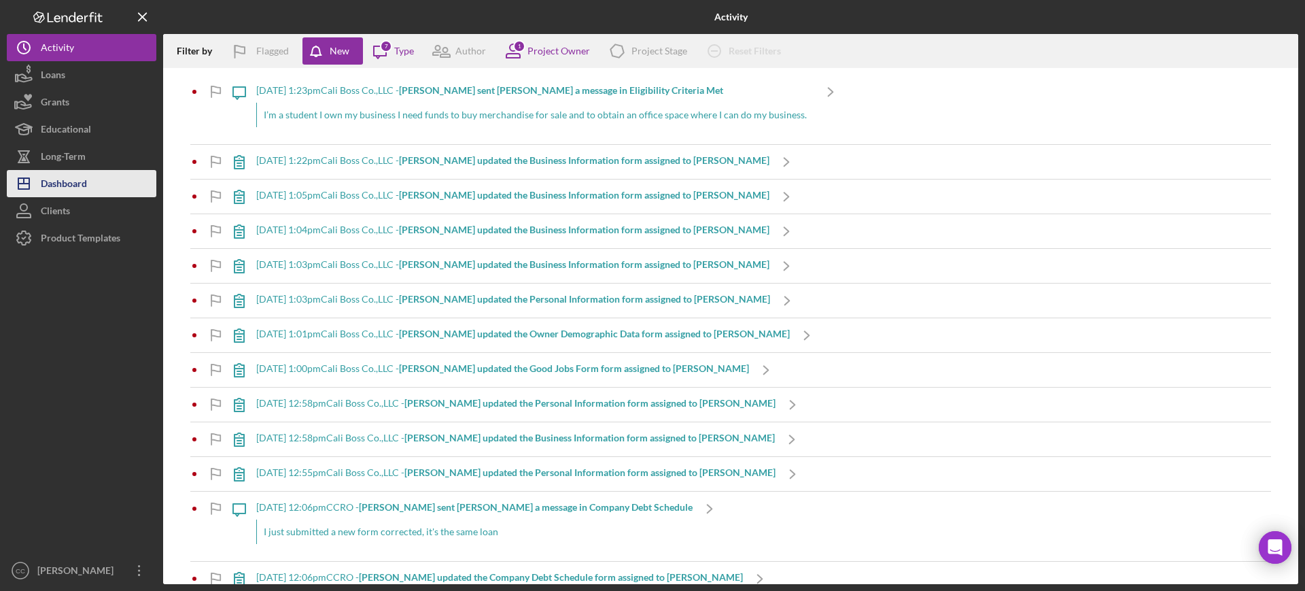
click at [90, 183] on button "Icon/Dashboard Dashboard" at bounding box center [82, 183] width 150 height 27
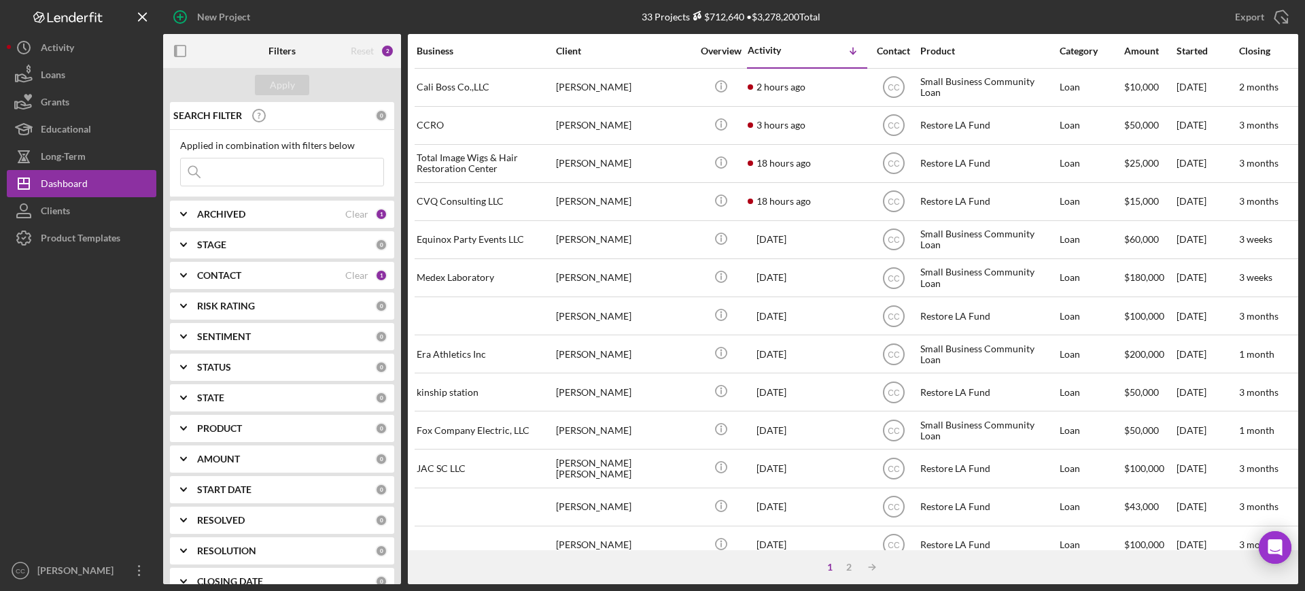
click at [230, 205] on div "ARCHIVED Clear 1" at bounding box center [292, 214] width 190 height 27
click at [225, 207] on div "ARCHIVED Clear 1" at bounding box center [292, 214] width 190 height 27
click at [221, 278] on b "CONTACT" at bounding box center [219, 275] width 44 height 11
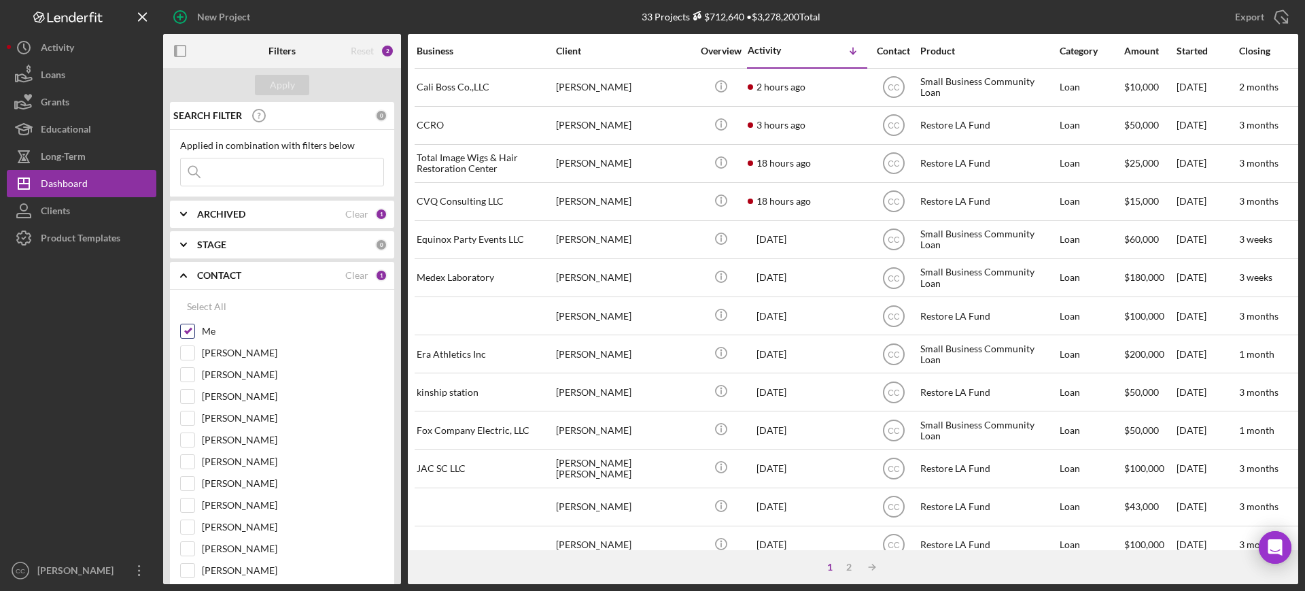
click at [212, 331] on label "Me" at bounding box center [293, 331] width 182 height 14
click at [194, 331] on input "Me" at bounding box center [188, 331] width 14 height 14
checkbox input "false"
click at [221, 424] on label "[PERSON_NAME]" at bounding box center [293, 418] width 182 height 14
click at [194, 424] on input "[PERSON_NAME]" at bounding box center [188, 418] width 14 height 14
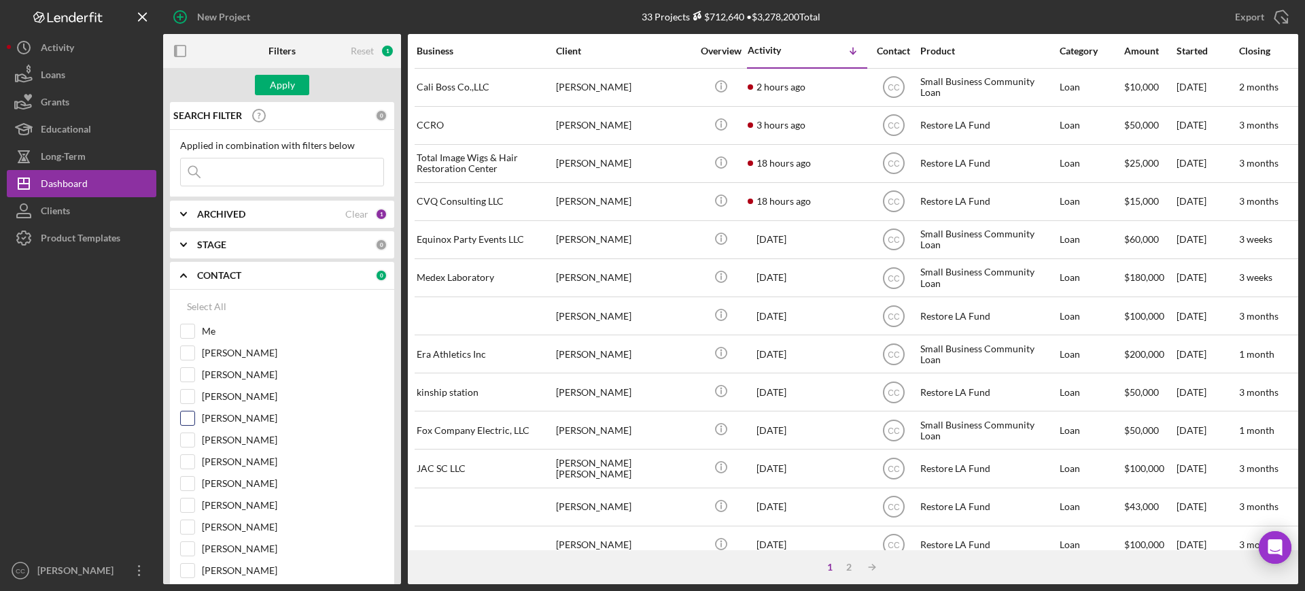
checkbox input "true"
click at [286, 73] on div "Apply" at bounding box center [282, 85] width 238 height 34
click at [281, 84] on div "Apply" at bounding box center [282, 85] width 25 height 20
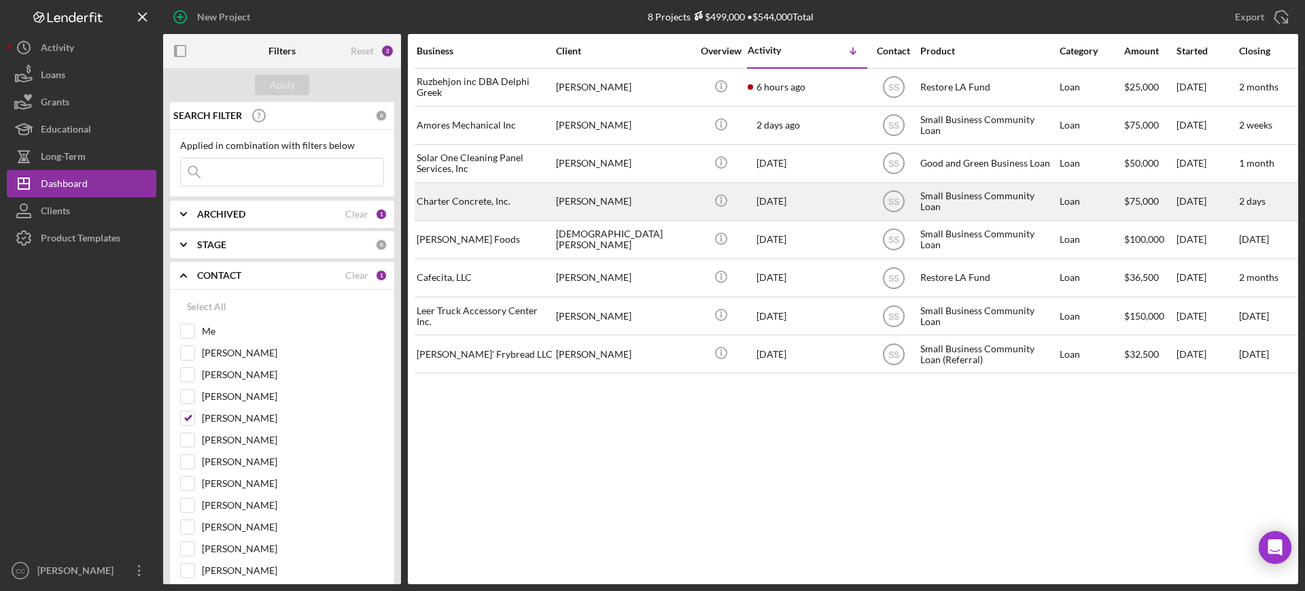
click at [526, 200] on div "Charter Concrete, Inc." at bounding box center [485, 202] width 136 height 36
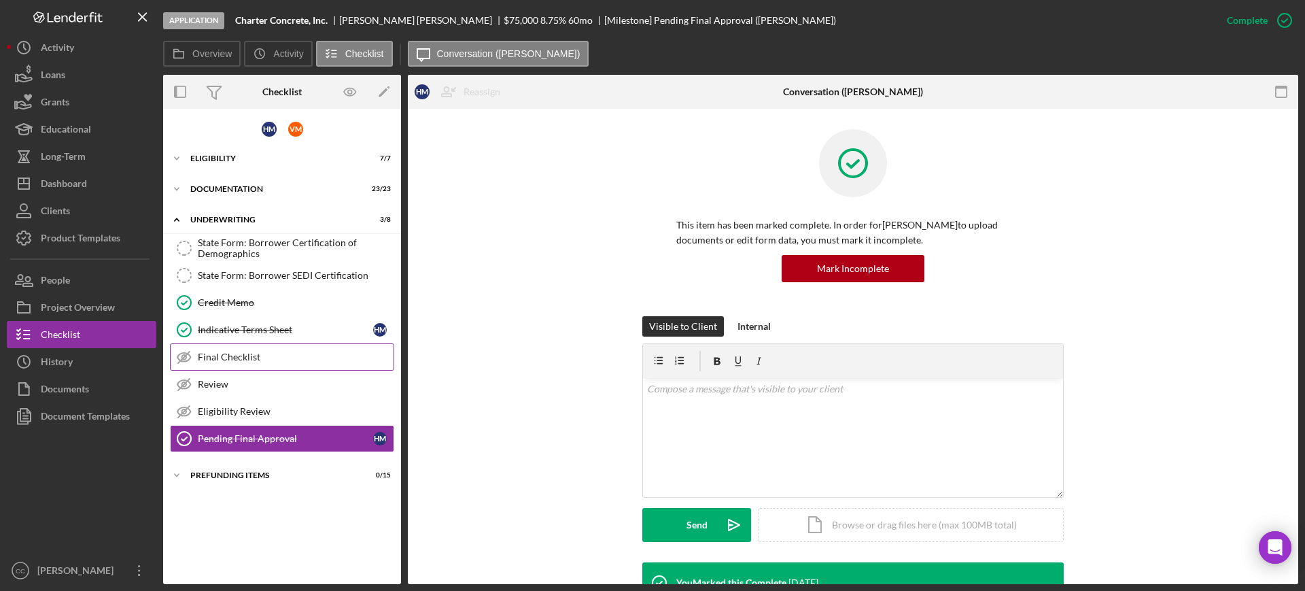
click at [250, 356] on div "Final Checklist" at bounding box center [296, 357] width 196 height 11
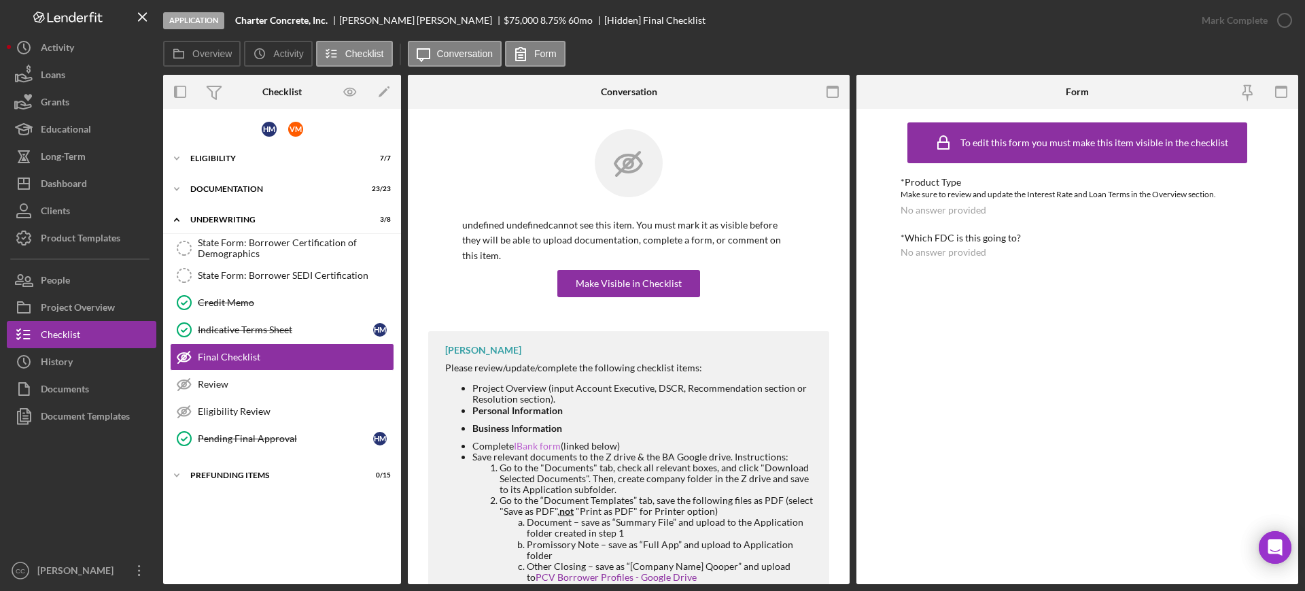
click at [540, 448] on link "IBank form" at bounding box center [537, 446] width 47 height 12
drag, startPoint x: 334, startPoint y: 19, endPoint x: 235, endPoint y: 24, distance: 98.7
click at [235, 24] on div "Charter Concrete, Inc." at bounding box center [287, 20] width 104 height 11
copy b "Charter Concrete, Inc."
click at [226, 182] on div "Icon/Expander Documentation 23 / 23" at bounding box center [282, 188] width 238 height 27
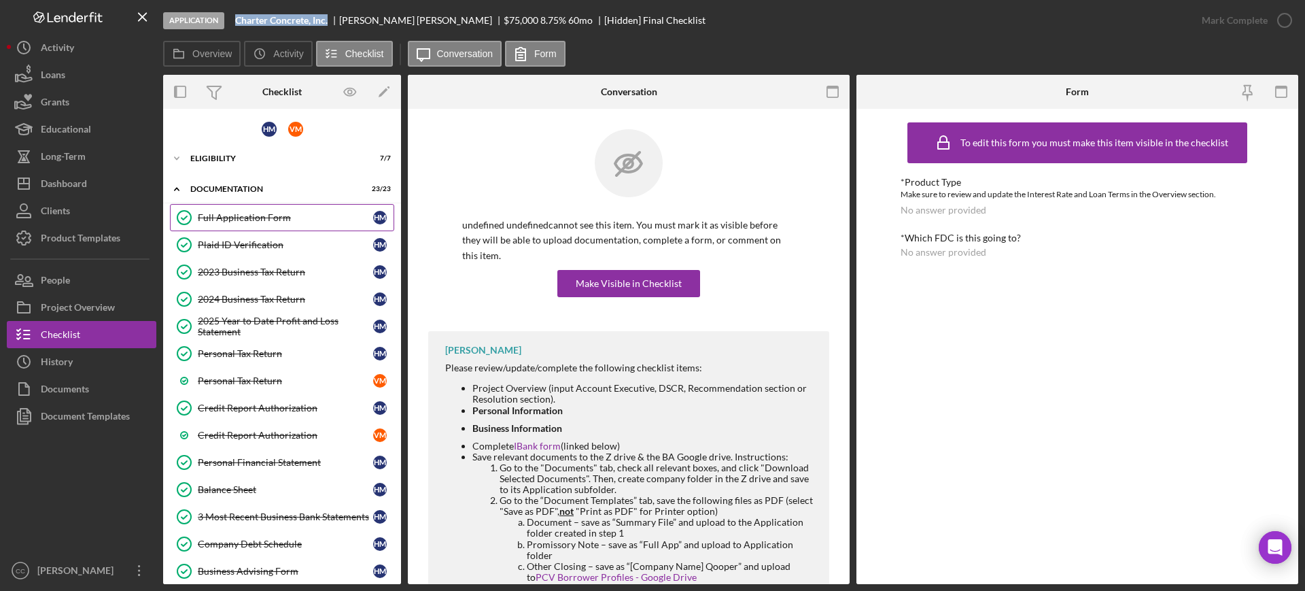
click at [226, 220] on div "Full Application Form" at bounding box center [285, 217] width 175 height 11
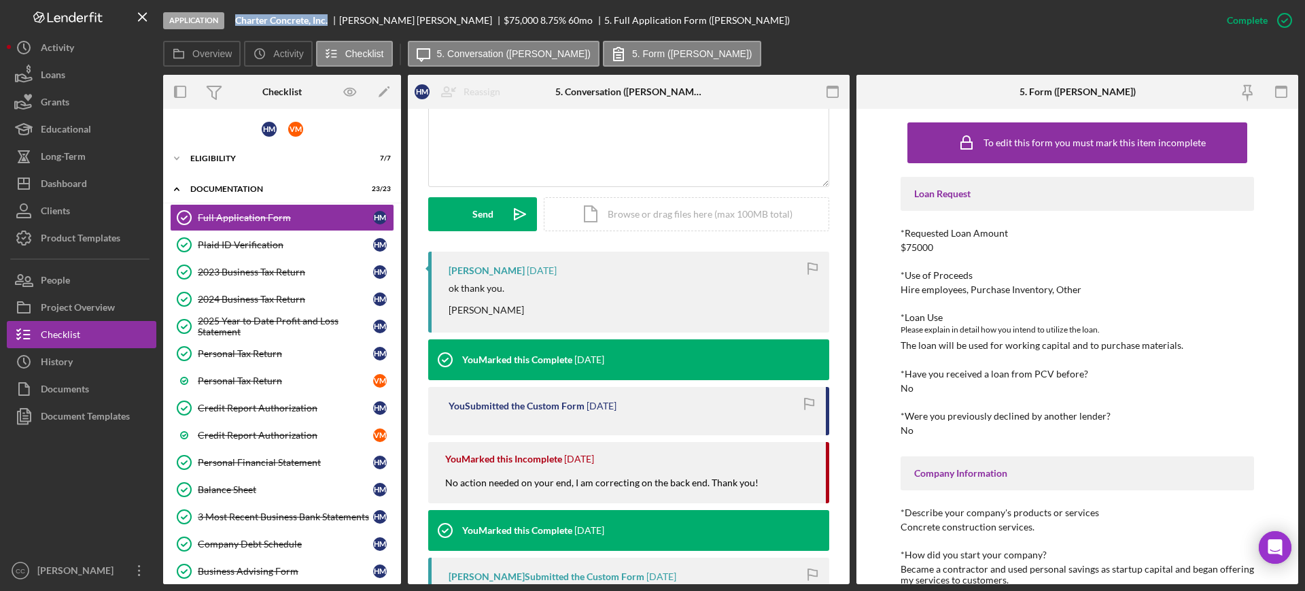
scroll to position [340, 0]
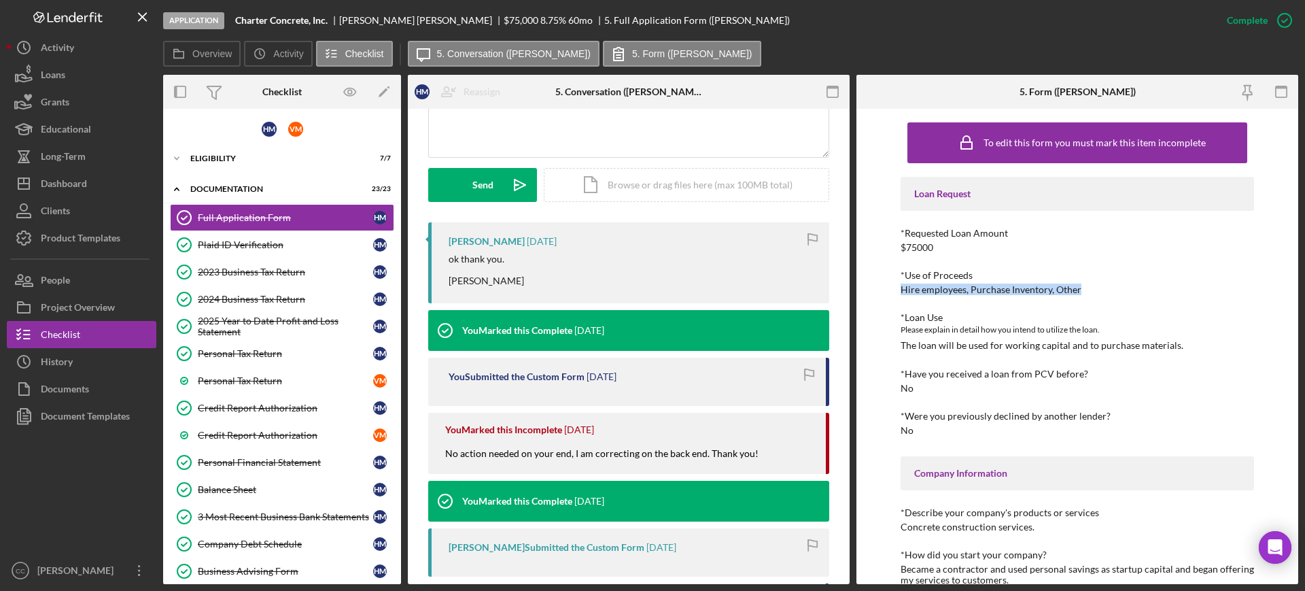
drag, startPoint x: 1107, startPoint y: 284, endPoint x: 888, endPoint y: 290, distance: 219.0
click at [888, 290] on div "To edit this form you must mark this item incomplete Loan Request *Requested Lo…" at bounding box center [1078, 346] width 442 height 475
copy div "Hire employees, Purchase Inventory, Other"
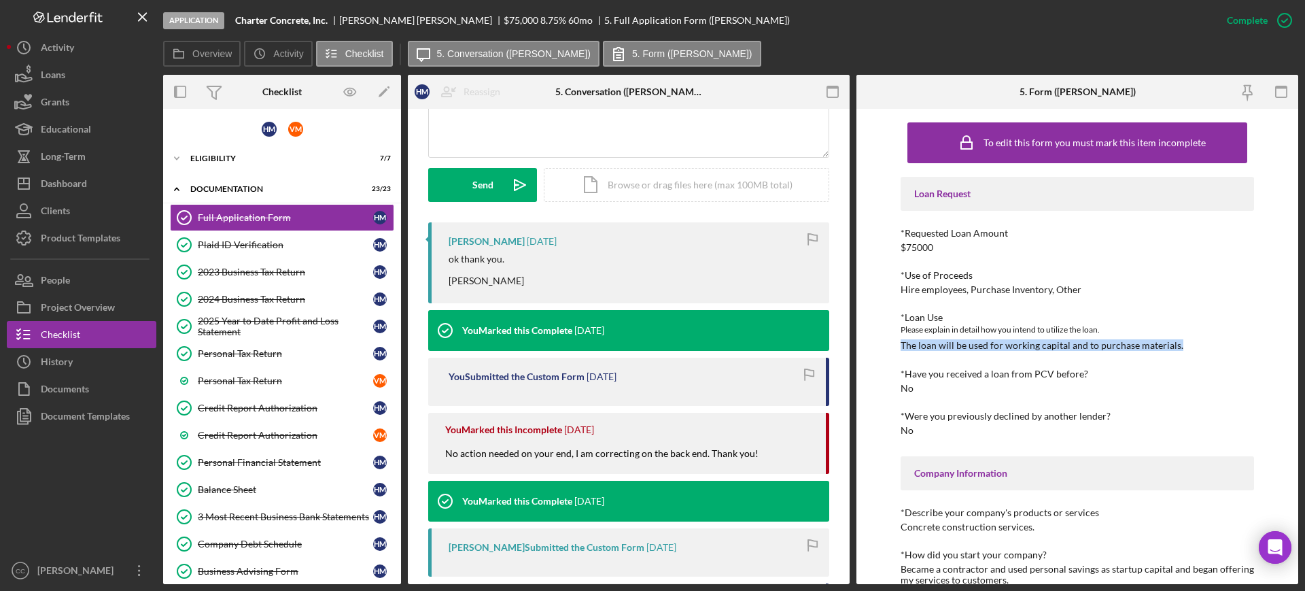
drag, startPoint x: 1182, startPoint y: 343, endPoint x: 887, endPoint y: 345, distance: 294.4
click at [887, 345] on div "To edit this form you must mark this item incomplete Loan Request *Requested Lo…" at bounding box center [1078, 346] width 442 height 475
copy div "The loan will be used for working capital and to purchase materials."
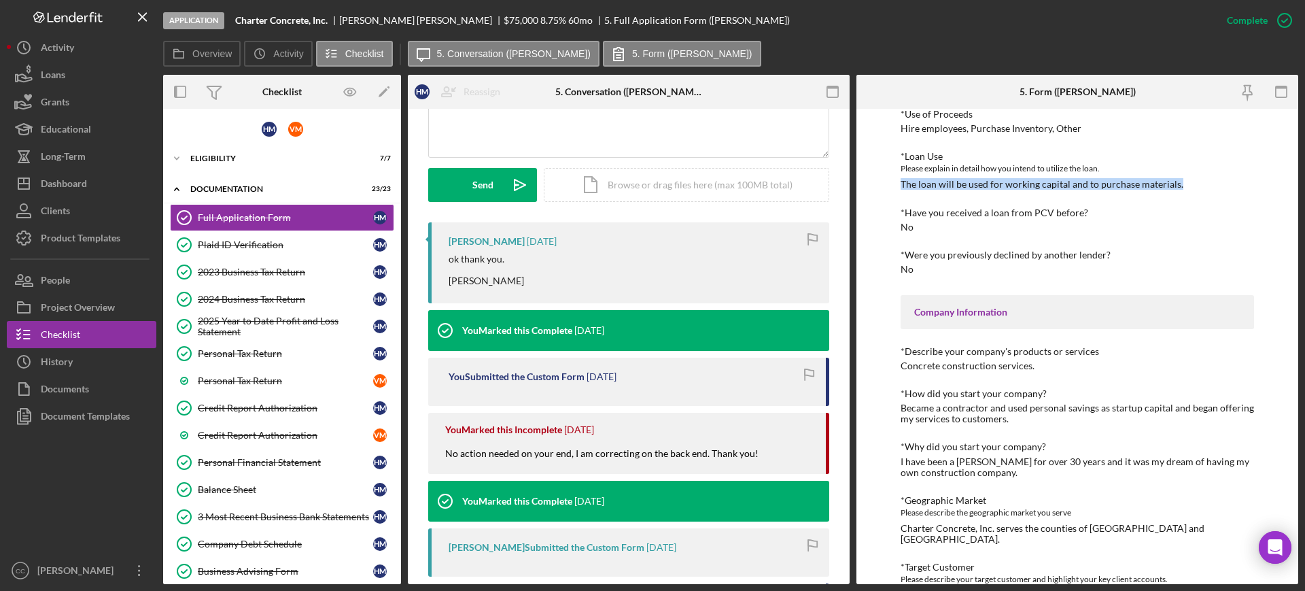
scroll to position [170, 0]
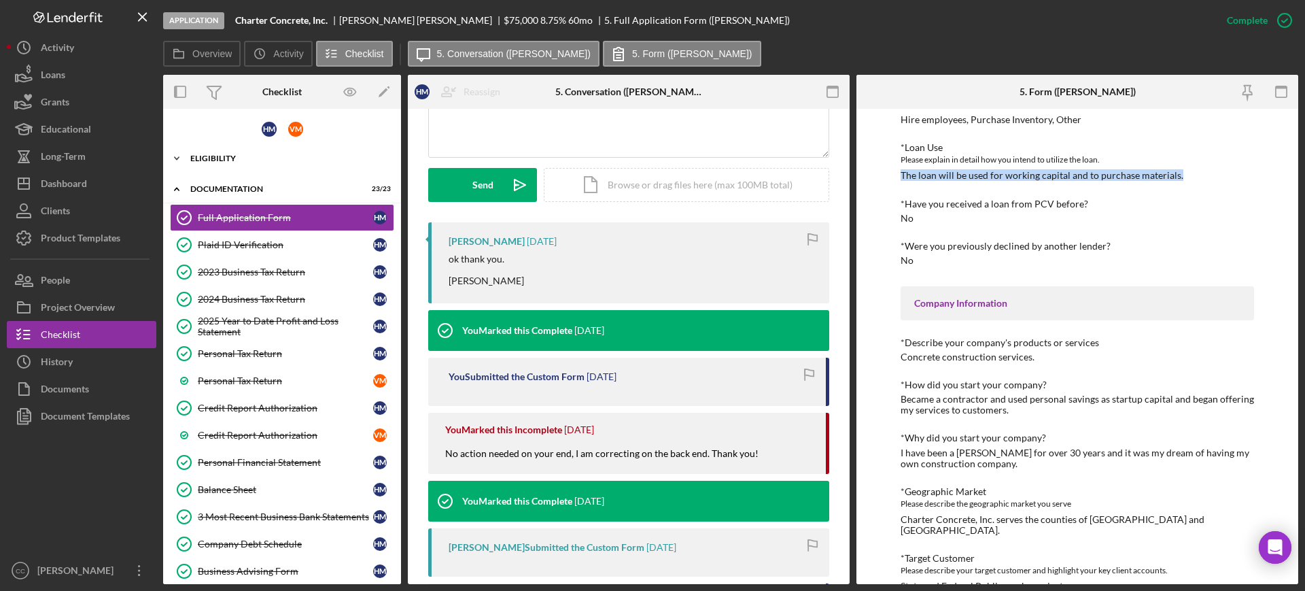
click at [207, 155] on div "Eligibility" at bounding box center [287, 158] width 194 height 8
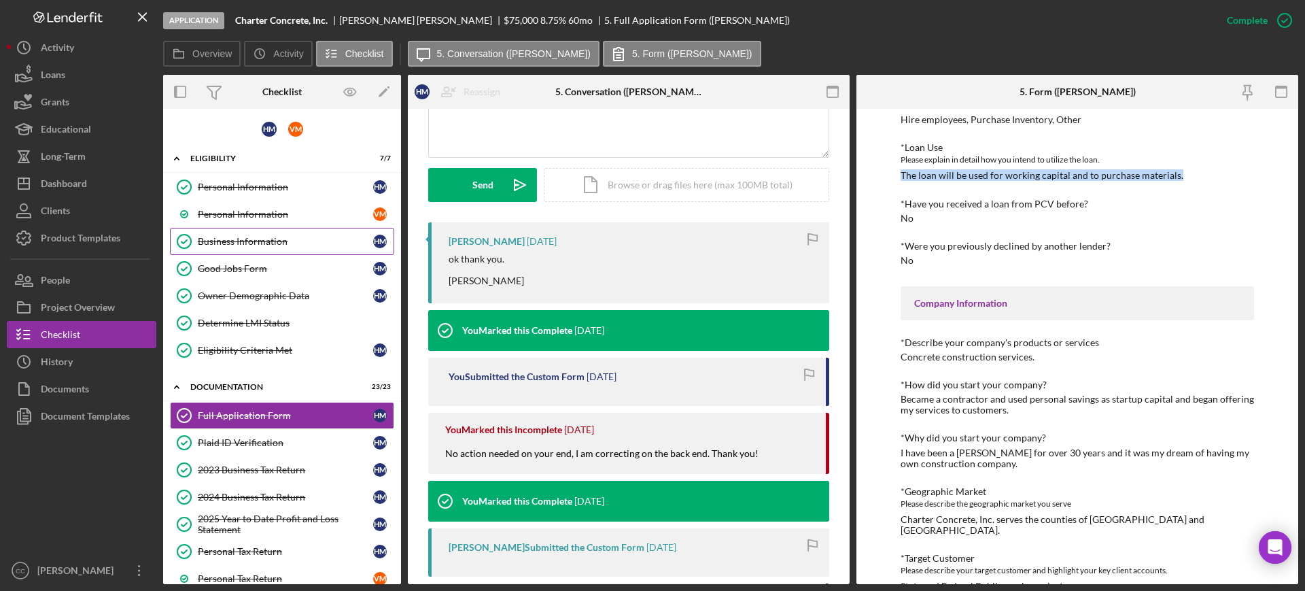
click at [240, 240] on div "Business Information" at bounding box center [285, 241] width 175 height 11
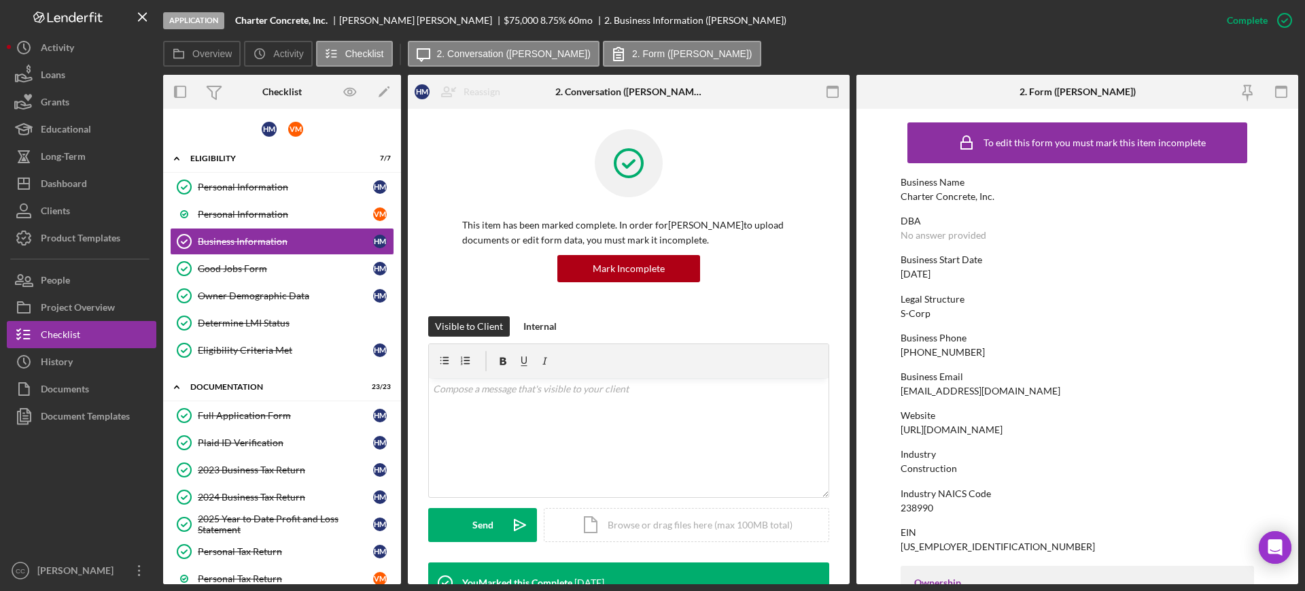
click at [917, 505] on div "238990" at bounding box center [917, 507] width 33 height 11
copy div "238990"
drag, startPoint x: 237, startPoint y: 324, endPoint x: 257, endPoint y: 323, distance: 20.4
click at [237, 324] on div "Determine LMI Status" at bounding box center [296, 323] width 196 height 11
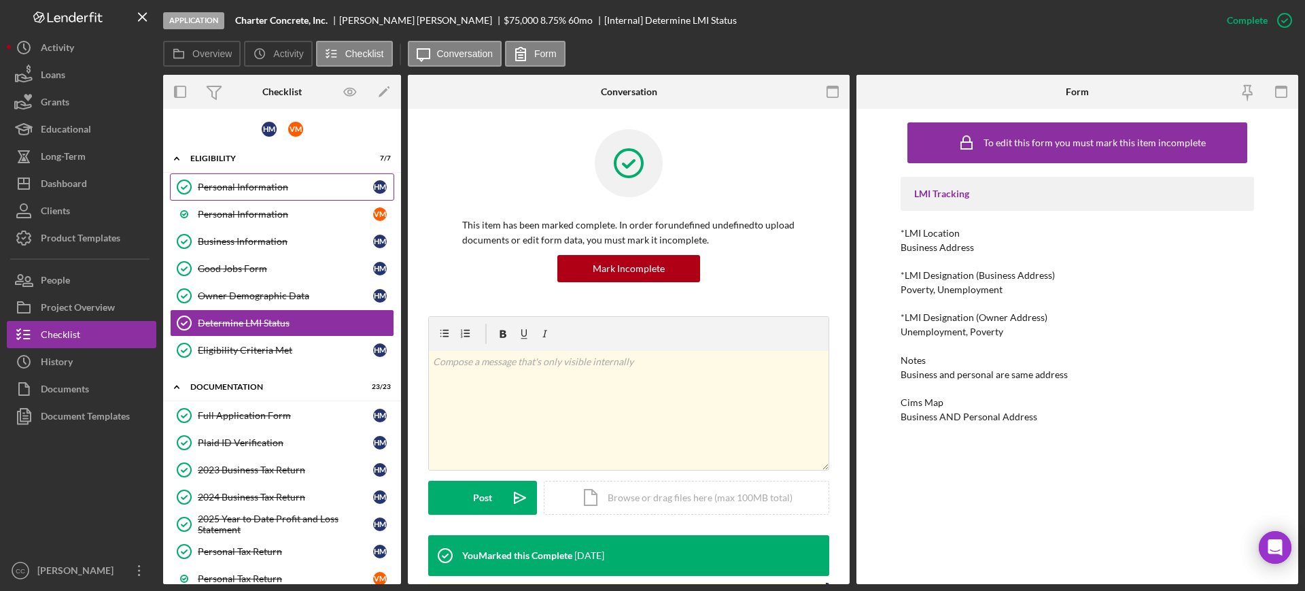
click at [239, 186] on div "Personal Information" at bounding box center [285, 187] width 175 height 11
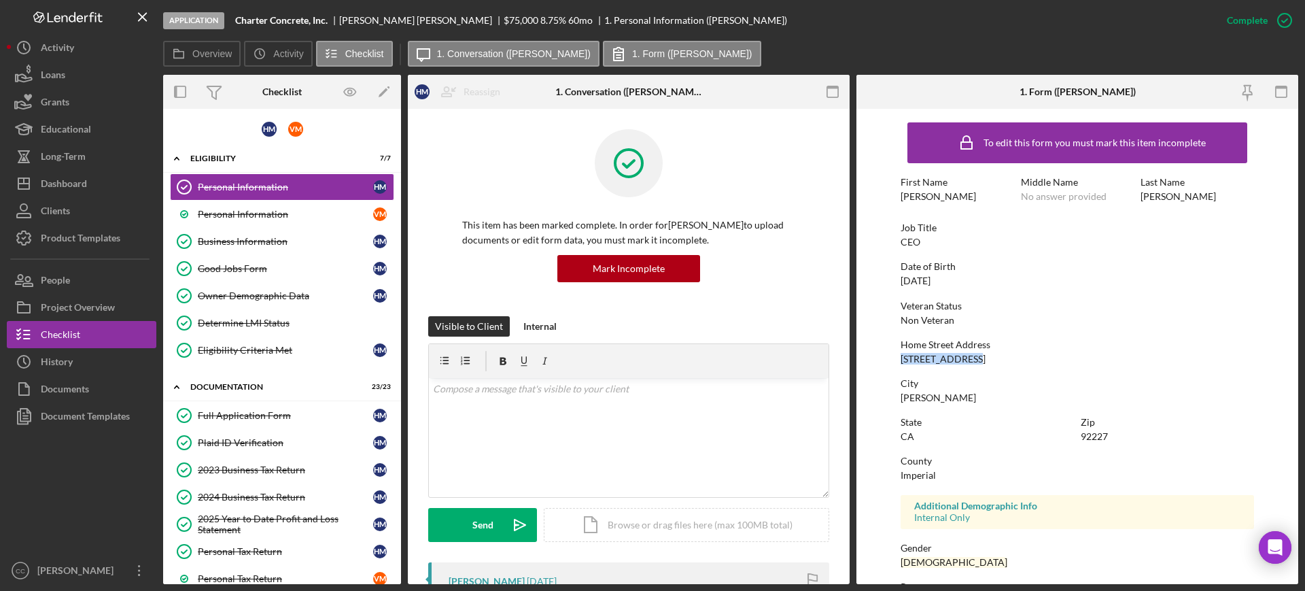
drag, startPoint x: 977, startPoint y: 360, endPoint x: 898, endPoint y: 360, distance: 78.9
click at [898, 360] on form "To edit this form you must mark this item incomplete First Name Humberto Middle…" at bounding box center [1078, 346] width 442 height 475
copy div "225 W Legion Rd"
click at [928, 405] on div "To edit this form you must mark this item incomplete First Name Humberto Middle…" at bounding box center [1078, 426] width 354 height 621
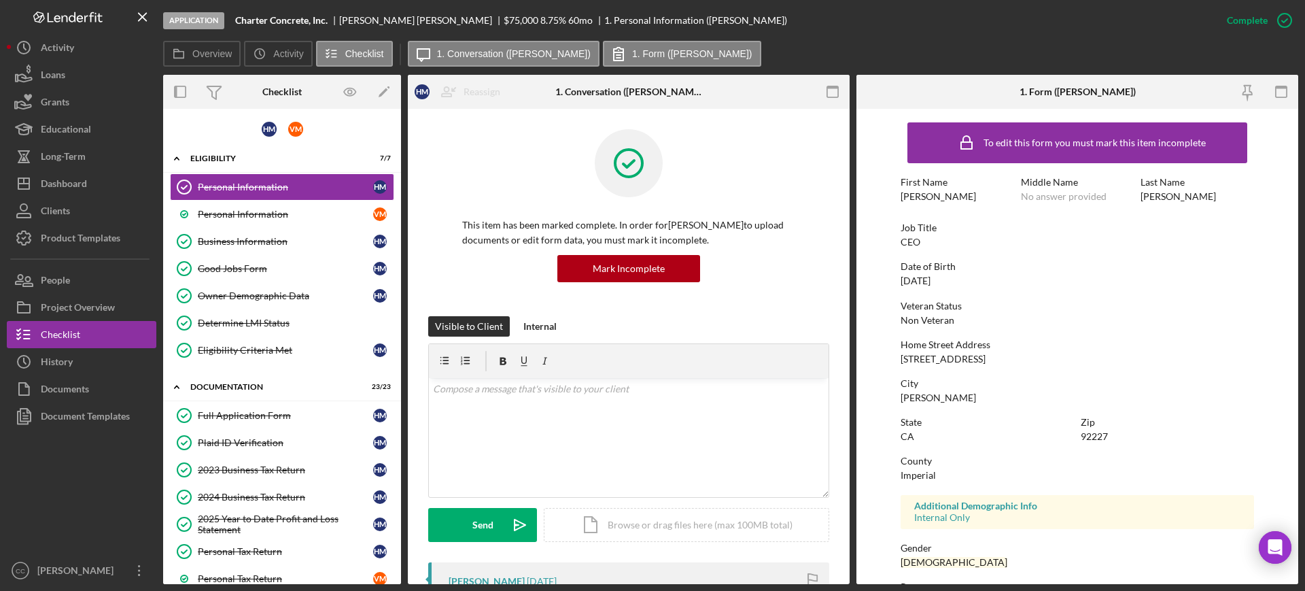
click at [920, 399] on div "Brawley" at bounding box center [938, 397] width 75 height 11
copy div "Brawley"
click at [1091, 446] on div "State CA Zip 92227" at bounding box center [1078, 436] width 354 height 39
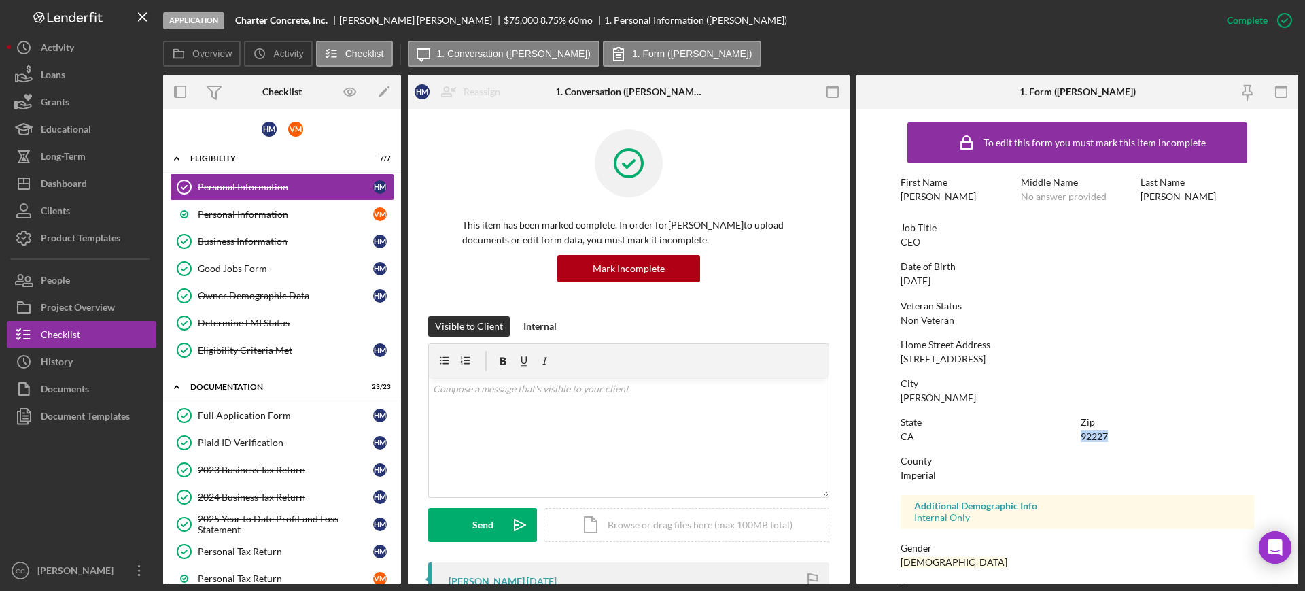
copy div "92227"
click at [259, 333] on link "Determine LMI Status Determine LMI Status" at bounding box center [282, 322] width 224 height 27
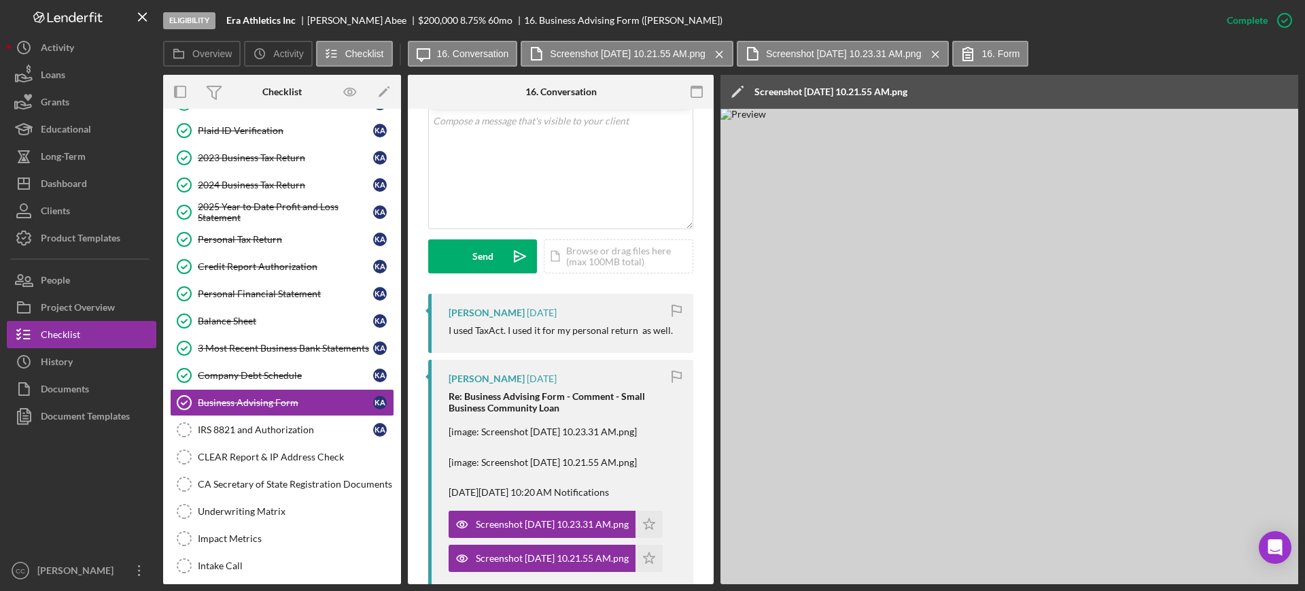
scroll to position [255, 0]
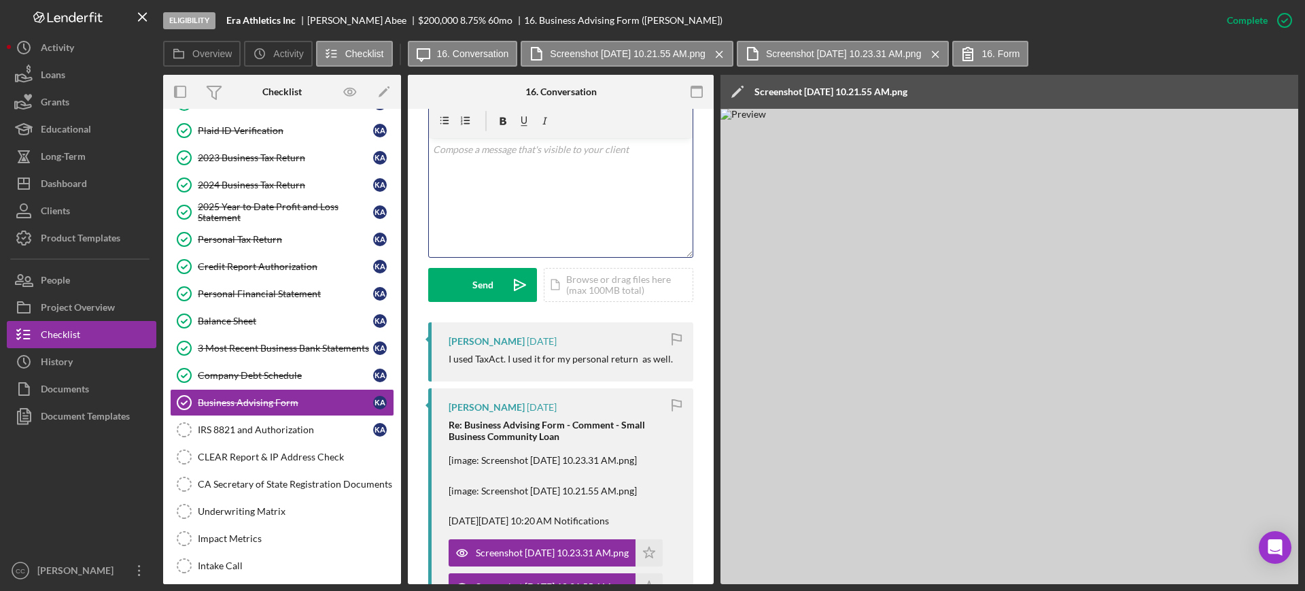
click at [549, 160] on div "v Color teal Color pink Remove color Add row above Add row below Add column bef…" at bounding box center [561, 197] width 264 height 119
click at [471, 405] on div "[PERSON_NAME]" at bounding box center [487, 407] width 76 height 11
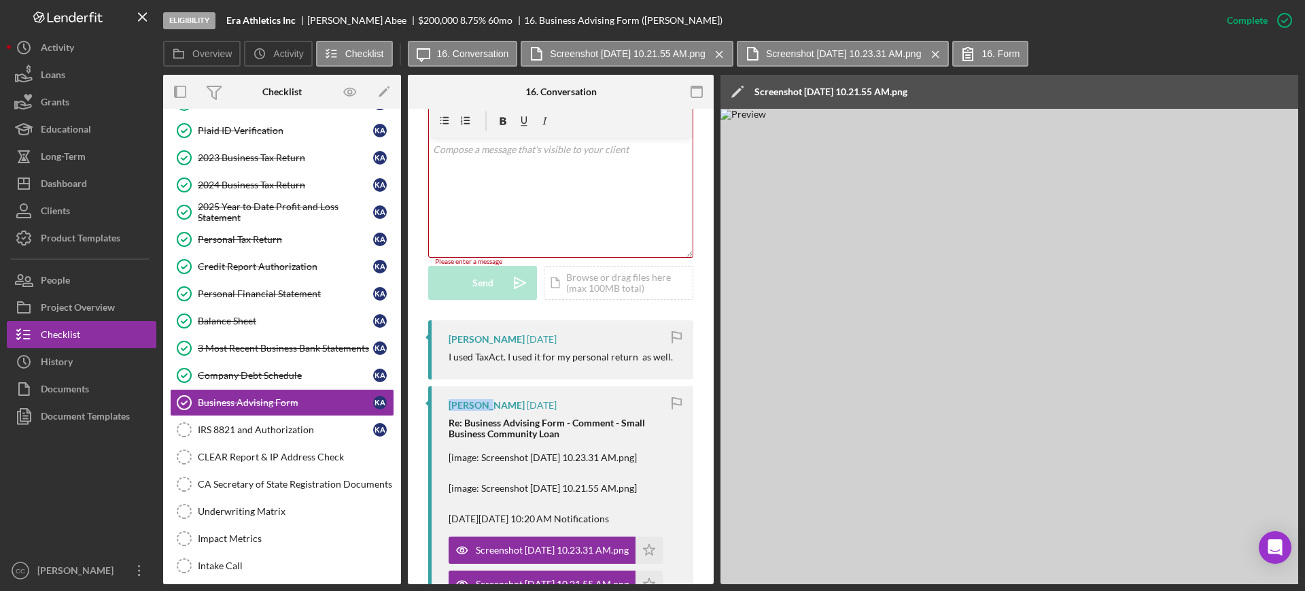
click at [471, 405] on div "[PERSON_NAME]" at bounding box center [487, 405] width 76 height 11
copy div "[PERSON_NAME]"
click at [543, 201] on div "v Color teal Color pink Remove color Add row above Add row below Add column bef…" at bounding box center [561, 197] width 264 height 119
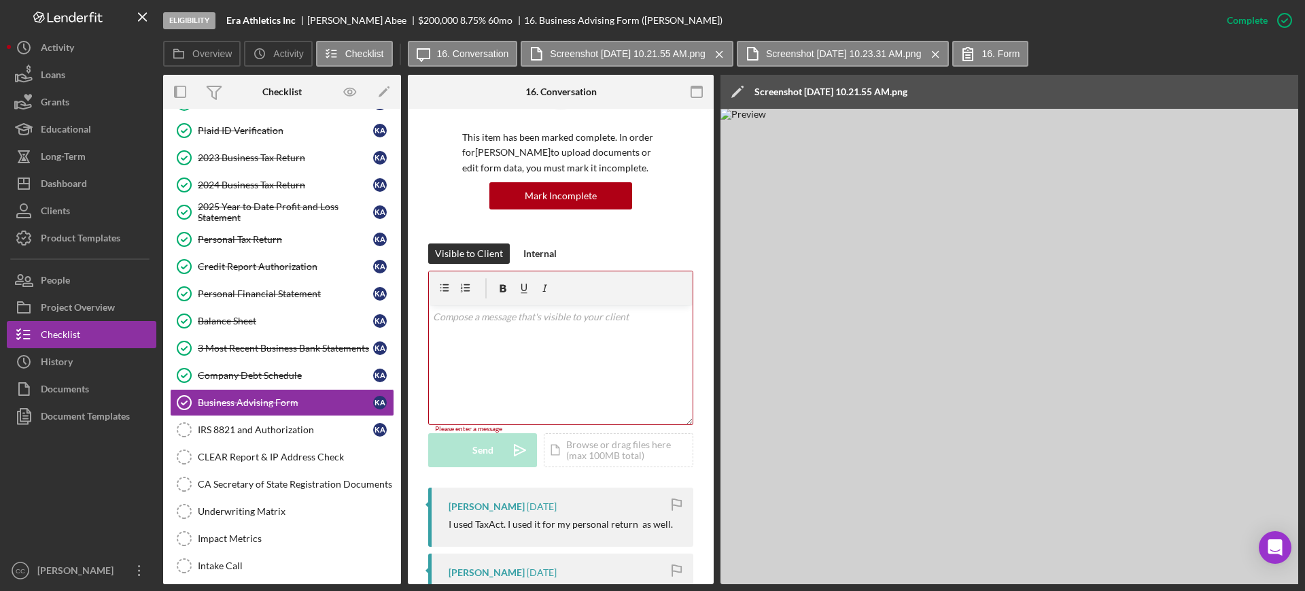
scroll to position [85, 0]
click at [555, 373] on div "v Color teal Color pink Remove color Add row above Add row below Add column bef…" at bounding box center [561, 367] width 264 height 119
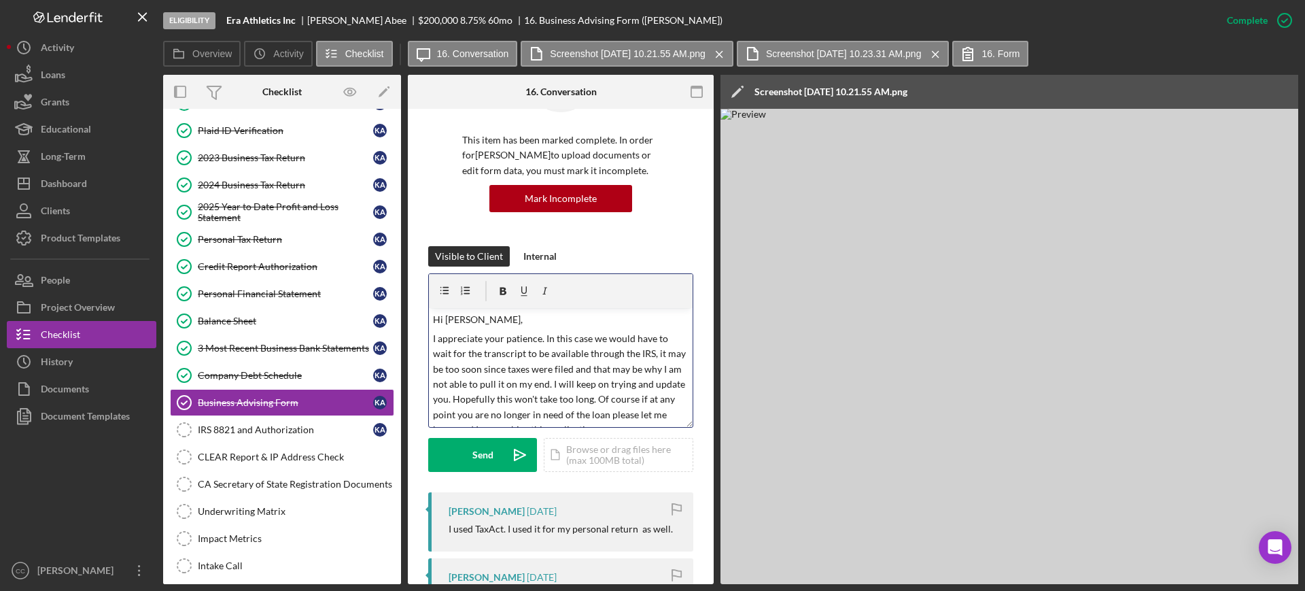
scroll to position [33, 0]
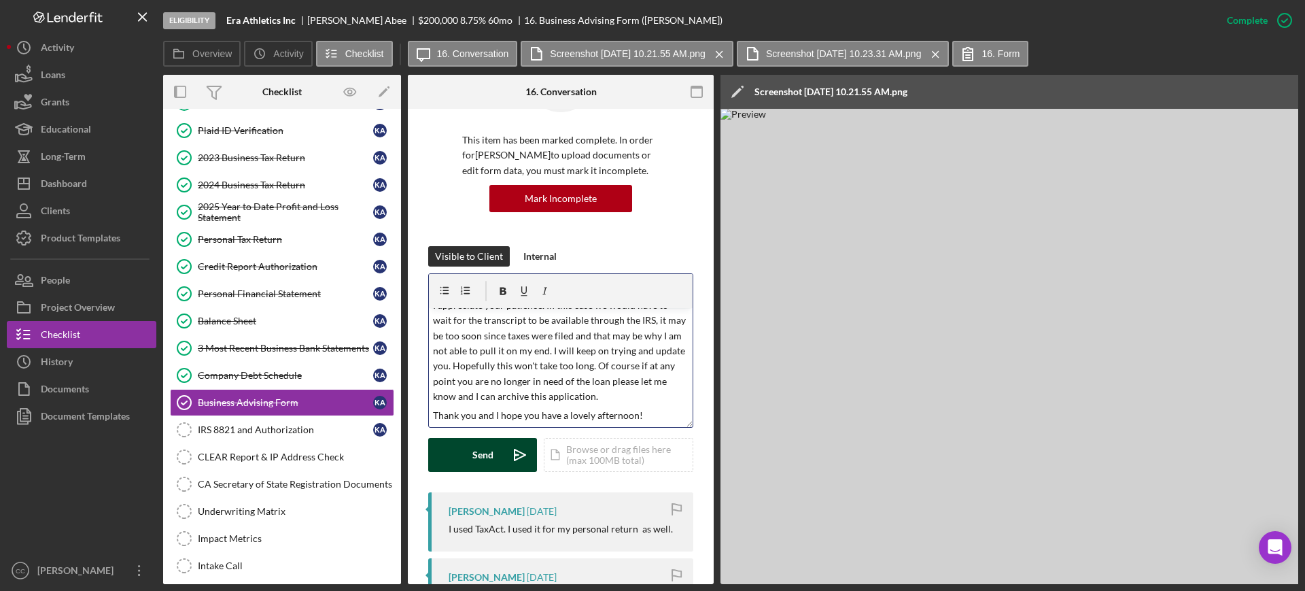
click at [488, 453] on div "Send" at bounding box center [483, 455] width 21 height 34
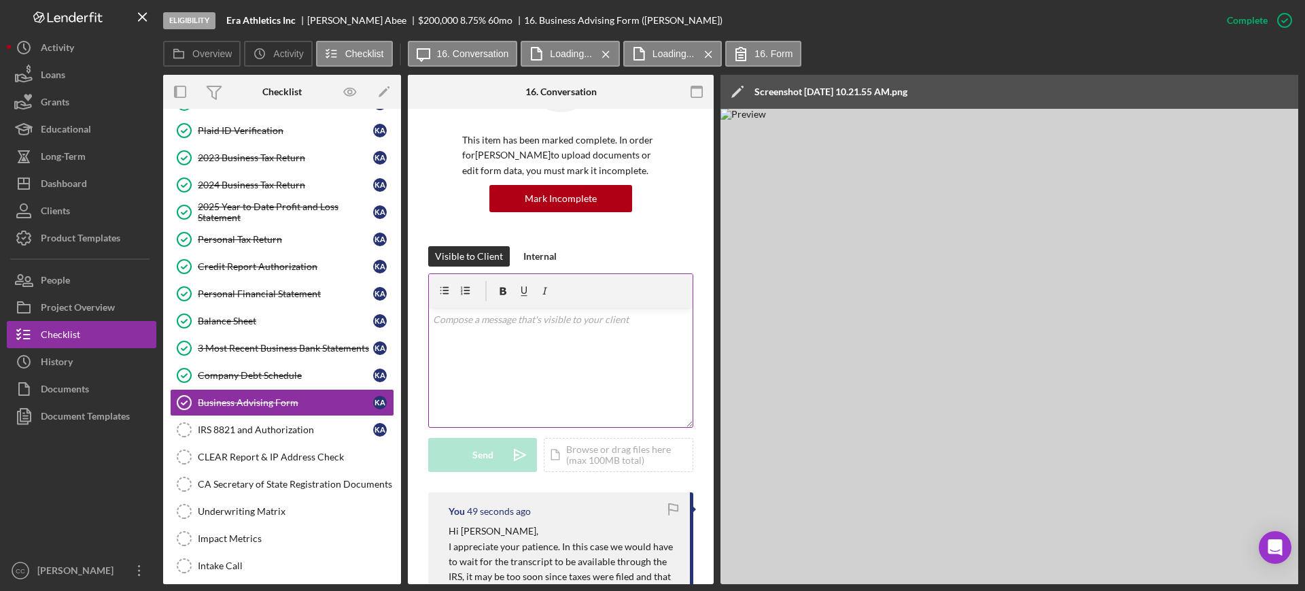
click at [322, 18] on div "Kaitlyn Abee" at bounding box center [362, 20] width 111 height 11
copy div "Kaitlyn"
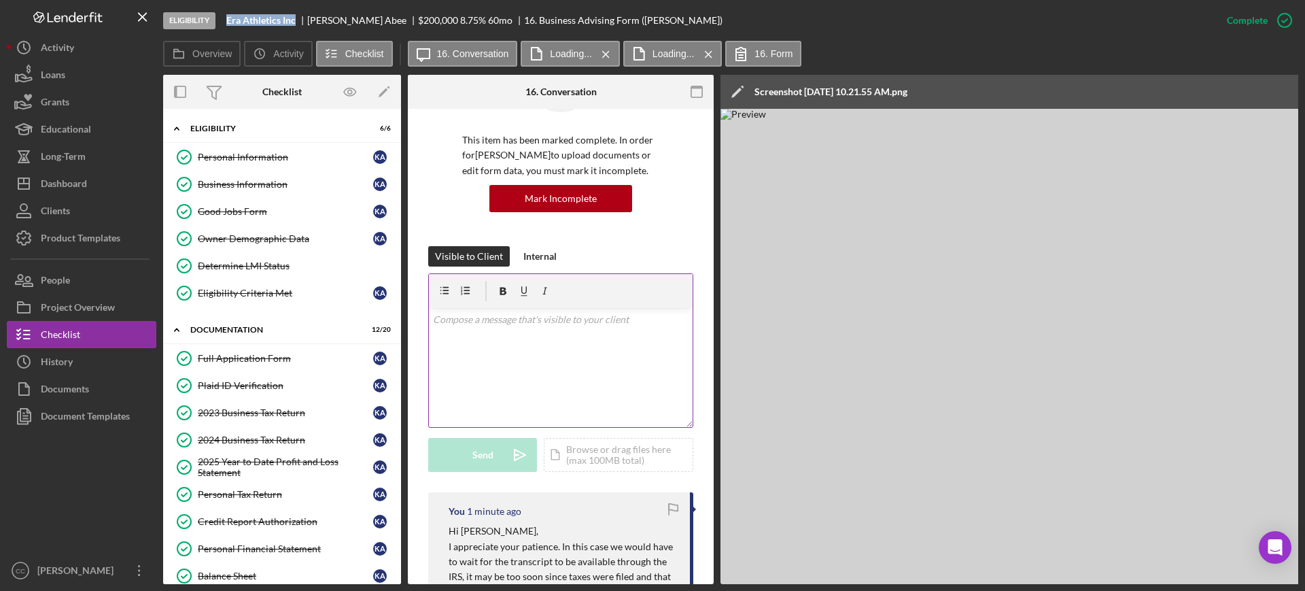
drag, startPoint x: 227, startPoint y: 20, endPoint x: 301, endPoint y: 22, distance: 74.1
click at [301, 22] on div "Era Athletics Inc" at bounding box center [266, 20] width 81 height 11
copy b "Era Athletics Inc"
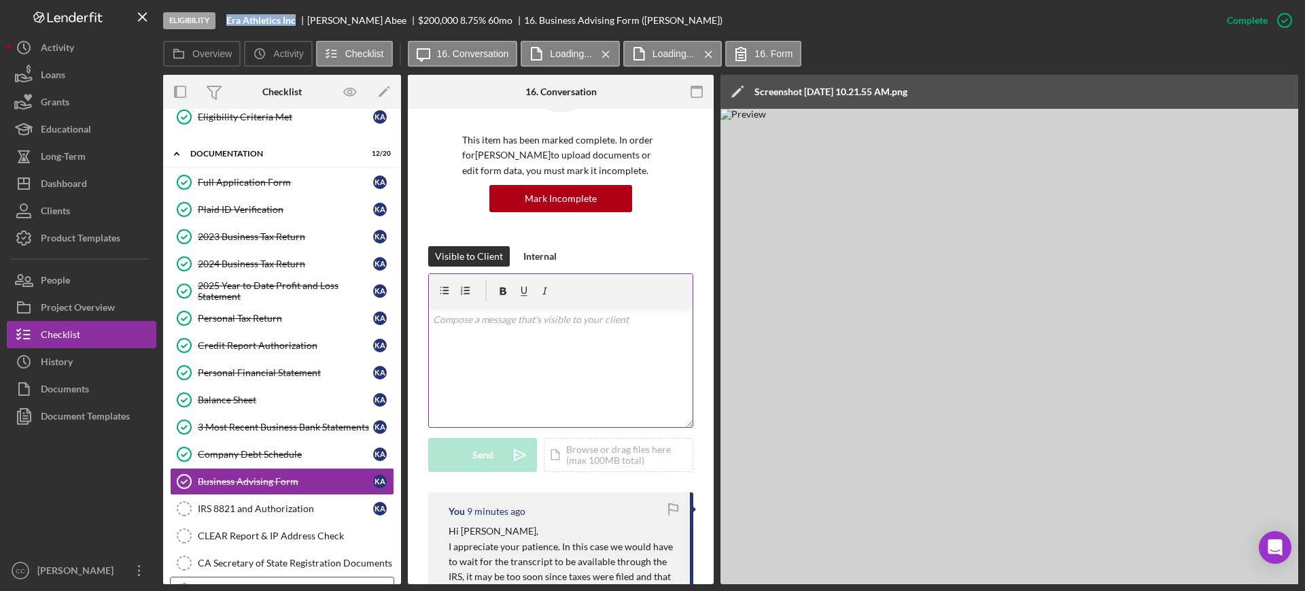
scroll to position [383, 0]
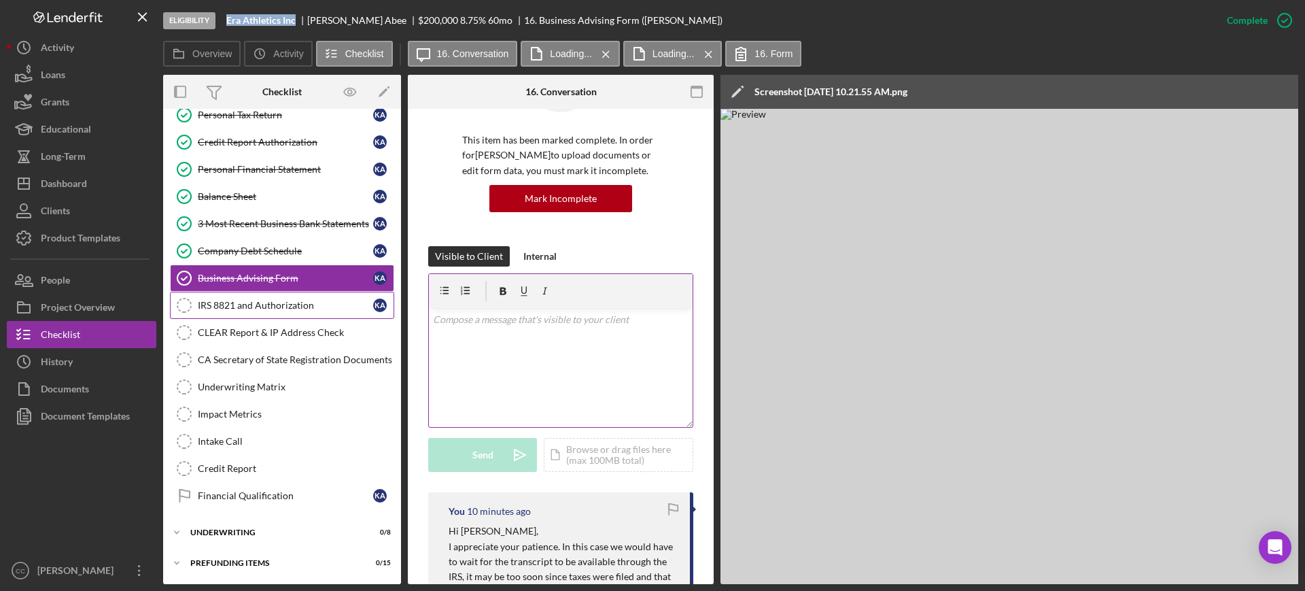
click at [289, 304] on div "IRS 8821 and Authorization" at bounding box center [285, 305] width 175 height 11
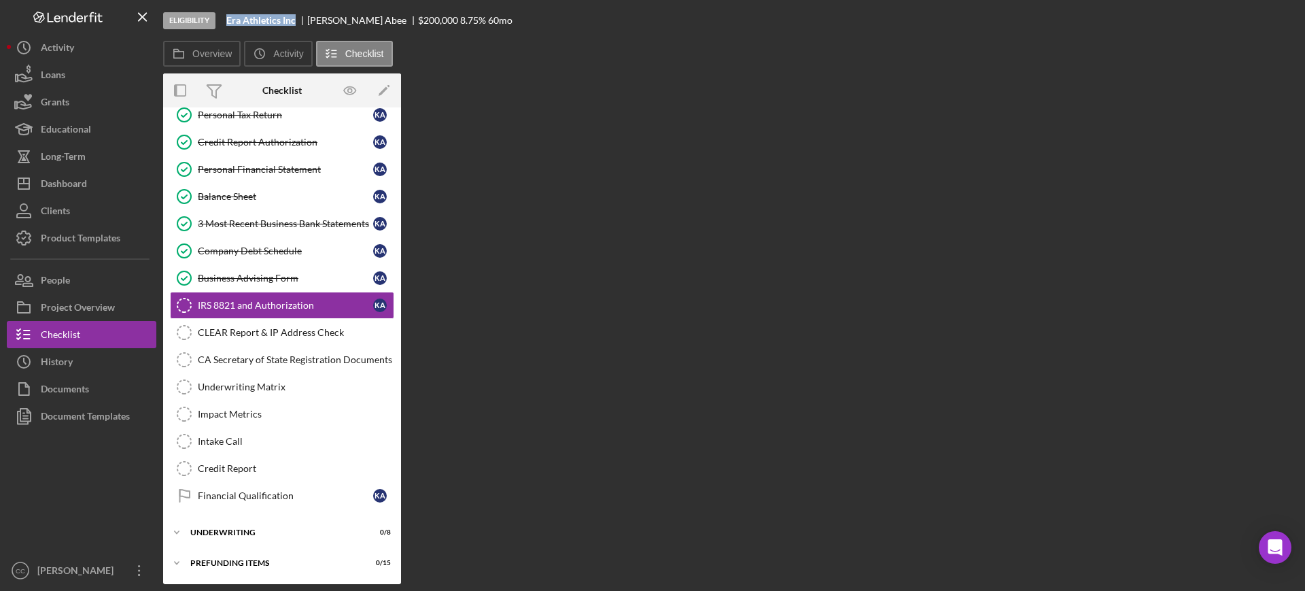
scroll to position [379, 0]
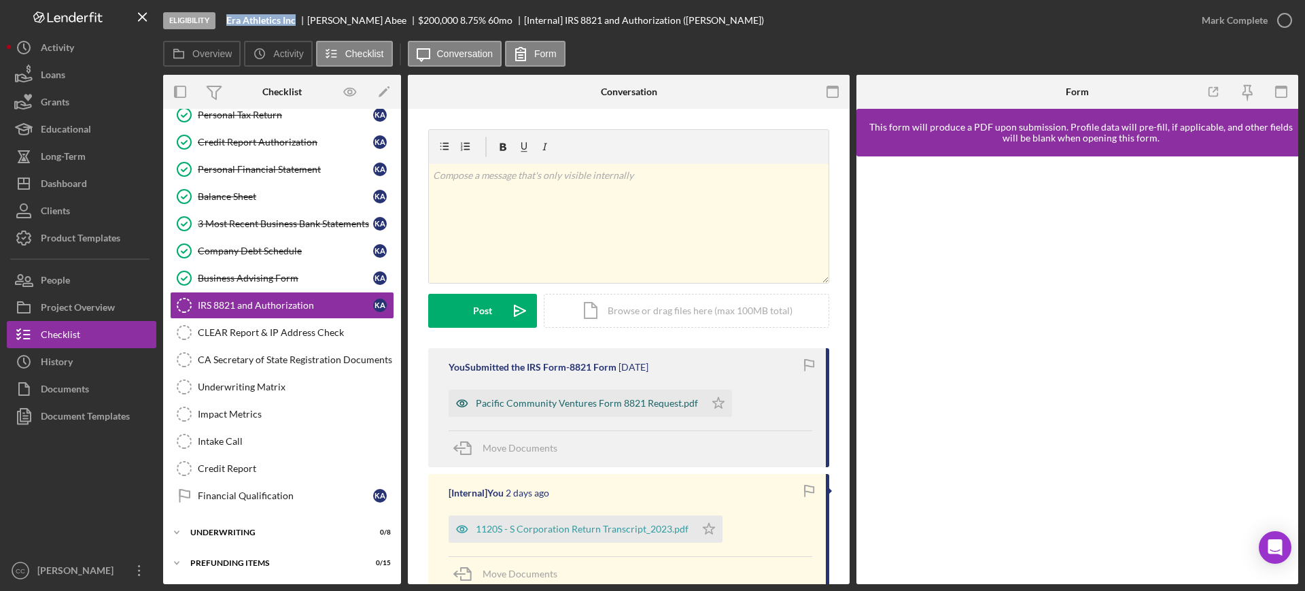
click at [625, 410] on div "Pacific Community Ventures Form 8821 Request.pdf" at bounding box center [577, 403] width 256 height 27
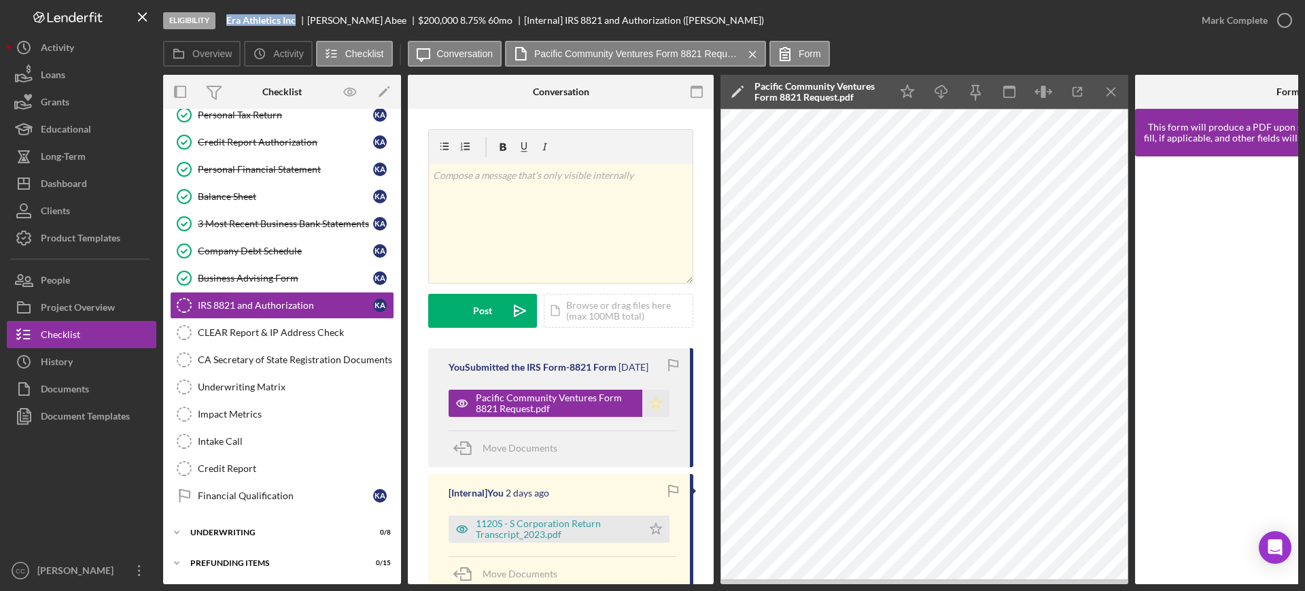
click at [655, 404] on icon "Icon/Star" at bounding box center [656, 403] width 27 height 27
click at [70, 182] on div "Dashboard" at bounding box center [64, 185] width 46 height 31
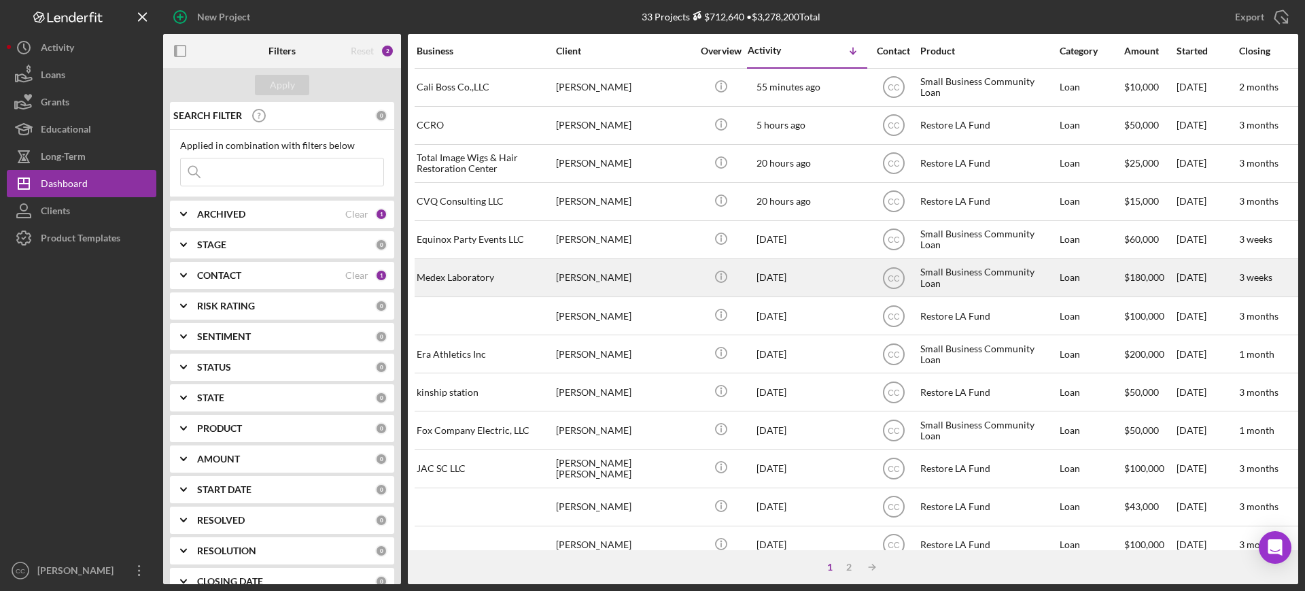
click at [606, 273] on div "[PERSON_NAME]" at bounding box center [624, 278] width 136 height 36
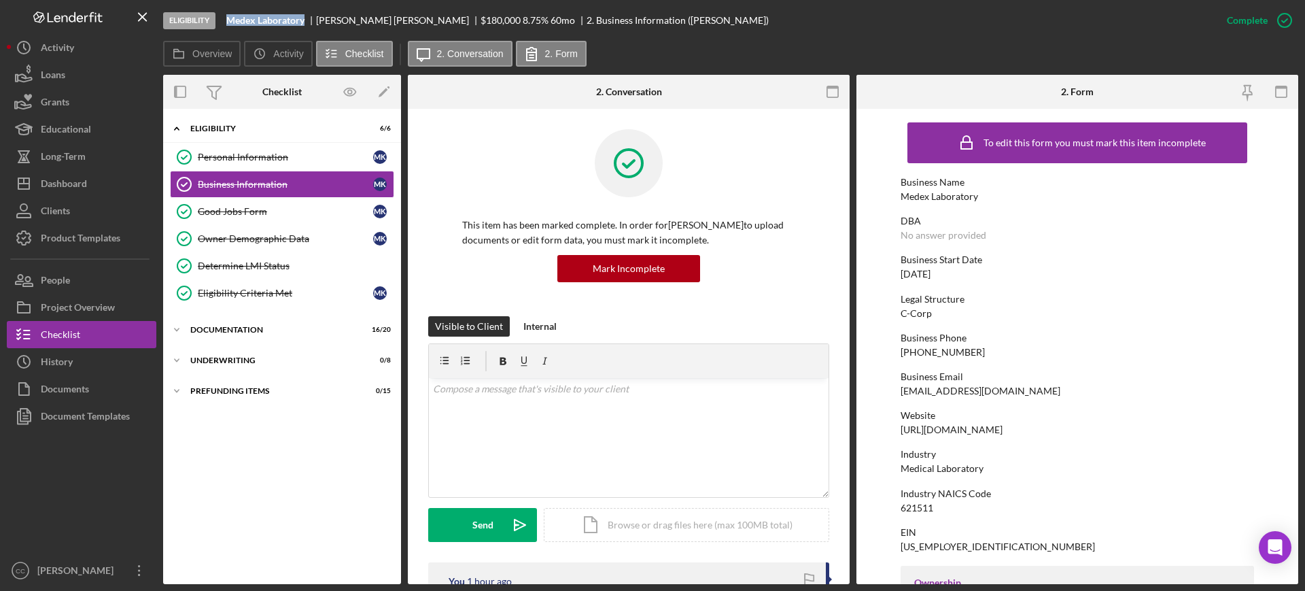
drag, startPoint x: 307, startPoint y: 19, endPoint x: 230, endPoint y: 24, distance: 77.7
click at [230, 24] on div "Medex Laboratory" at bounding box center [271, 20] width 90 height 11
copy b "Medex Laboratory"
click at [218, 328] on div "Documentation" at bounding box center [287, 330] width 194 height 8
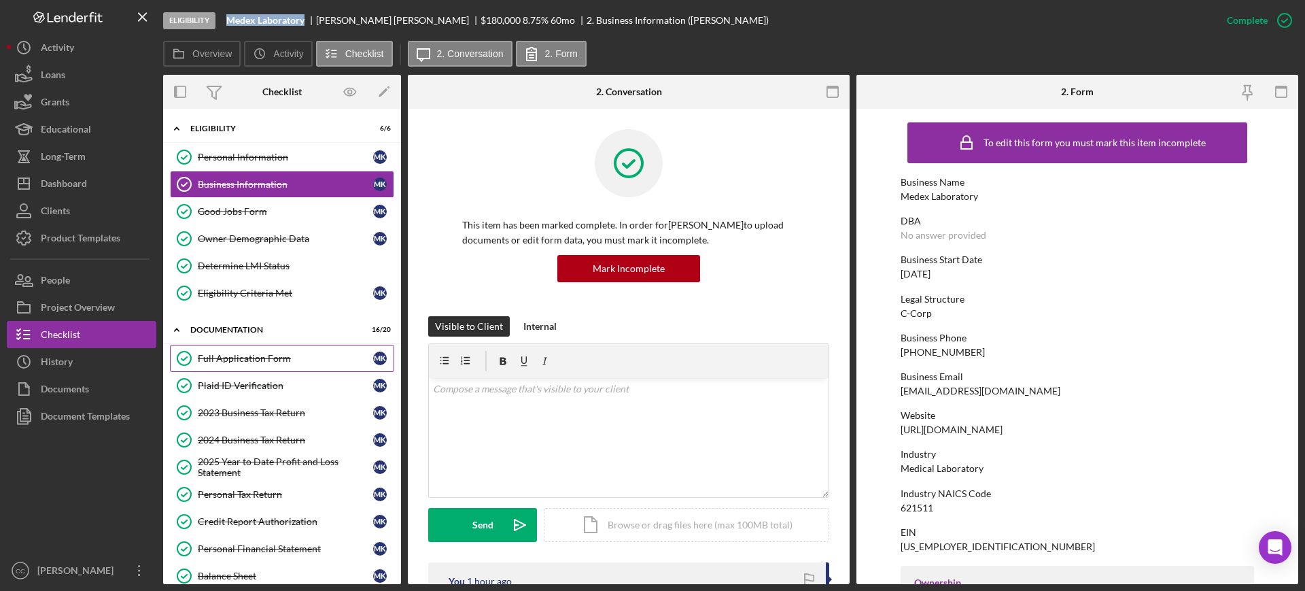
click at [225, 357] on div "Full Application Form" at bounding box center [285, 358] width 175 height 11
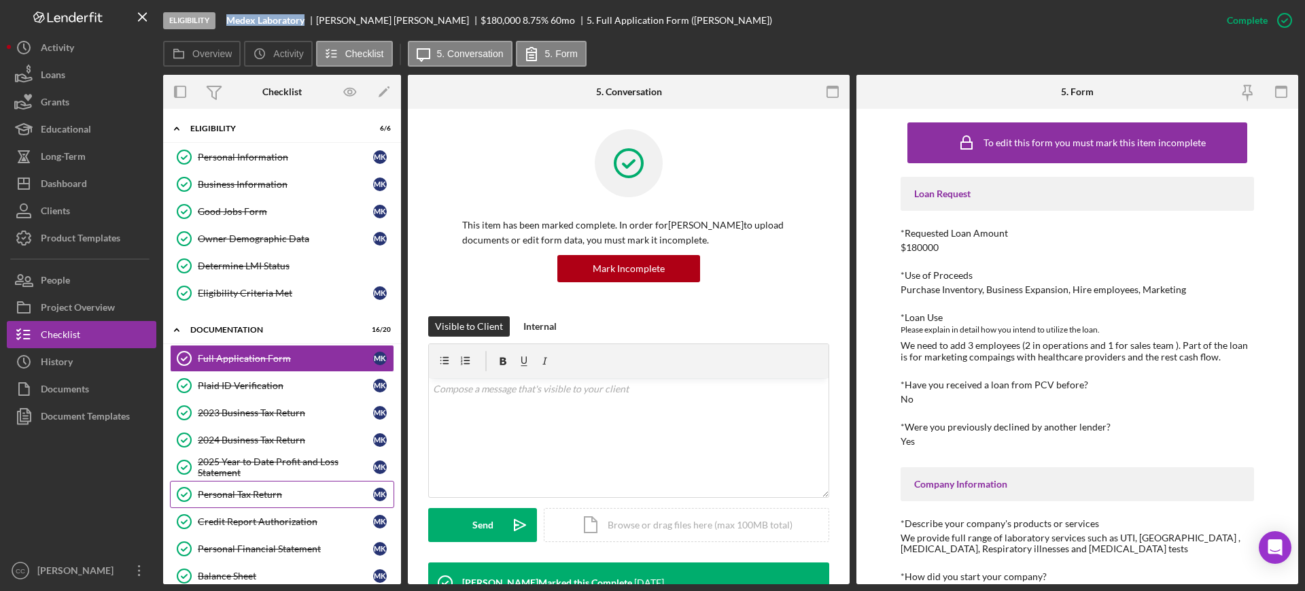
click at [270, 487] on link "Personal Tax Return Personal Tax Return M K" at bounding box center [282, 494] width 224 height 27
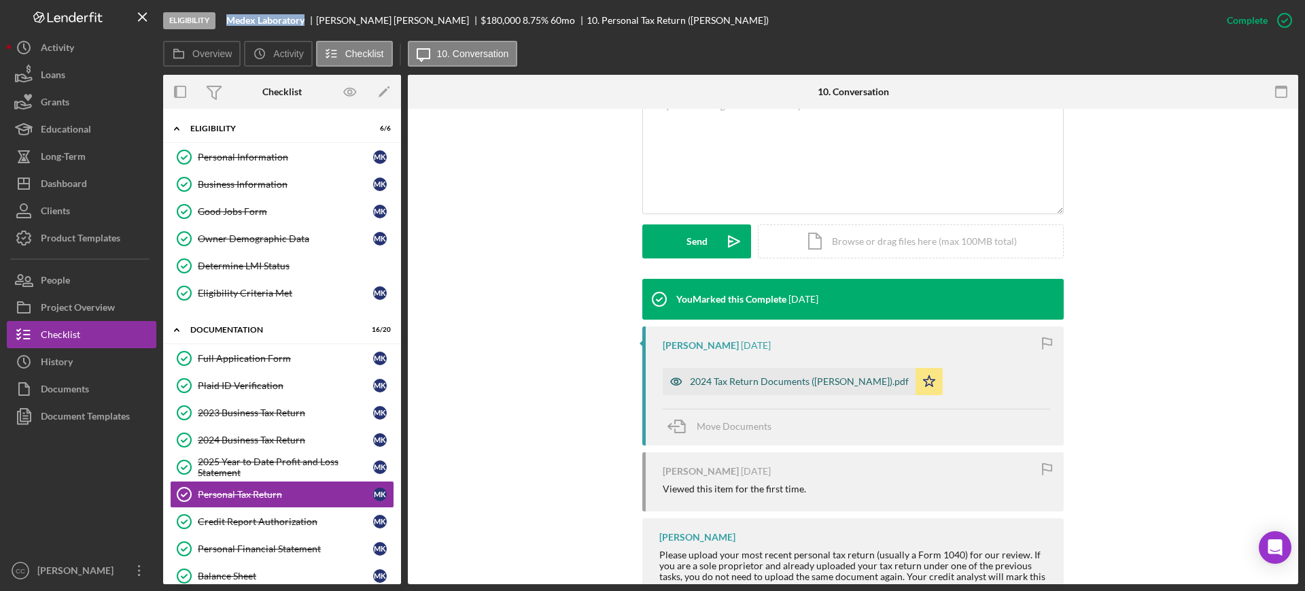
scroll to position [337, 0]
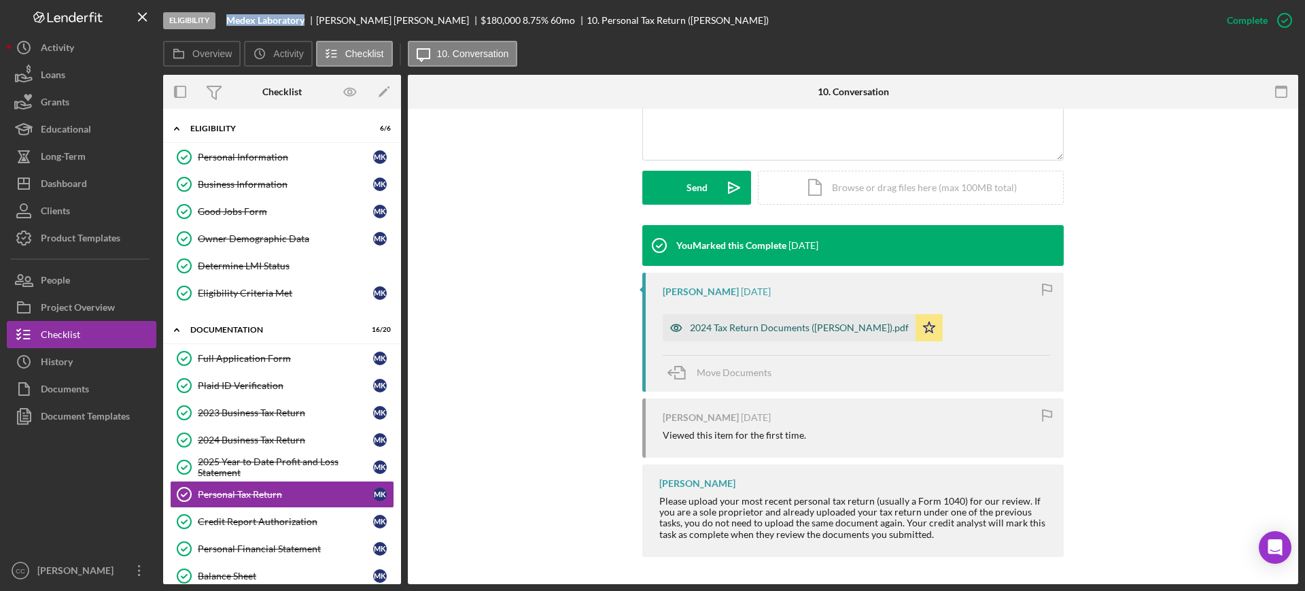
click at [785, 330] on div "2024 Tax Return Documents (KHACHATRYAN MARIAM).pdf" at bounding box center [799, 327] width 219 height 11
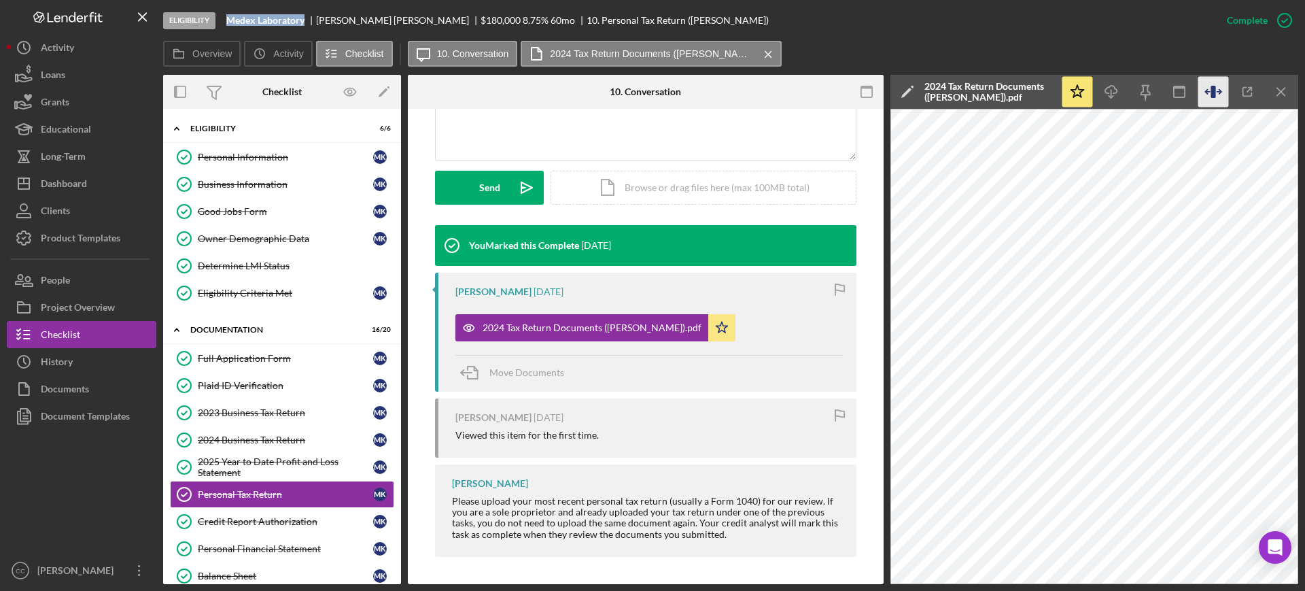
click at [1212, 94] on icon "button" at bounding box center [1213, 92] width 5 height 12
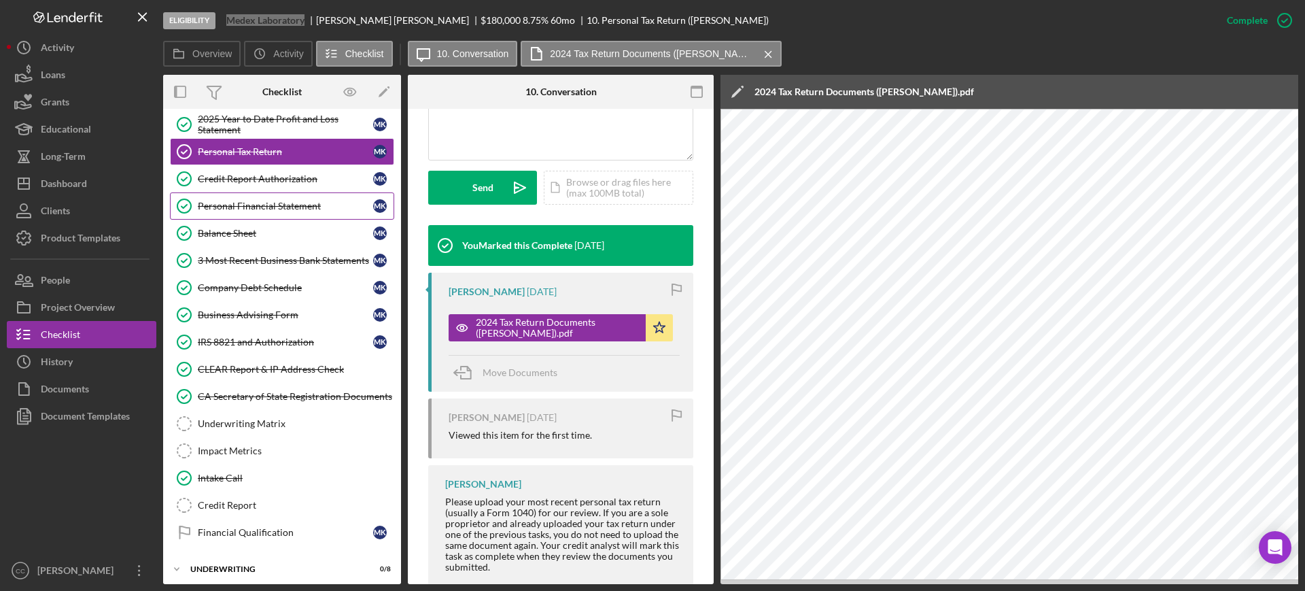
scroll to position [383, 0]
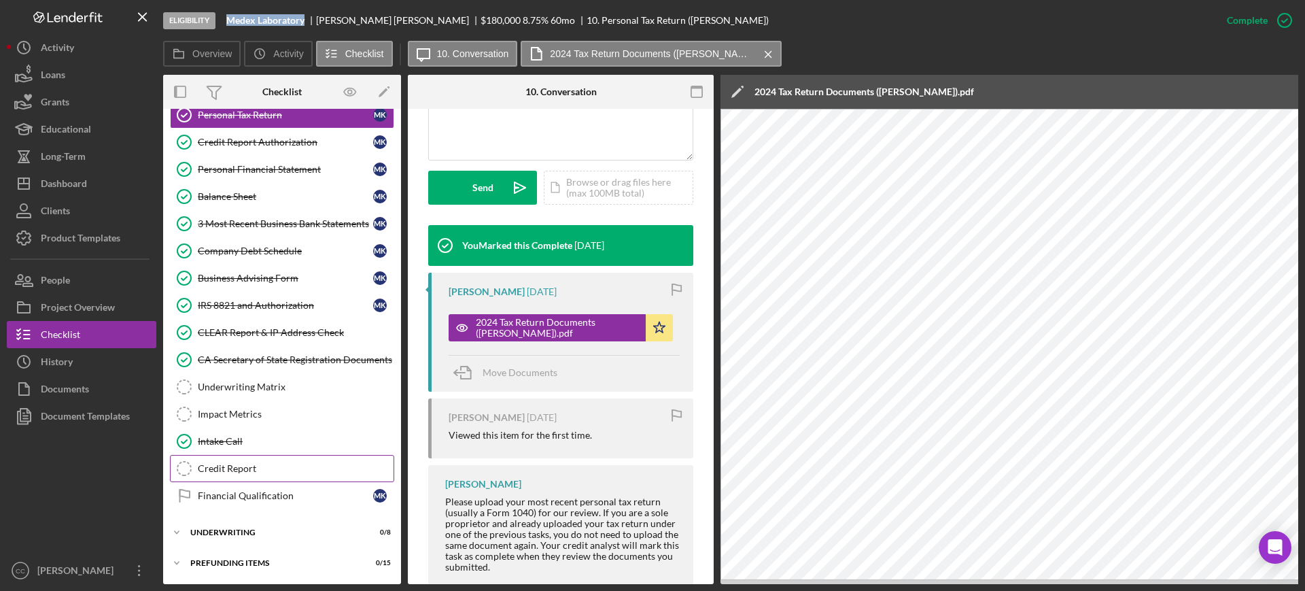
click at [266, 463] on div "Credit Report" at bounding box center [296, 468] width 196 height 11
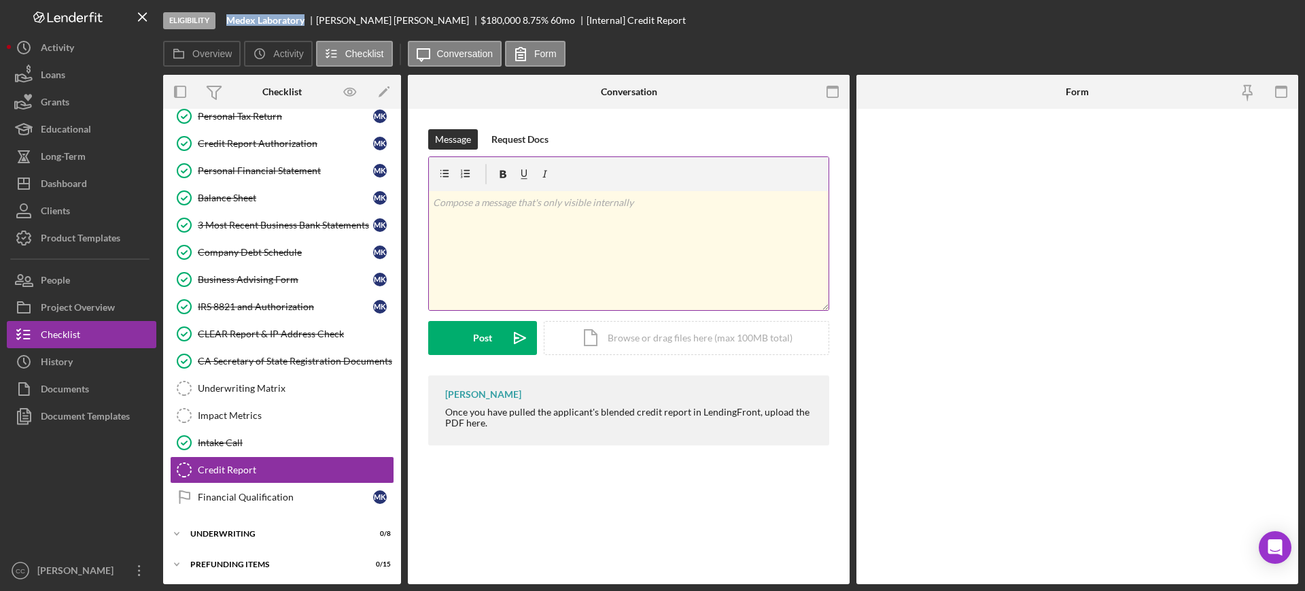
scroll to position [379, 0]
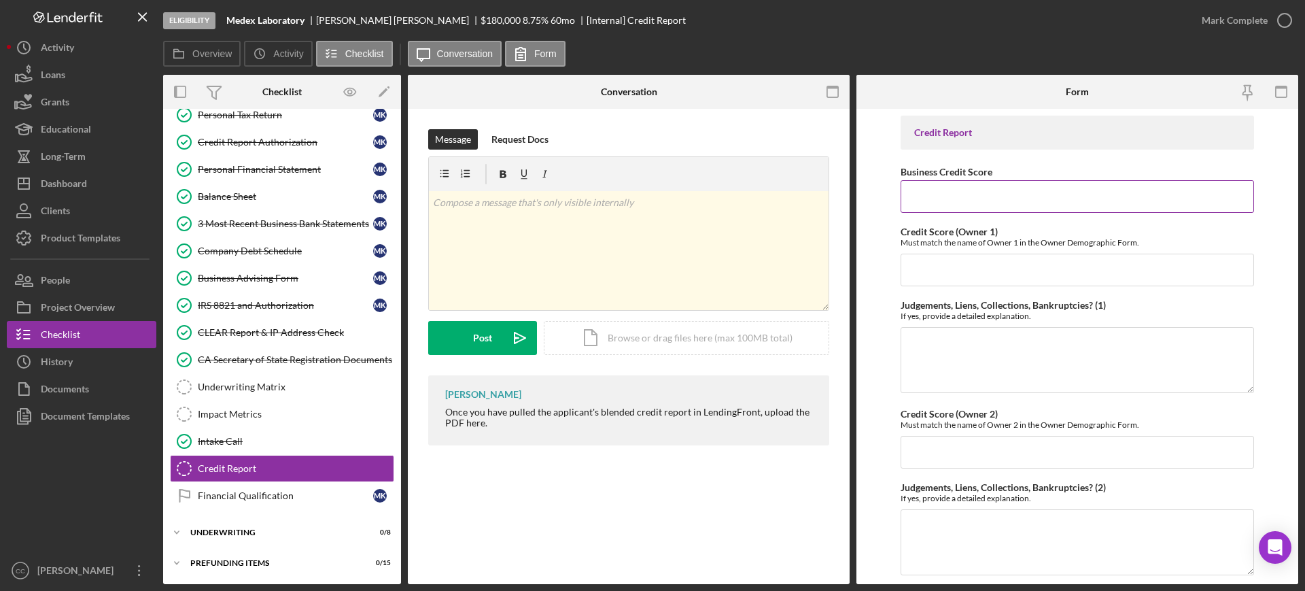
click at [1023, 186] on input "Business Credit Score" at bounding box center [1078, 196] width 354 height 33
type input "61"
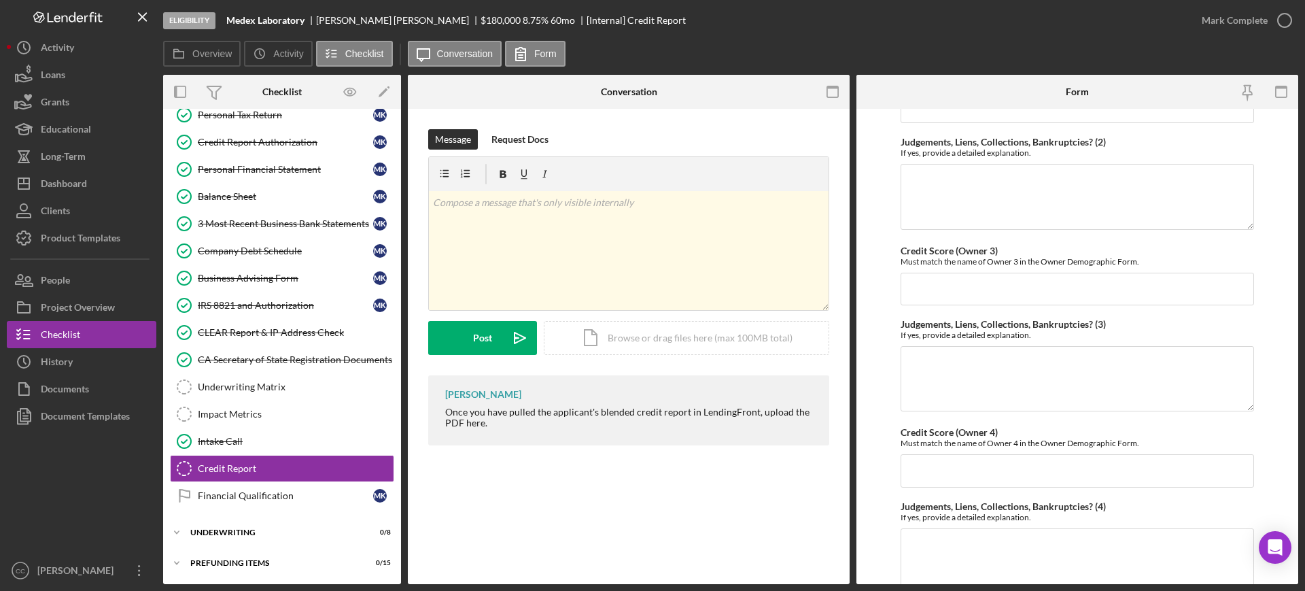
scroll to position [589, 0]
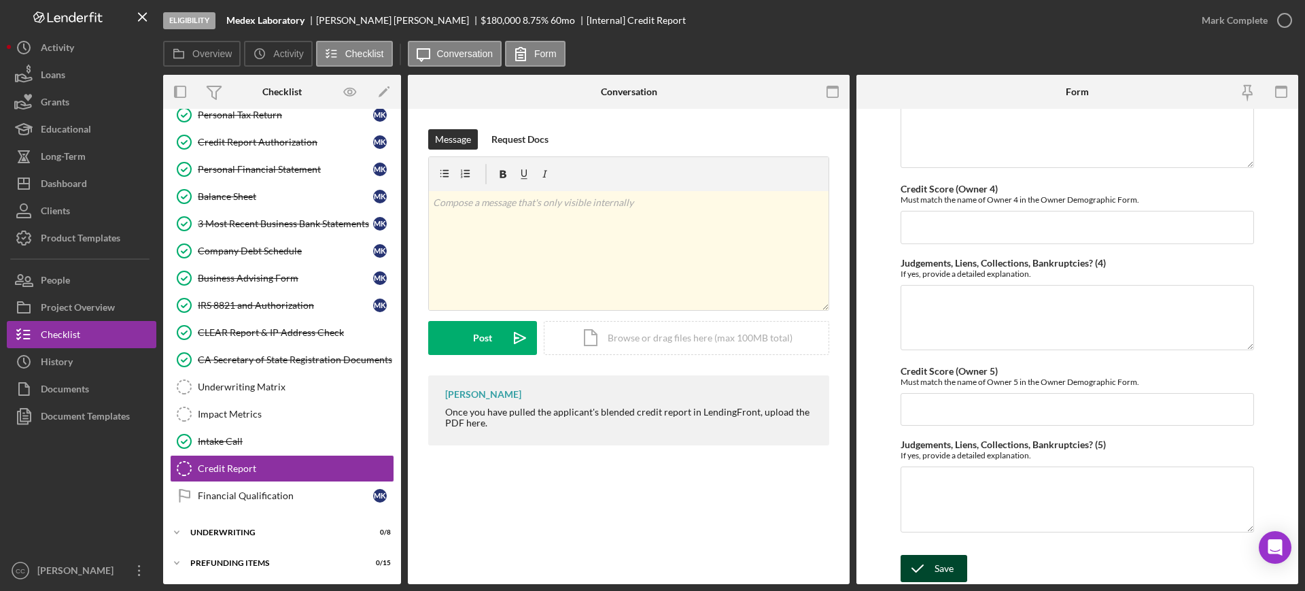
click at [927, 566] on icon "submit" at bounding box center [918, 568] width 34 height 34
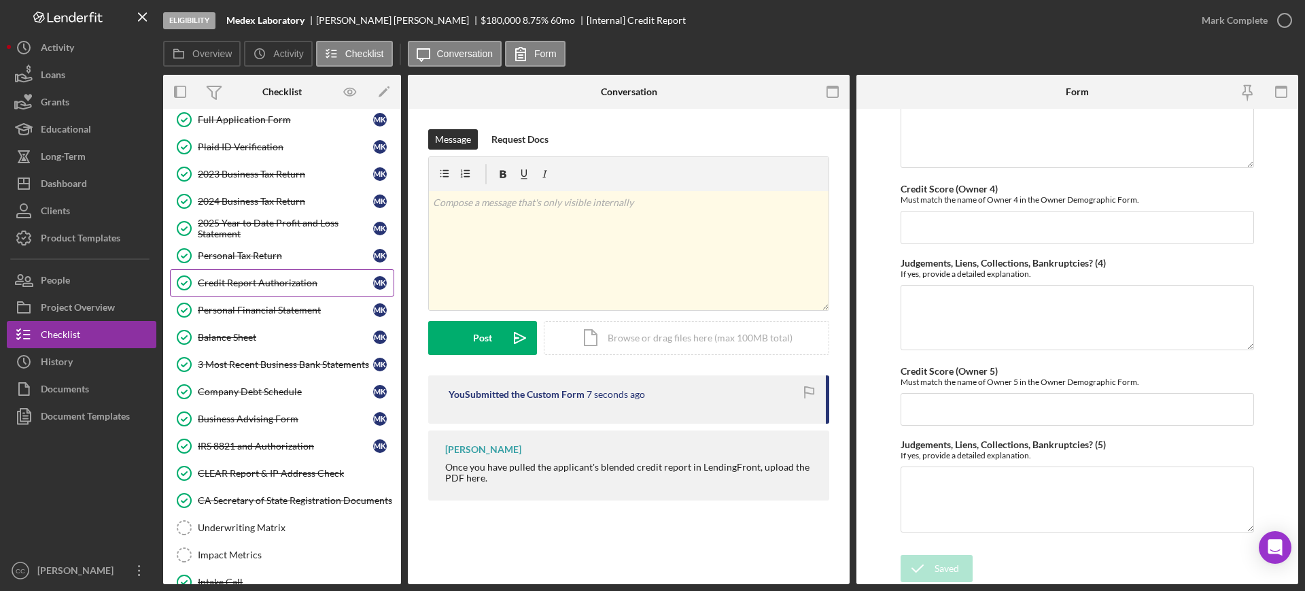
scroll to position [209, 0]
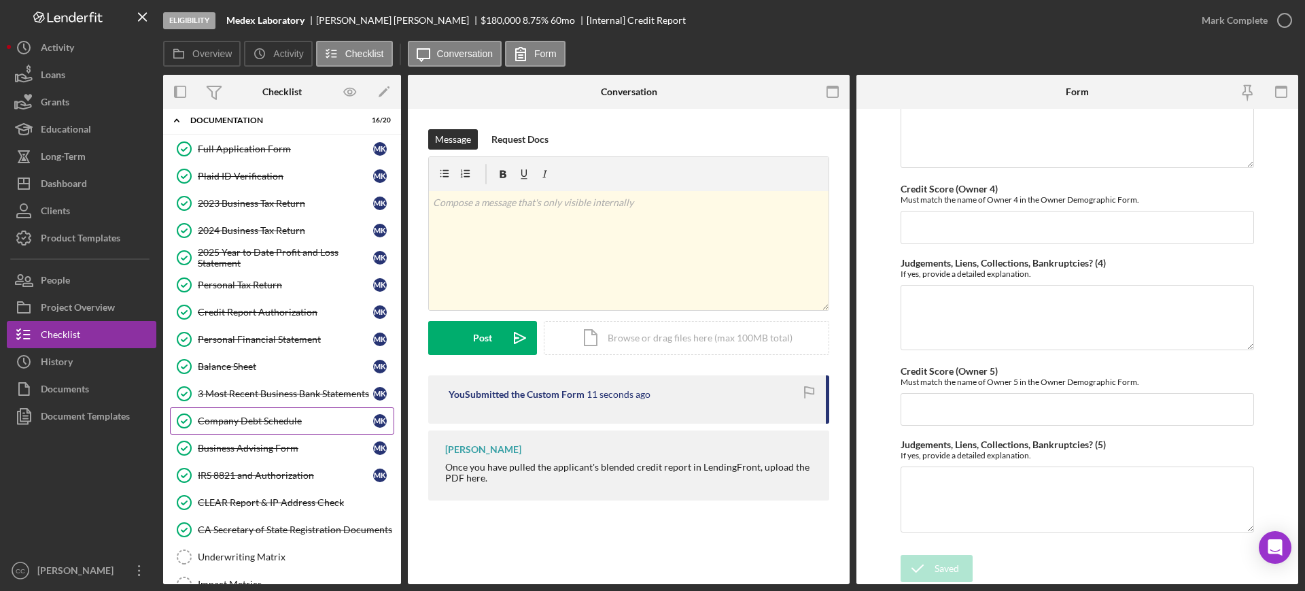
click at [249, 426] on link "Company Debt Schedule Company Debt Schedule M K" at bounding box center [282, 420] width 224 height 27
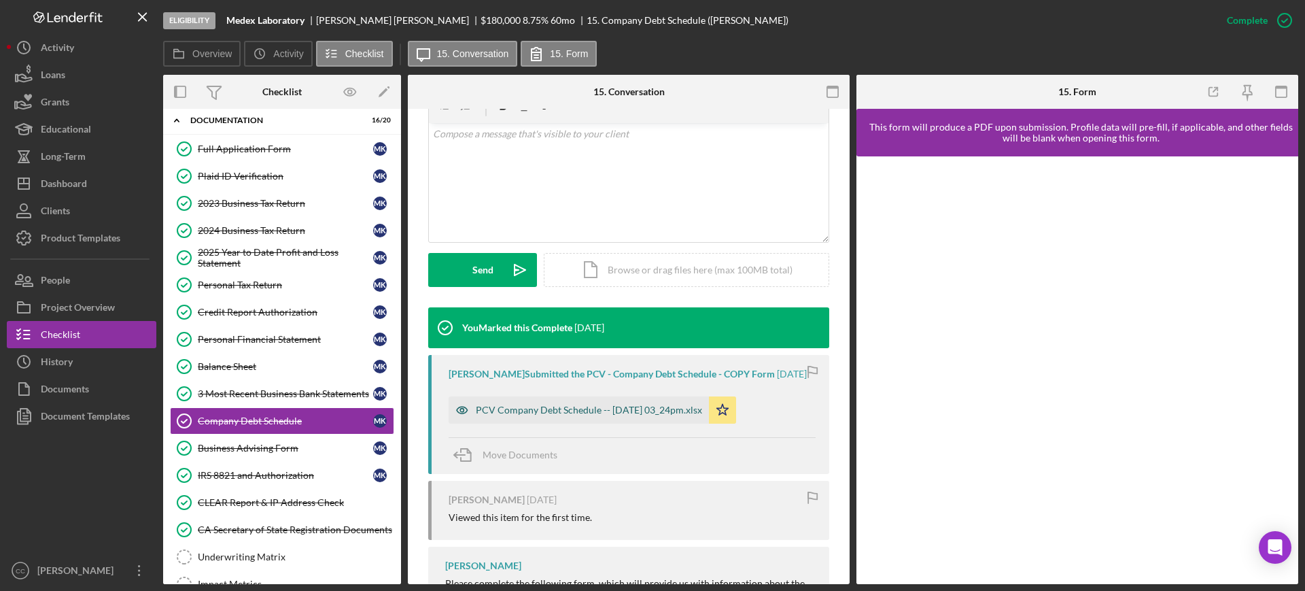
click at [571, 409] on div "PCV Company Debt Schedule -- 2025-09-29 03_24pm.xlsx" at bounding box center [579, 409] width 260 height 27
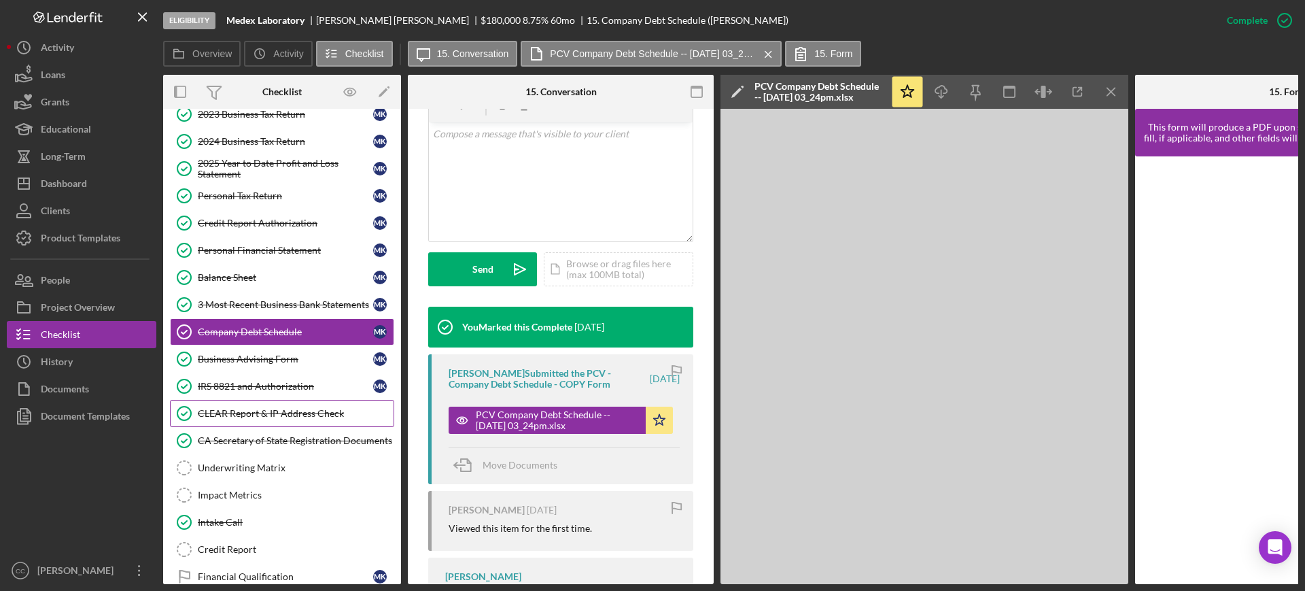
scroll to position [383, 0]
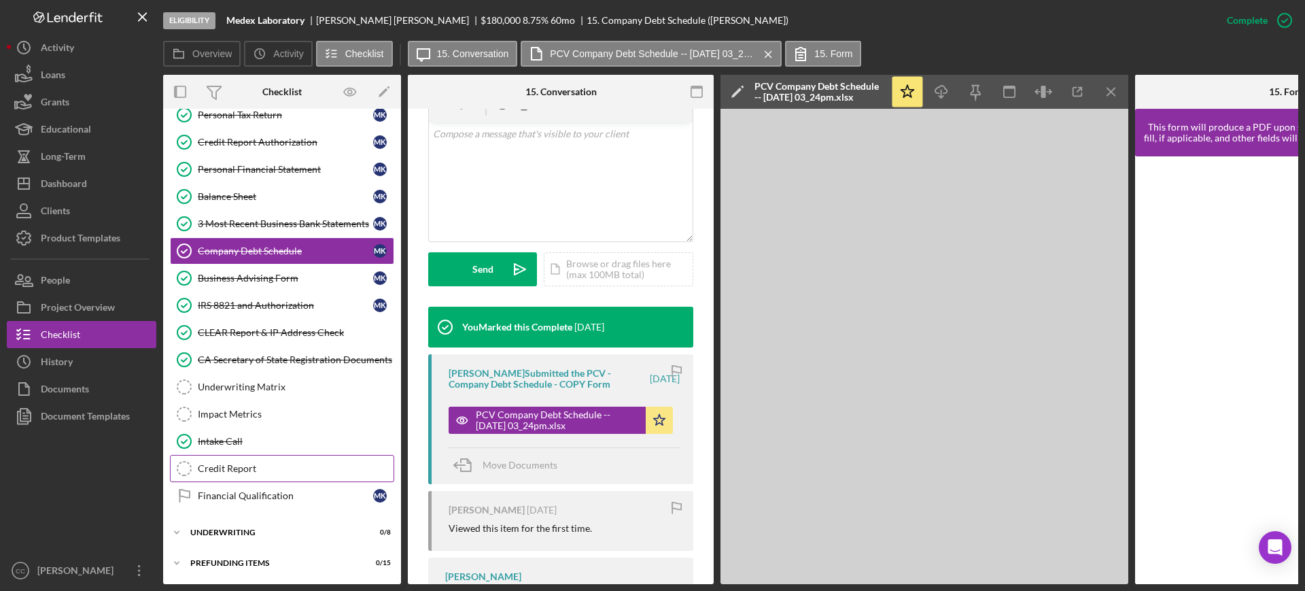
click at [242, 463] on div "Credit Report" at bounding box center [296, 468] width 196 height 11
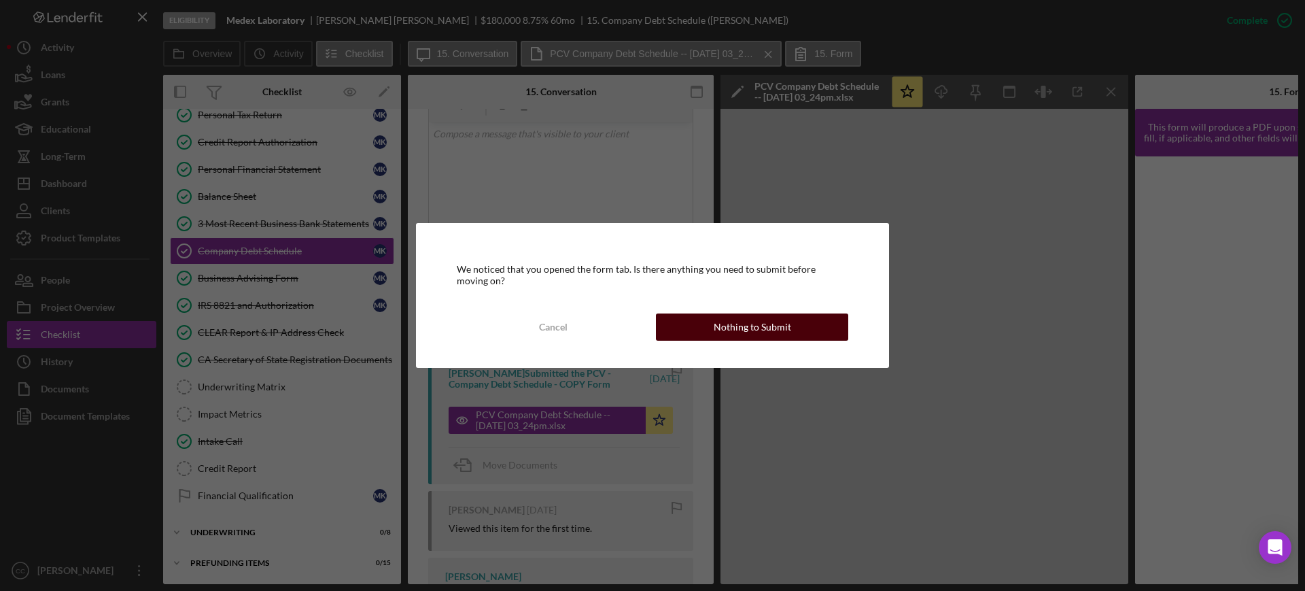
click at [762, 327] on div "Nothing to Submit" at bounding box center [753, 326] width 78 height 27
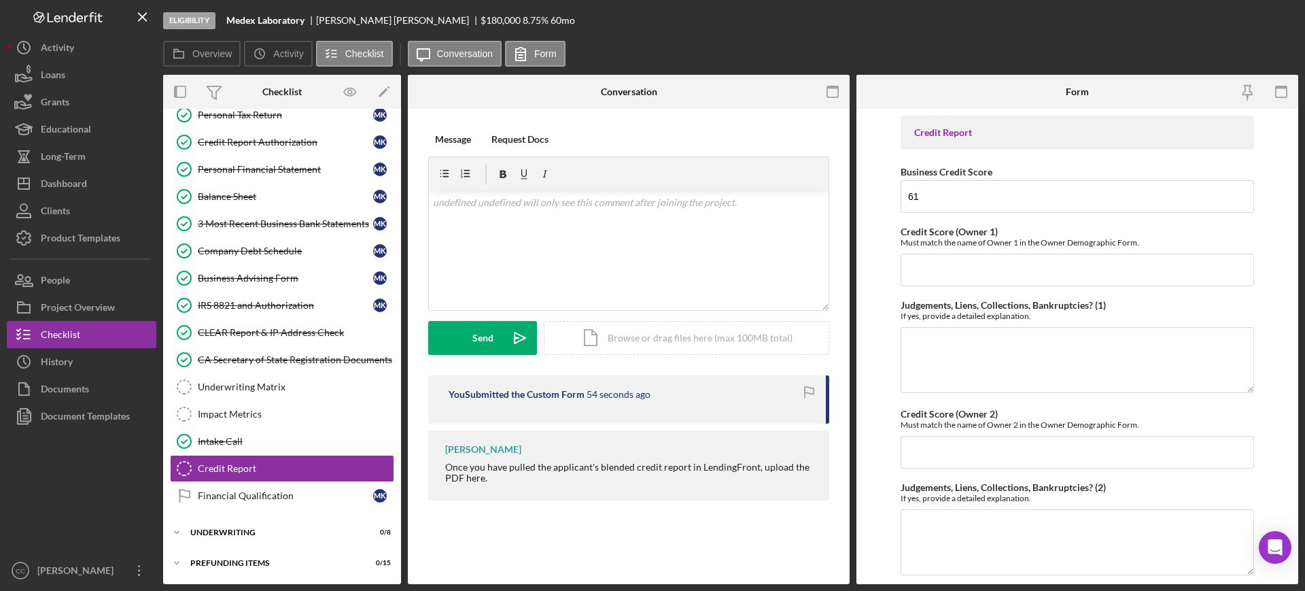
scroll to position [379, 0]
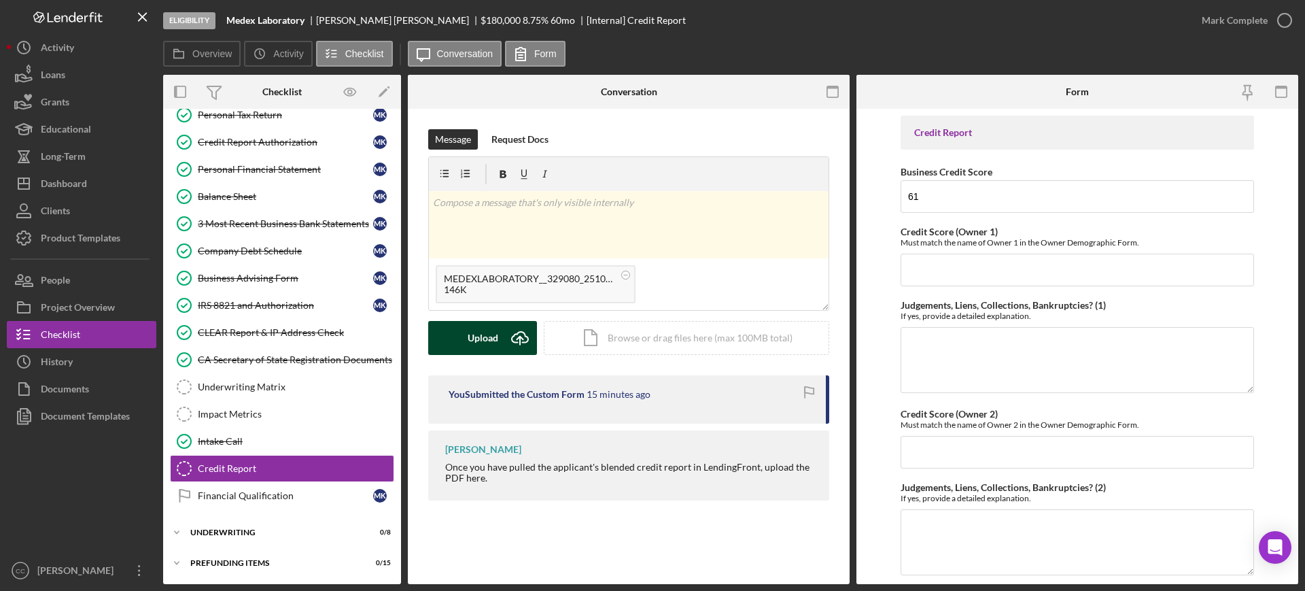
click at [502, 339] on button "Upload Icon/Upload" at bounding box center [482, 338] width 109 height 34
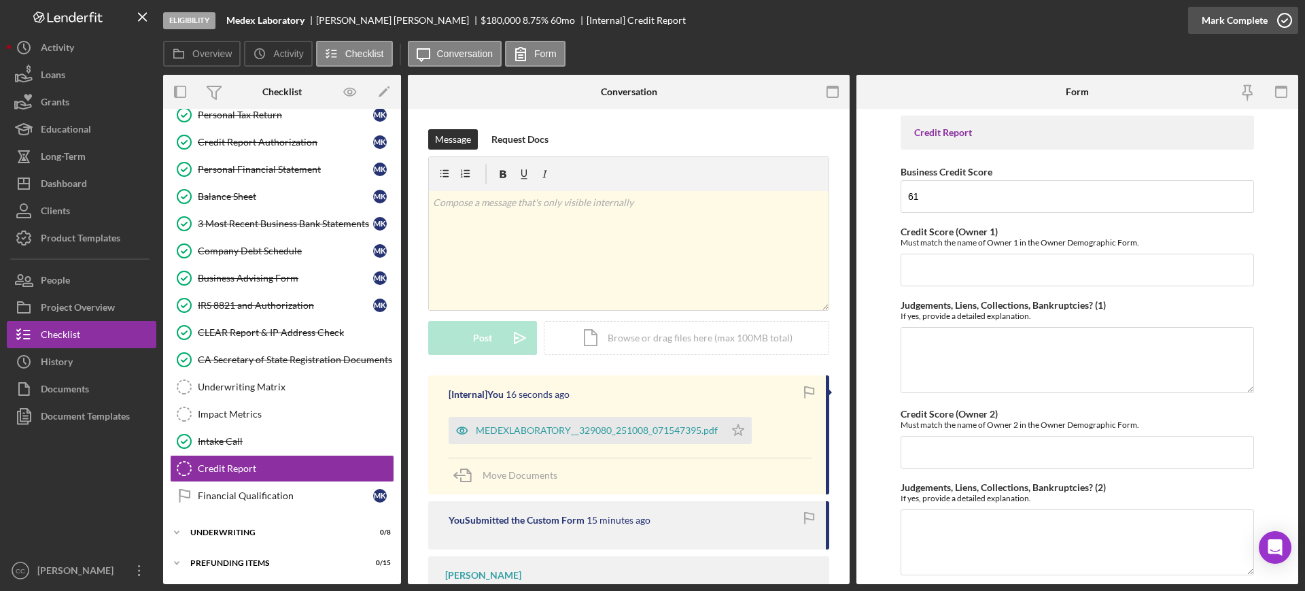
click at [1246, 21] on div "Mark Complete" at bounding box center [1235, 20] width 66 height 27
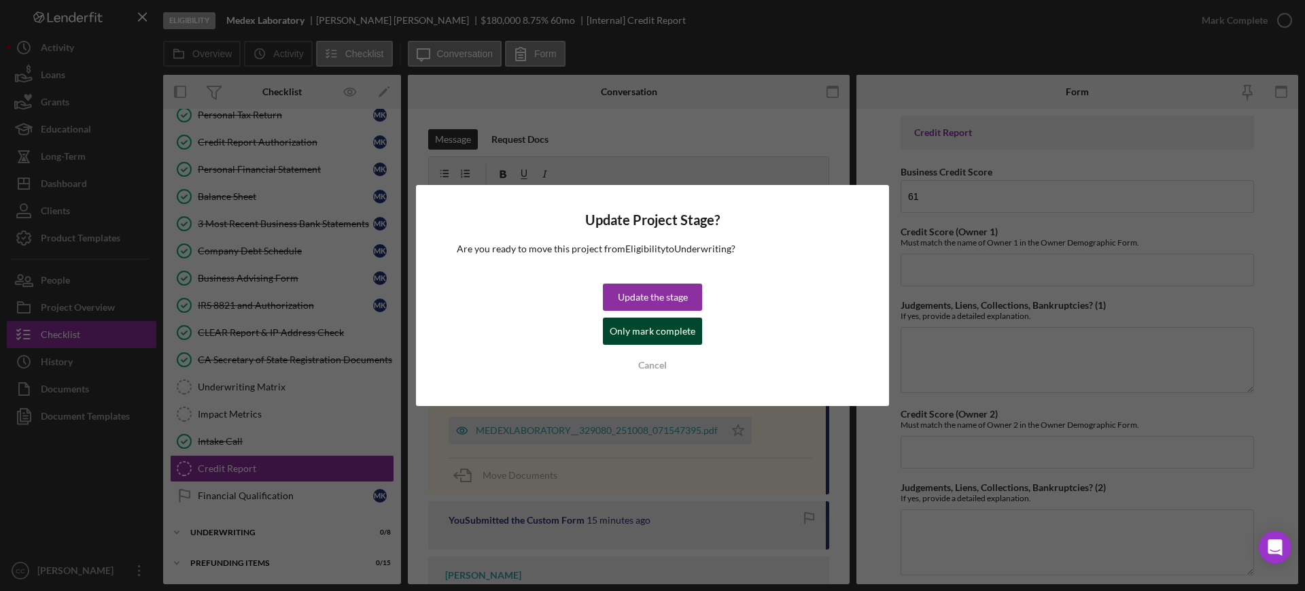
click at [628, 329] on div "Only mark complete" at bounding box center [653, 331] width 86 height 27
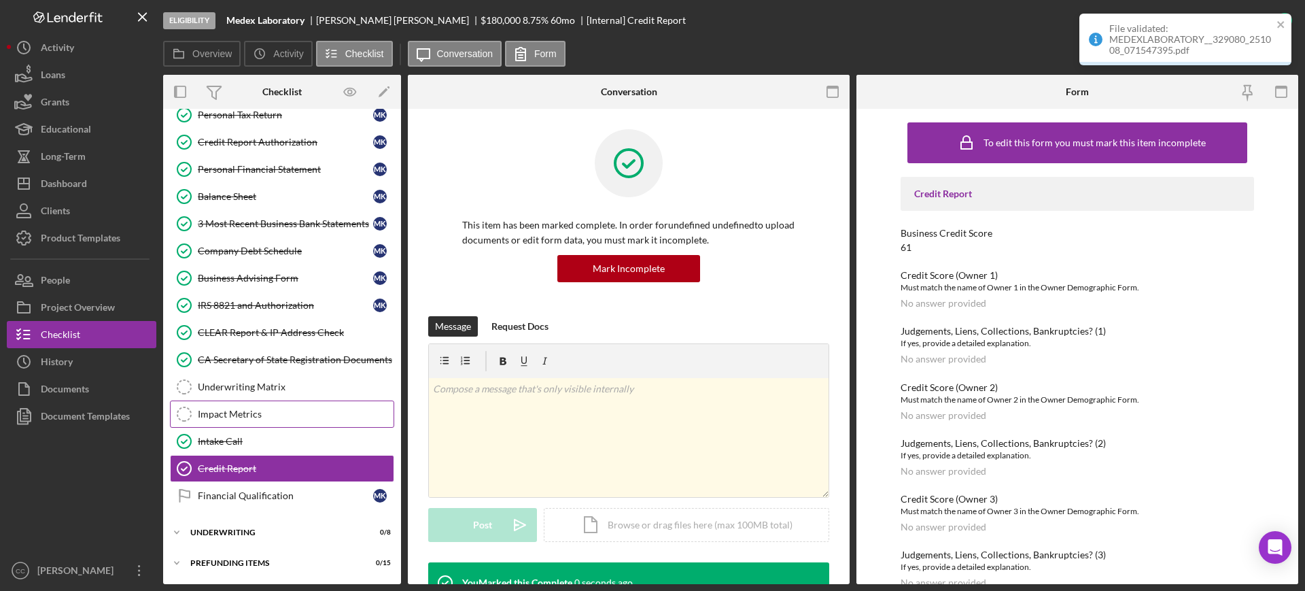
click at [247, 417] on div "Impact Metrics" at bounding box center [296, 414] width 196 height 11
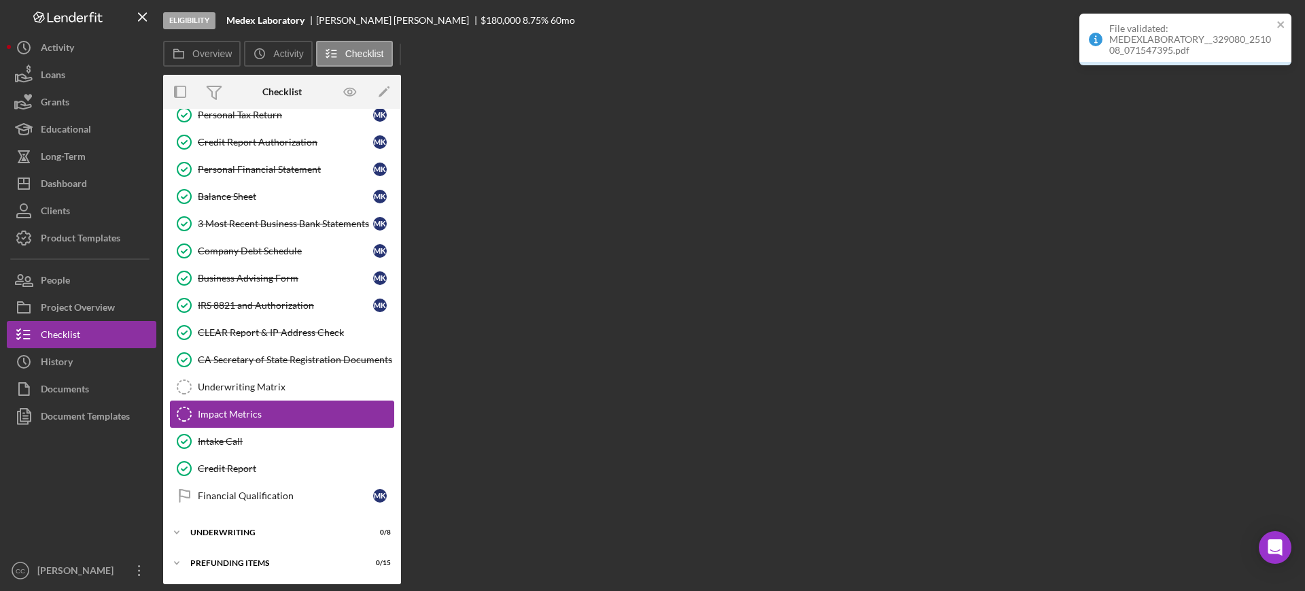
scroll to position [379, 0]
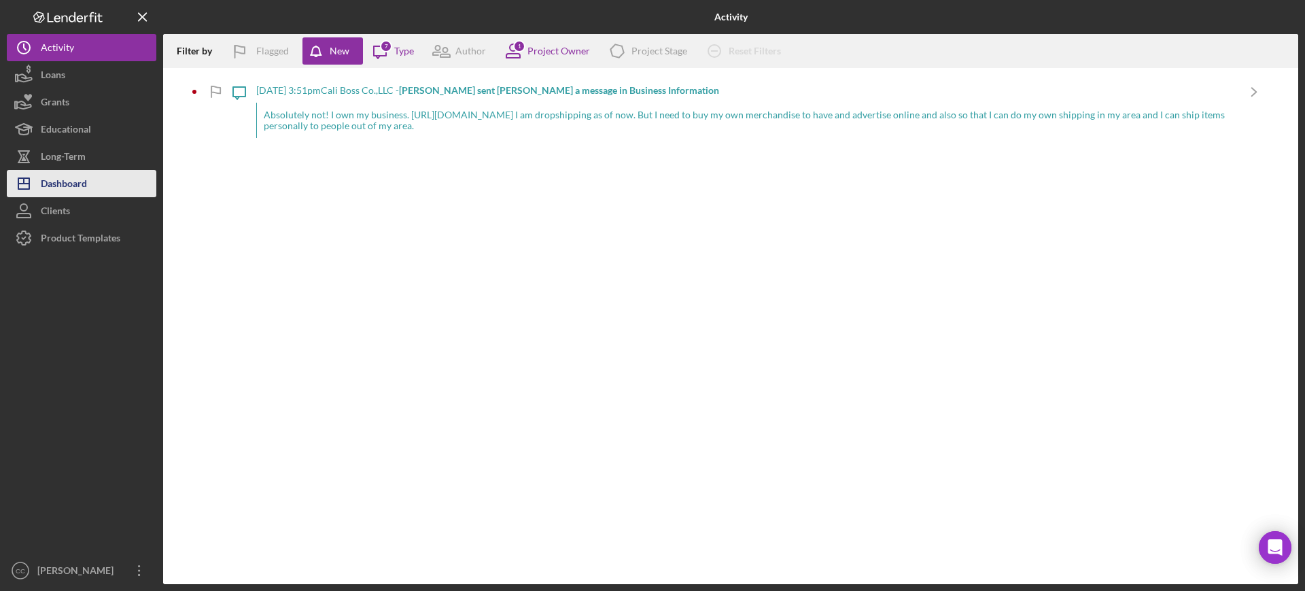
click at [61, 179] on div "Dashboard" at bounding box center [64, 185] width 46 height 31
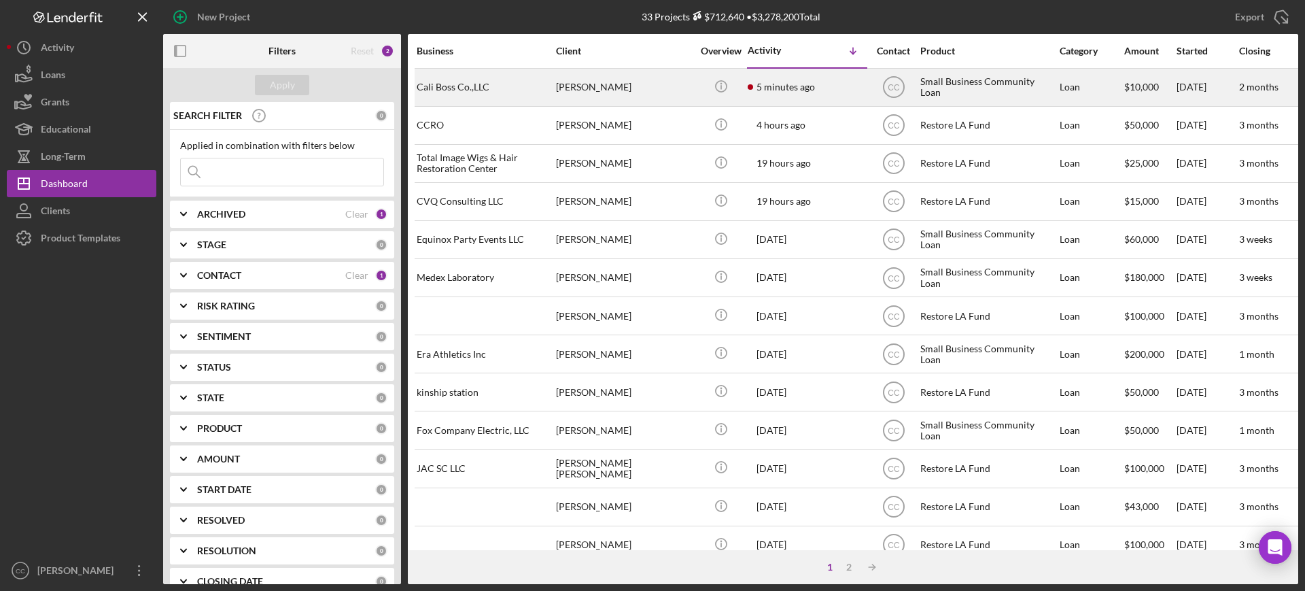
click at [668, 84] on div "[PERSON_NAME]" at bounding box center [624, 87] width 136 height 36
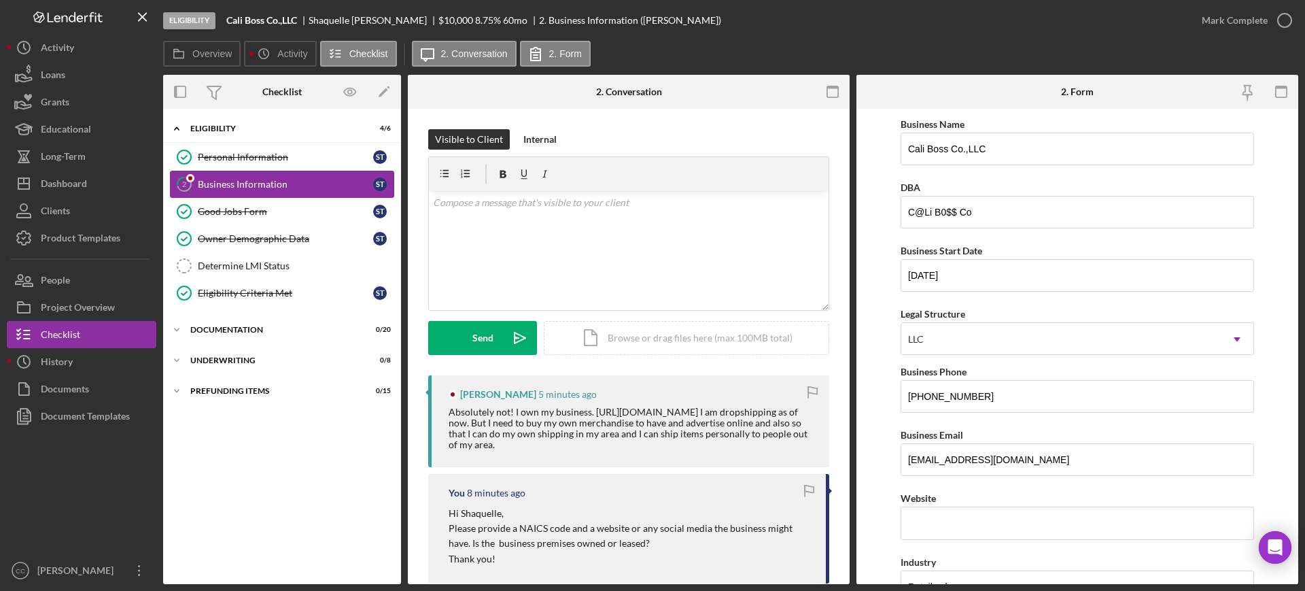
click at [273, 182] on div "Business Information" at bounding box center [285, 184] width 175 height 11
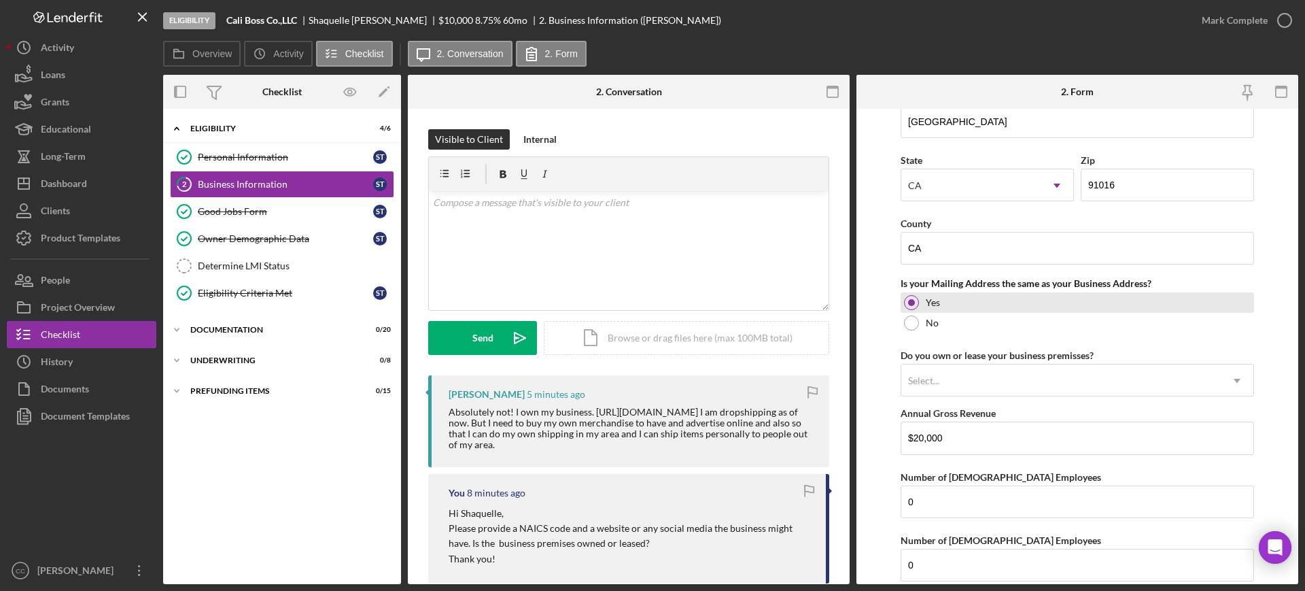
scroll to position [935, 0]
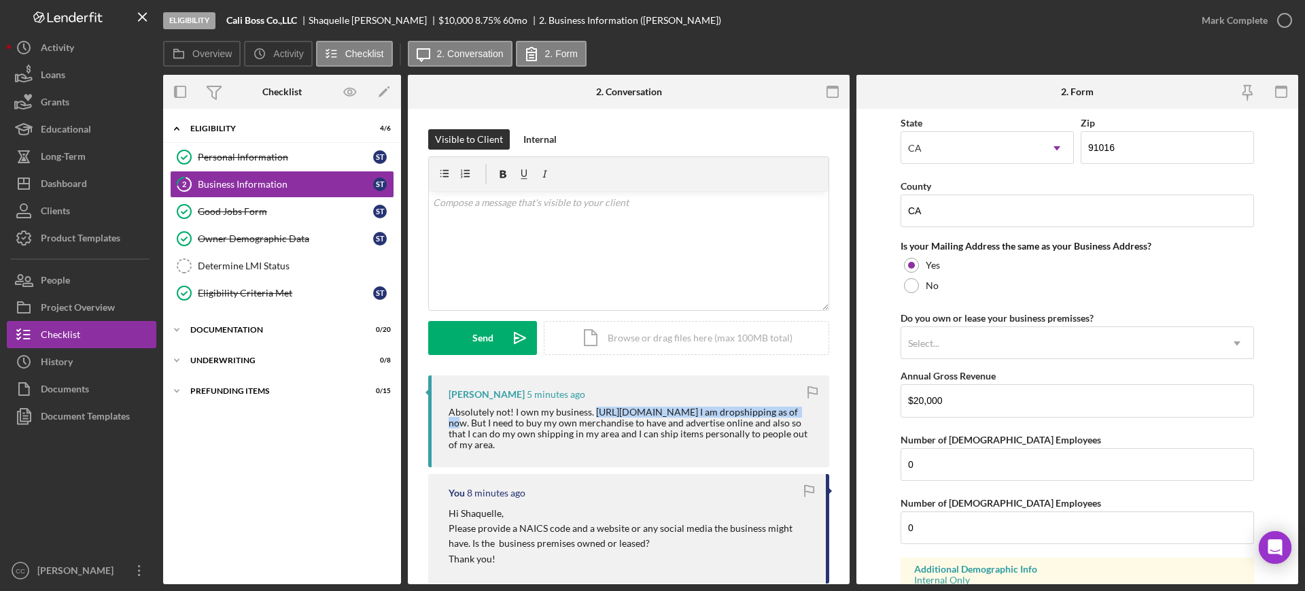
drag, startPoint x: 596, startPoint y: 411, endPoint x: 785, endPoint y: 411, distance: 189.0
click at [785, 411] on div "Absolutely not! I own my business. [URL][DOMAIN_NAME] I am dropshipping as of n…" at bounding box center [632, 429] width 367 height 44
copy div "[URL][DOMAIN_NAME]"
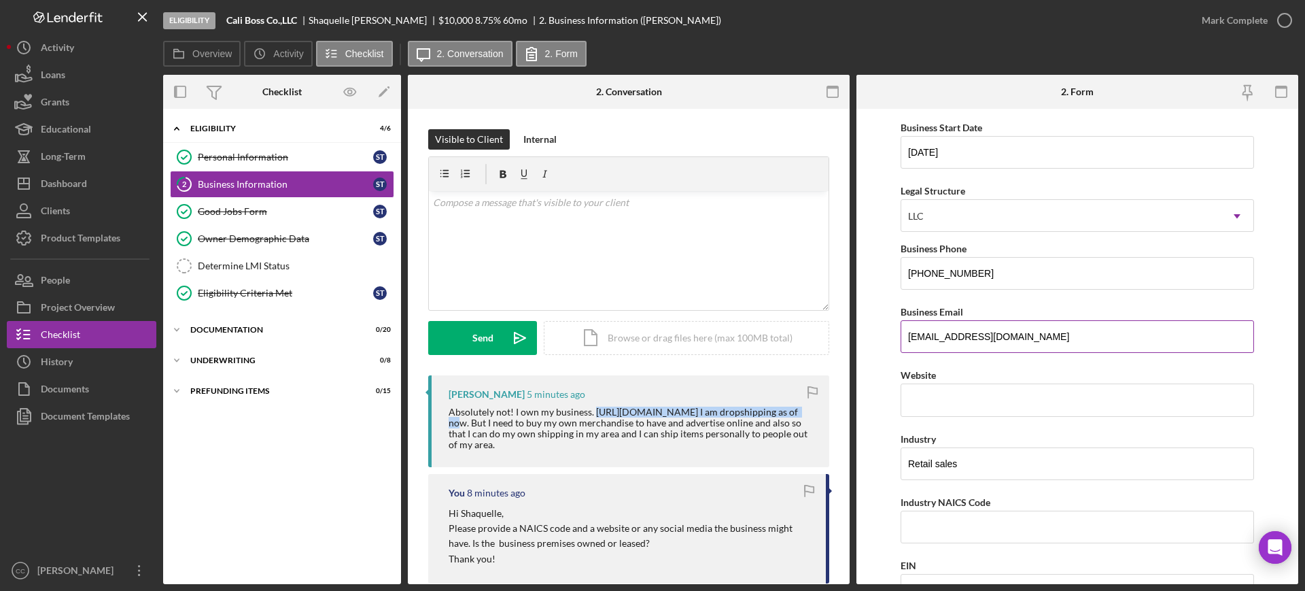
scroll to position [85, 0]
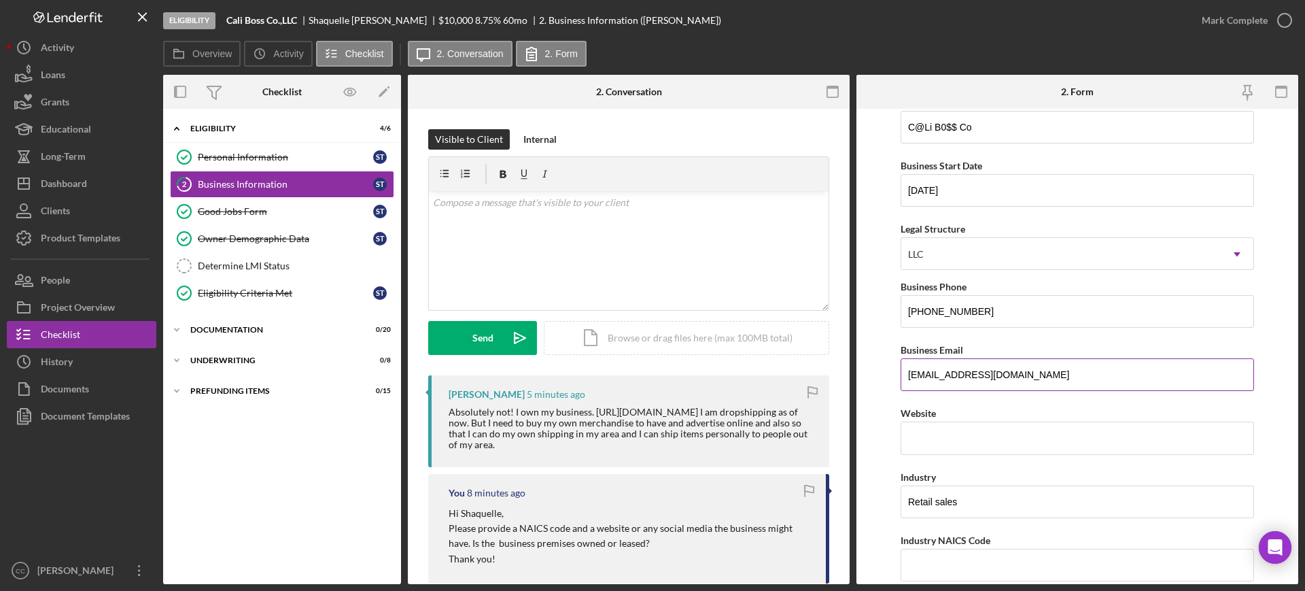
click at [1040, 345] on div "Business Email" at bounding box center [1078, 349] width 354 height 17
click at [1008, 439] on input "Website" at bounding box center [1078, 438] width 354 height 33
paste input "[DOMAIN_NAME][URL]"
paste input "text"
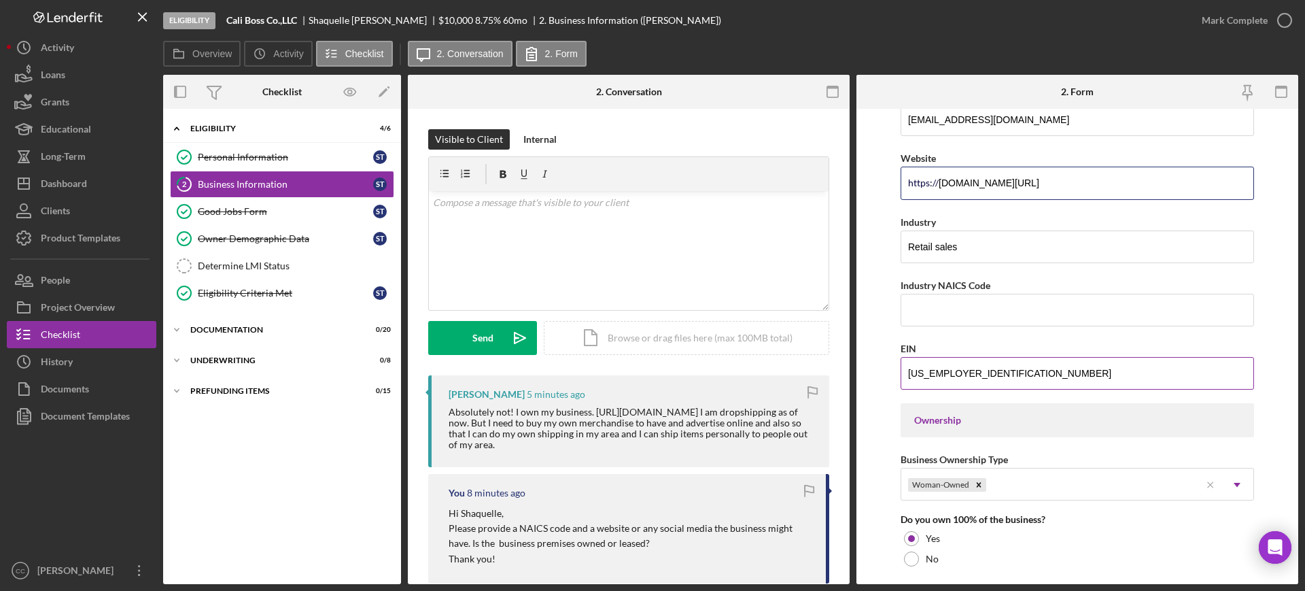
scroll to position [425, 0]
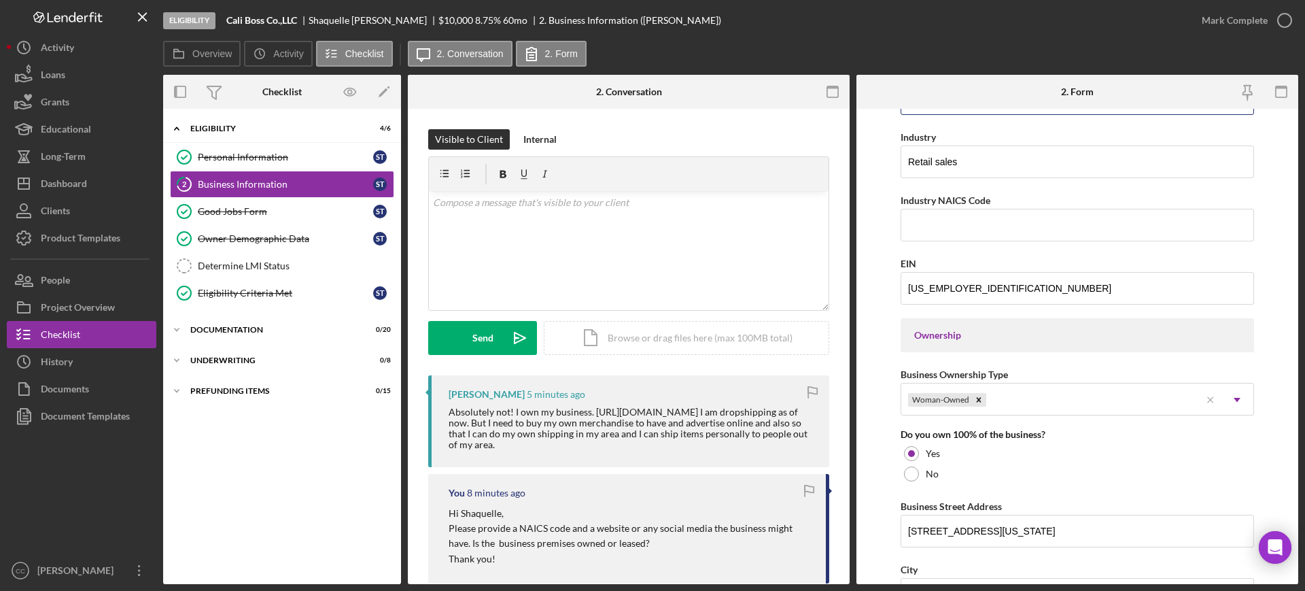
type input "[DOMAIN_NAME][URL]"
click at [470, 396] on div "[PERSON_NAME]" at bounding box center [487, 394] width 76 height 11
copy div "Shaquelle"
click at [543, 259] on div "v Color teal Color pink Remove color Add row above Add row below Add column bef…" at bounding box center [629, 250] width 400 height 119
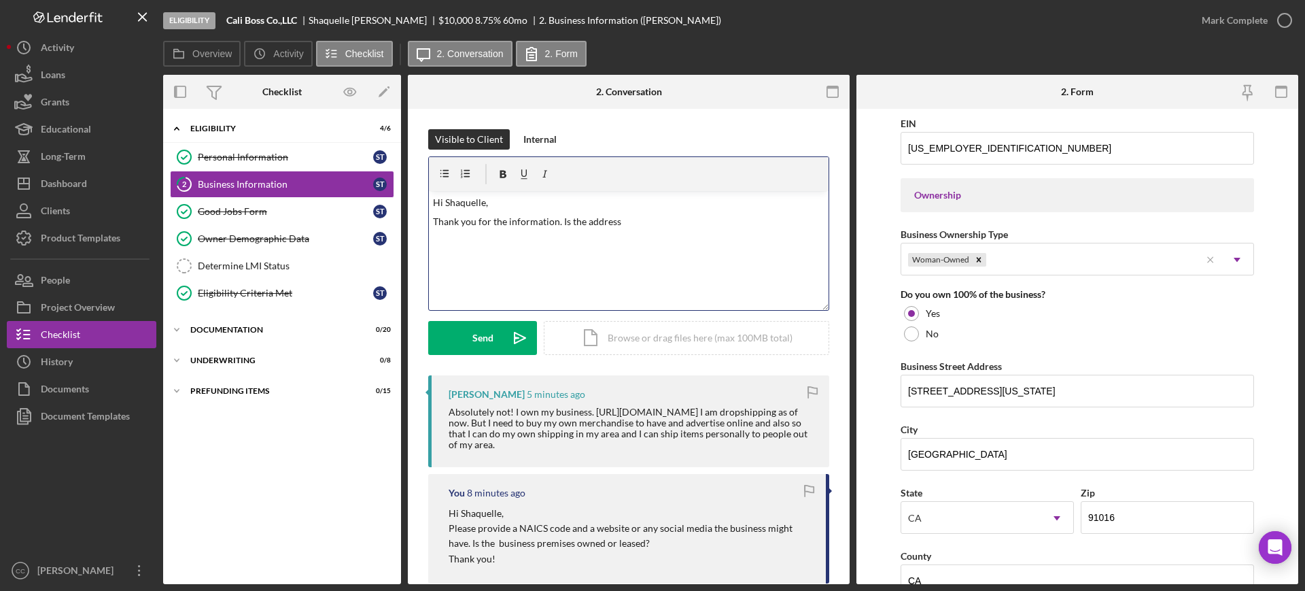
scroll to position [595, 0]
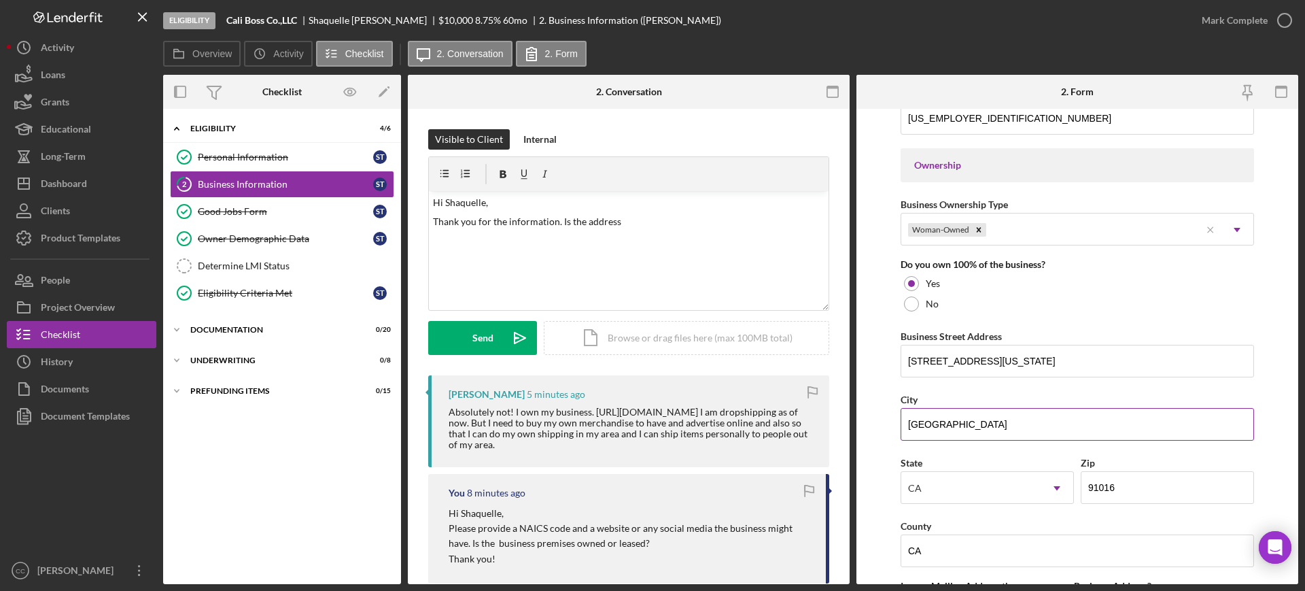
click at [938, 421] on input "[GEOGRAPHIC_DATA]" at bounding box center [1078, 424] width 354 height 33
click at [715, 228] on p "Thank you for the information. Is the address" at bounding box center [629, 221] width 392 height 15
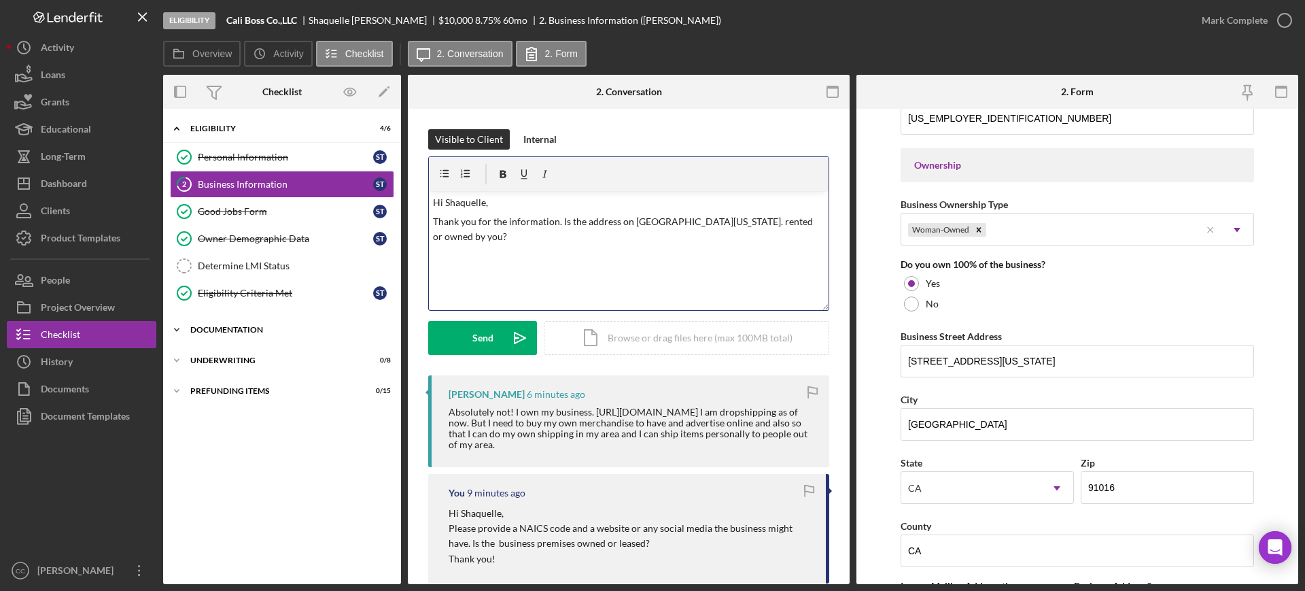
click at [216, 332] on div "Documentation" at bounding box center [287, 330] width 194 height 8
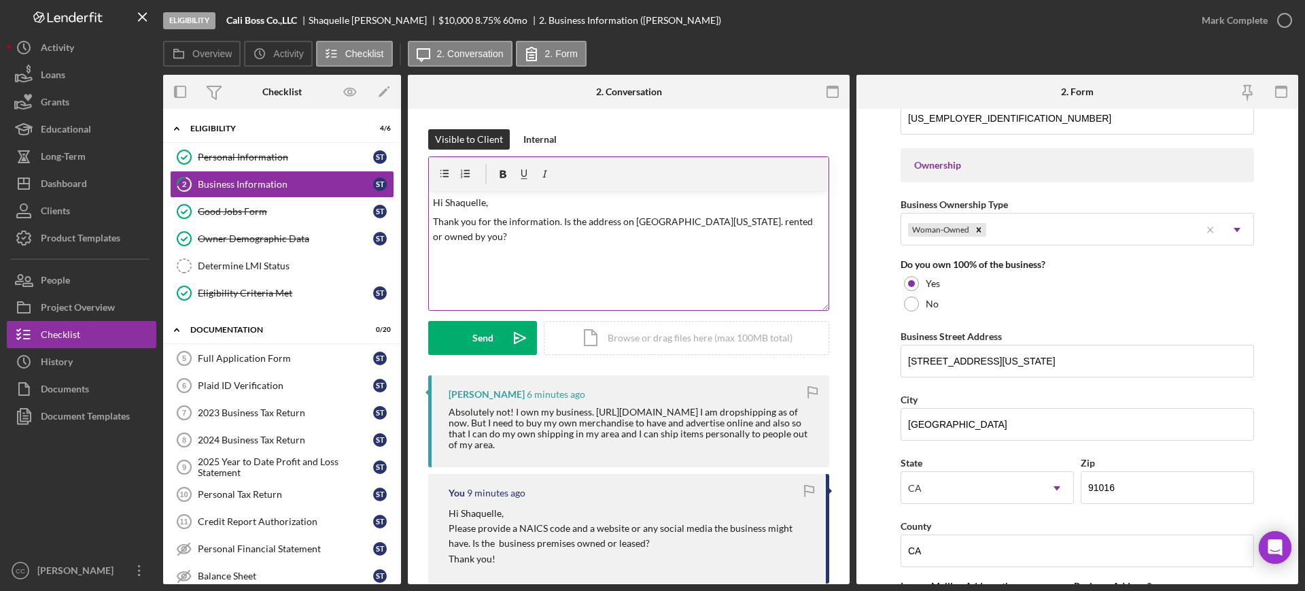
click at [817, 225] on div "v Color teal Color pink Remove color Add row above Add row below Add column bef…" at bounding box center [629, 250] width 400 height 119
click at [672, 235] on p "Thank you for the information. Is the address on [GEOGRAPHIC_DATA][US_STATE]. r…" at bounding box center [629, 229] width 392 height 31
click at [730, 236] on p "Thank you for the information. Is the address on [GEOGRAPHIC_DATA][US_STATE]. r…" at bounding box center [629, 229] width 392 height 31
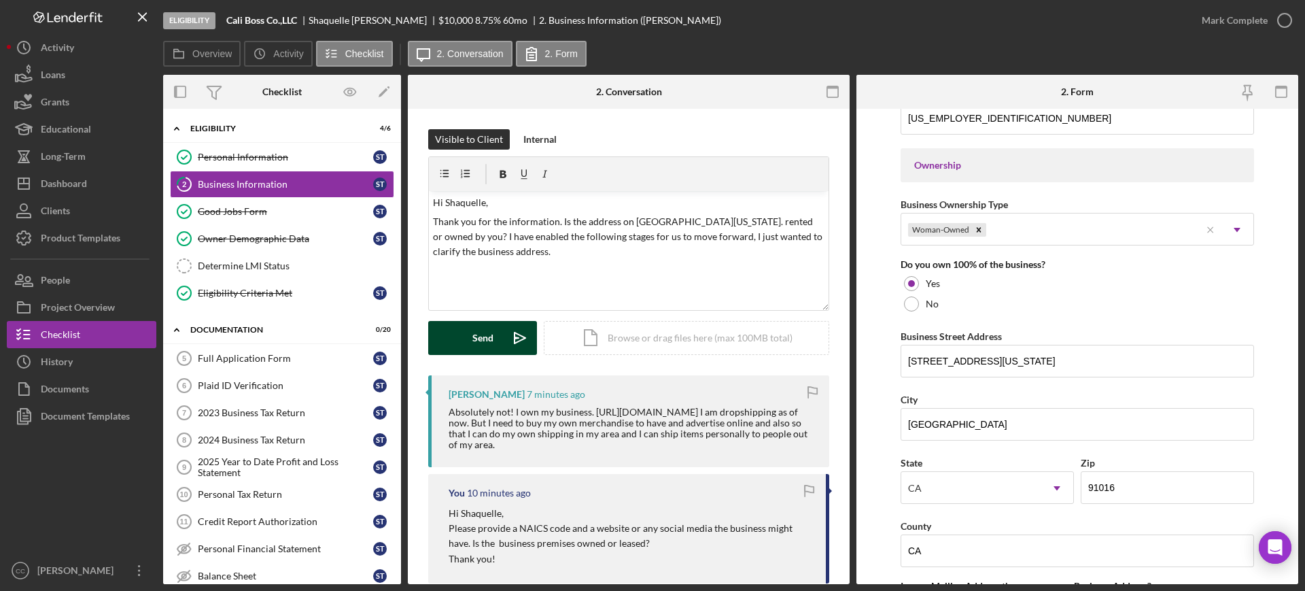
click at [524, 346] on icon "Icon/icon-invite-send" at bounding box center [520, 338] width 34 height 34
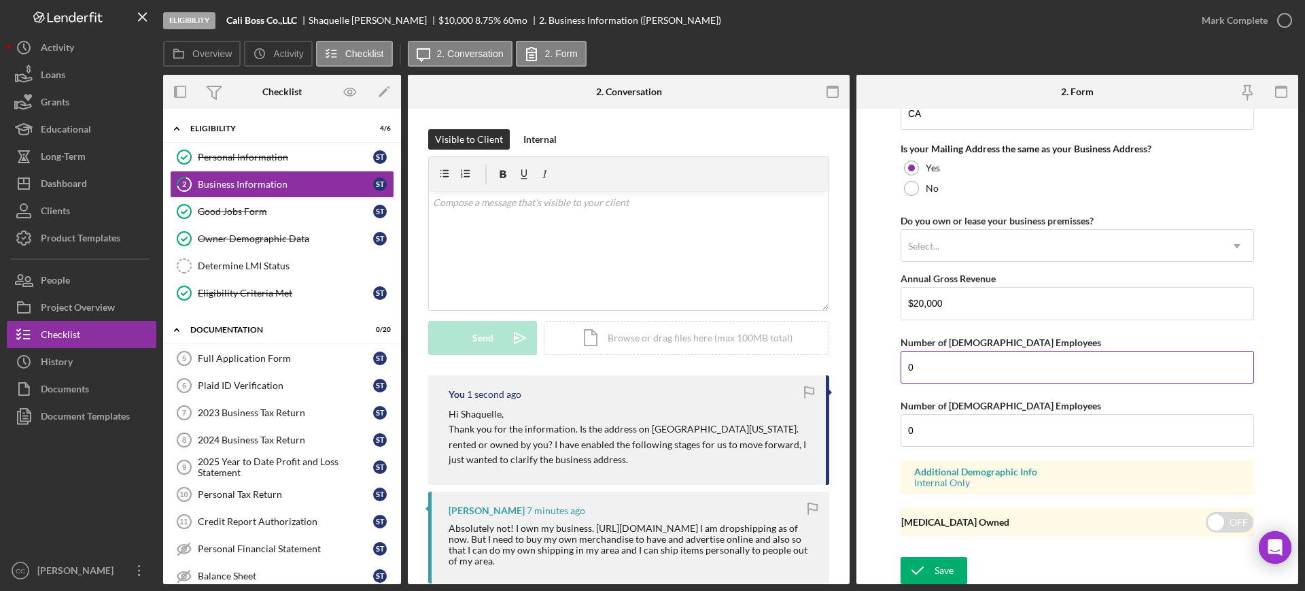
scroll to position [1034, 0]
click at [935, 565] on div "Save" at bounding box center [944, 568] width 19 height 27
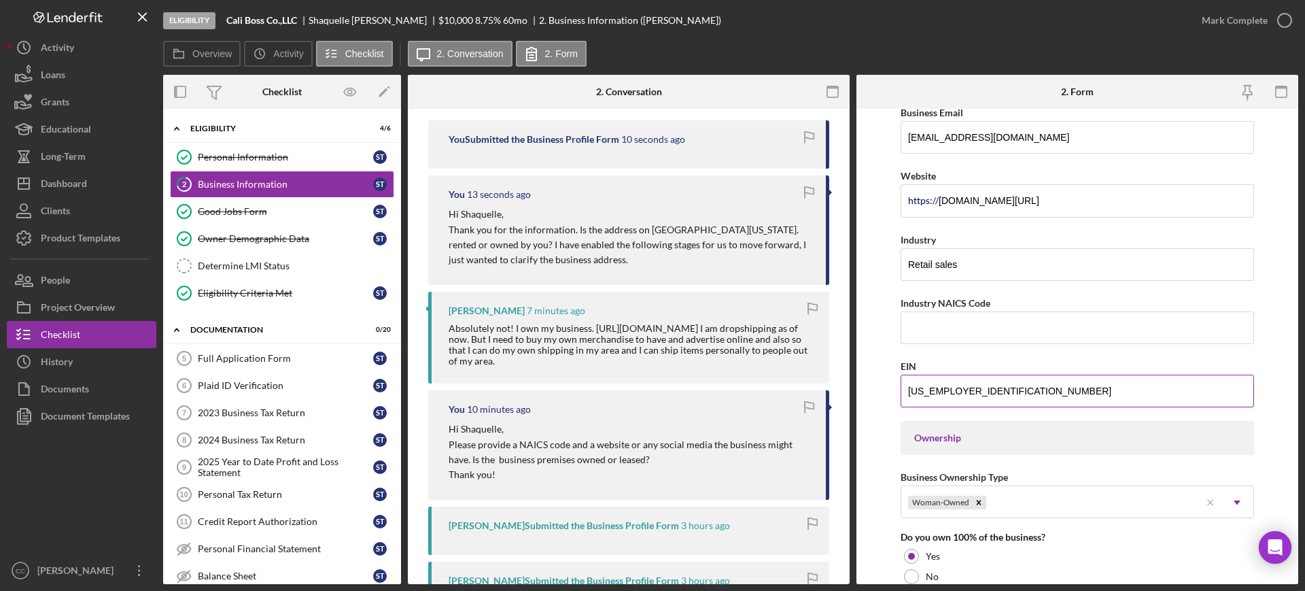
scroll to position [269, 0]
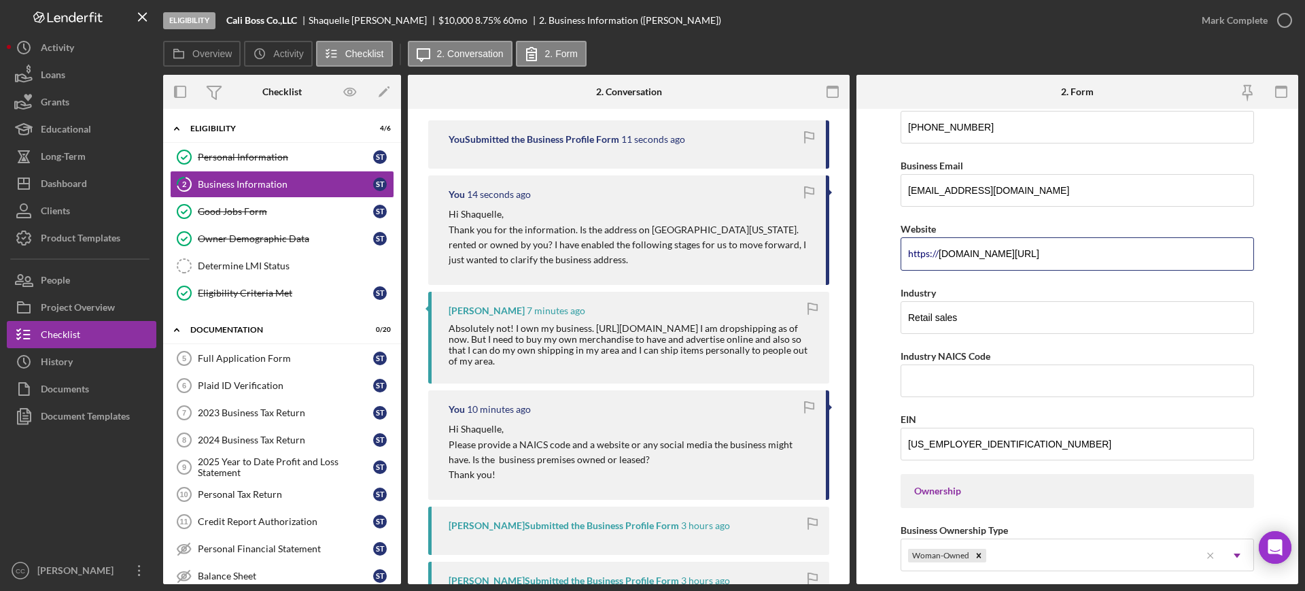
drag, startPoint x: 1127, startPoint y: 254, endPoint x: 783, endPoint y: 267, distance: 344.9
click at [783, 267] on div "Overview Internal Workflow Stage Eligibility Icon/Dropdown Arrow Archive (can u…" at bounding box center [730, 329] width 1135 height 509
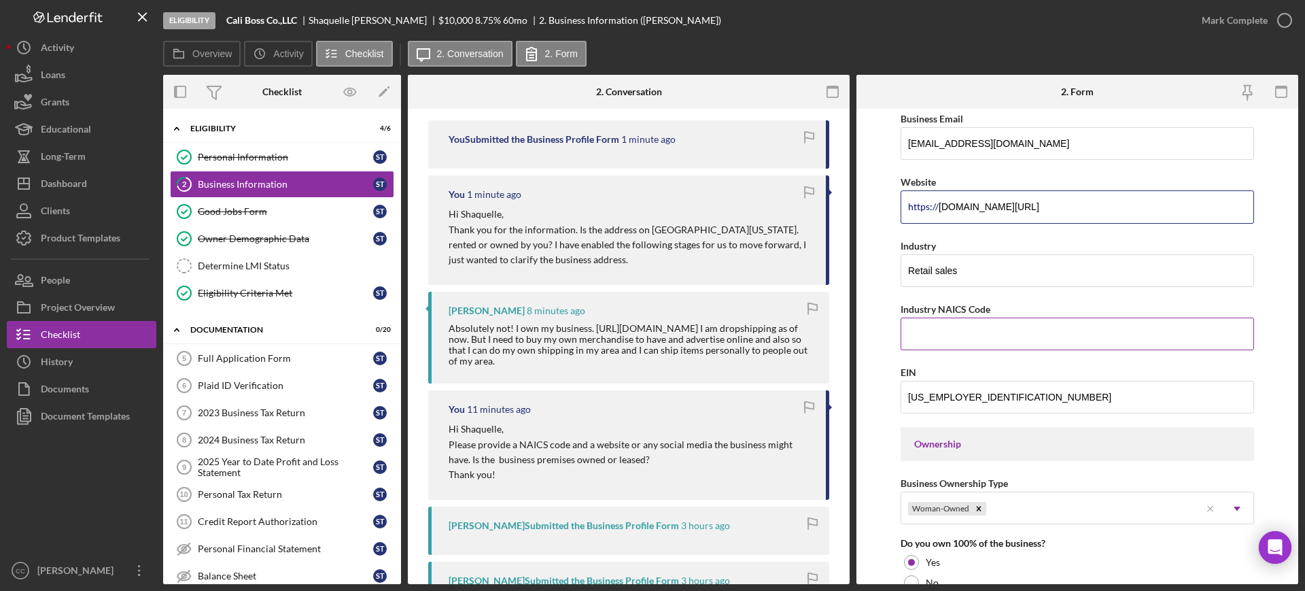
scroll to position [354, 0]
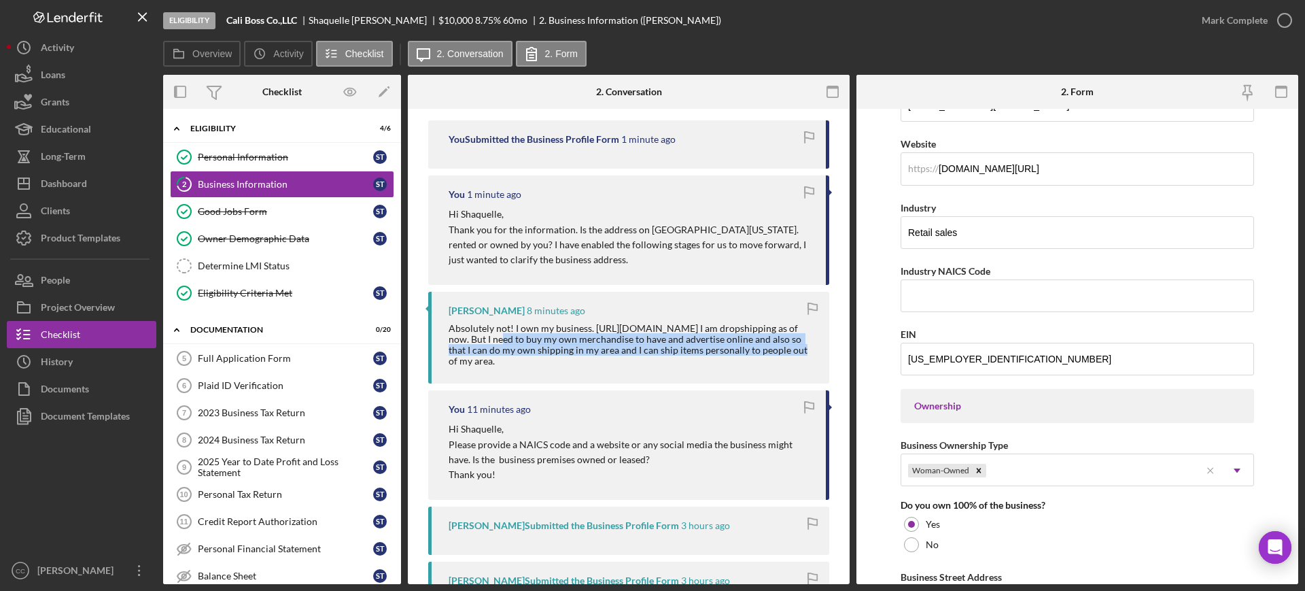
drag, startPoint x: 473, startPoint y: 338, endPoint x: 757, endPoint y: 347, distance: 285.0
click at [757, 347] on div "Absolutely not! I own my business. [URL][DOMAIN_NAME] I am dropshipping as of n…" at bounding box center [632, 345] width 367 height 44
click at [545, 360] on div "Absolutely not! I own my business. [URL][DOMAIN_NAME] I am dropshipping as of n…" at bounding box center [632, 345] width 367 height 44
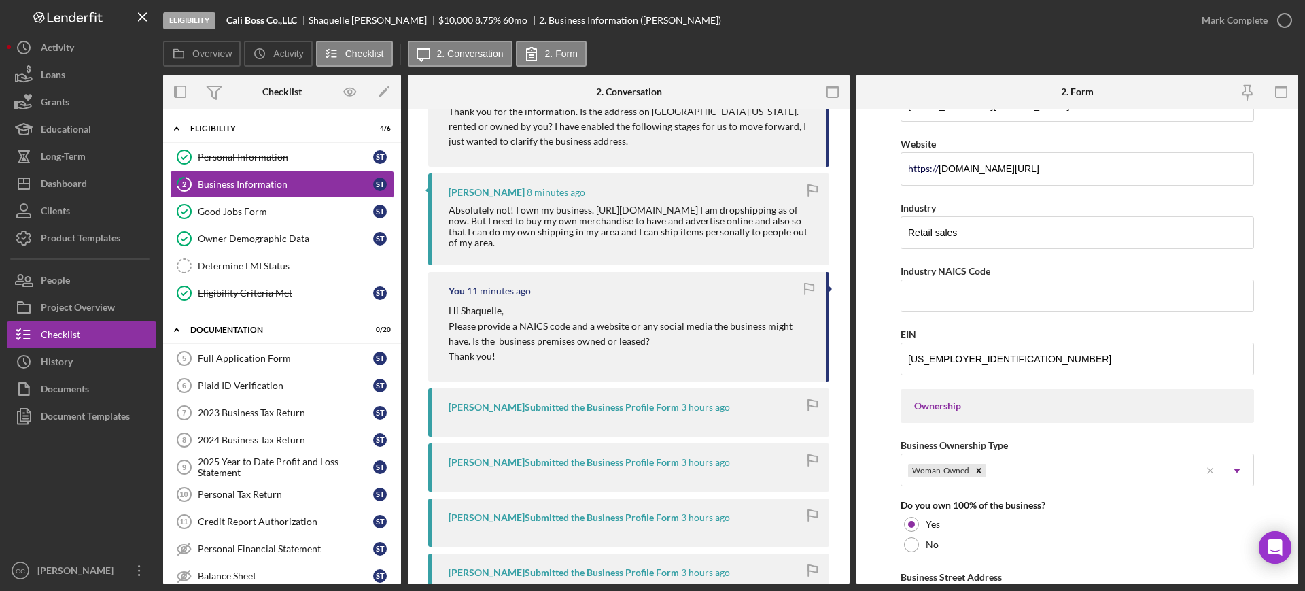
scroll to position [425, 0]
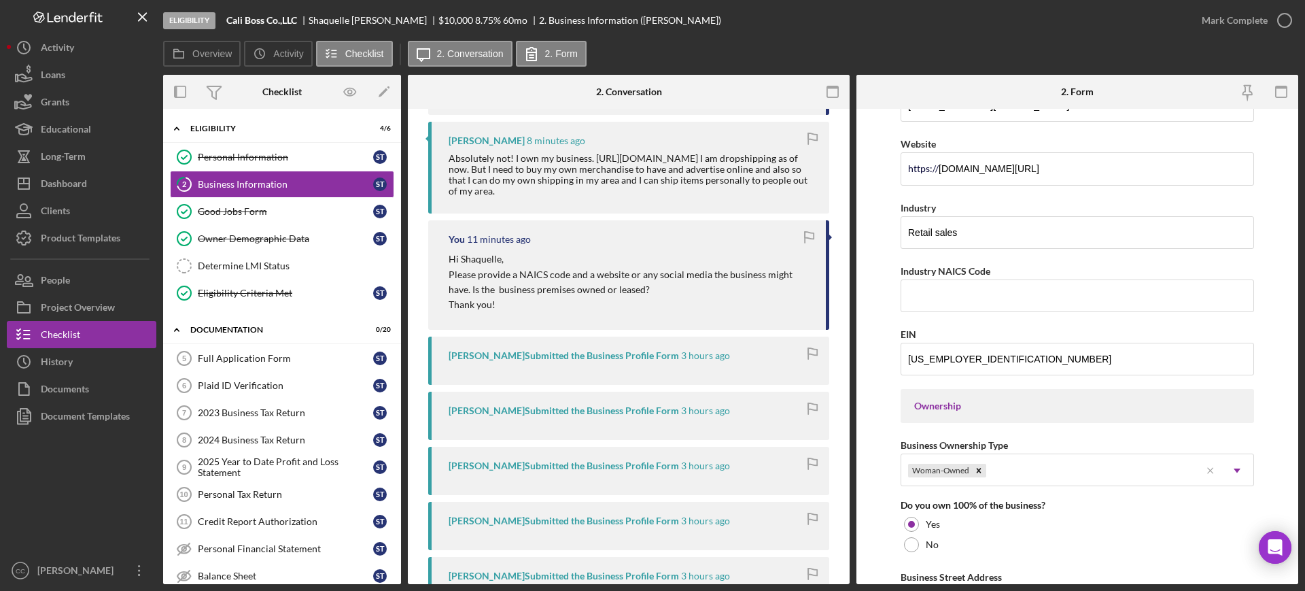
click at [518, 274] on p "Please provide a NAICS code and a website or any social media the business migh…" at bounding box center [631, 282] width 364 height 31
drag, startPoint x: 520, startPoint y: 274, endPoint x: 568, endPoint y: 277, distance: 47.7
click at [568, 277] on p "Please provide a NAICS code and a website or any social media the business migh…" at bounding box center [631, 282] width 364 height 31
copy p "NAICS code"
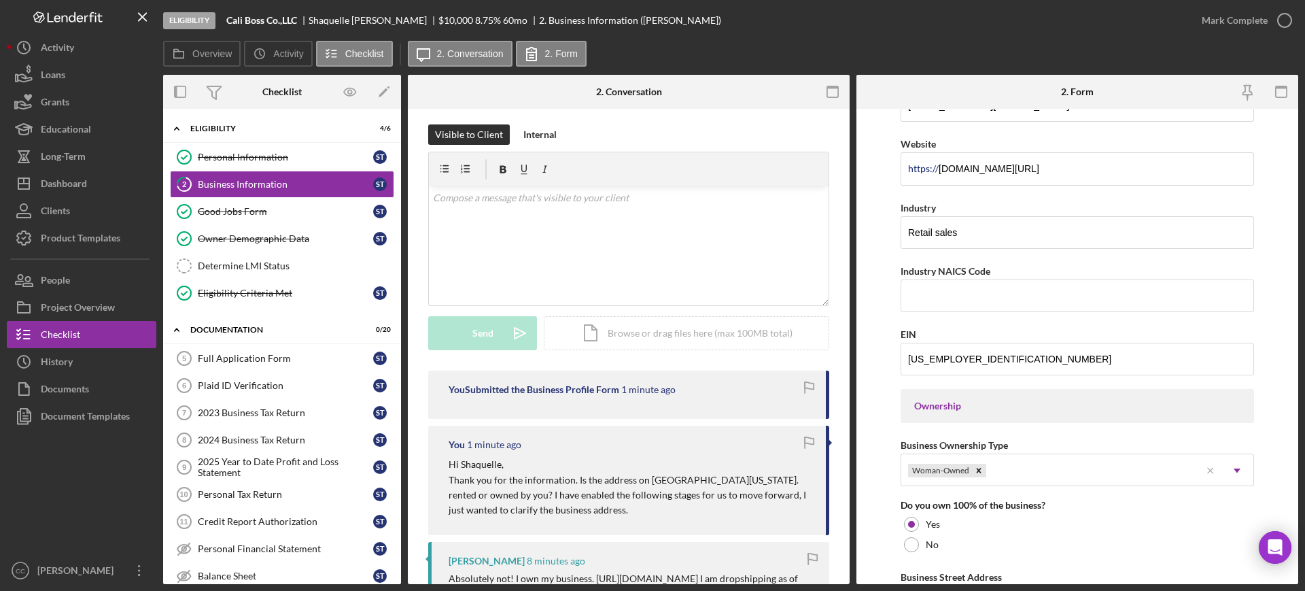
scroll to position [0, 0]
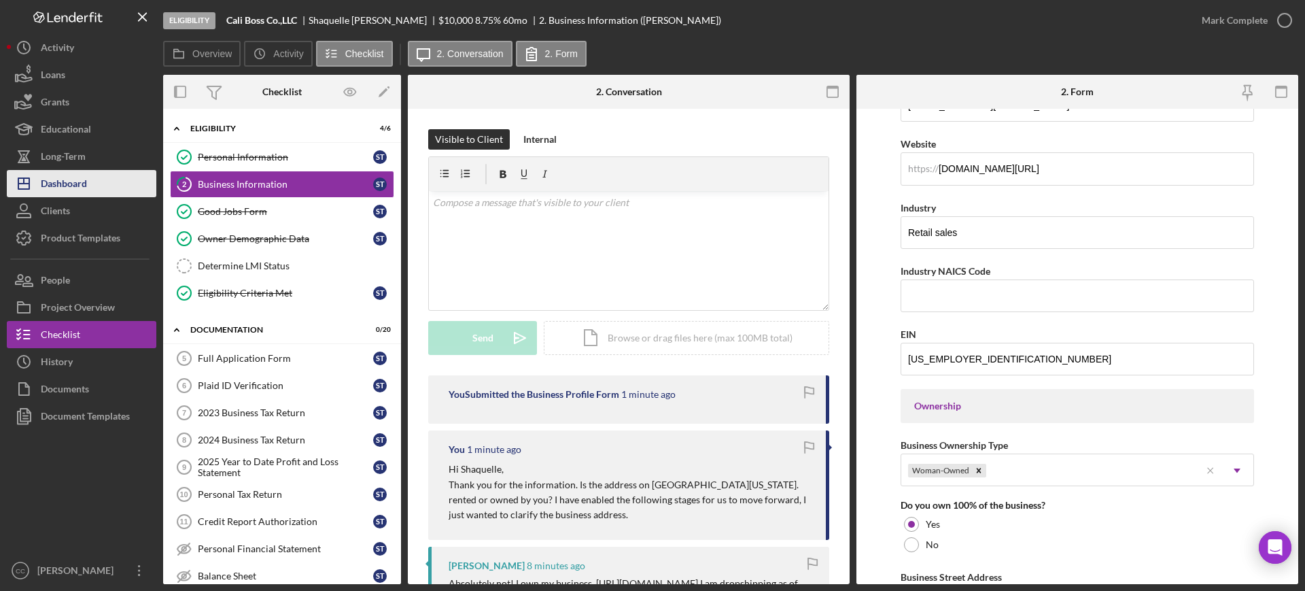
drag, startPoint x: 67, startPoint y: 177, endPoint x: 82, endPoint y: 177, distance: 15.0
click at [67, 177] on div "Dashboard" at bounding box center [64, 185] width 46 height 31
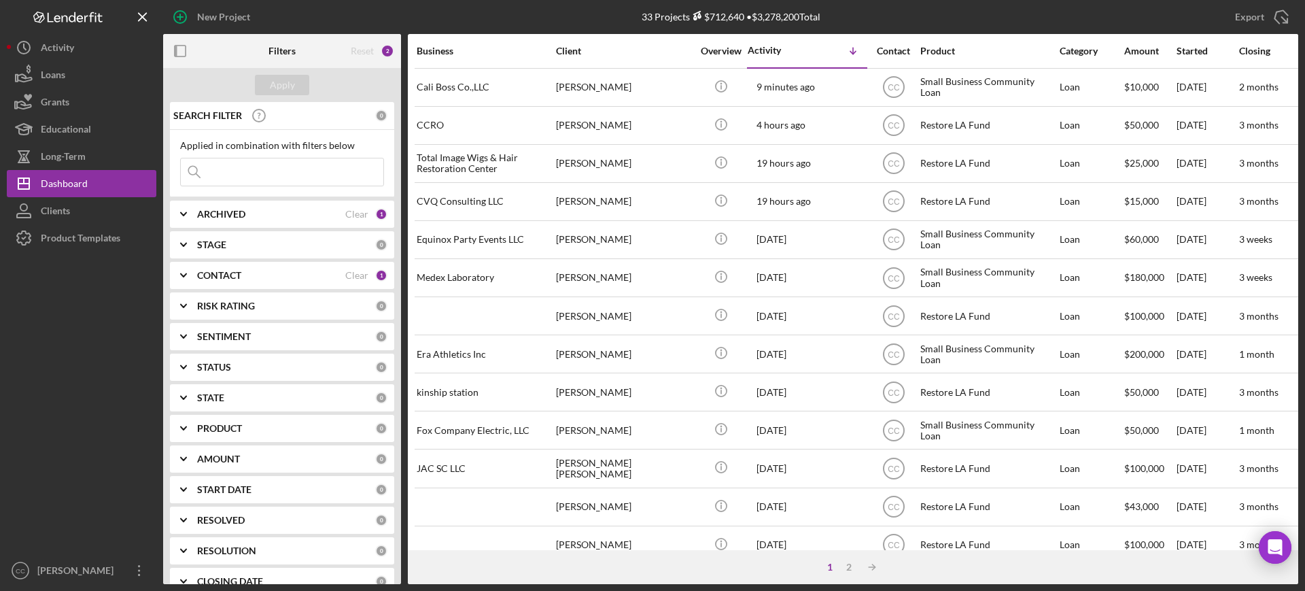
click at [254, 278] on div "CONTACT" at bounding box center [271, 275] width 148 height 11
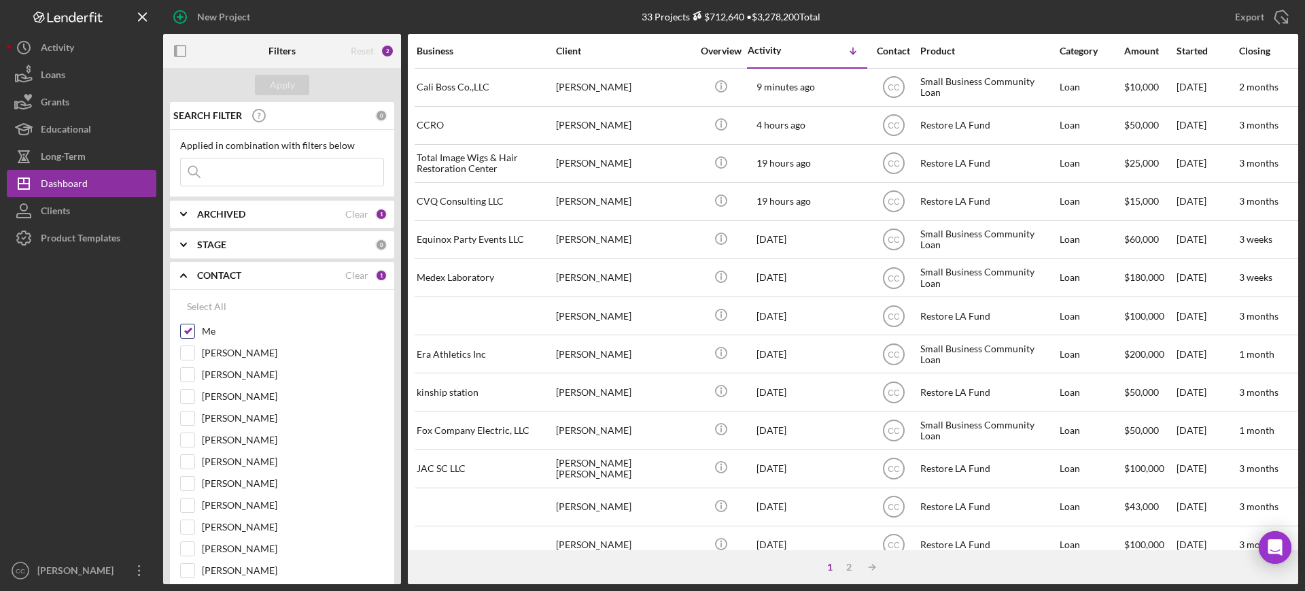
click at [188, 329] on input "Me" at bounding box center [188, 331] width 14 height 14
checkbox input "false"
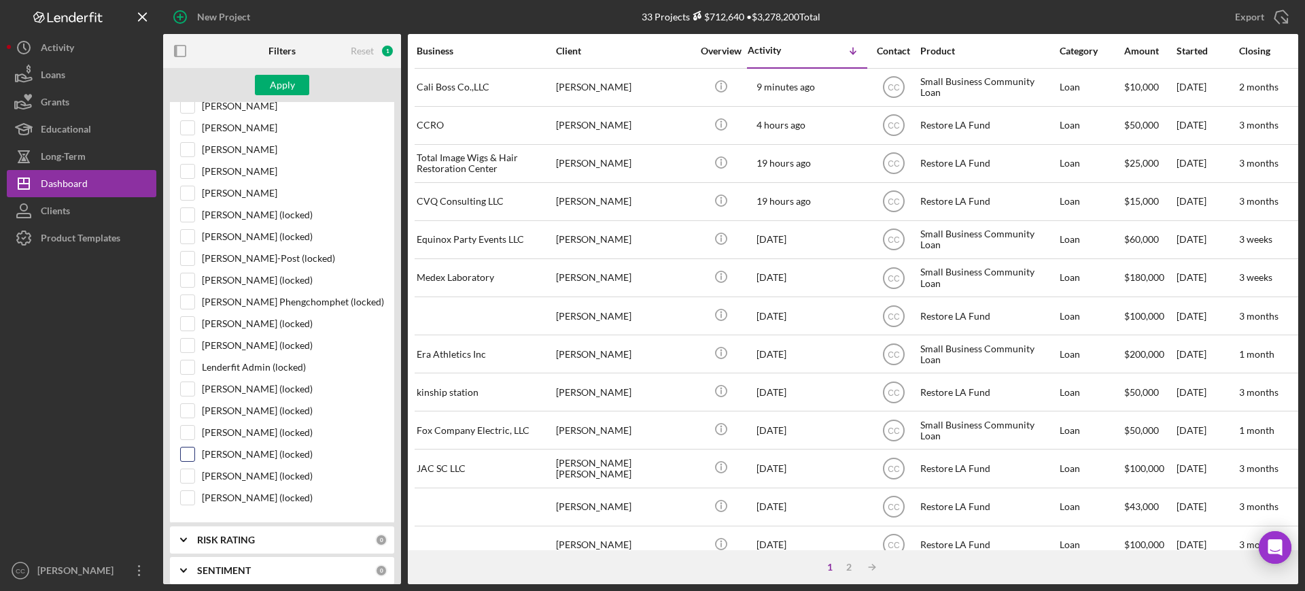
scroll to position [184, 0]
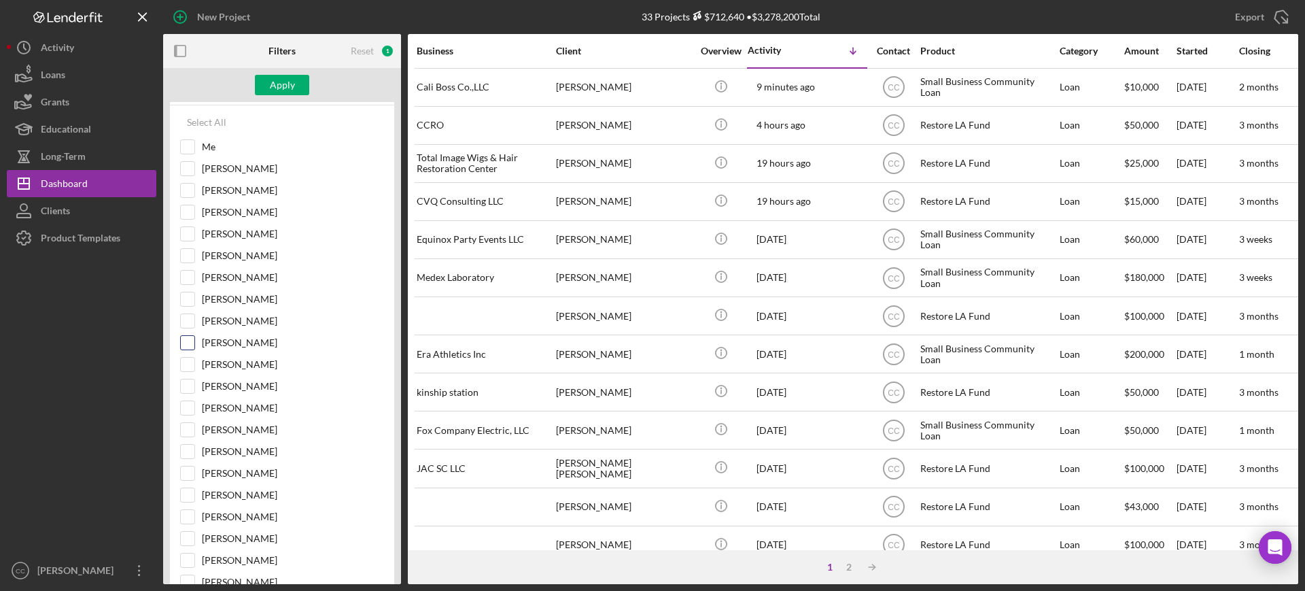
click at [192, 338] on input "[PERSON_NAME]" at bounding box center [188, 343] width 14 height 14
checkbox input "true"
click at [284, 81] on div "Apply" at bounding box center [282, 85] width 25 height 20
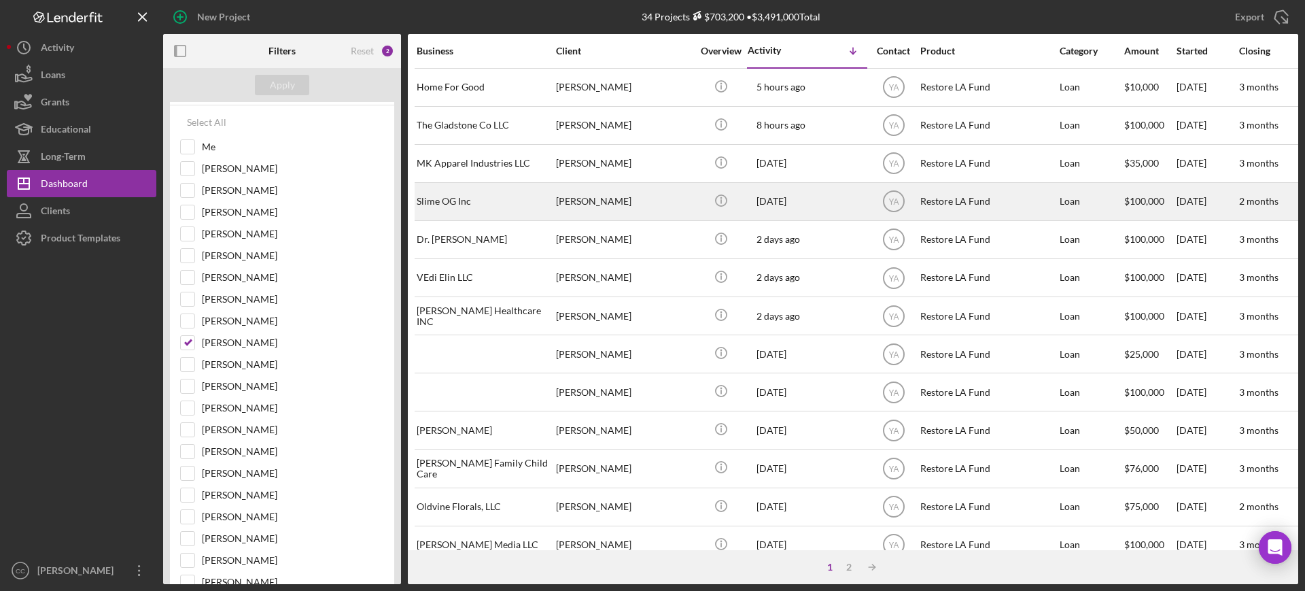
click at [498, 205] on div "Slime OG Inc" at bounding box center [485, 202] width 136 height 36
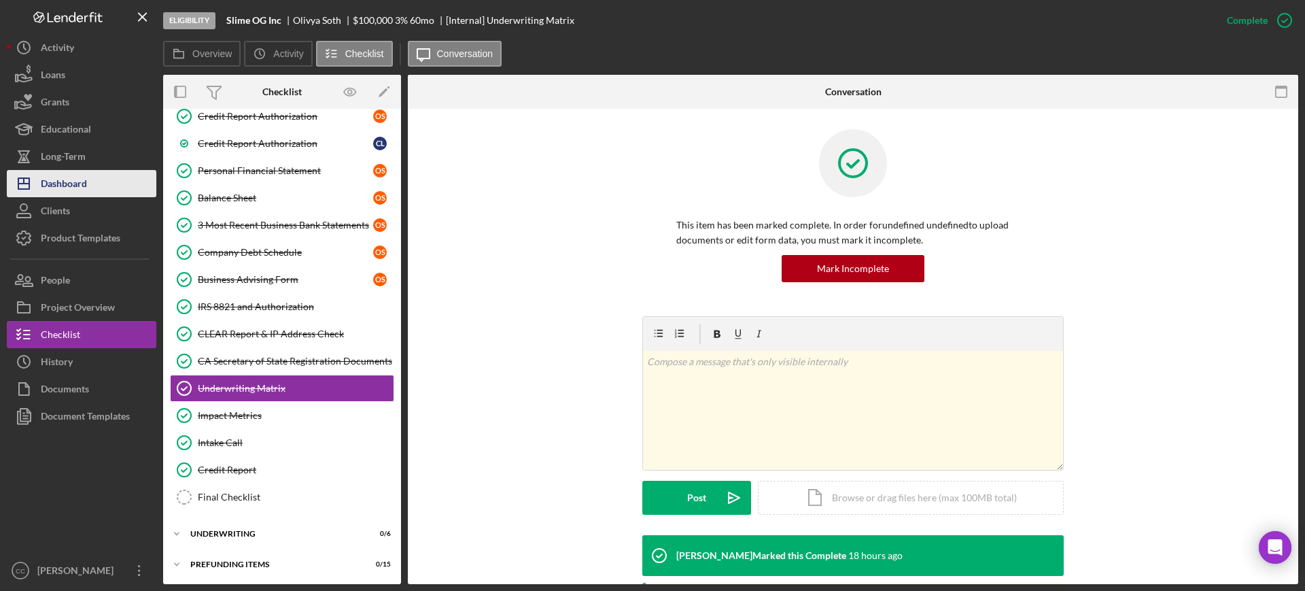
click at [65, 188] on div "Dashboard" at bounding box center [64, 185] width 46 height 31
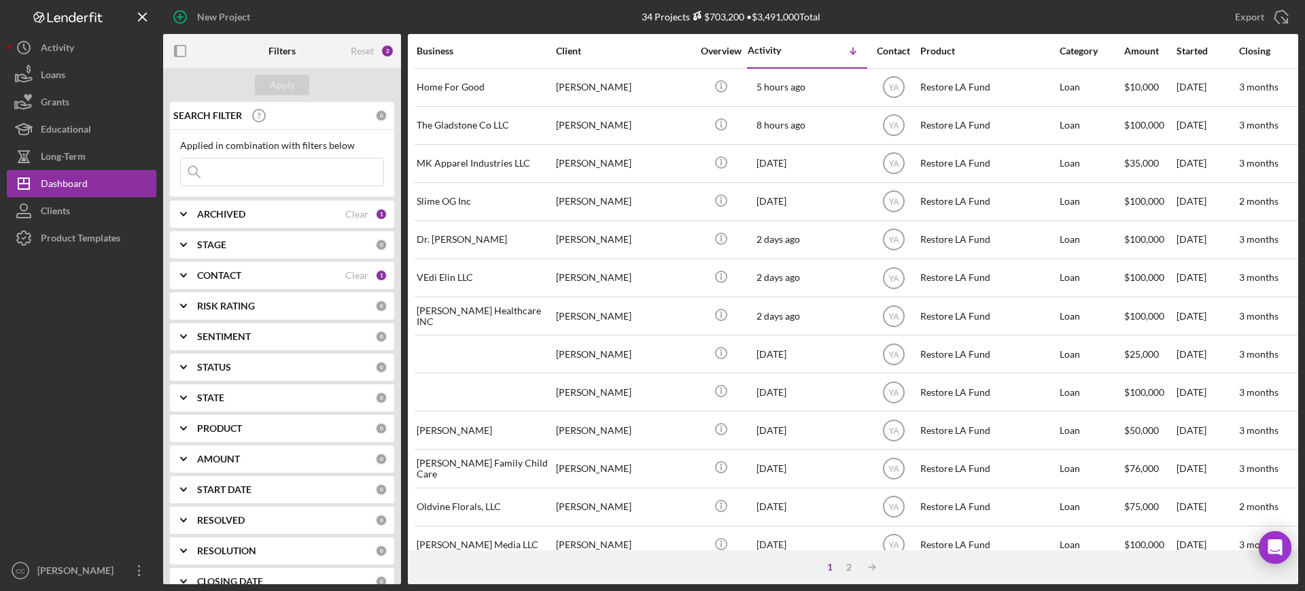
click at [219, 277] on b "CONTACT" at bounding box center [219, 275] width 44 height 11
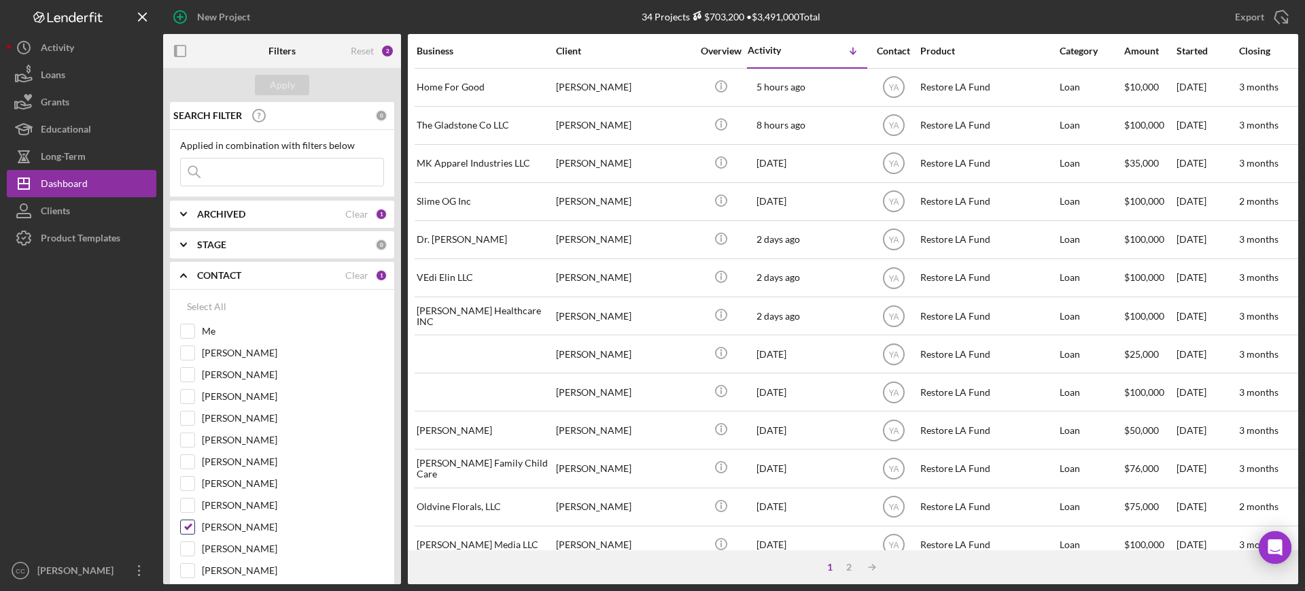
click at [191, 528] on input "[PERSON_NAME]" at bounding box center [188, 527] width 14 height 14
checkbox input "false"
click at [188, 328] on input "Me" at bounding box center [188, 331] width 14 height 14
checkbox input "true"
click at [292, 85] on div "Apply" at bounding box center [282, 85] width 25 height 20
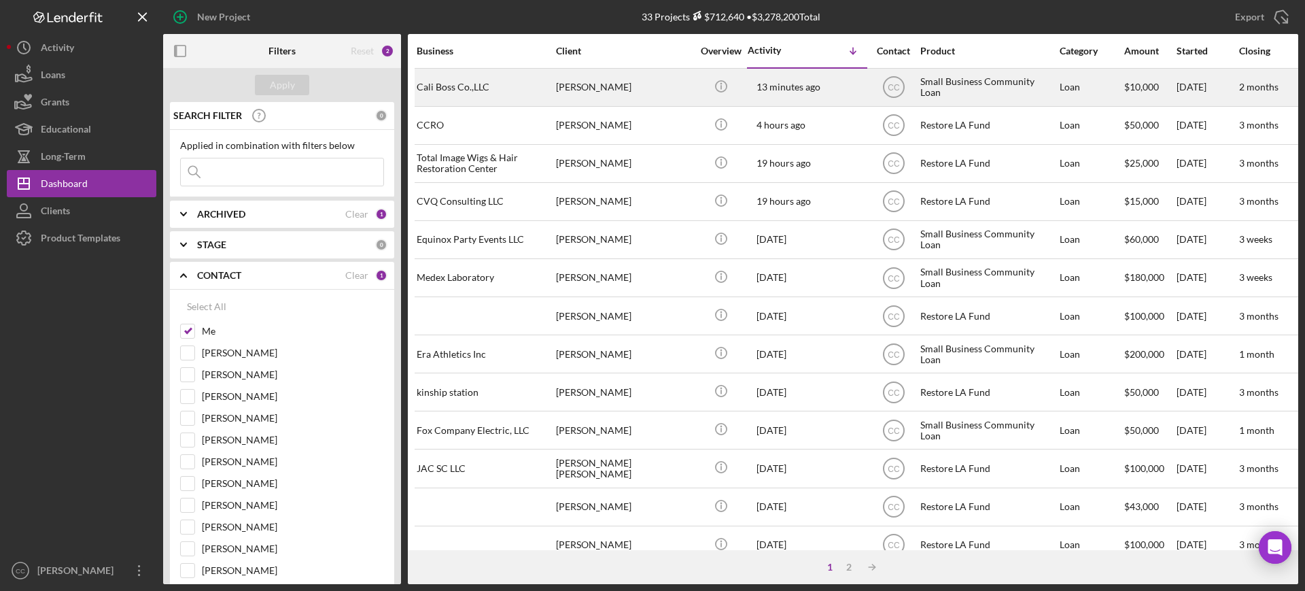
click at [639, 84] on div "[PERSON_NAME]" at bounding box center [624, 87] width 136 height 36
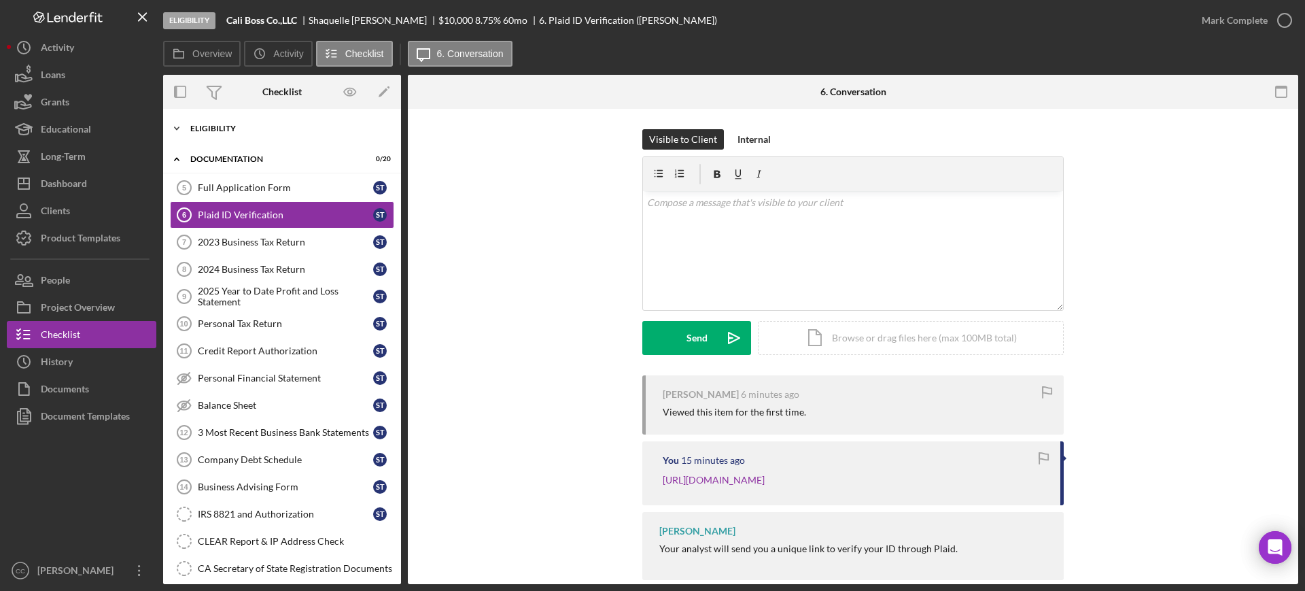
click at [225, 132] on div "Icon/Expander Eligibility 4 / 6" at bounding box center [282, 128] width 238 height 27
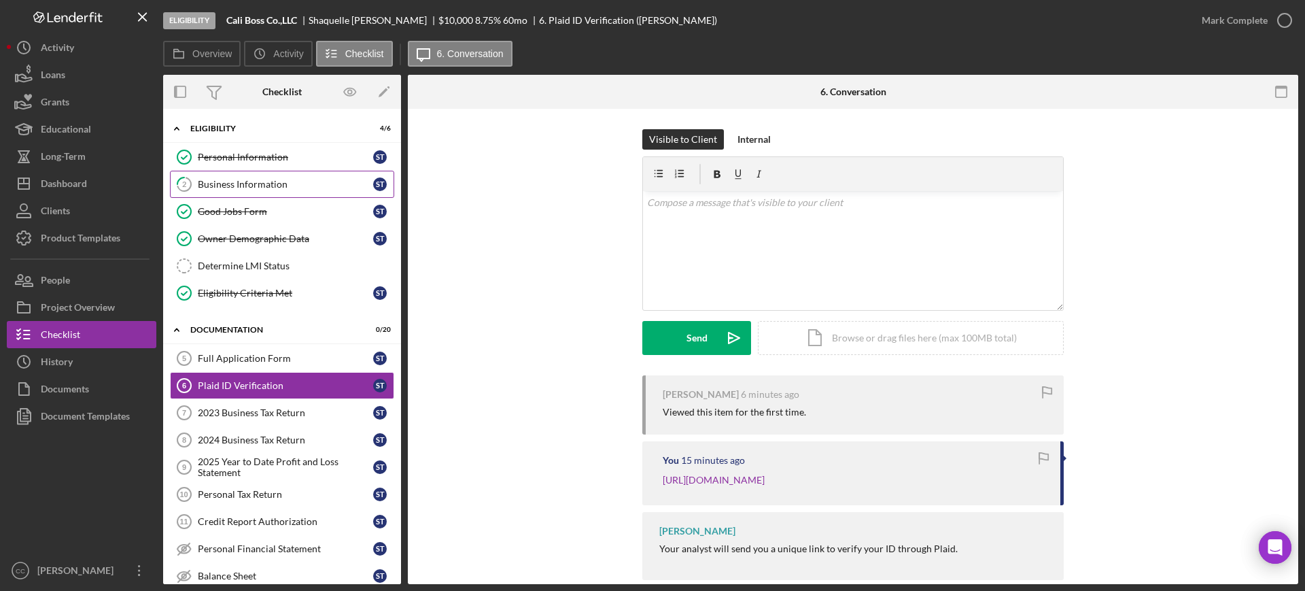
click at [269, 177] on link "2 Business Information S T" at bounding box center [282, 184] width 224 height 27
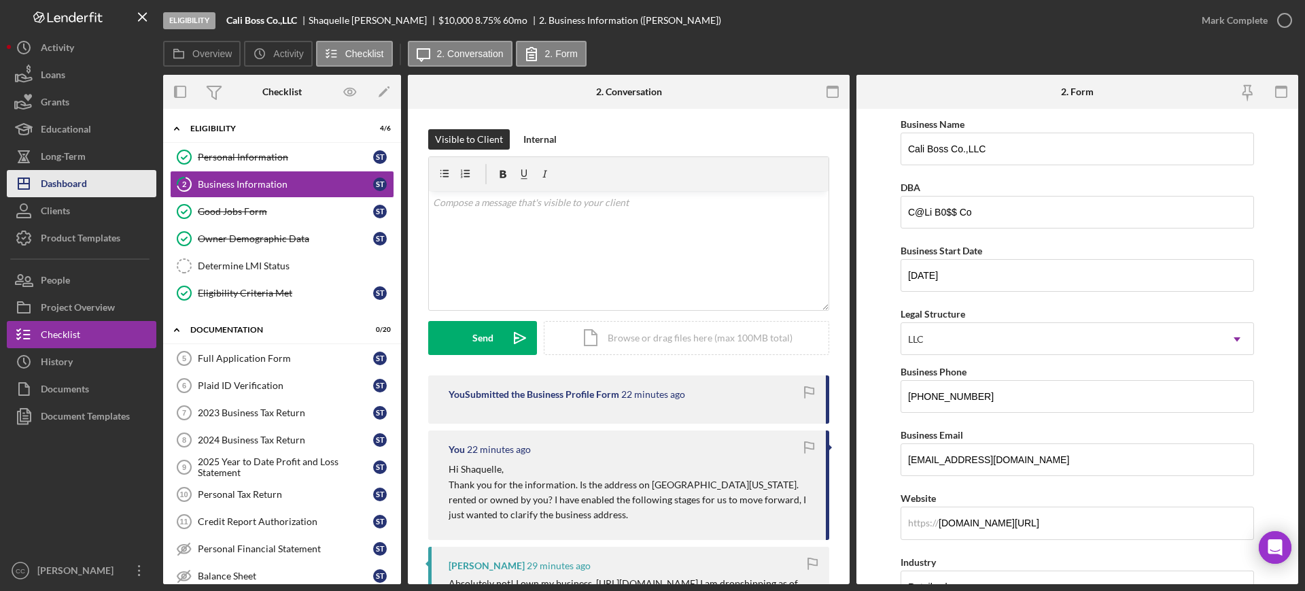
click at [60, 187] on div "Dashboard" at bounding box center [64, 185] width 46 height 31
